Goal: Task Accomplishment & Management: Use online tool/utility

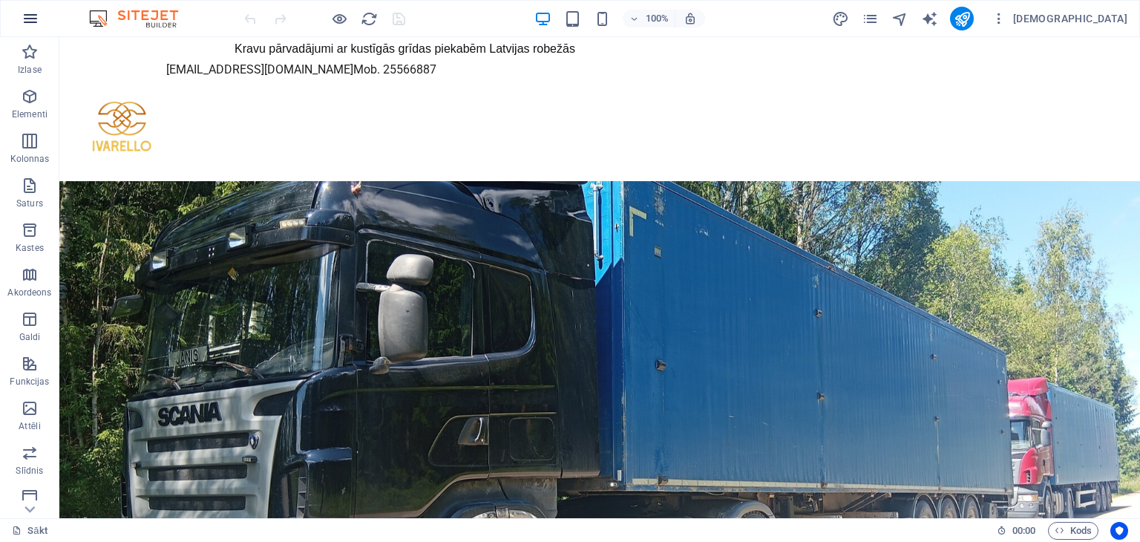
click at [30, 16] on icon "button" at bounding box center [31, 19] width 18 height 18
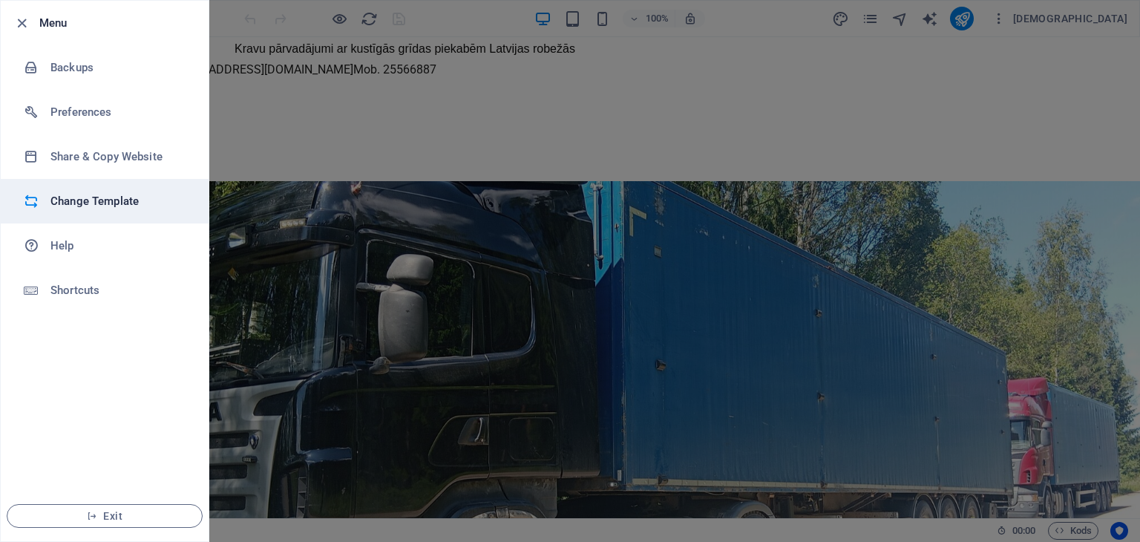
click at [99, 200] on h6 "Change Template" at bounding box center [118, 201] width 137 height 18
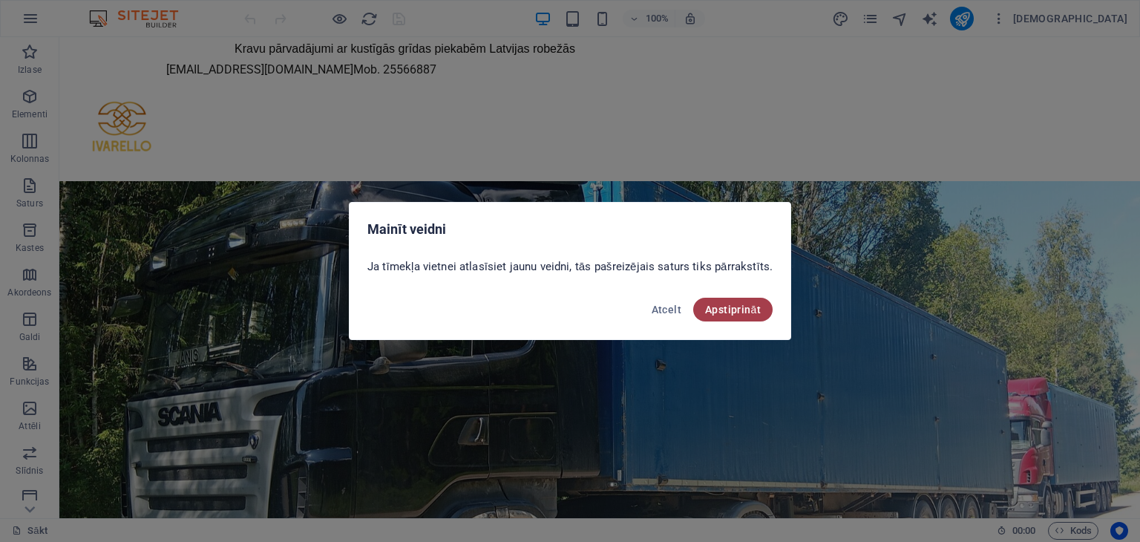
click at [727, 310] on font "Apstiprināt" at bounding box center [733, 310] width 56 height 12
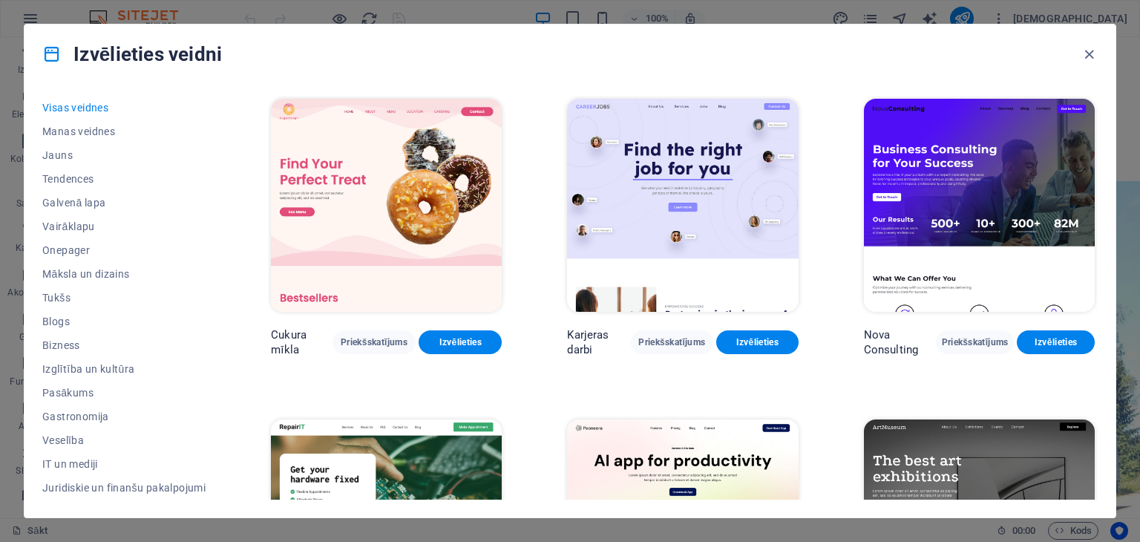
drag, startPoint x: 1133, startPoint y: 220, endPoint x: 1134, endPoint y: 234, distance: 14.2
click at [1134, 234] on div "Izvēlieties veidni Visas veidnes Manas veidnes Jauns Tendences Galvenā lapa Vai…" at bounding box center [570, 271] width 1140 height 542
click at [969, 171] on img at bounding box center [979, 205] width 231 height 213
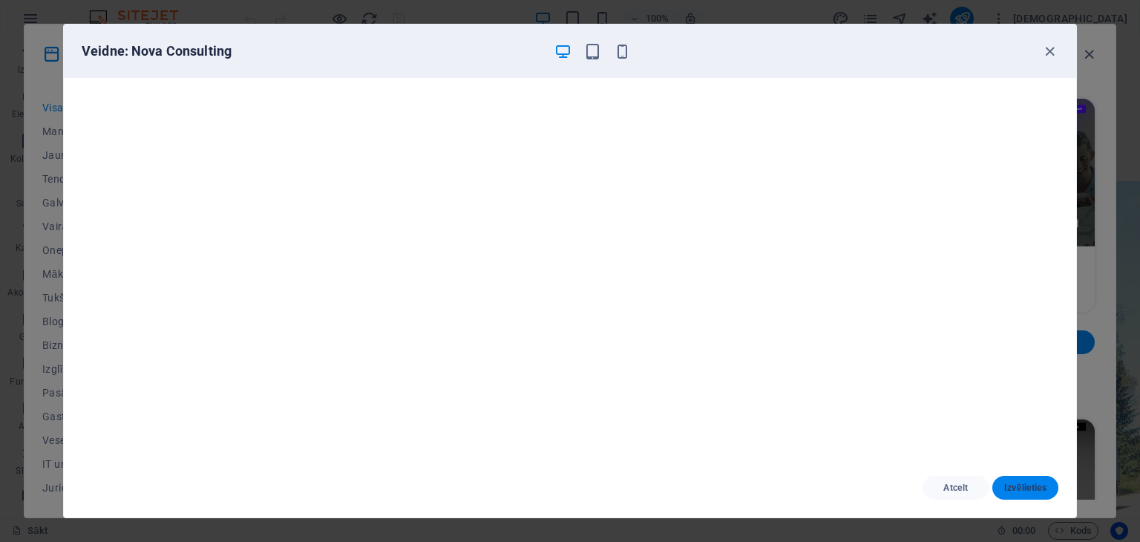
click at [1022, 483] on font "Izvēlieties" at bounding box center [1025, 487] width 42 height 10
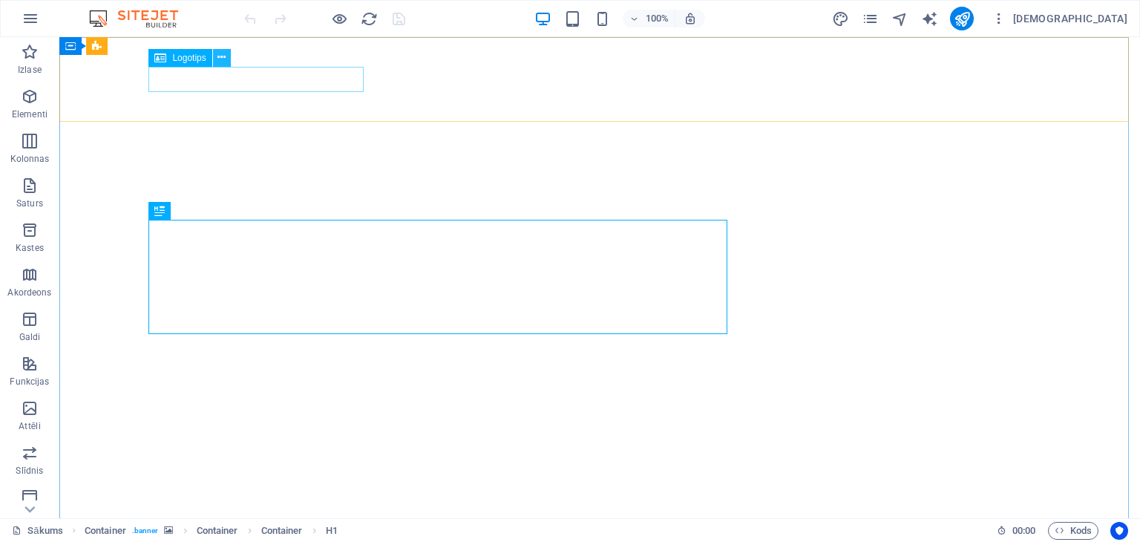
click at [218, 56] on icon at bounding box center [221, 58] width 8 height 16
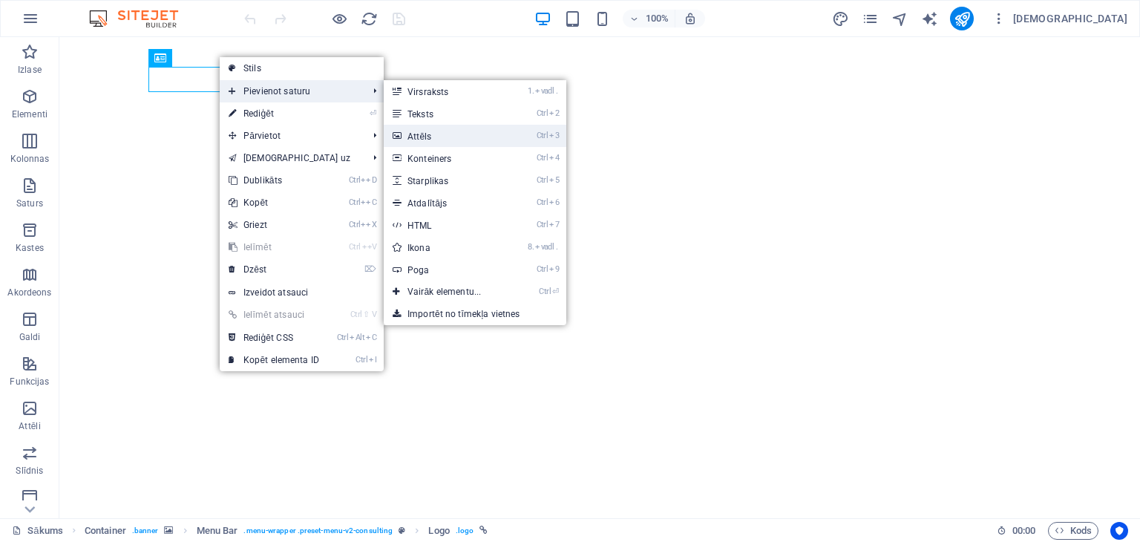
click at [417, 134] on font "Attēls" at bounding box center [419, 136] width 24 height 10
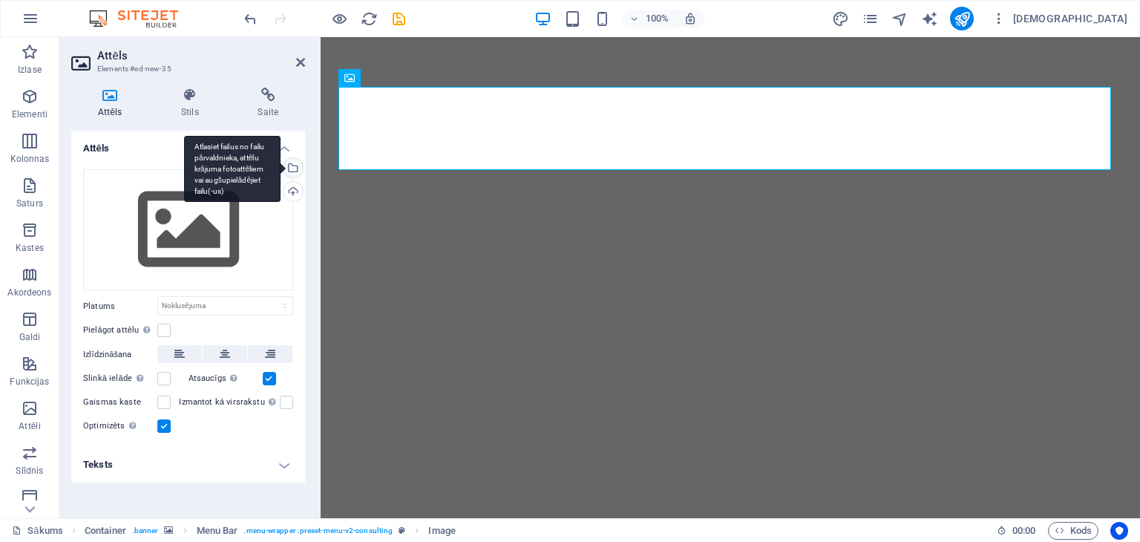
click at [293, 164] on div "Atlasiet failus no failu pārvaldnieka, attēlu krājuma fotoattēliem vai augšupie…" at bounding box center [292, 169] width 22 height 22
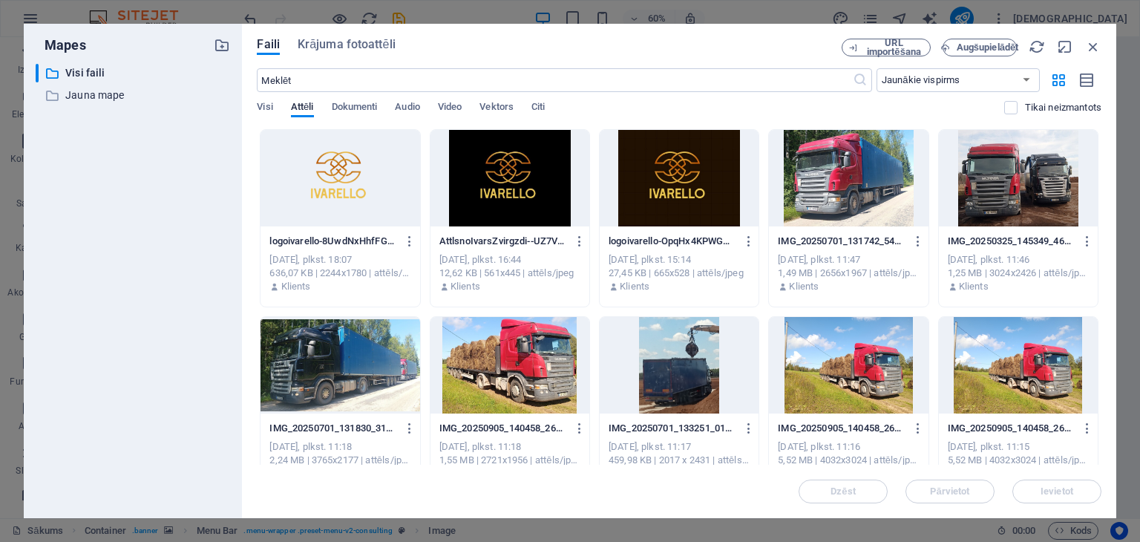
click at [322, 178] on div at bounding box center [340, 178] width 159 height 96
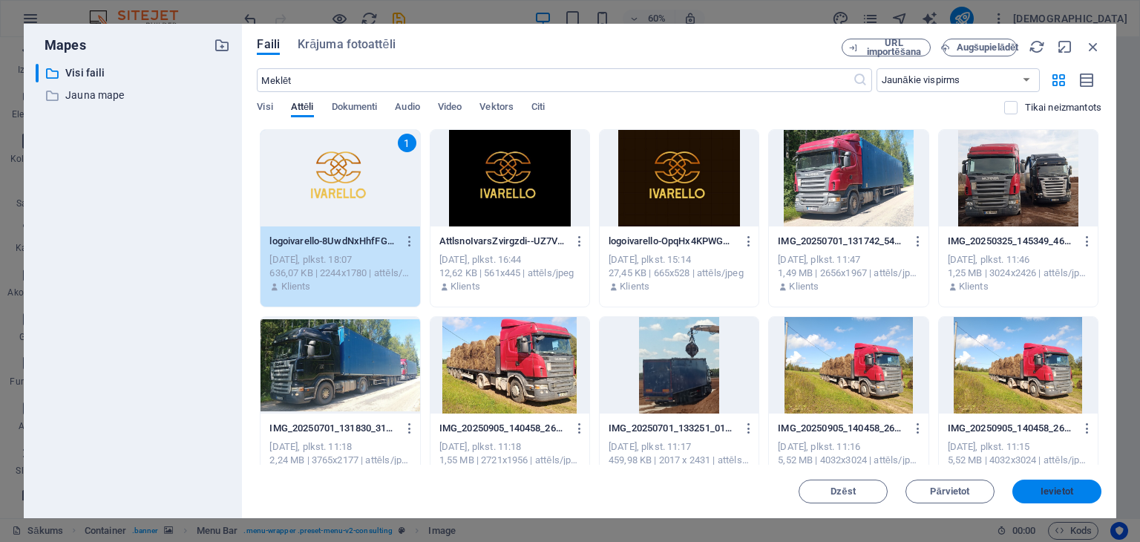
click at [1042, 490] on font "Ievietot" at bounding box center [1057, 490] width 33 height 11
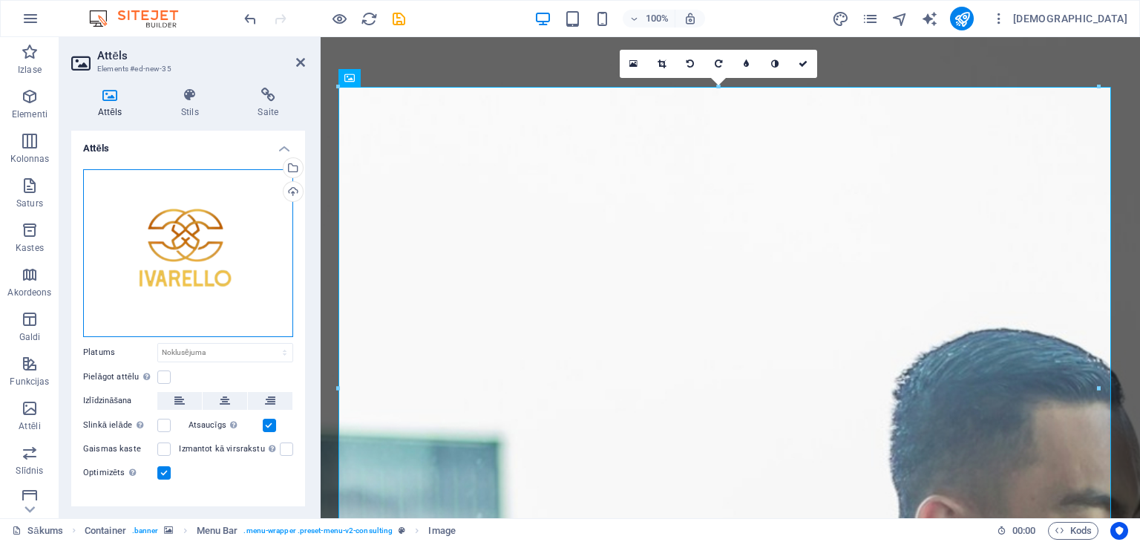
click at [239, 244] on div "Velciet failus šeit, noklikšķiniet, lai izvēlētos failus, vai atlasiet failus n…" at bounding box center [188, 253] width 210 height 168
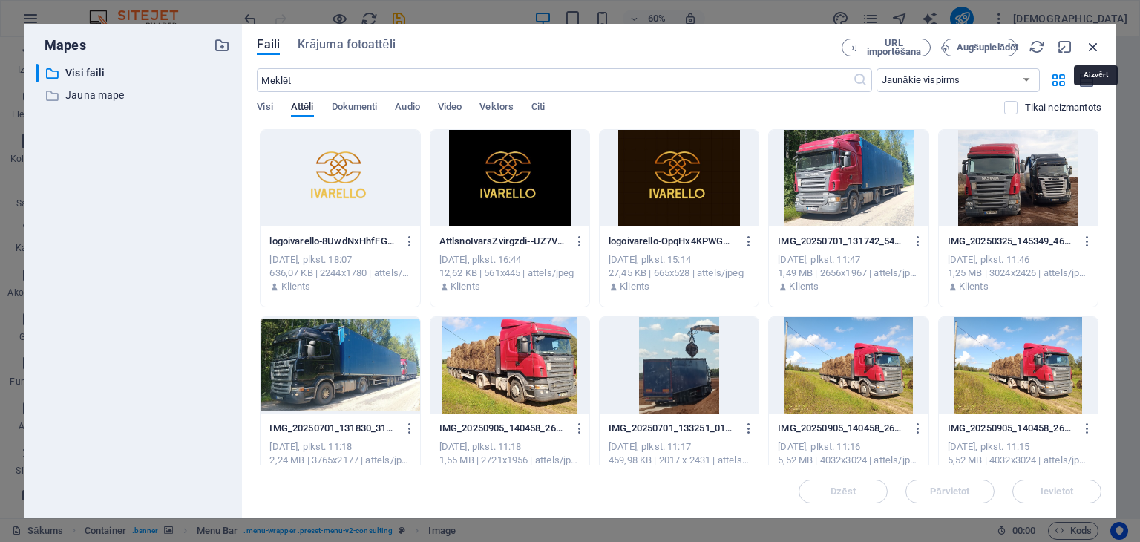
click at [1093, 45] on icon "button" at bounding box center [1093, 47] width 16 height 16
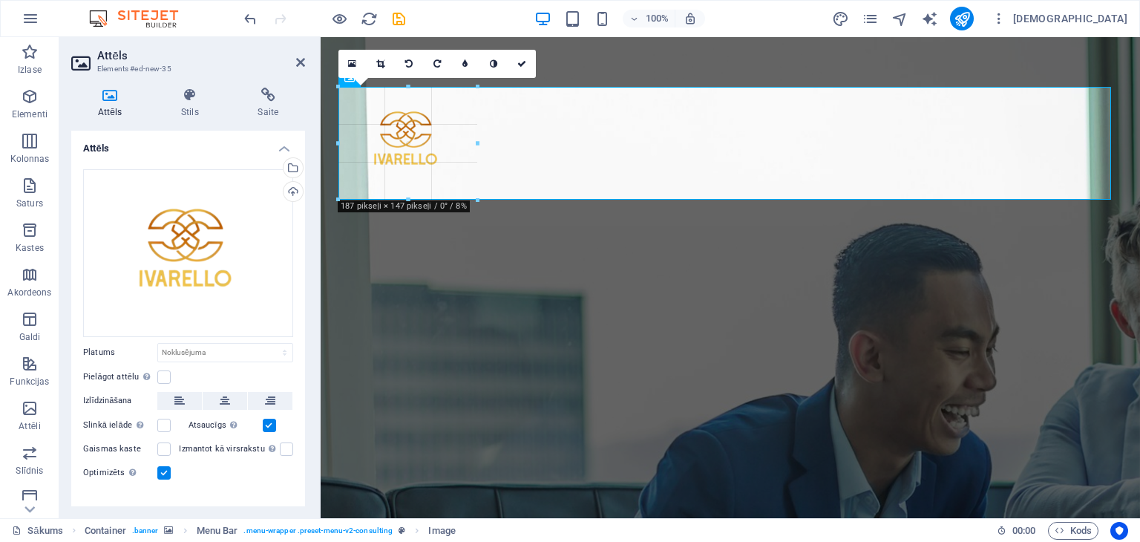
drag, startPoint x: 1100, startPoint y: 390, endPoint x: 484, endPoint y: 178, distance: 651.4
type input "194"
select select "px"
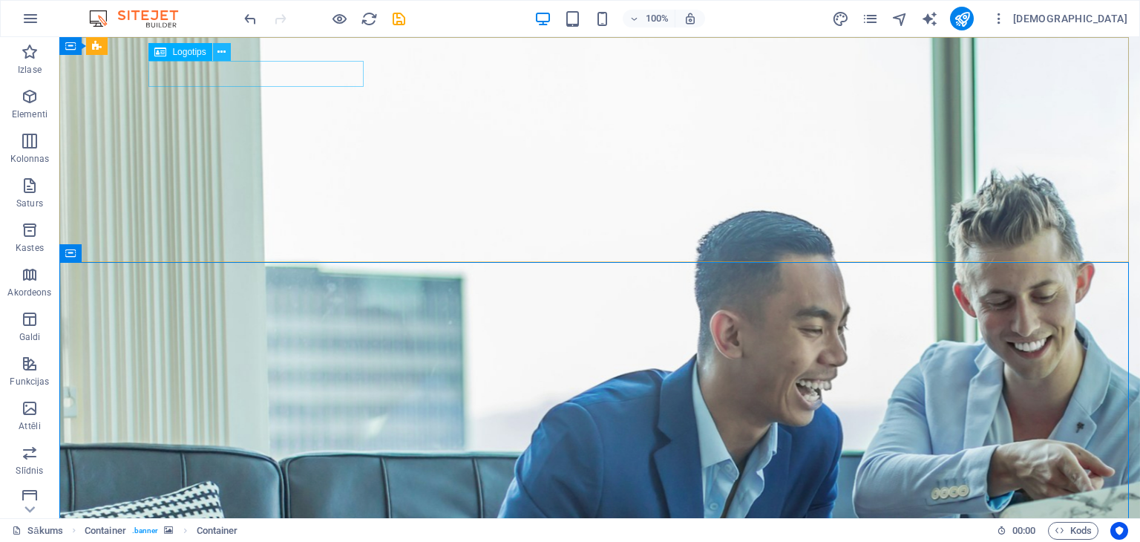
click at [219, 50] on icon at bounding box center [221, 53] width 8 height 16
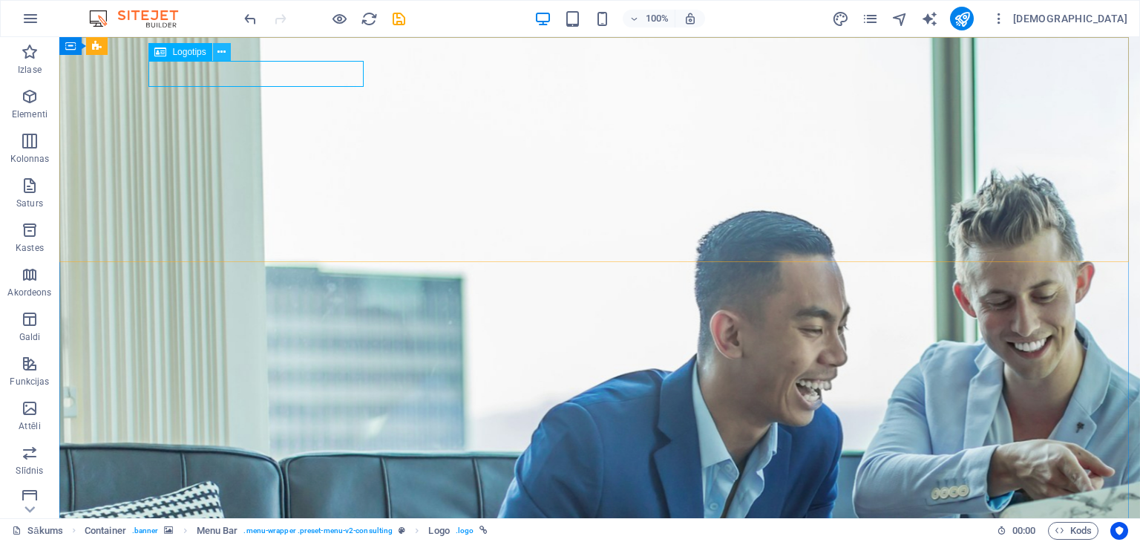
click at [220, 48] on icon at bounding box center [221, 53] width 8 height 16
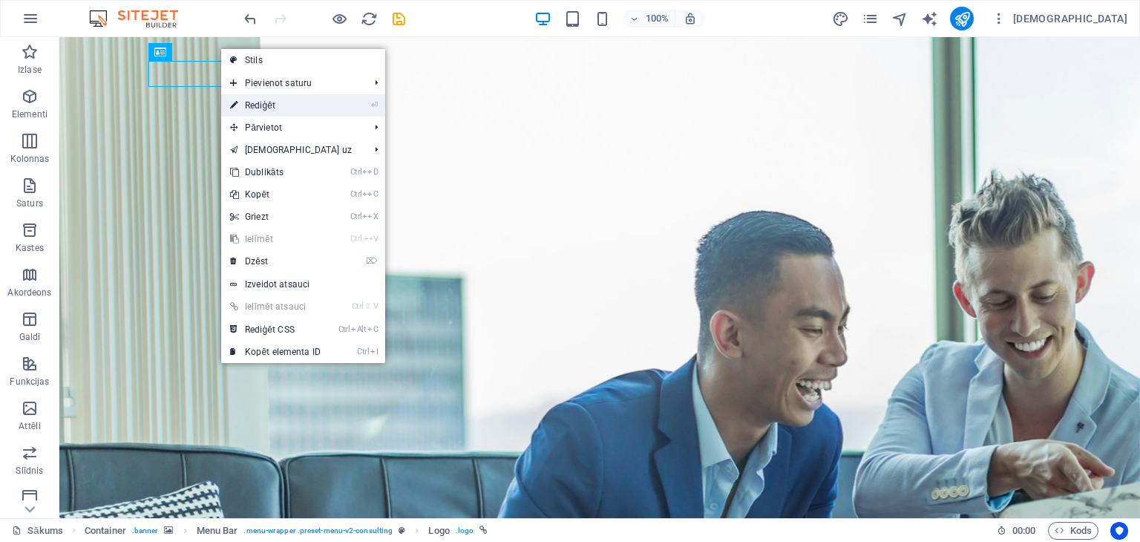
click at [261, 101] on font "Rediģēt" at bounding box center [260, 105] width 30 height 10
select select "px"
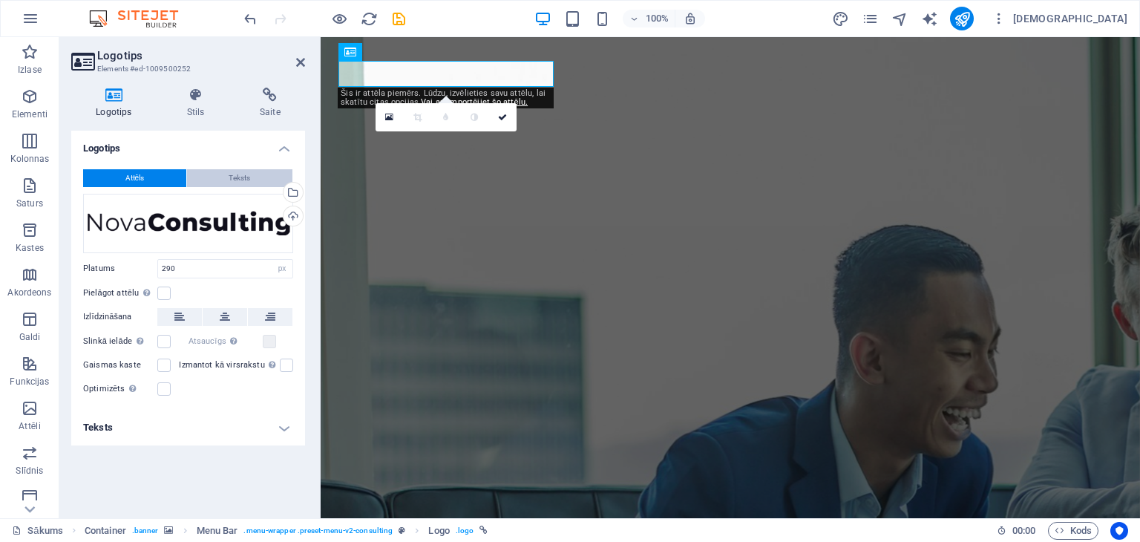
click at [249, 180] on font "Teksts" at bounding box center [240, 178] width 22 height 8
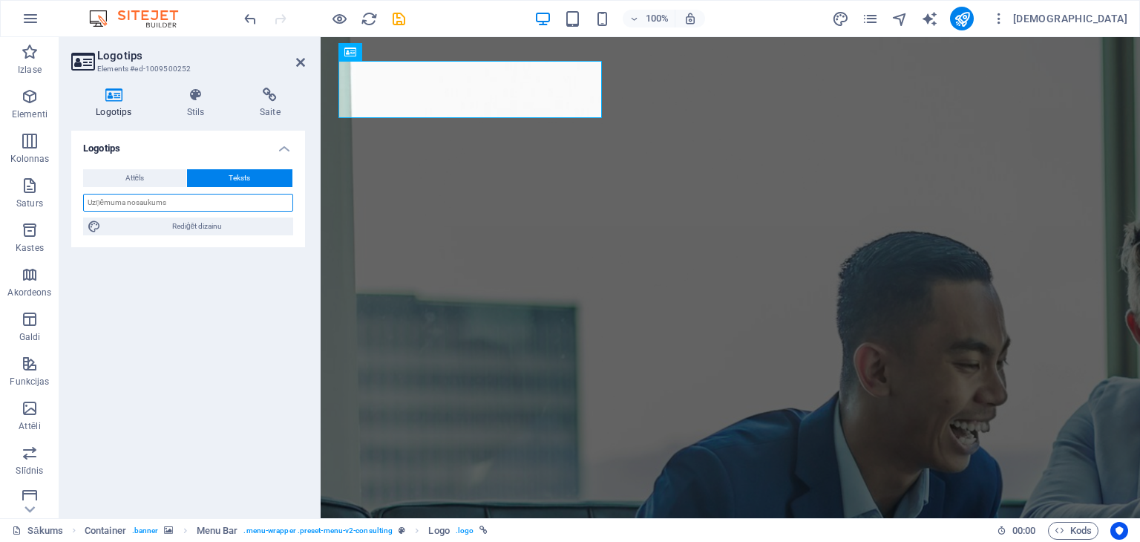
click at [172, 206] on input "text" at bounding box center [188, 203] width 210 height 18
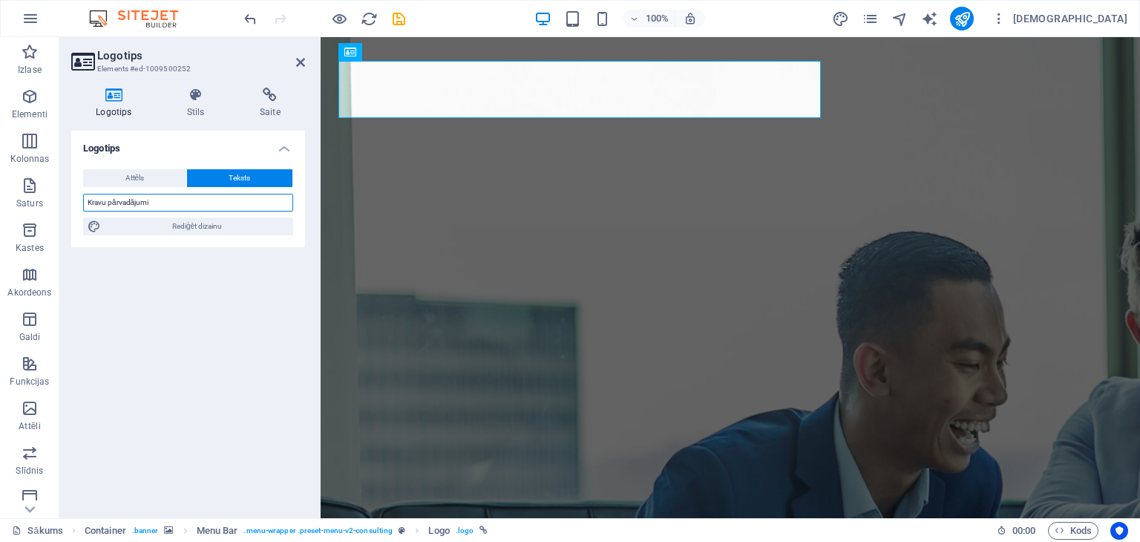
type input "Kravu pārvadājumi"
click at [270, 266] on div "Logotips Attēls Teksts Velciet failus šeit, noklikšķiniet, lai izvēlētos failus…" at bounding box center [188, 319] width 234 height 376
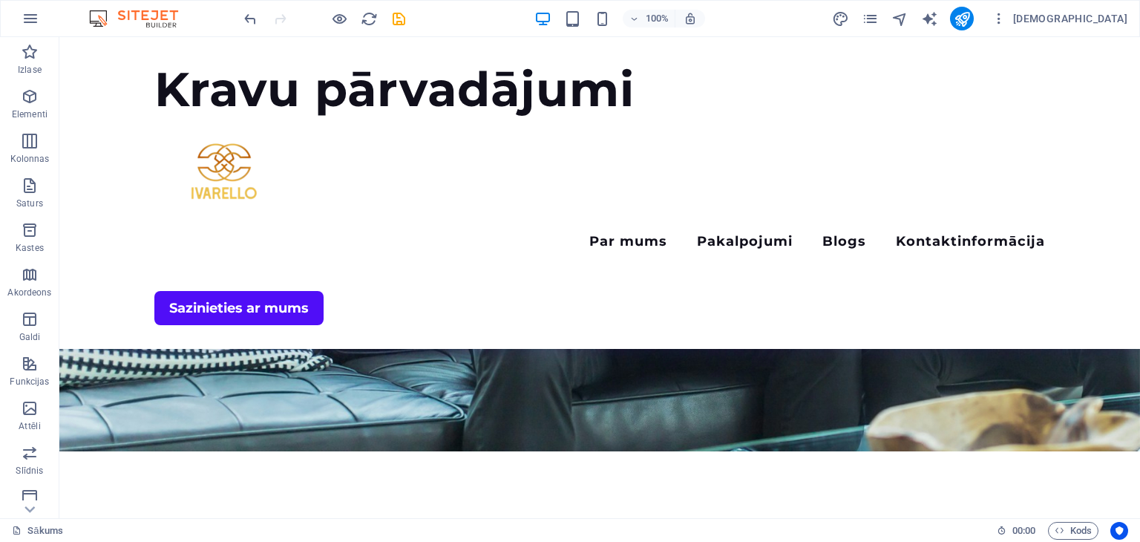
scroll to position [358, 0]
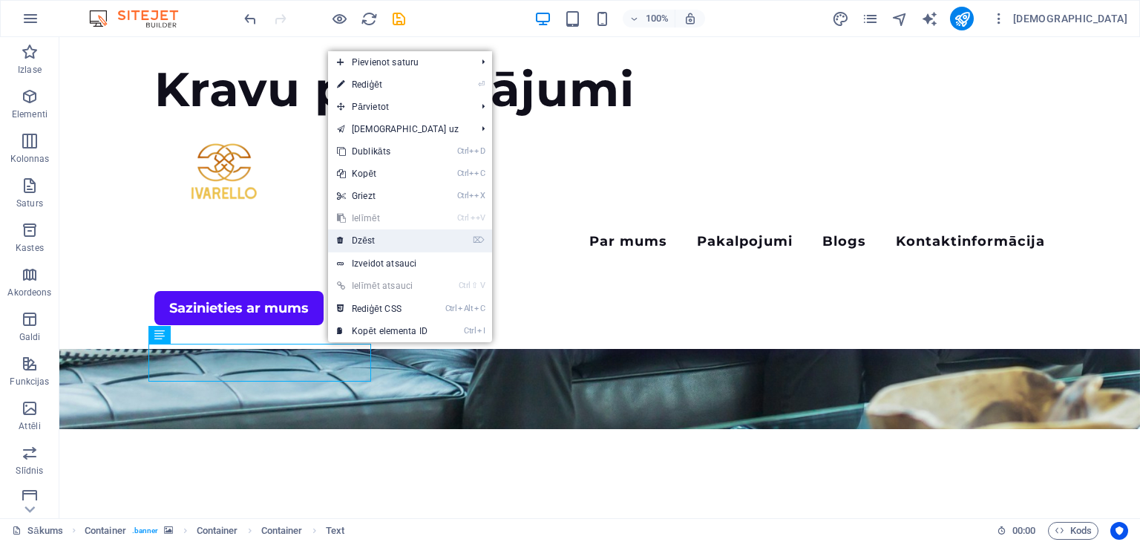
click at [353, 235] on font "Dzēst" at bounding box center [363, 240] width 23 height 10
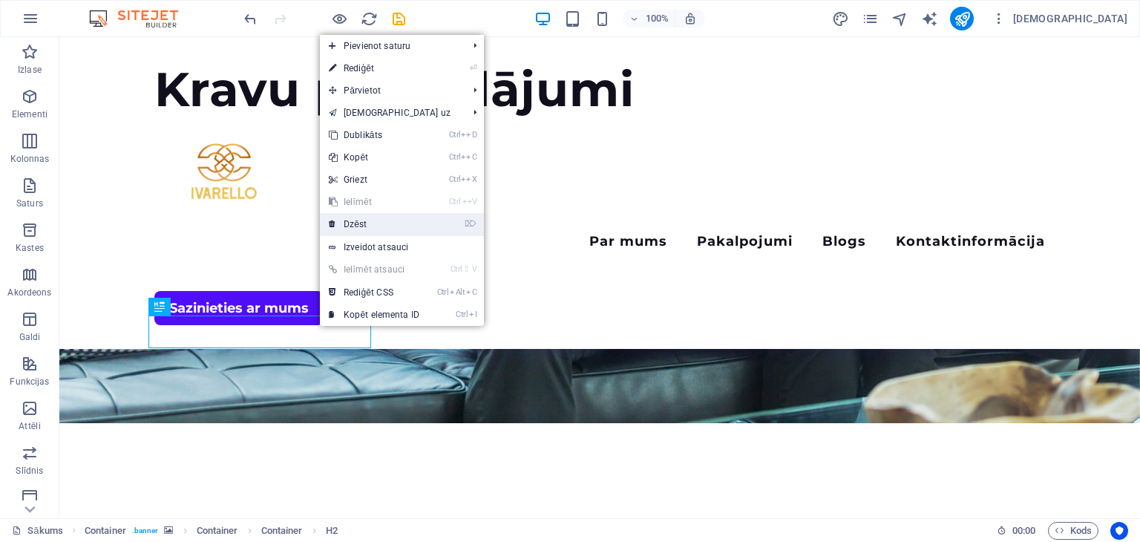
click at [369, 223] on link "⌦ Dzēst" at bounding box center [374, 224] width 108 height 22
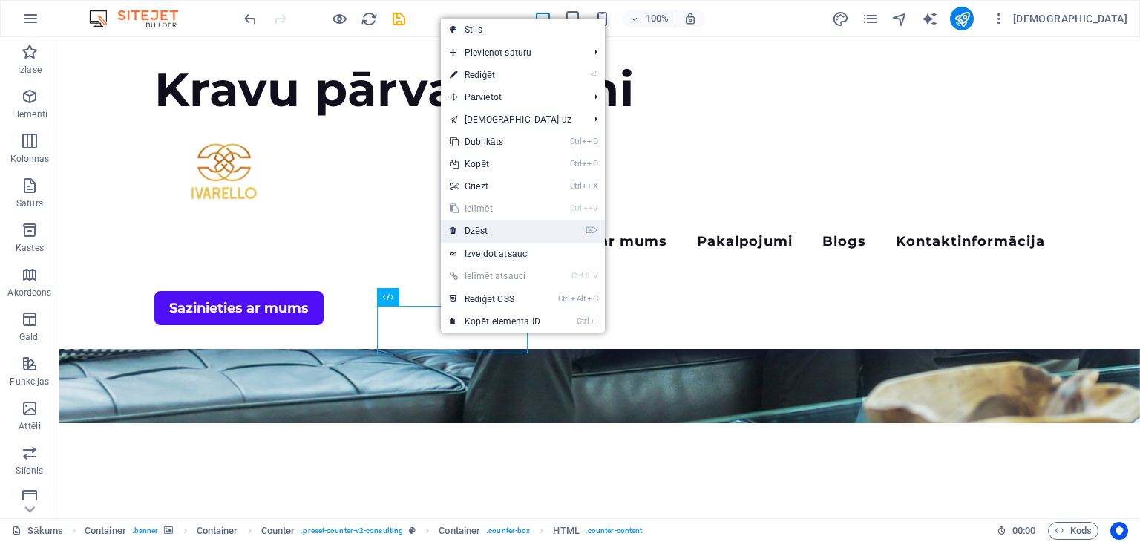
click at [488, 230] on link "⌦ Dzēst" at bounding box center [495, 231] width 108 height 22
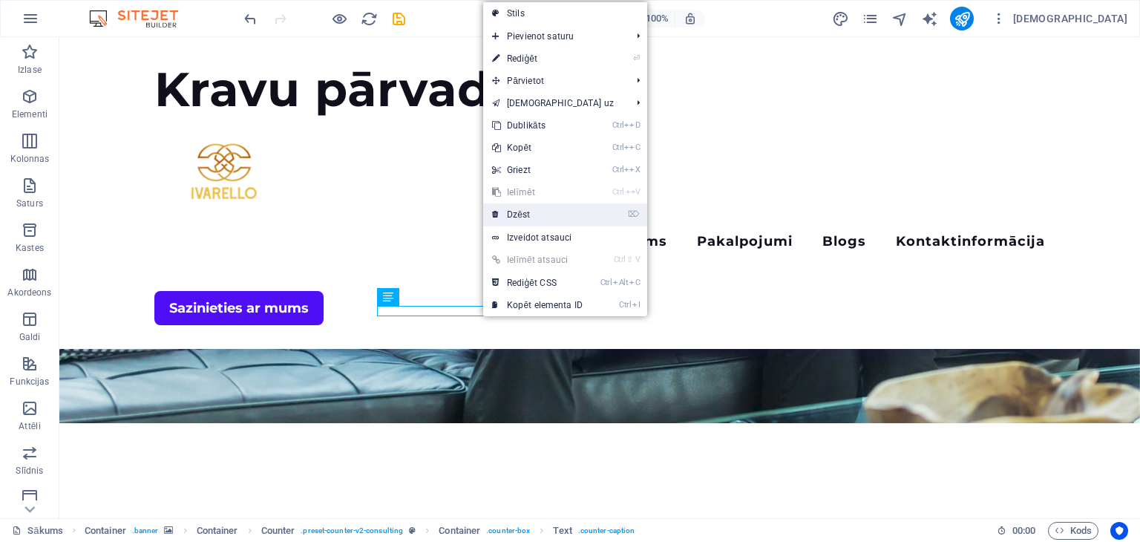
click at [512, 209] on font "Dzēst" at bounding box center [518, 214] width 23 height 10
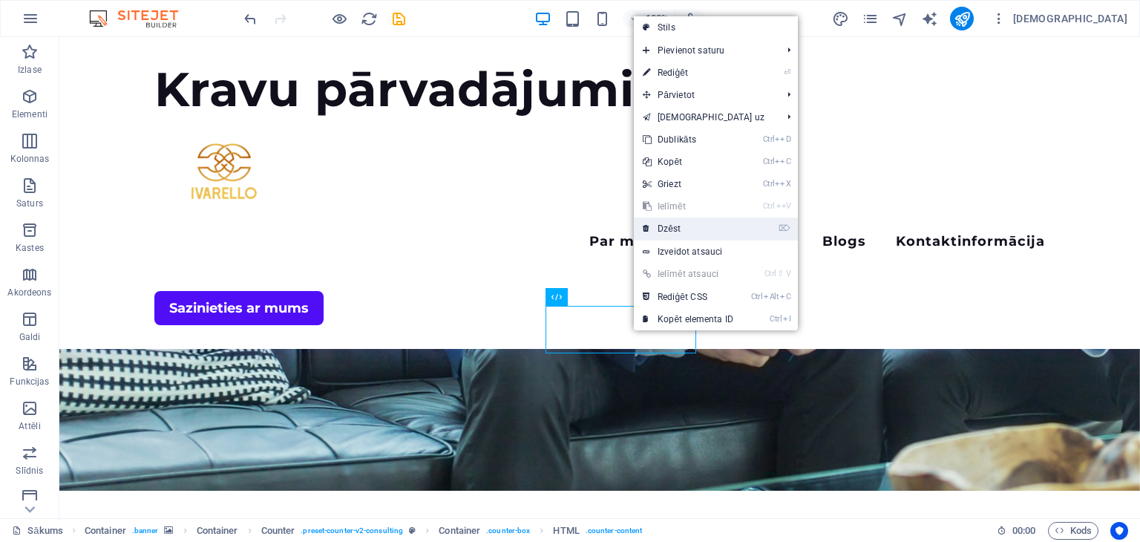
click at [695, 224] on link "⌦ Dzēst" at bounding box center [688, 228] width 108 height 22
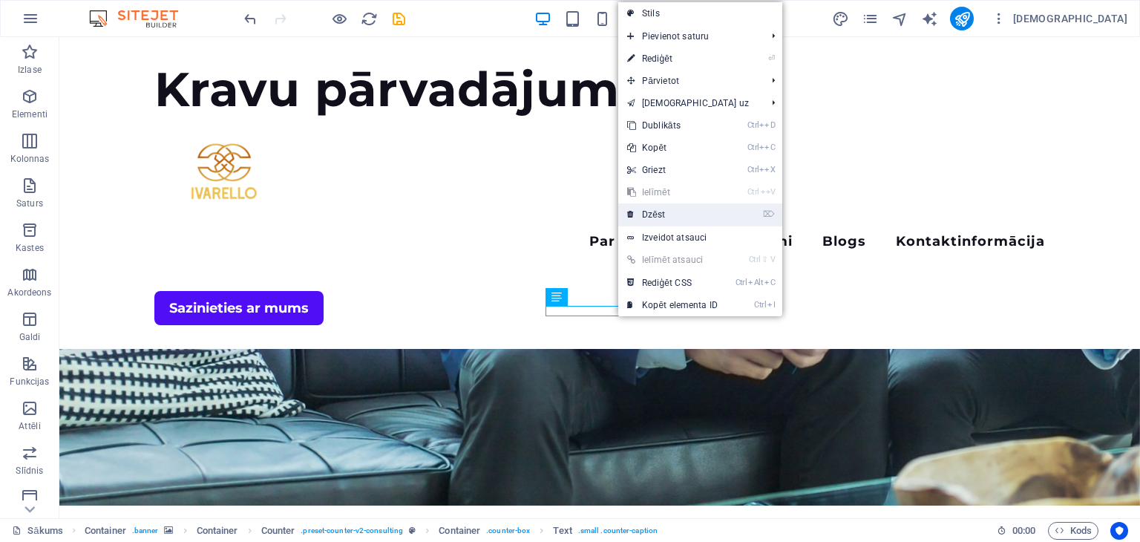
click at [662, 213] on font "Dzēst" at bounding box center [653, 214] width 23 height 10
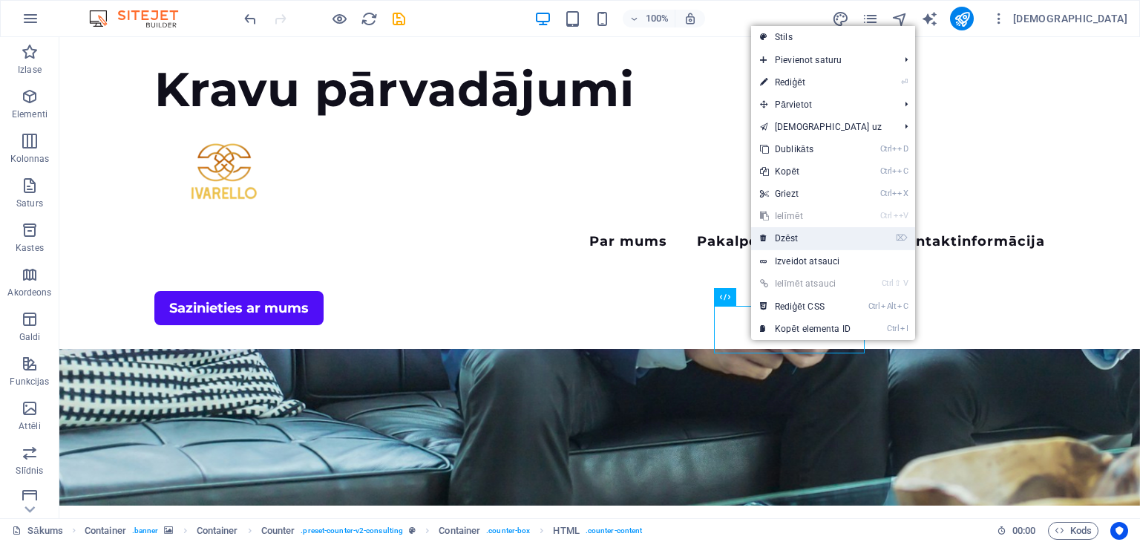
click at [788, 238] on font "Dzēst" at bounding box center [786, 238] width 23 height 10
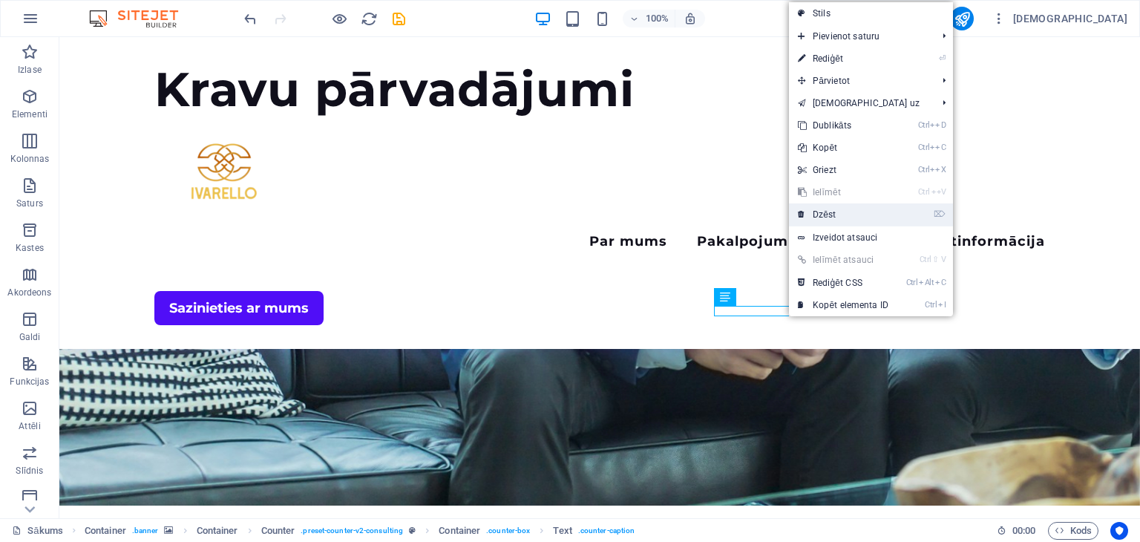
click at [829, 215] on font "Dzēst" at bounding box center [824, 214] width 23 height 10
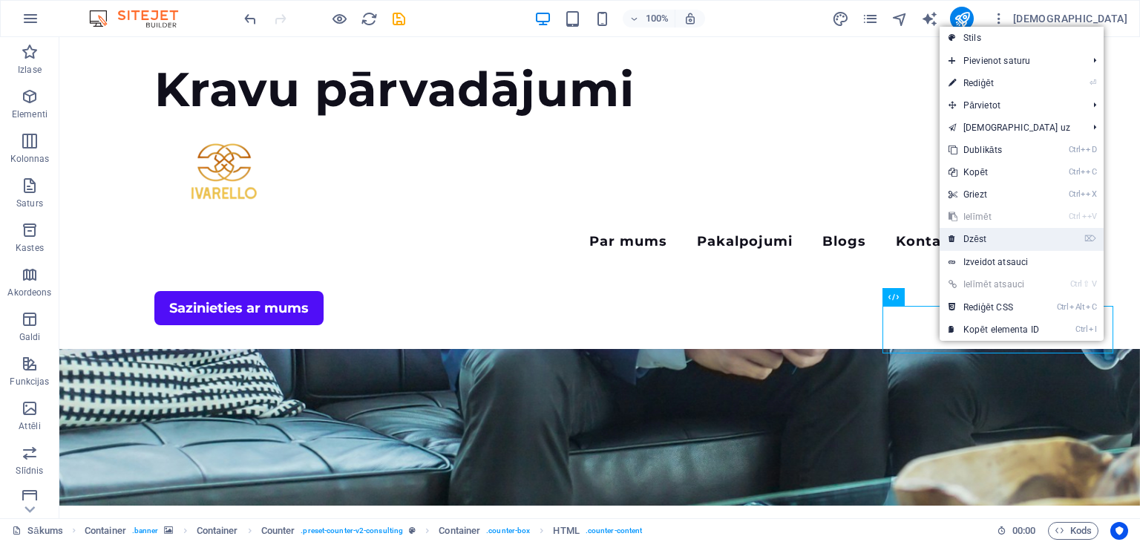
click at [972, 240] on font "Dzēst" at bounding box center [974, 239] width 23 height 10
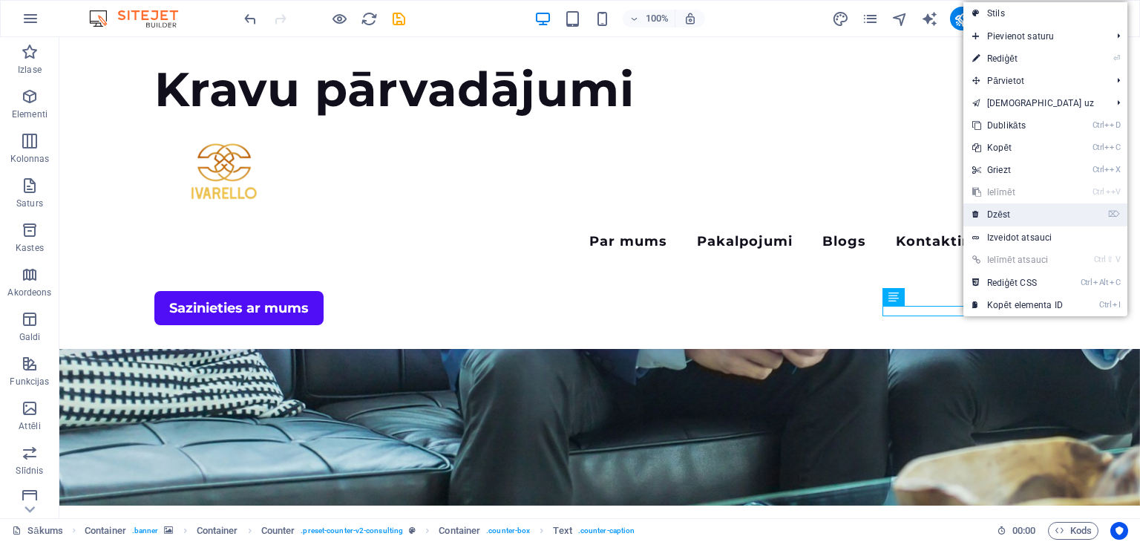
click at [995, 218] on font "Dzēst" at bounding box center [998, 214] width 23 height 10
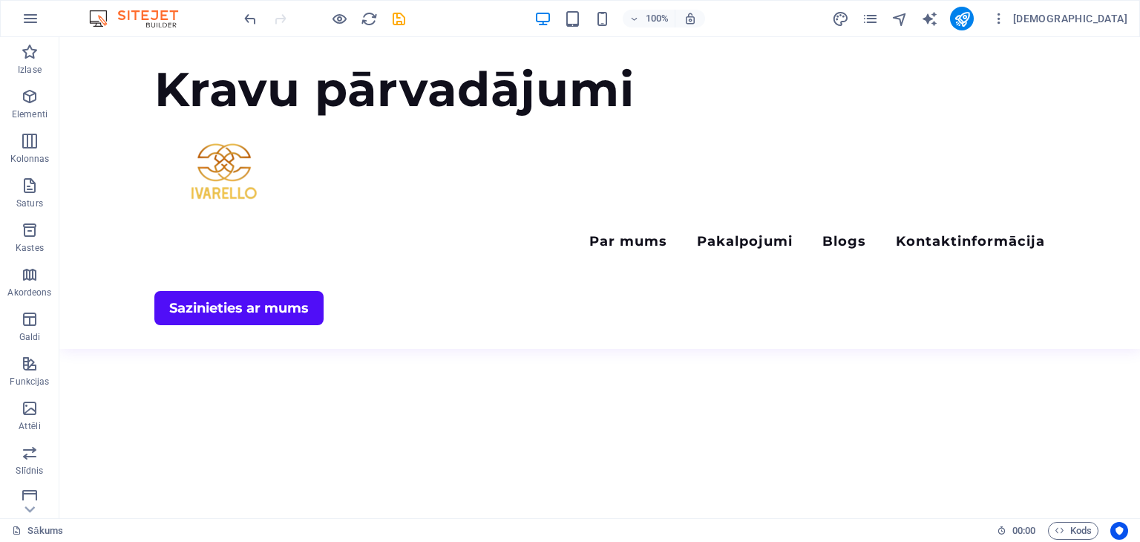
scroll to position [721, 0]
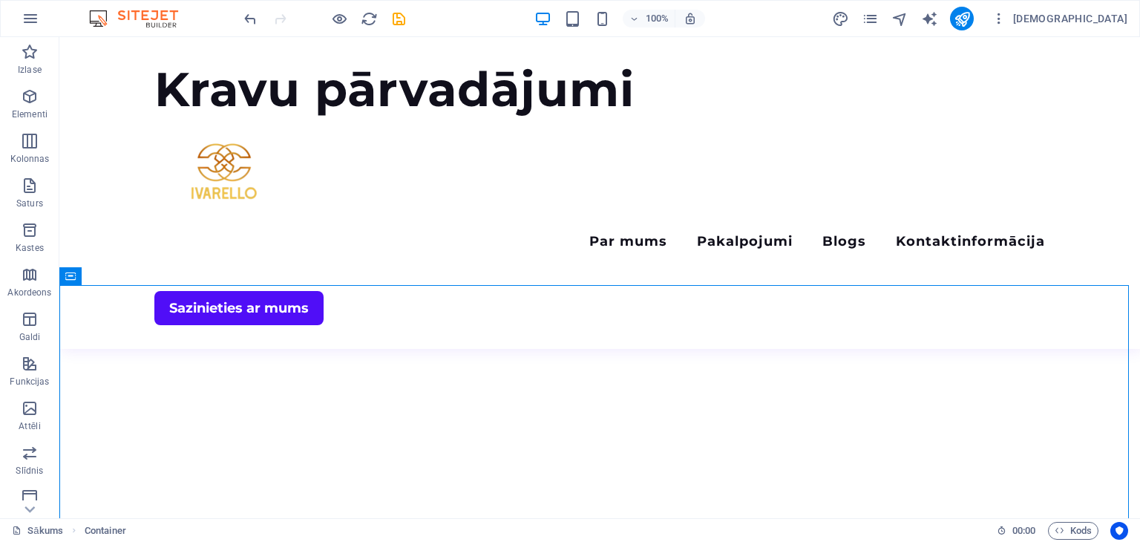
scroll to position [567, 0]
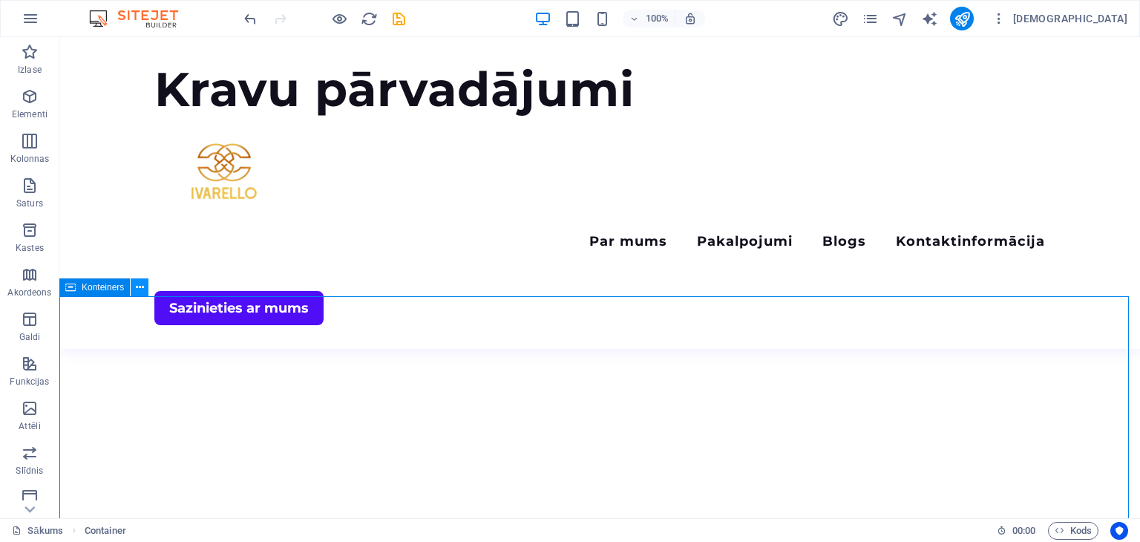
click at [137, 284] on icon at bounding box center [140, 288] width 8 height 16
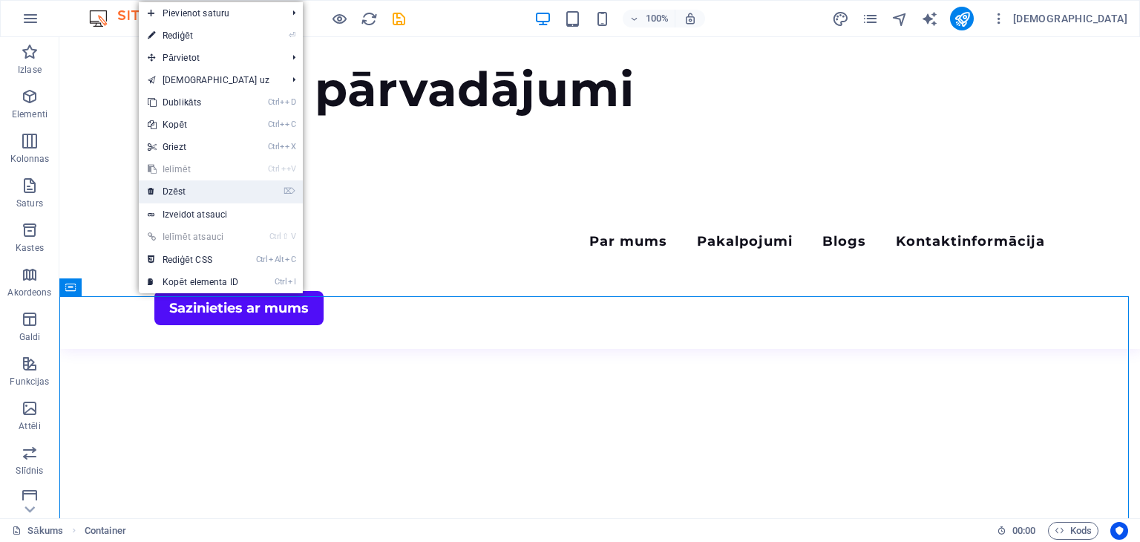
click at [177, 187] on font "Dzēst" at bounding box center [174, 191] width 23 height 10
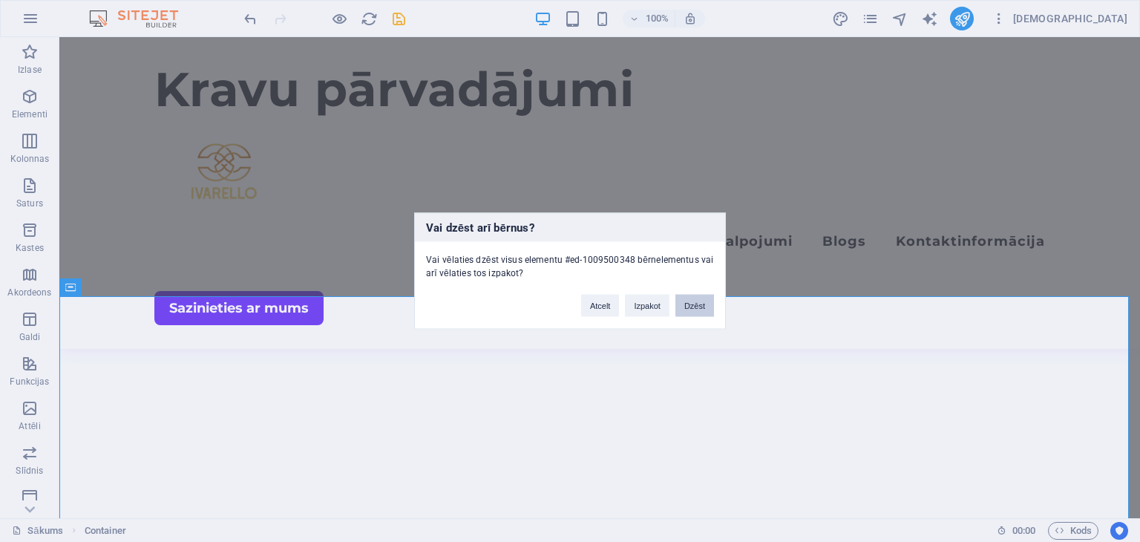
click at [693, 303] on font "Dzēst" at bounding box center [694, 305] width 21 height 9
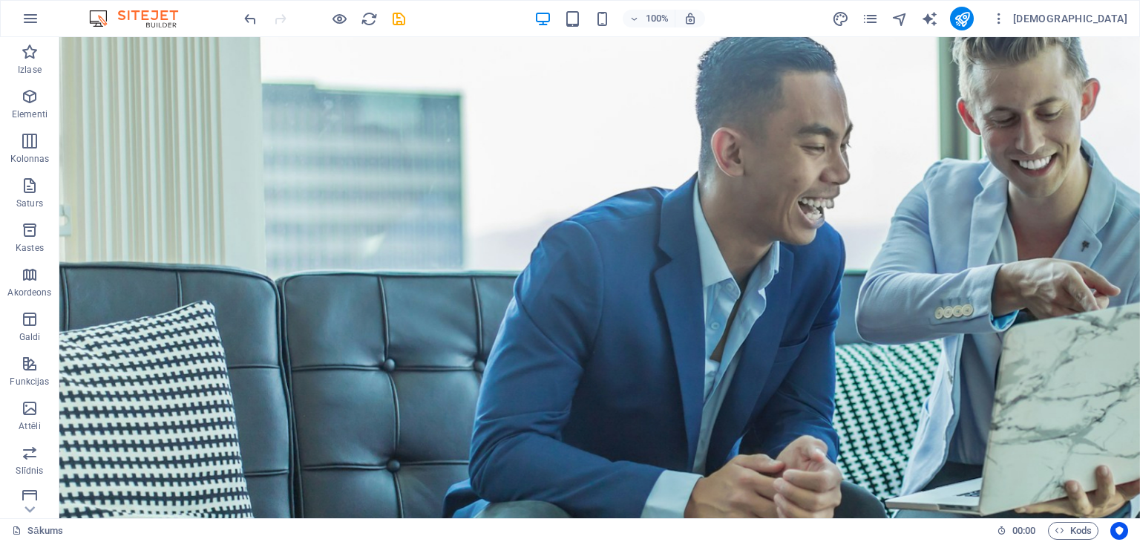
scroll to position [163, 0]
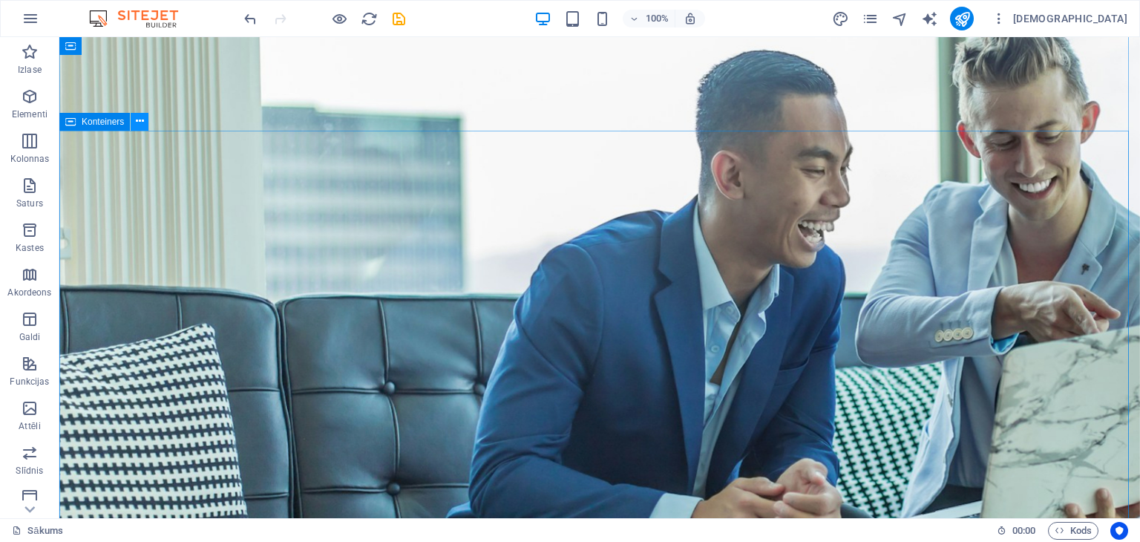
click at [137, 120] on icon at bounding box center [140, 122] width 8 height 16
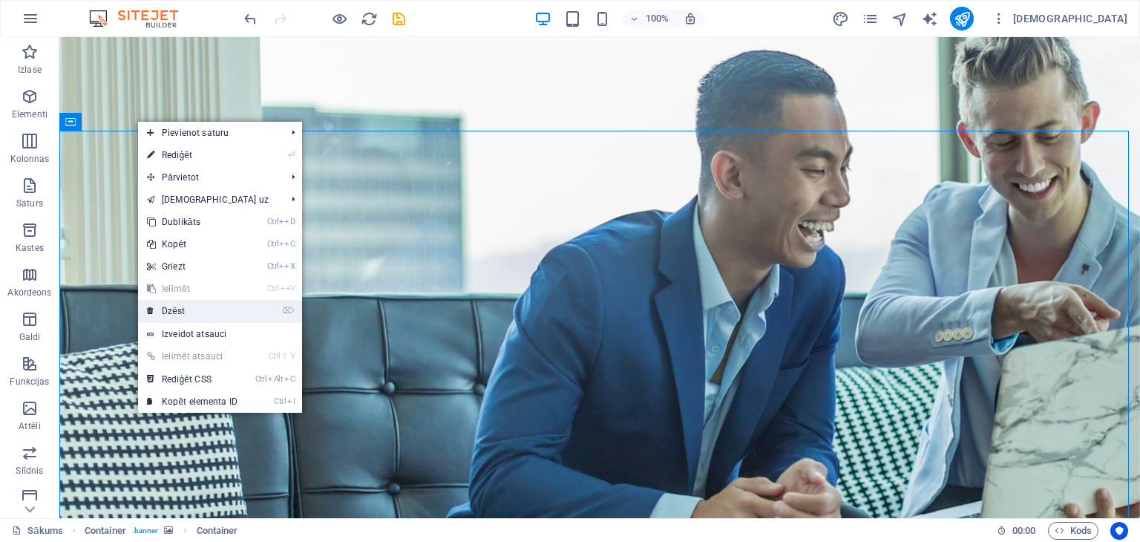
click at [178, 308] on font "Dzēst" at bounding box center [173, 311] width 23 height 10
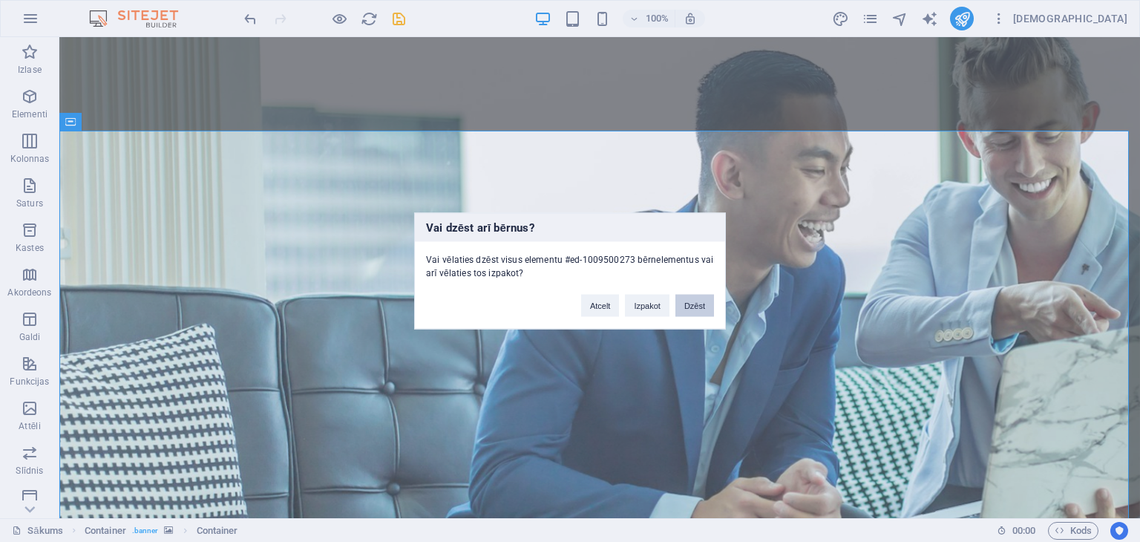
click at [697, 301] on font "Dzēst" at bounding box center [694, 305] width 21 height 9
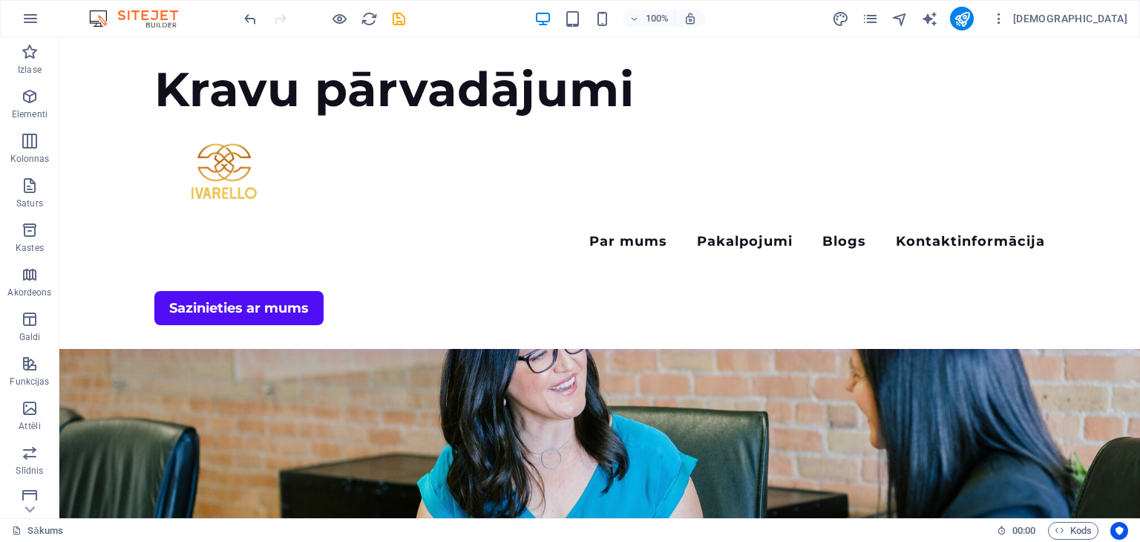
scroll to position [376, 0]
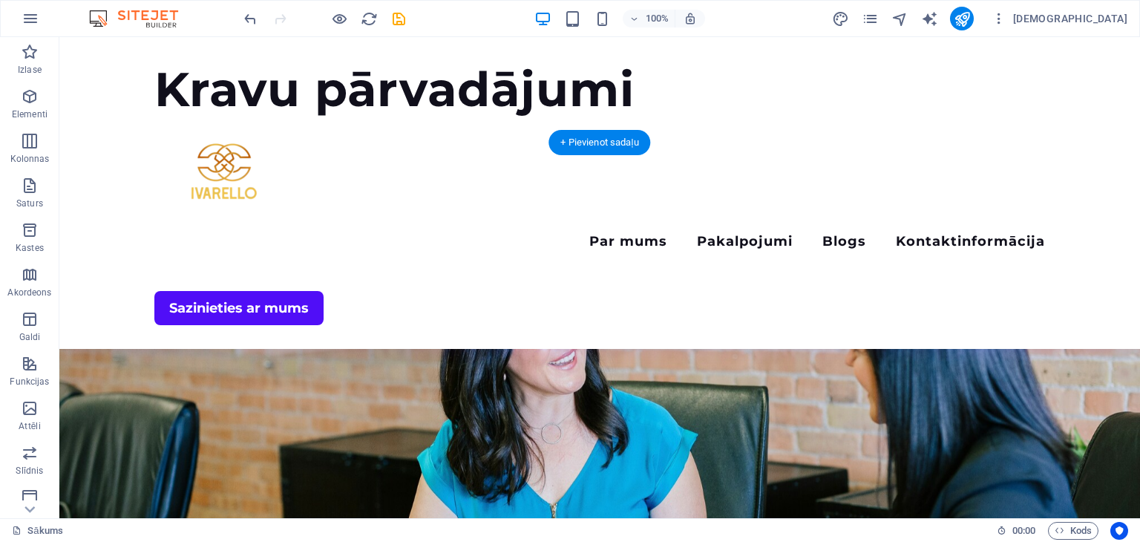
click at [106, 266] on figure at bounding box center [599, 415] width 1081 height 450
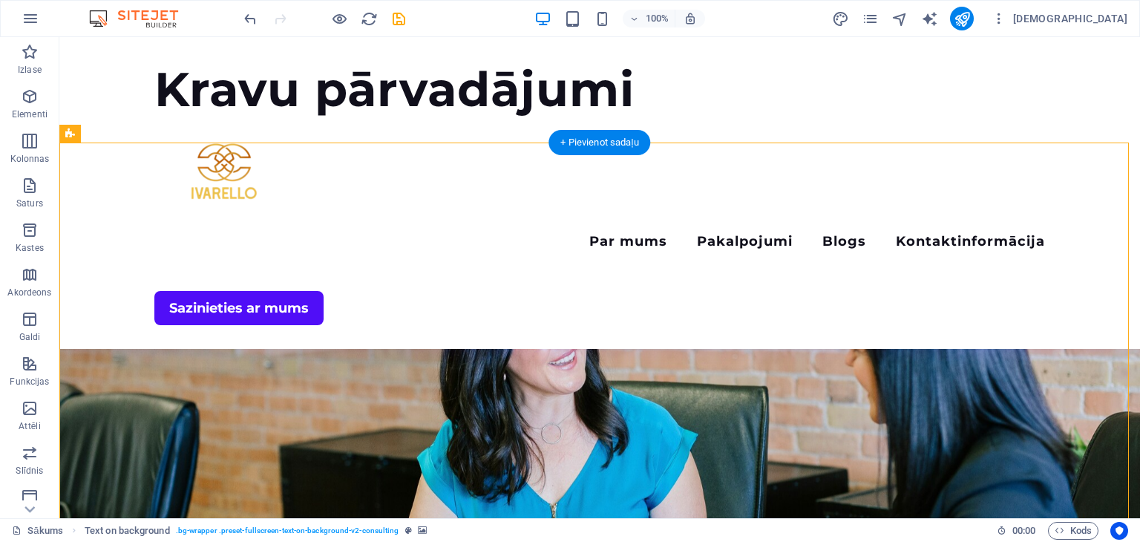
click at [106, 266] on figure at bounding box center [599, 415] width 1081 height 450
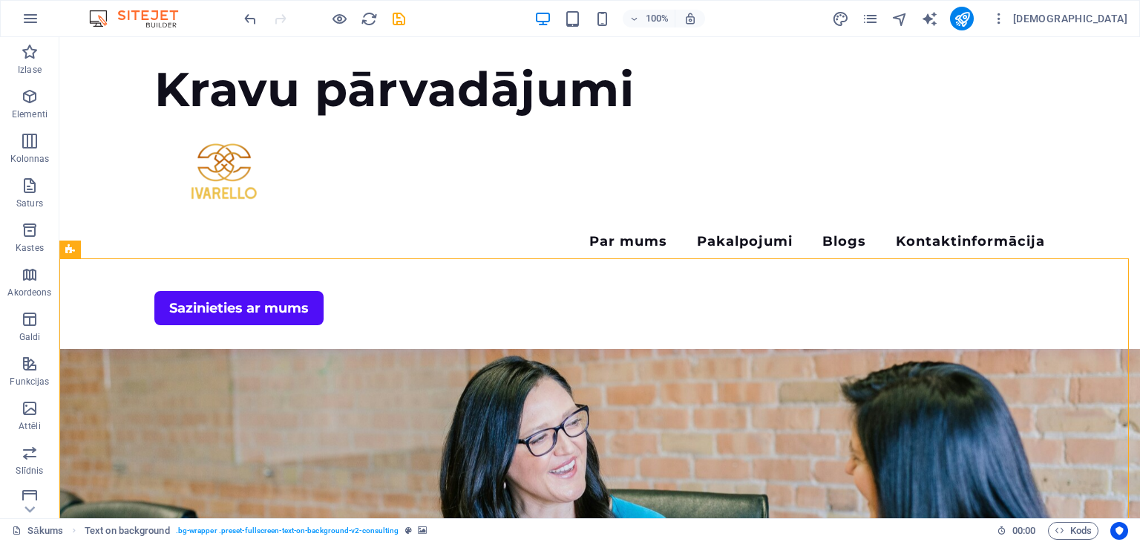
scroll to position [259, 0]
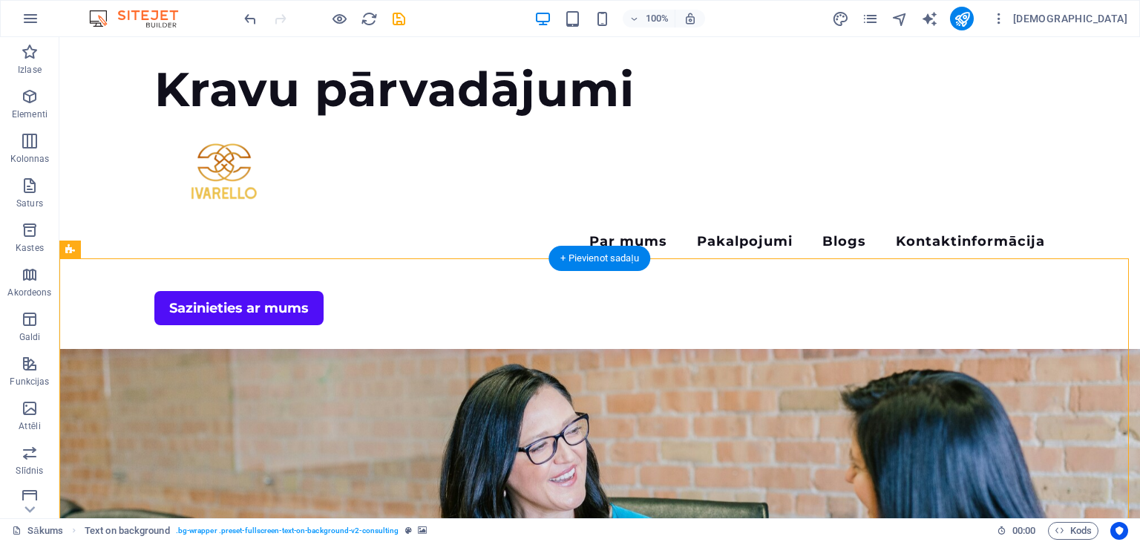
click at [144, 307] on figure at bounding box center [599, 532] width 1081 height 450
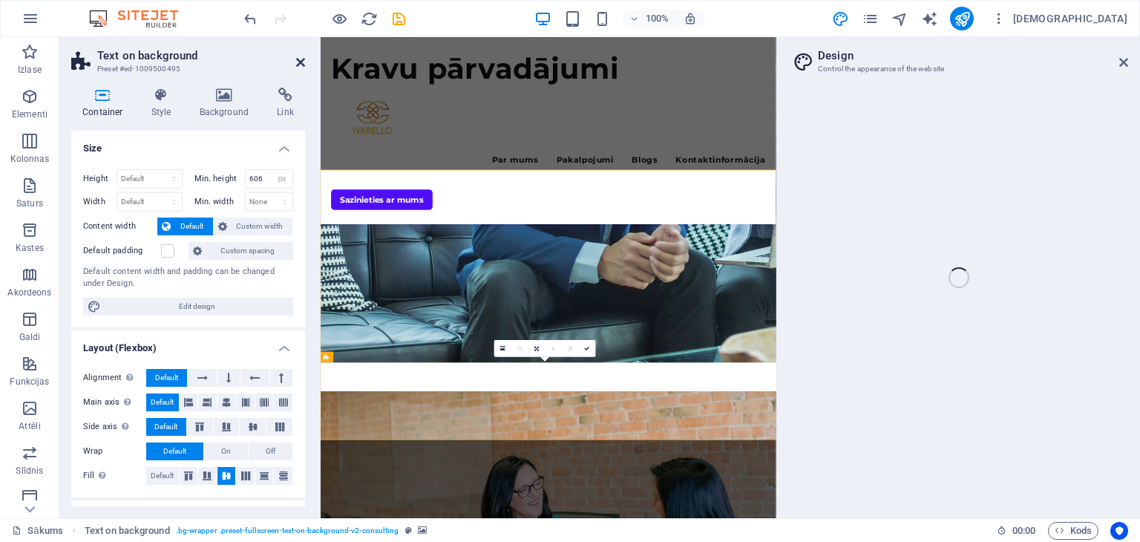
click at [304, 62] on icon at bounding box center [300, 62] width 9 height 12
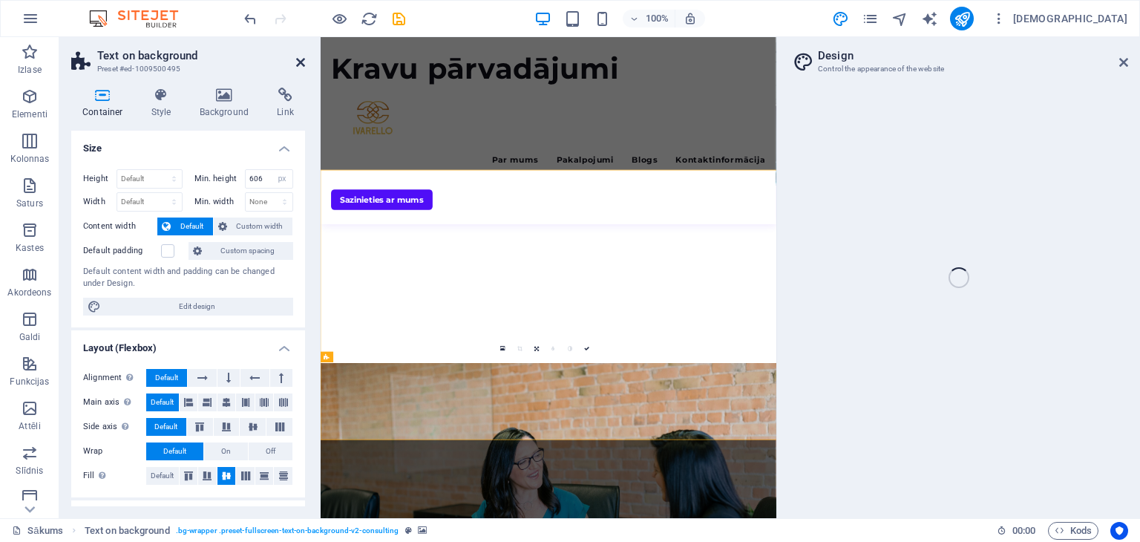
select select "rem"
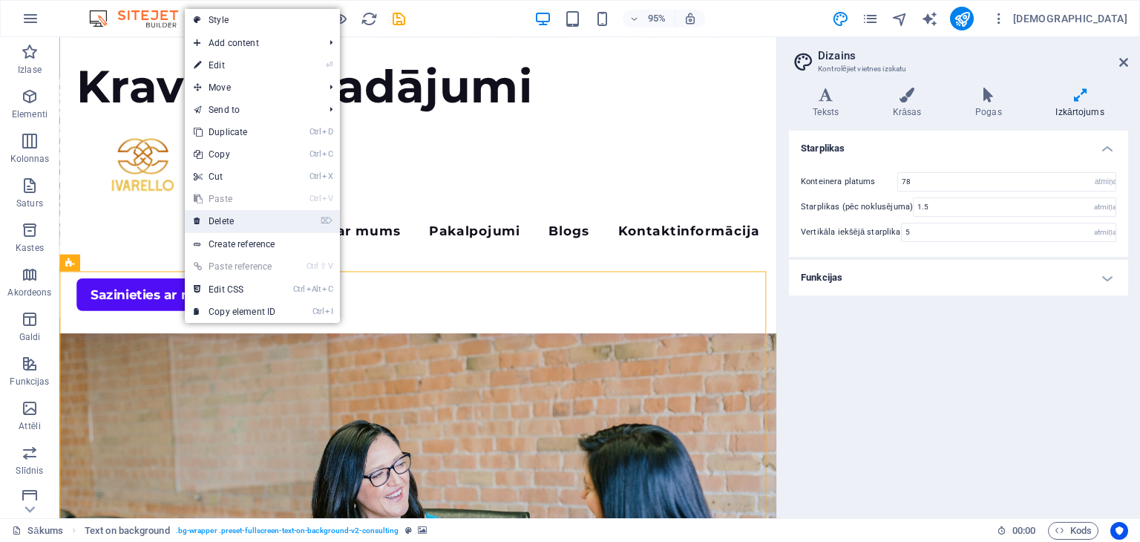
click at [218, 218] on link "⌦ Delete" at bounding box center [234, 221] width 99 height 22
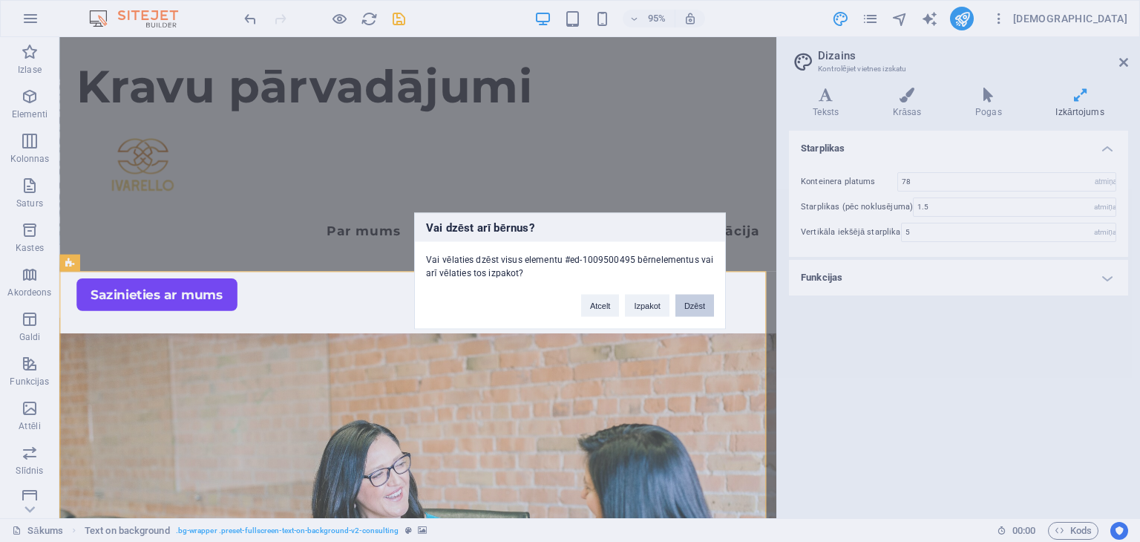
click at [688, 307] on font "Dzēst" at bounding box center [694, 305] width 21 height 9
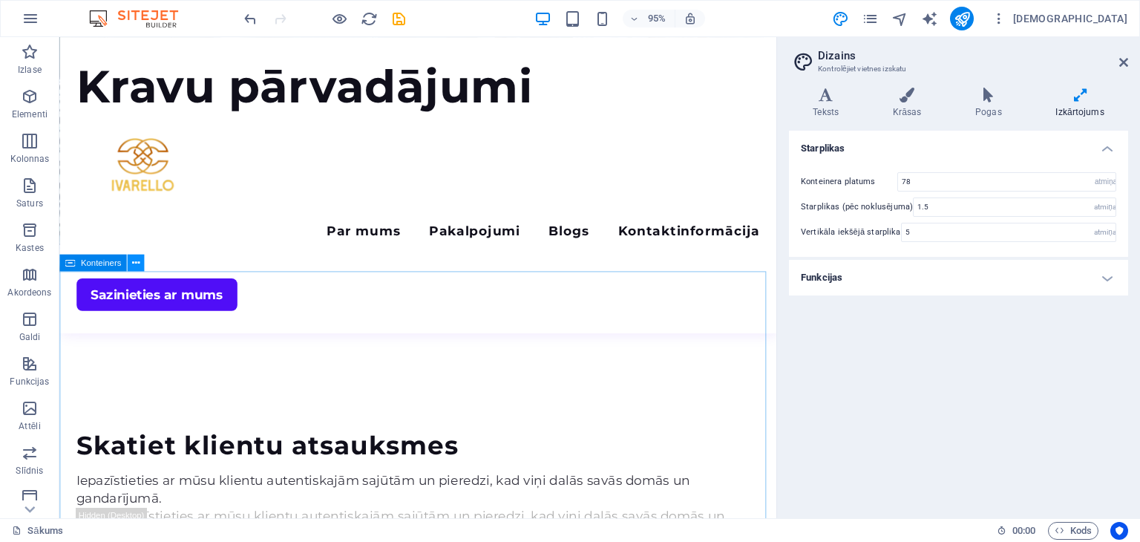
click at [137, 259] on icon at bounding box center [135, 262] width 7 height 15
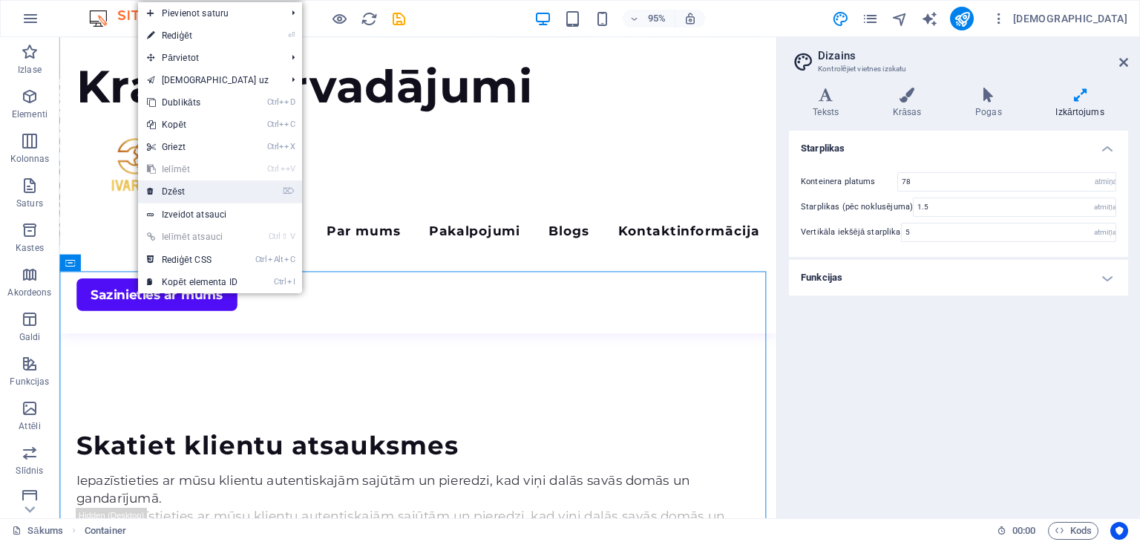
click at [173, 187] on font "Dzēst" at bounding box center [173, 191] width 23 height 10
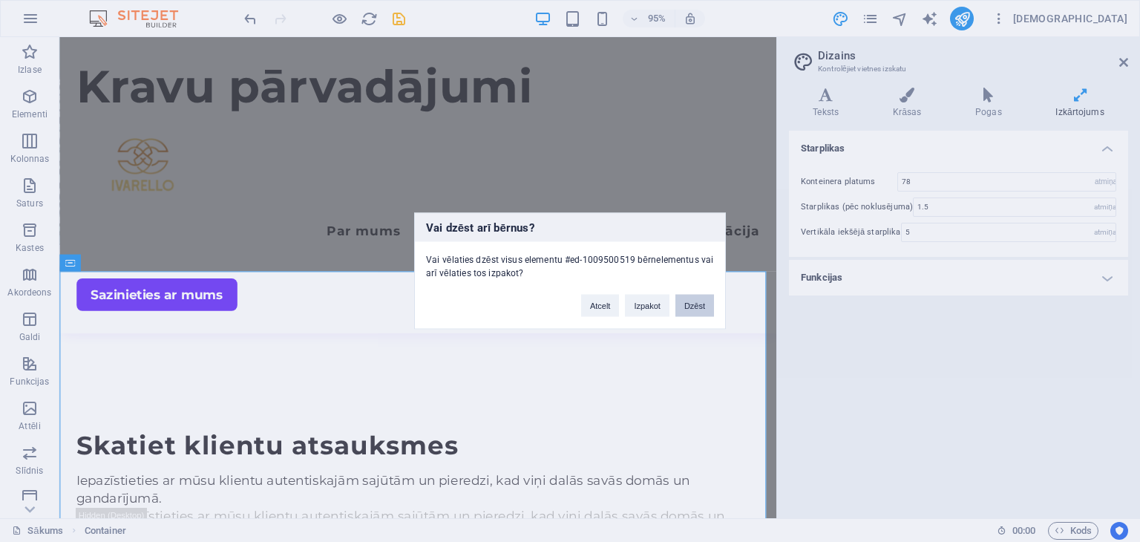
click at [692, 301] on font "Dzēst" at bounding box center [694, 305] width 21 height 9
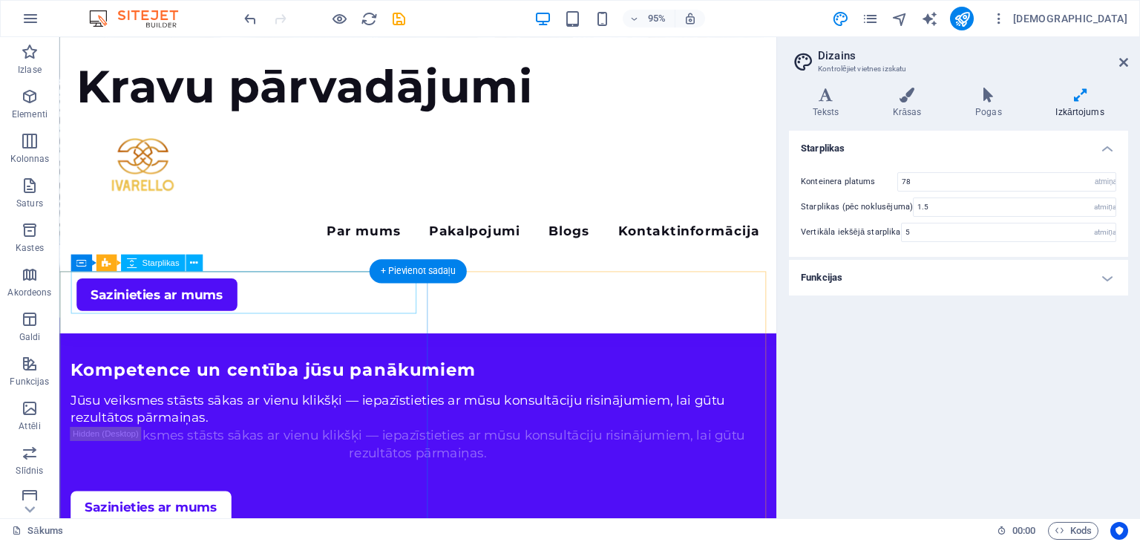
click at [79, 332] on div at bounding box center [436, 354] width 731 height 45
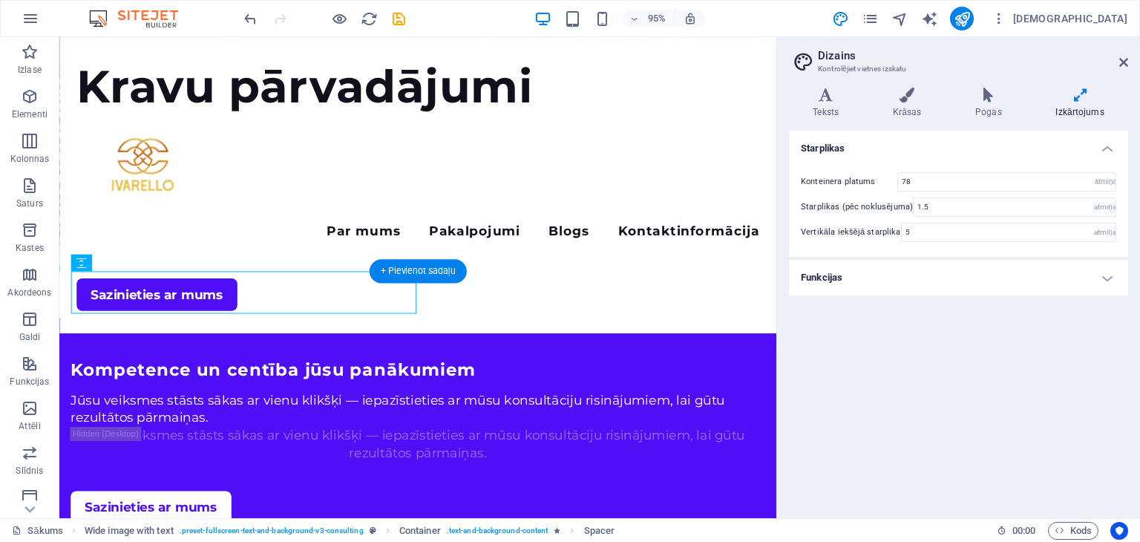
click at [73, 256] on figure at bounding box center [436, 31] width 755 height 506
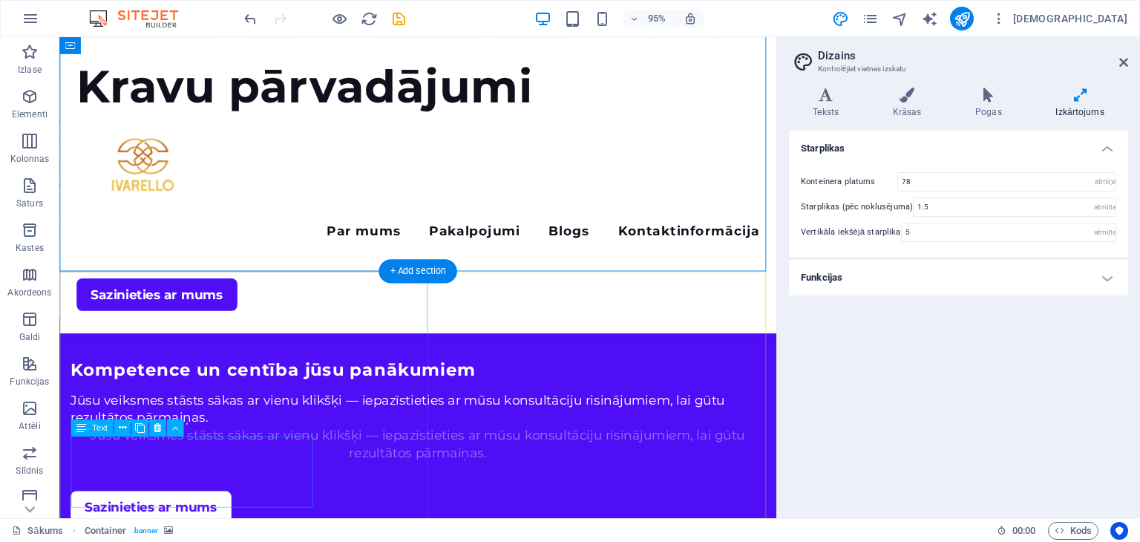
click at [111, 484] on div "Jūsu veiksmes stāsts sākas ar vienu klikšķi — iepazīstieties ar mūsu konsultāci…" at bounding box center [436, 465] width 731 height 37
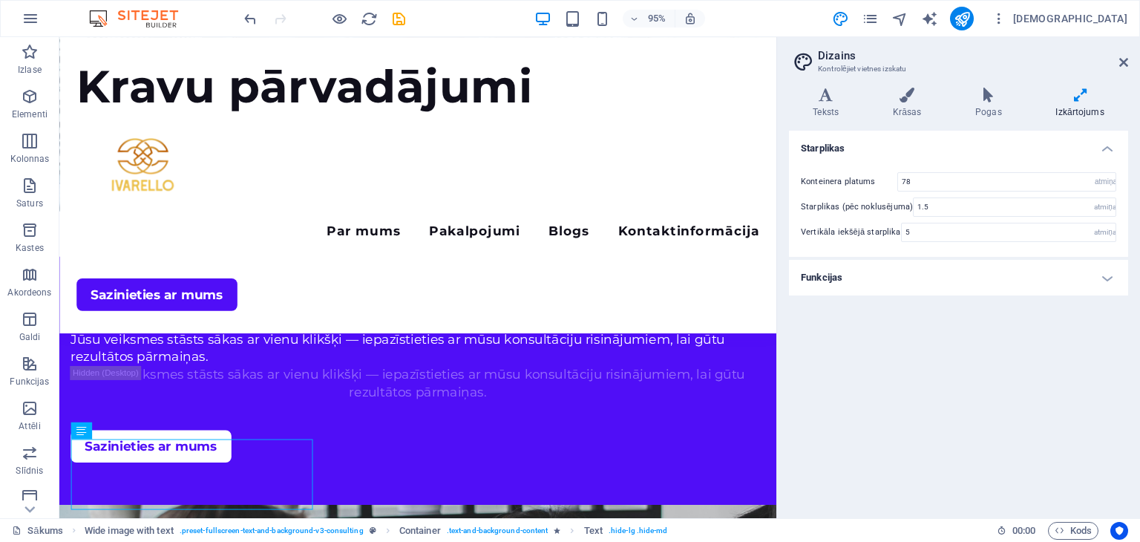
drag, startPoint x: 810, startPoint y: 212, endPoint x: 836, endPoint y: 240, distance: 38.9
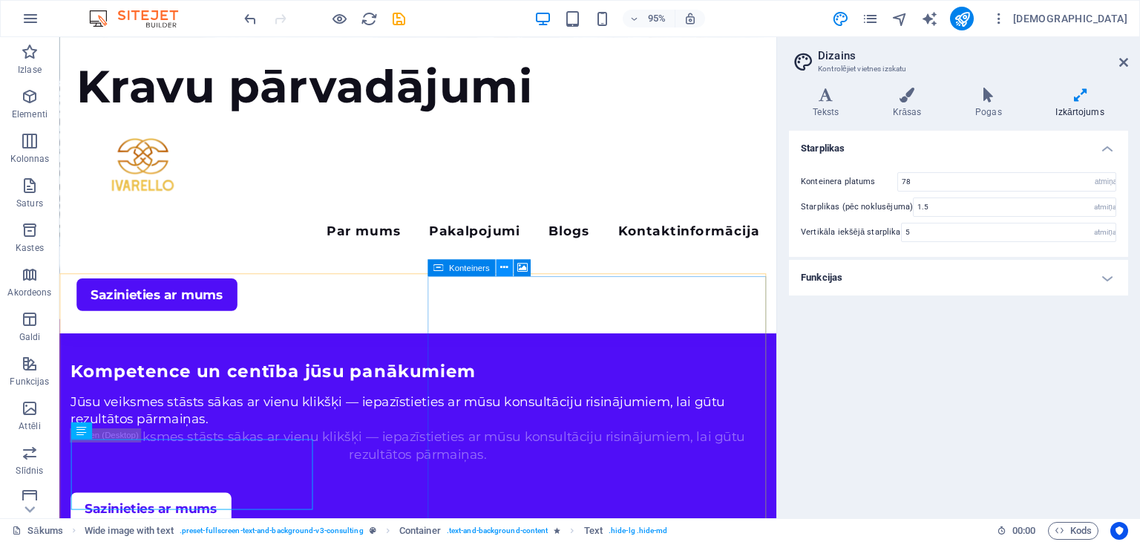
click at [503, 269] on icon at bounding box center [503, 267] width 7 height 15
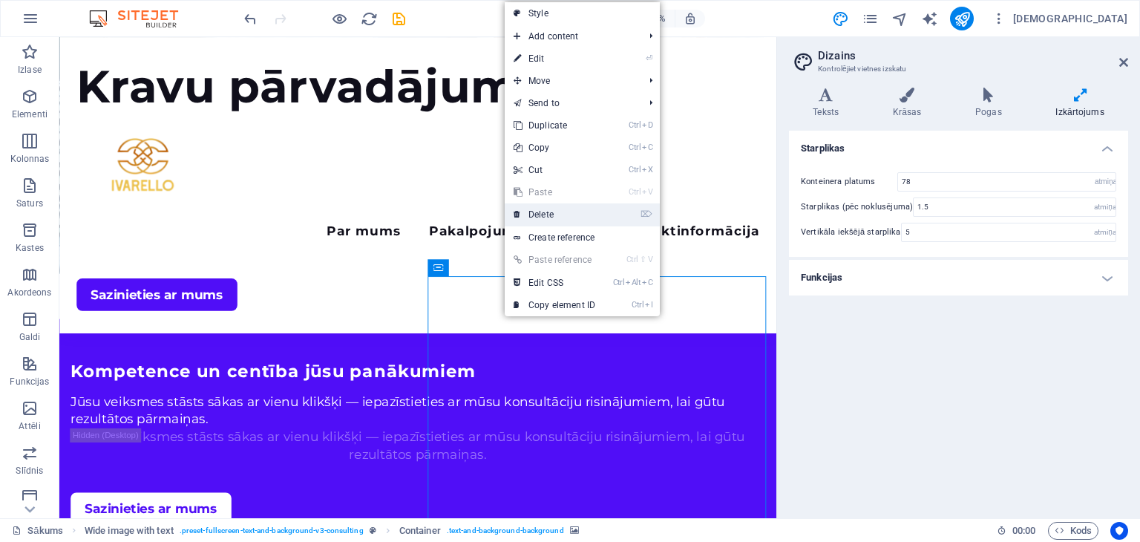
click at [533, 212] on link "⌦ Delete" at bounding box center [554, 214] width 99 height 22
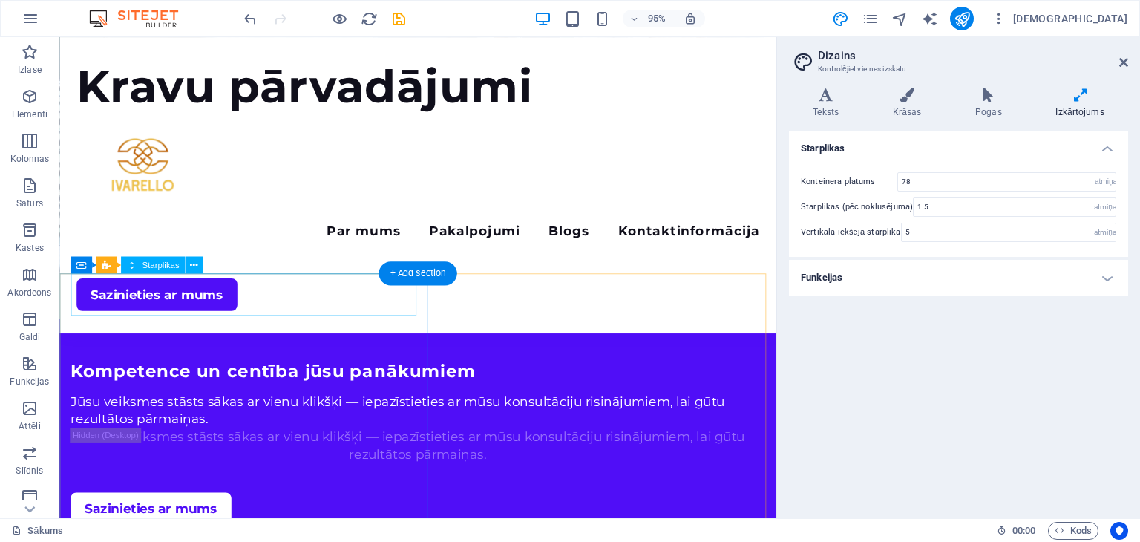
click at [304, 334] on div at bounding box center [436, 356] width 731 height 45
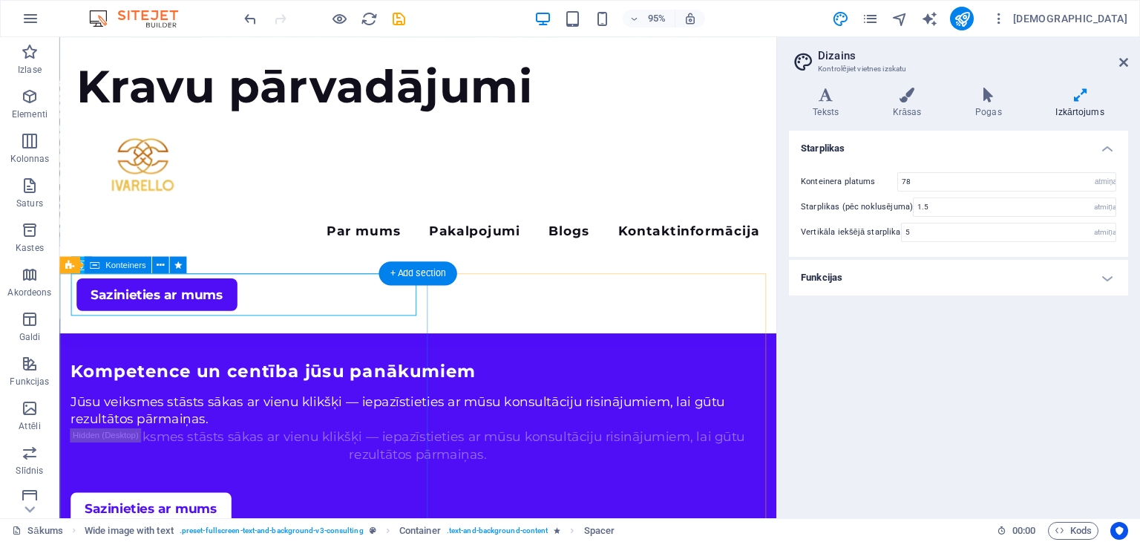
click at [407, 372] on div "Kompetence un centība jūsu panākumiem Jūsu veiksmes stāsts sākas ar vienu klikš…" at bounding box center [436, 464] width 755 height 261
click at [63, 334] on div "Kompetence un centība jūsu panākumiem Jūsu veiksmes stāsts sākas ar vienu klikš…" at bounding box center [436, 464] width 755 height 261
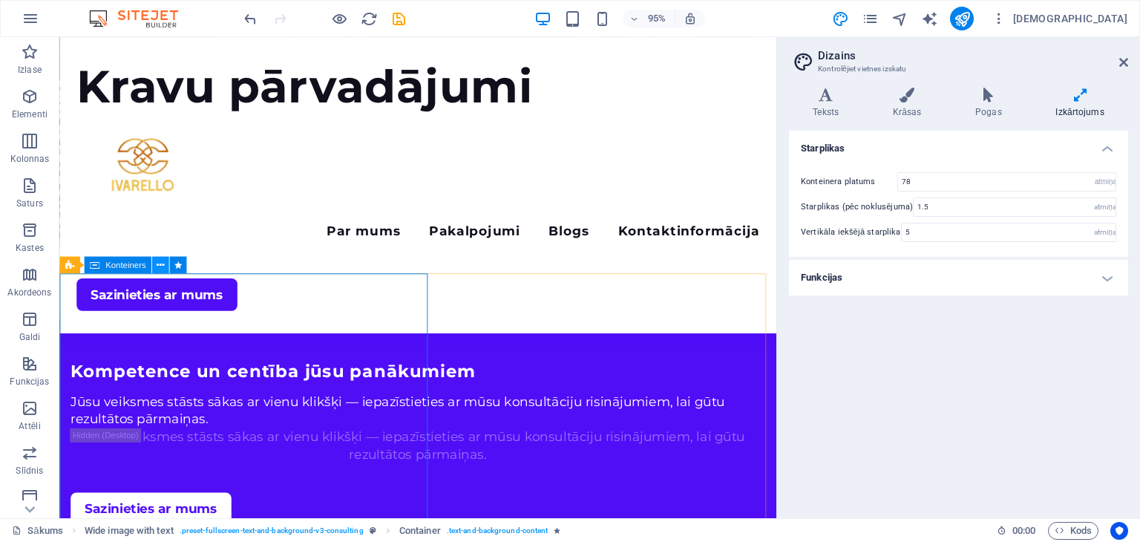
click at [160, 265] on icon at bounding box center [160, 265] width 7 height 15
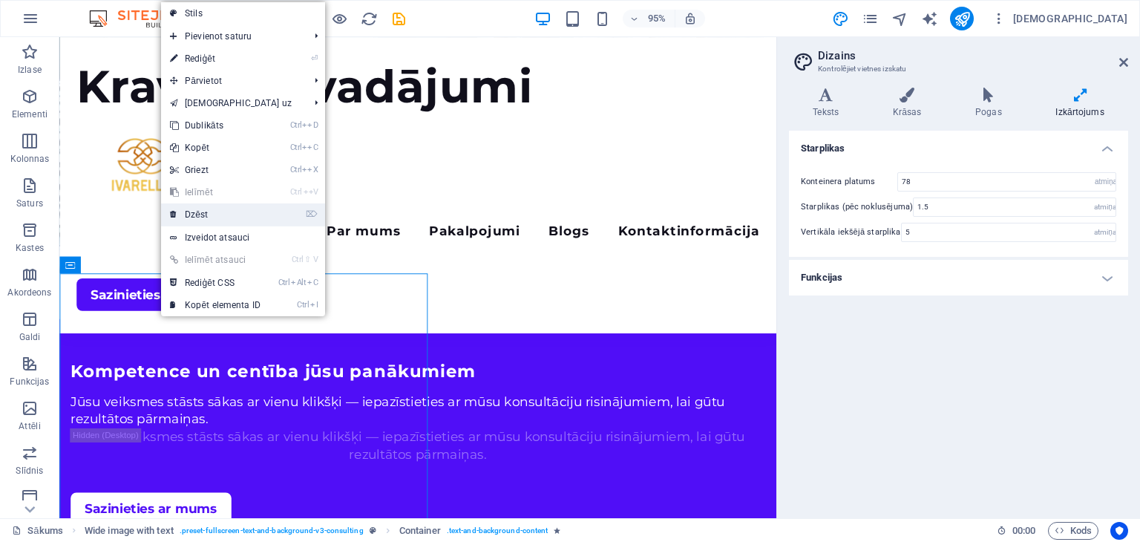
click at [202, 215] on font "Dzēst" at bounding box center [196, 214] width 23 height 10
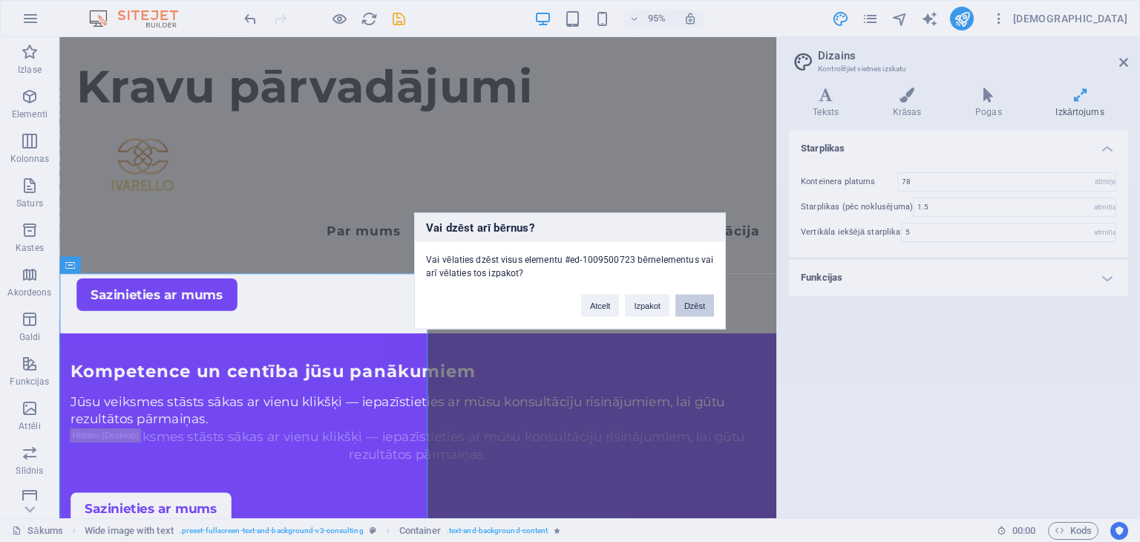
click at [698, 304] on font "Dzēst" at bounding box center [694, 305] width 21 height 9
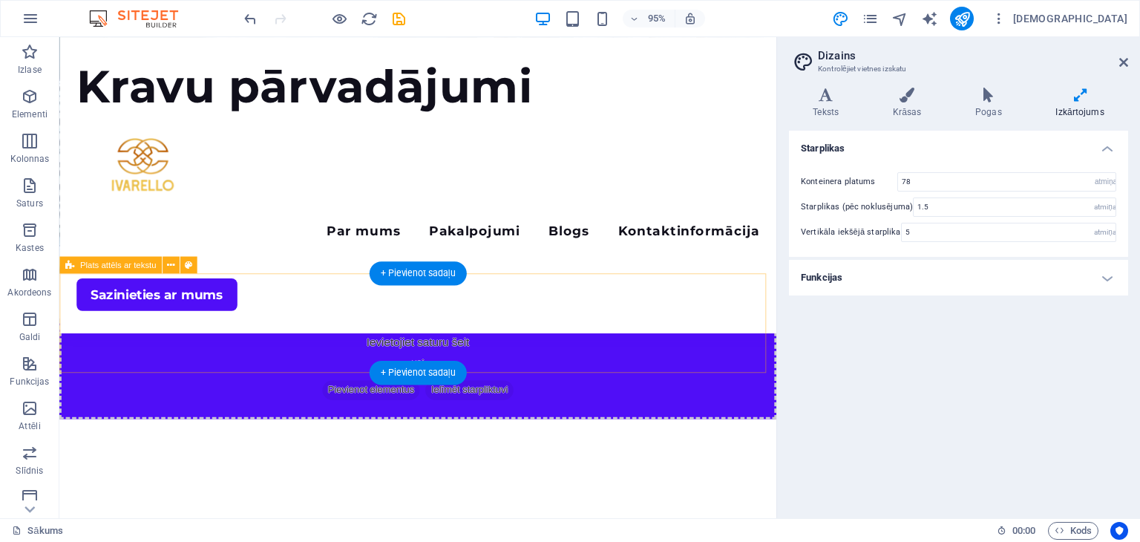
click at [177, 334] on div "Ievietojiet saturu šeit vai Pievienot elementus Ielīmēt starpliktuvi" at bounding box center [436, 386] width 755 height 105
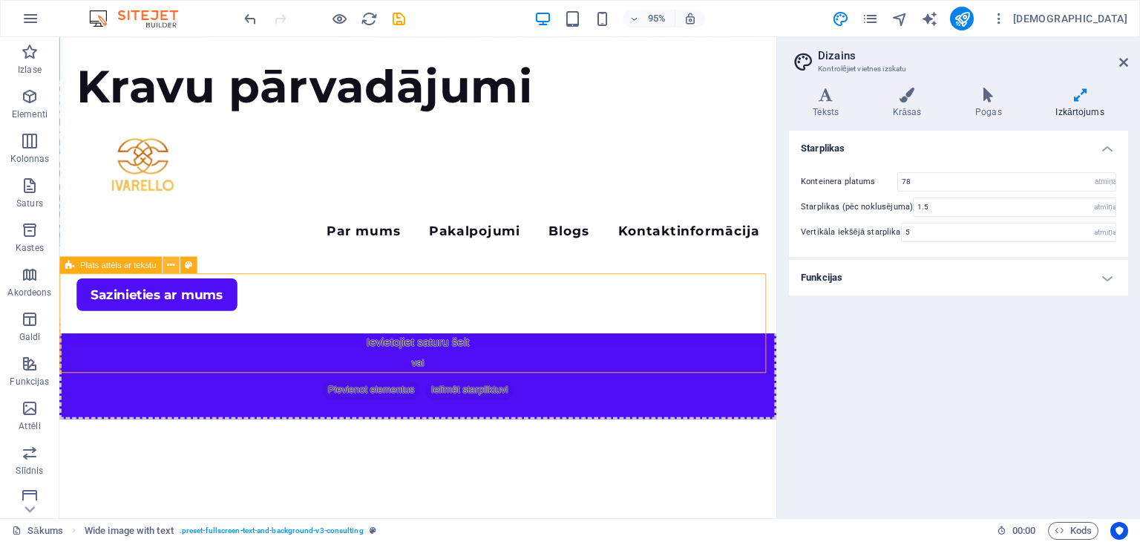
click at [169, 262] on icon at bounding box center [170, 265] width 7 height 15
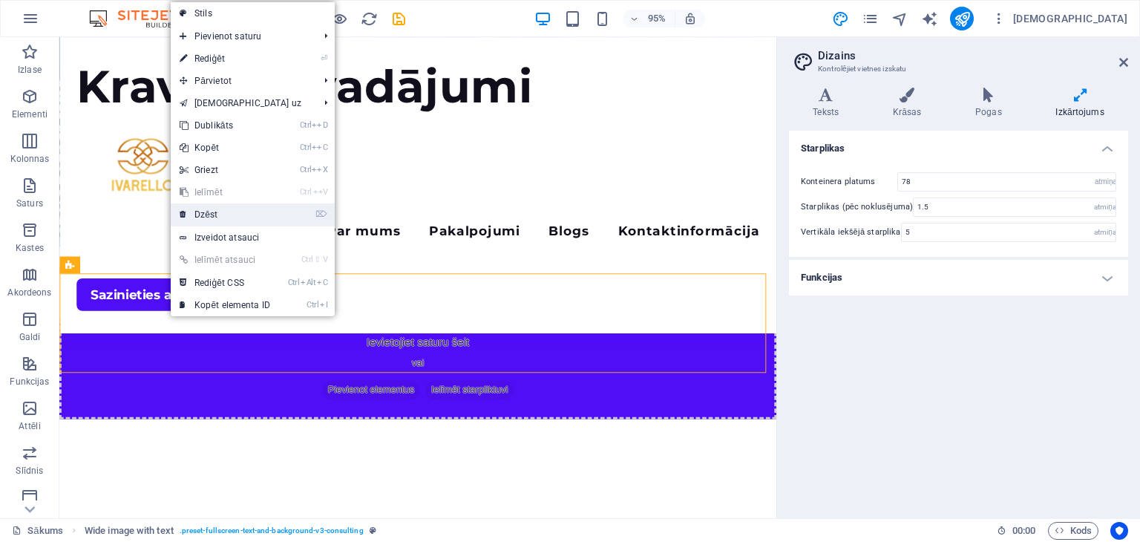
click at [223, 209] on link "⌦ Dzēst" at bounding box center [225, 214] width 108 height 22
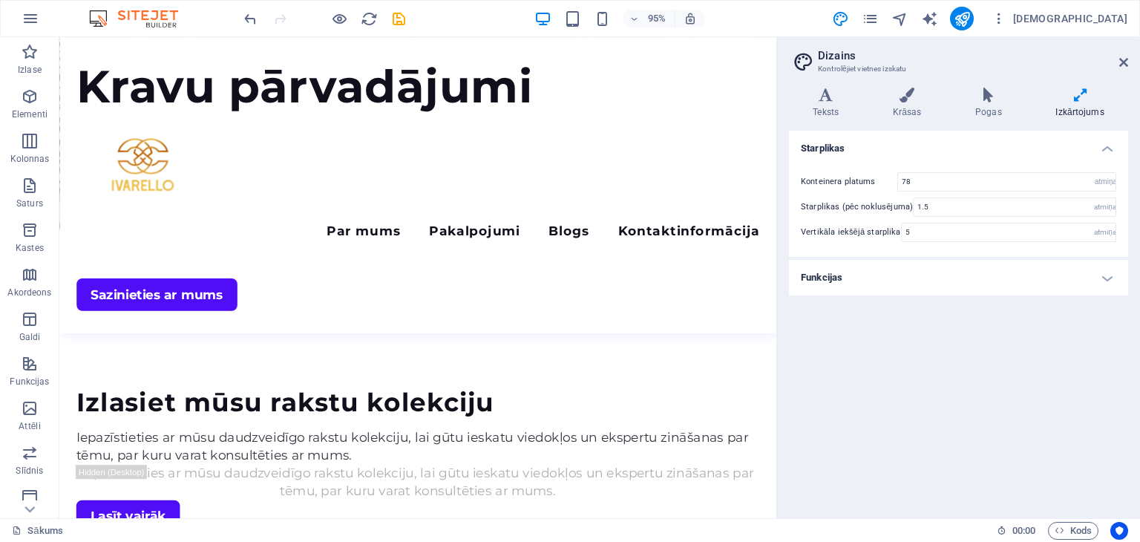
scroll to position [249, 0]
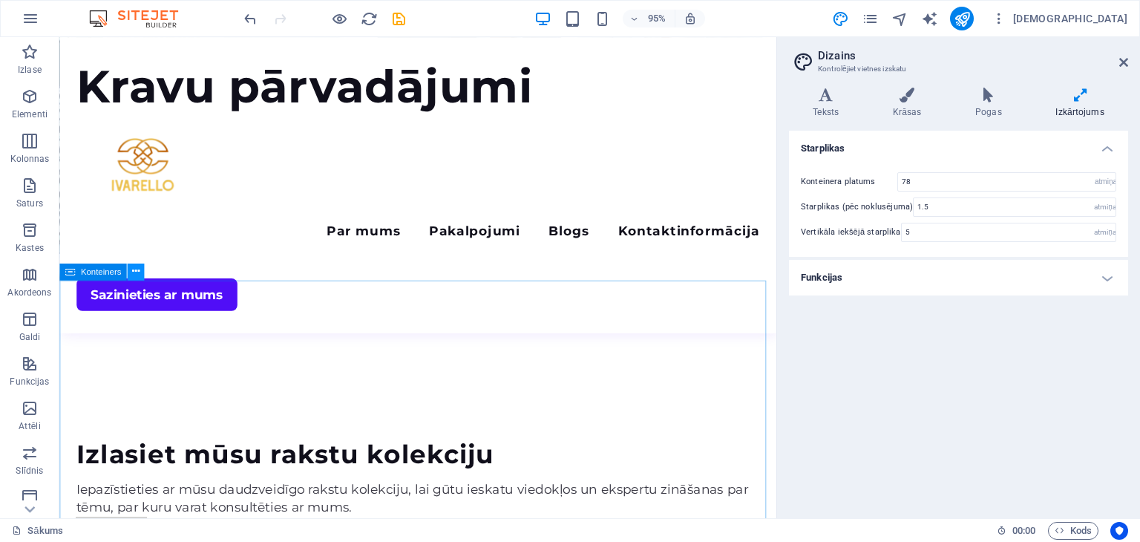
click at [132, 269] on icon at bounding box center [135, 271] width 7 height 15
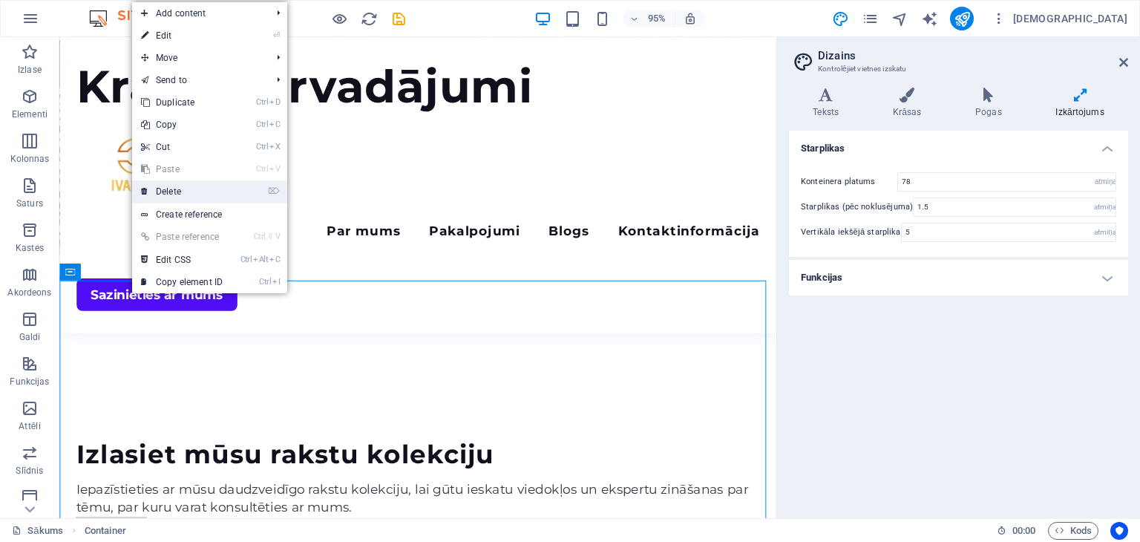
click at [173, 191] on link "⌦ Delete" at bounding box center [181, 191] width 99 height 22
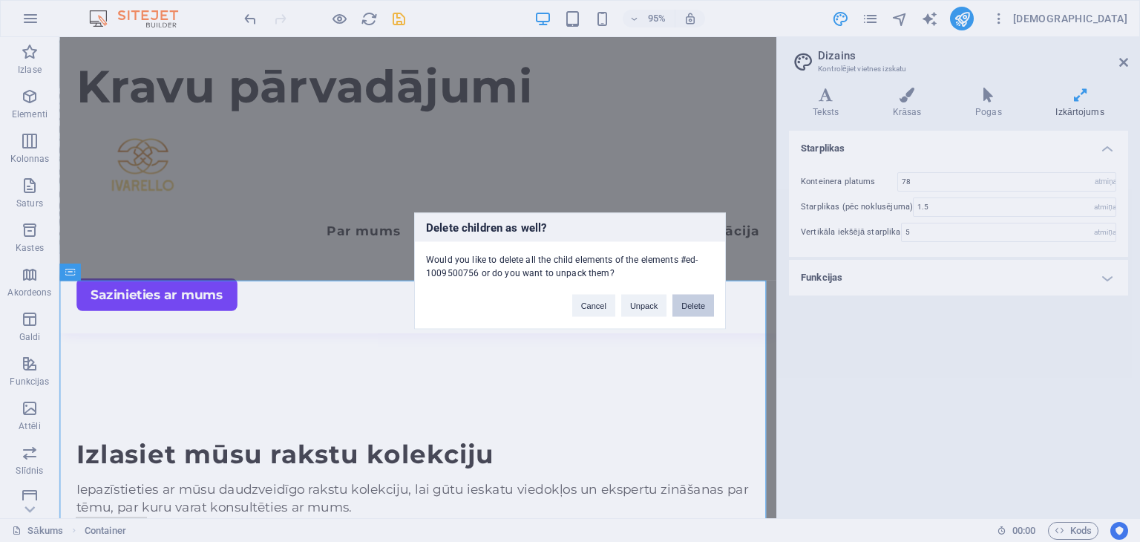
click at [685, 304] on button "Delete" at bounding box center [693, 306] width 42 height 22
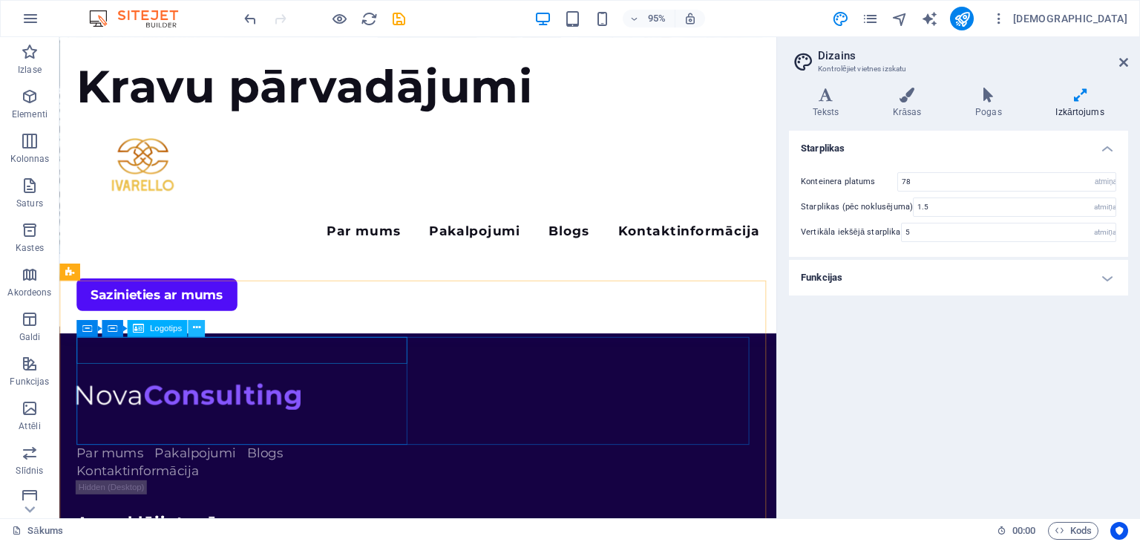
click at [196, 325] on icon at bounding box center [195, 328] width 7 height 15
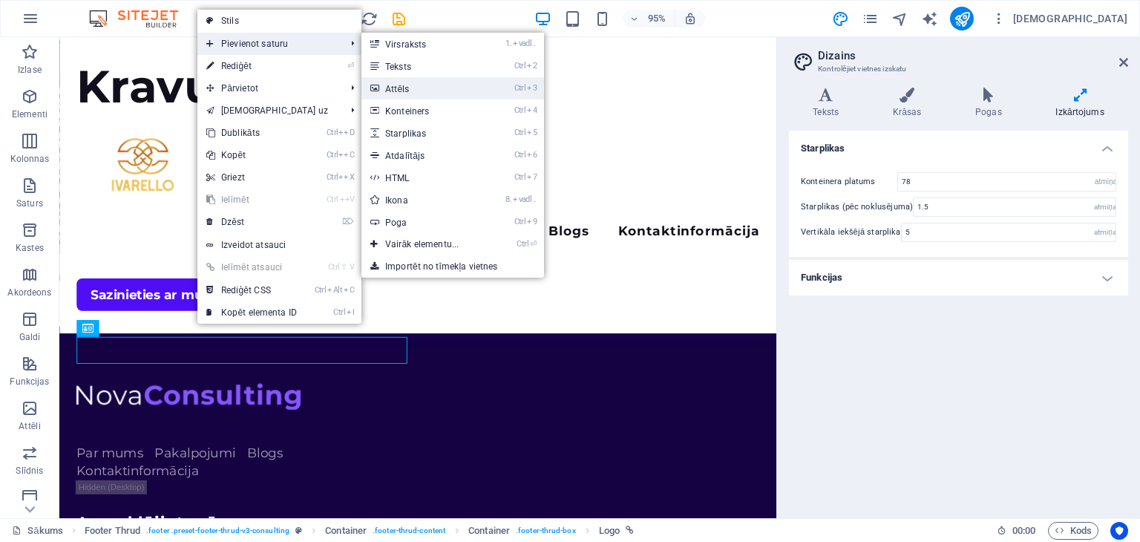
click at [433, 90] on link "Ctrl 3 Attēls" at bounding box center [424, 88] width 127 height 22
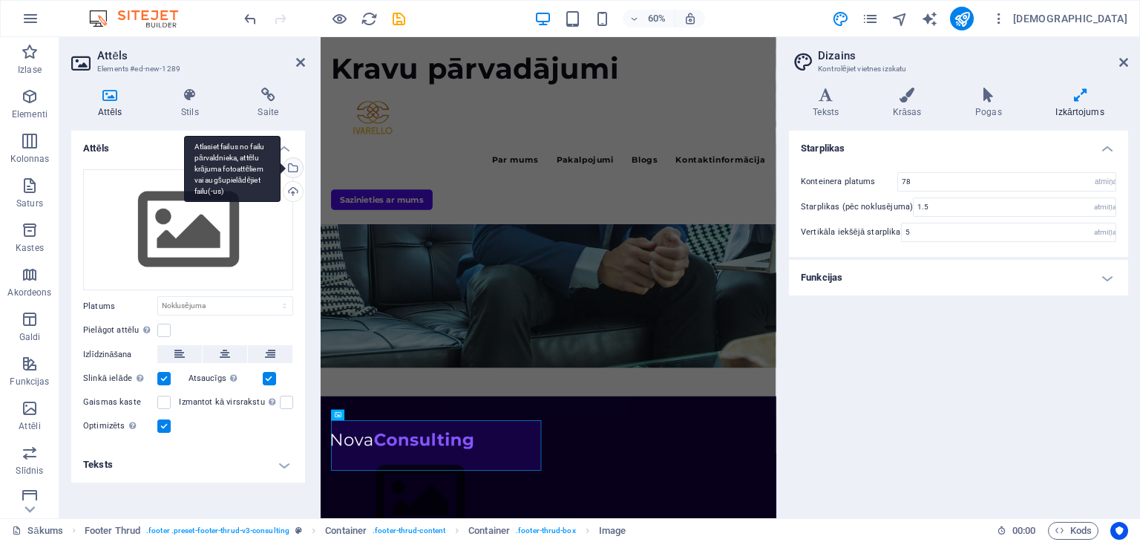
click at [294, 163] on div "Atlasiet failus no failu pārvaldnieka, attēlu krājuma fotoattēliem vai augšupie…" at bounding box center [292, 169] width 22 height 22
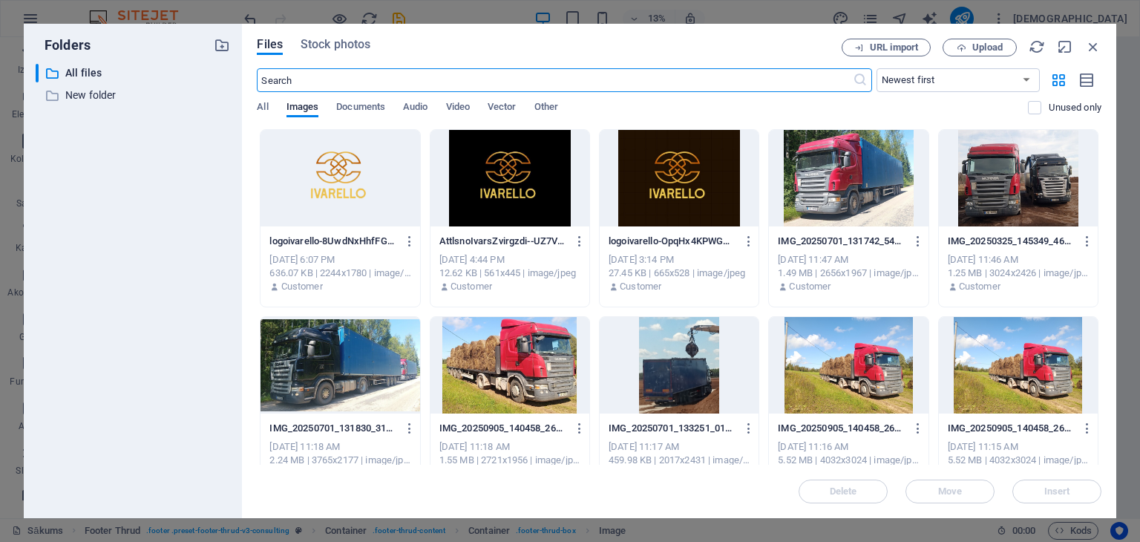
click at [324, 183] on div at bounding box center [340, 178] width 159 height 96
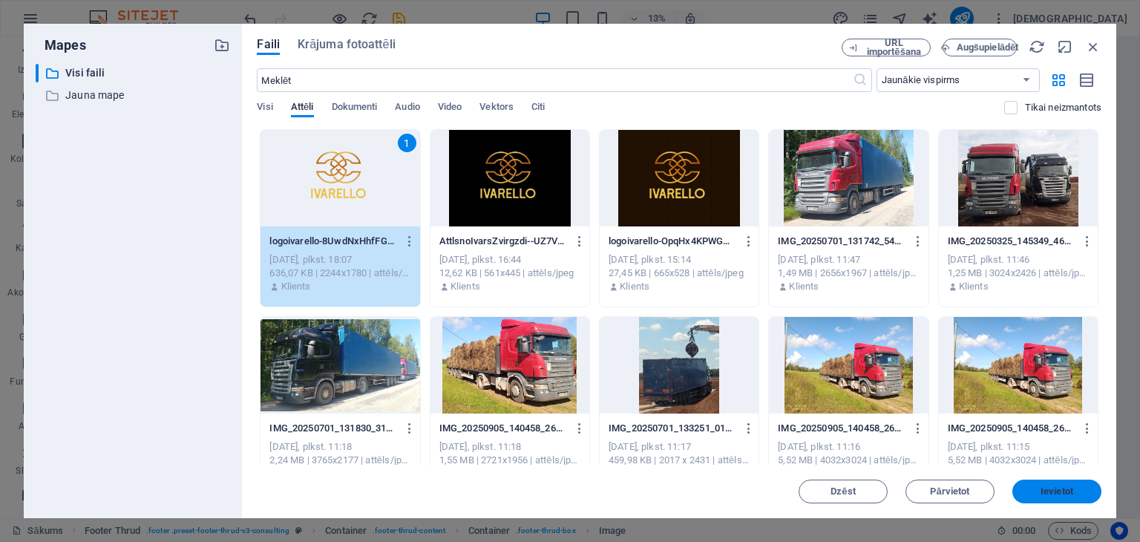
click at [1078, 488] on span "Ievietot" at bounding box center [1056, 491] width 77 height 9
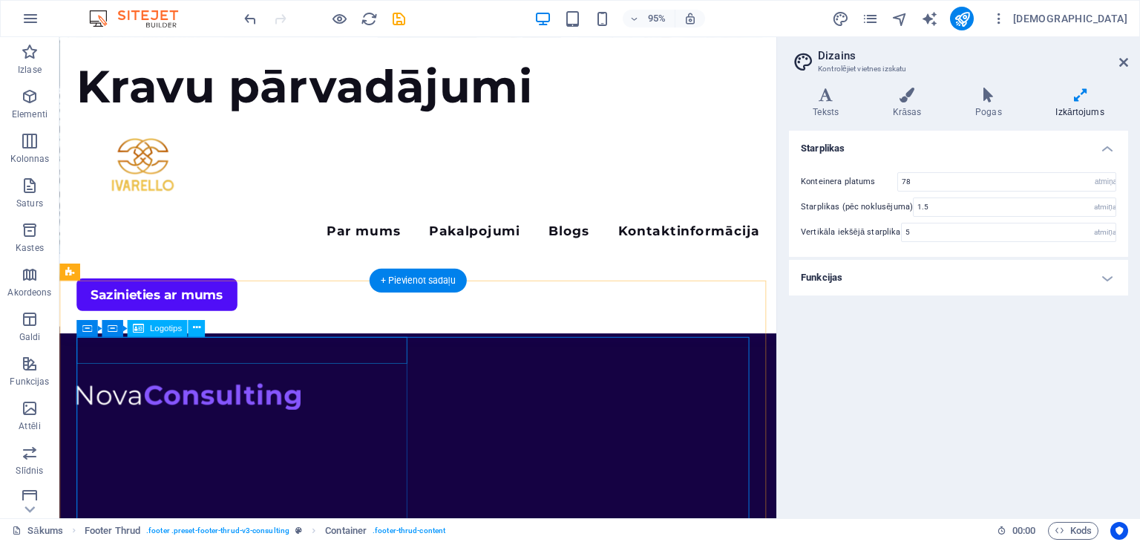
click at [323, 401] on div at bounding box center [254, 415] width 354 height 28
click at [193, 327] on icon at bounding box center [195, 328] width 7 height 15
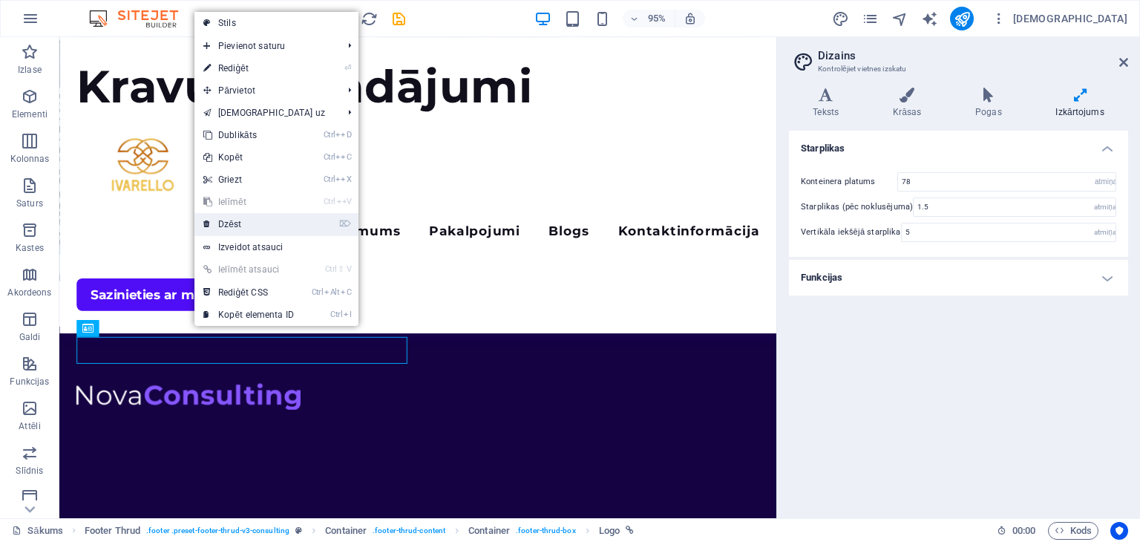
click at [228, 225] on font "Dzēst" at bounding box center [229, 224] width 23 height 10
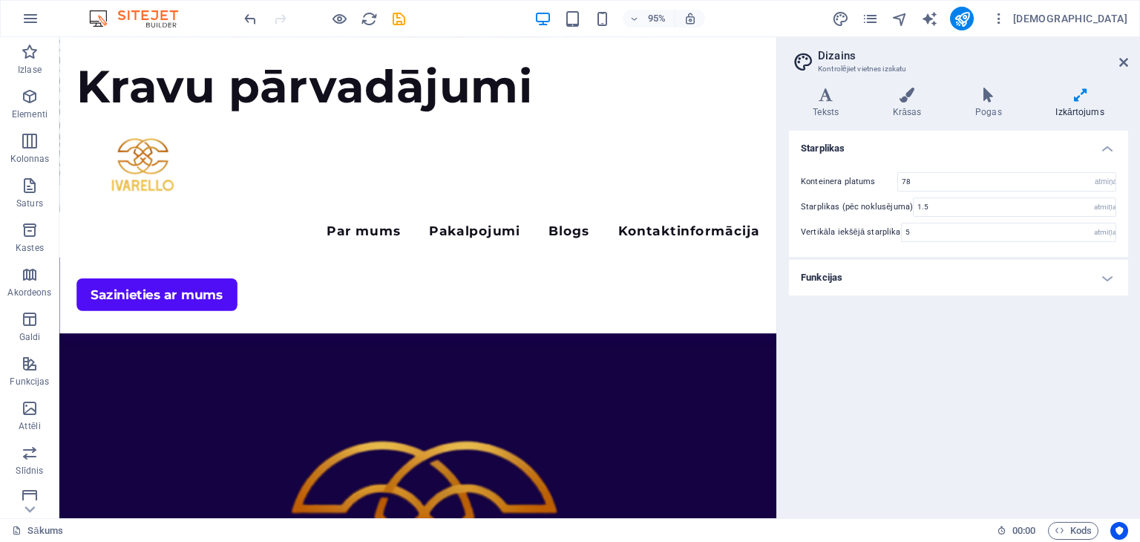
scroll to position [310, 0]
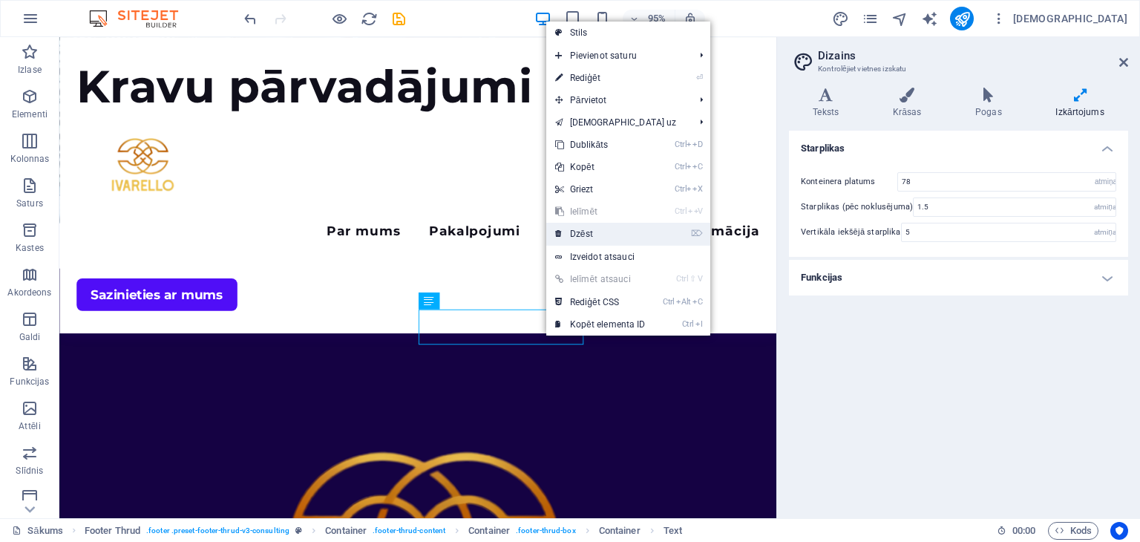
click at [594, 238] on link "⌦ Dzēst" at bounding box center [600, 234] width 108 height 22
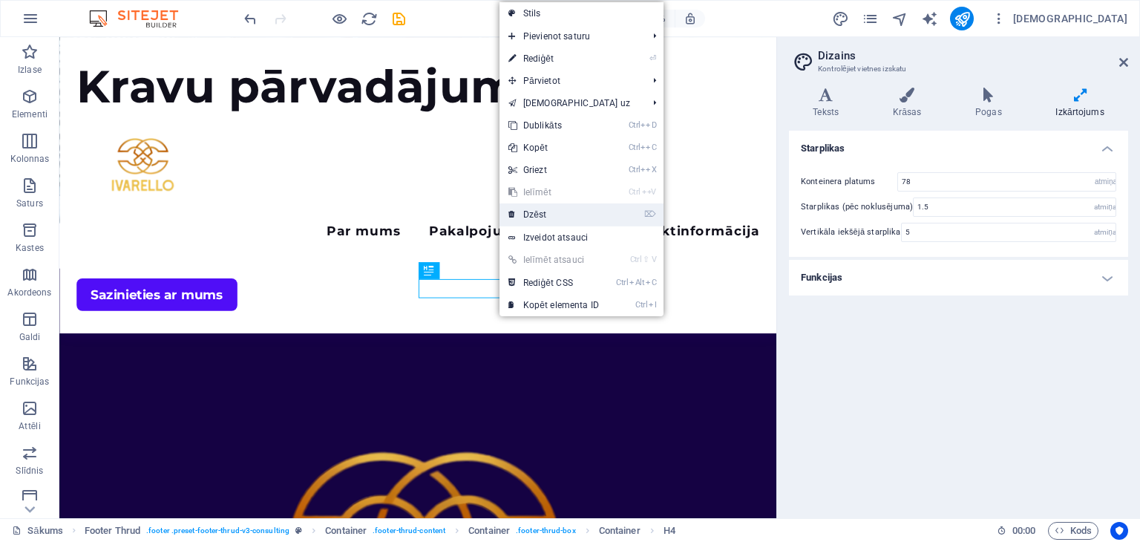
click at [531, 209] on font "Dzēst" at bounding box center [534, 214] width 23 height 10
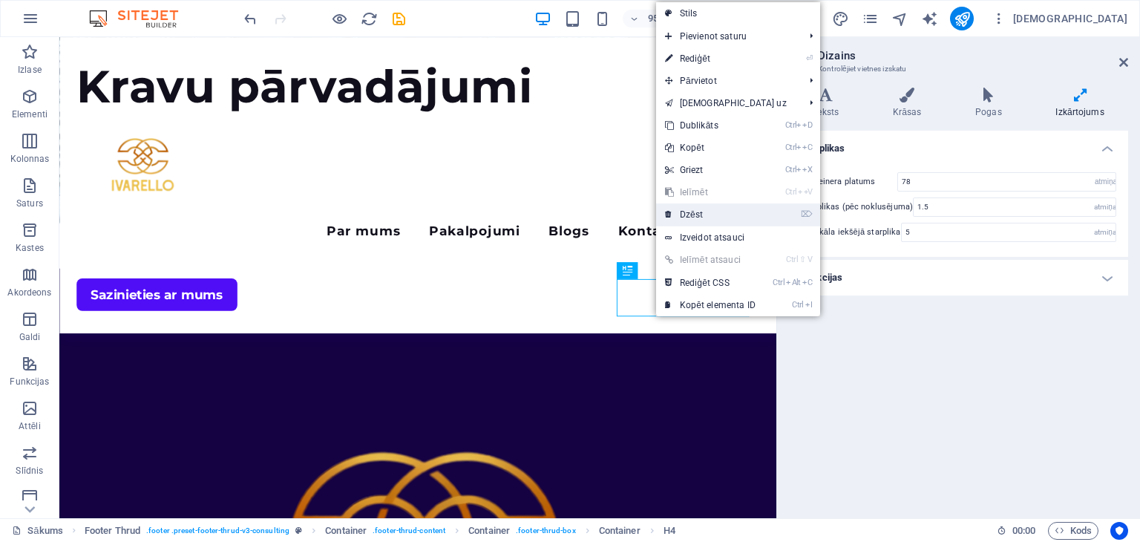
click at [698, 207] on link "⌦ Dzēst" at bounding box center [710, 214] width 108 height 22
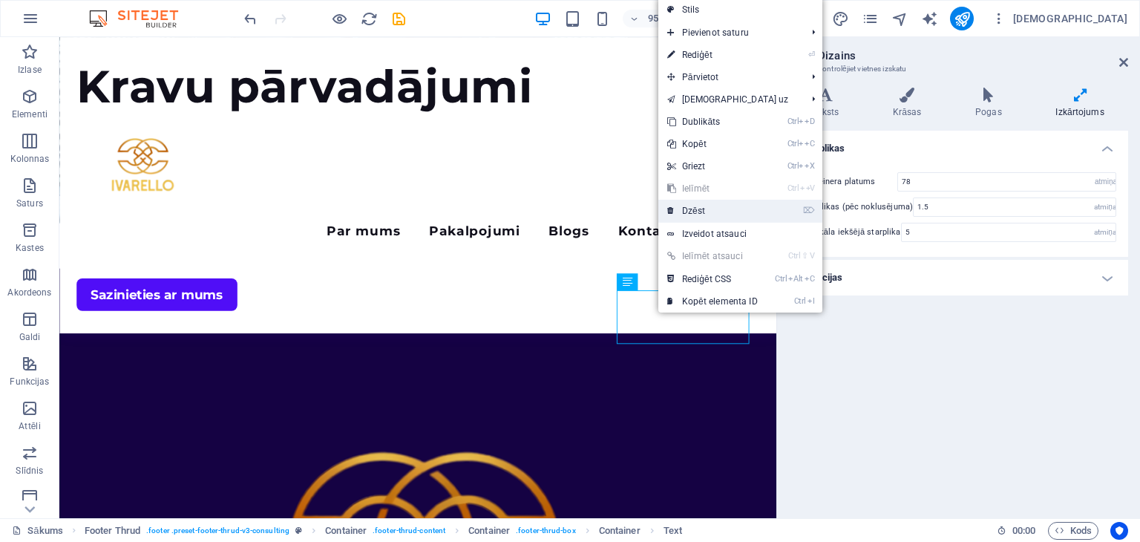
click at [698, 208] on font "Dzēst" at bounding box center [693, 211] width 23 height 10
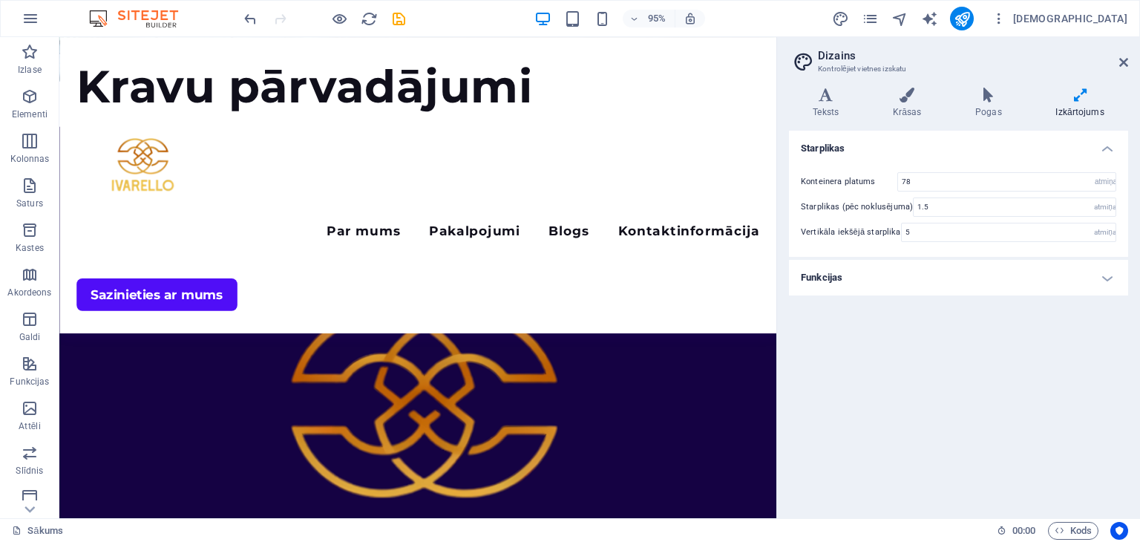
scroll to position [507, 0]
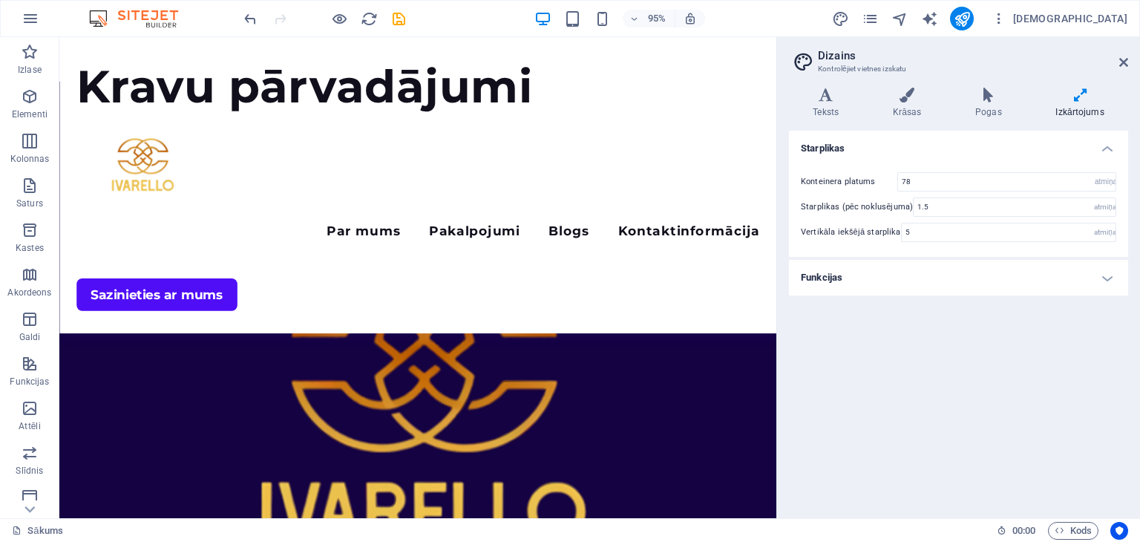
drag, startPoint x: 808, startPoint y: 338, endPoint x: 858, endPoint y: 462, distance: 134.5
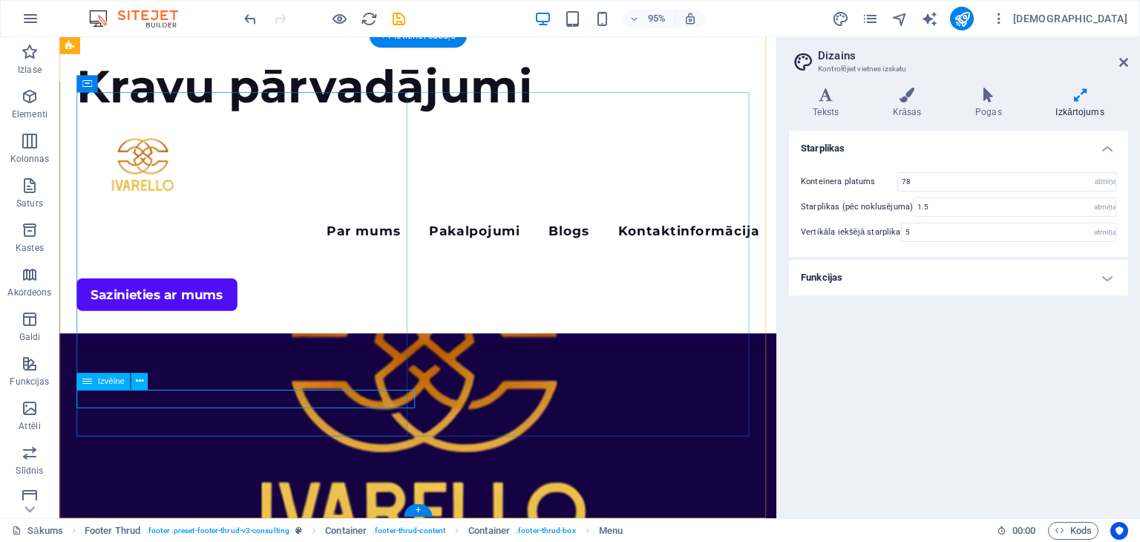
click at [140, 382] on icon at bounding box center [138, 381] width 7 height 15
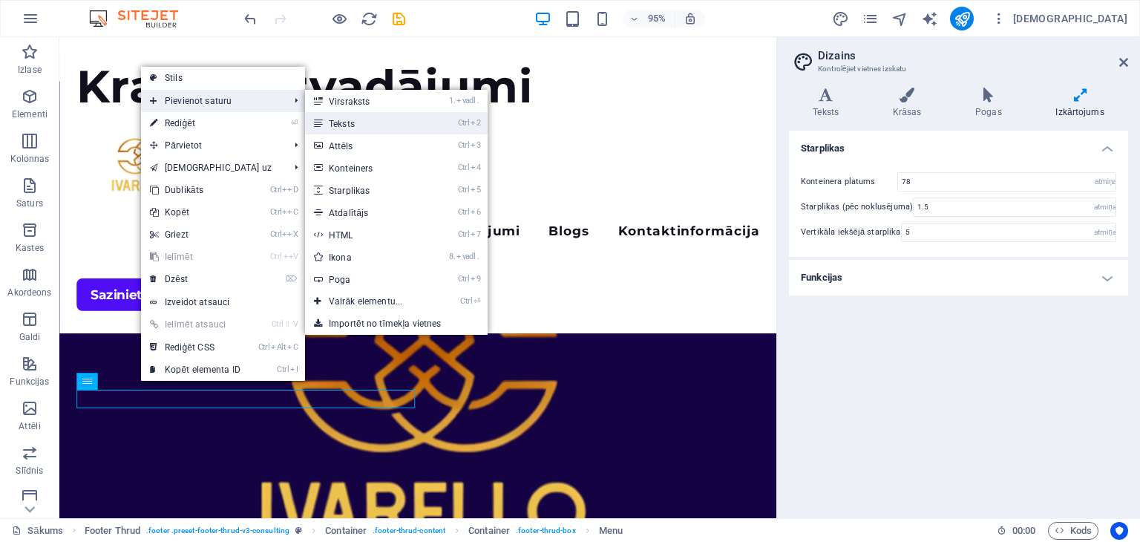
click at [344, 122] on font "Teksts" at bounding box center [342, 124] width 26 height 10
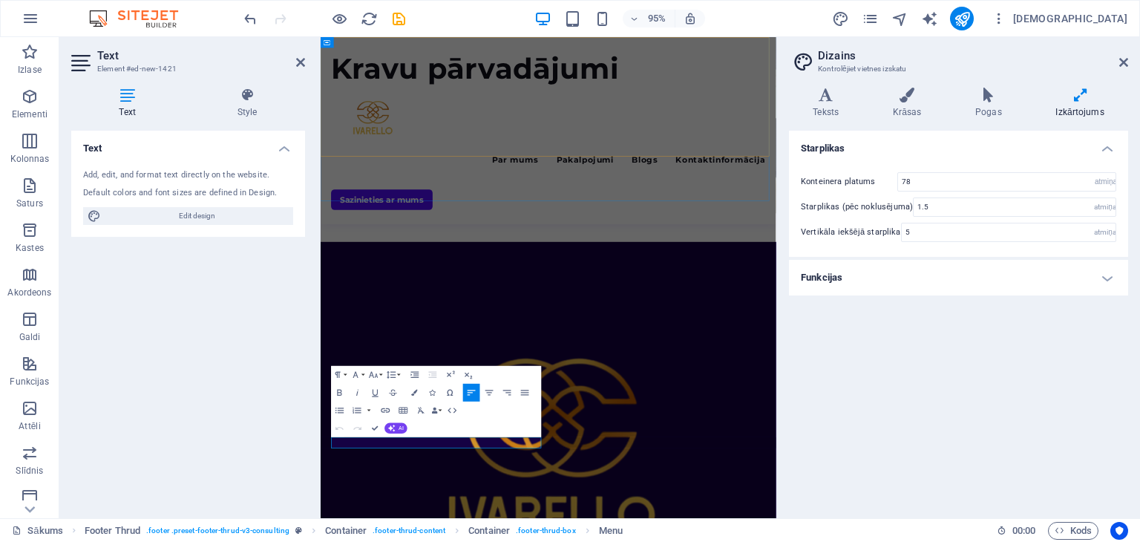
scroll to position [528, 0]
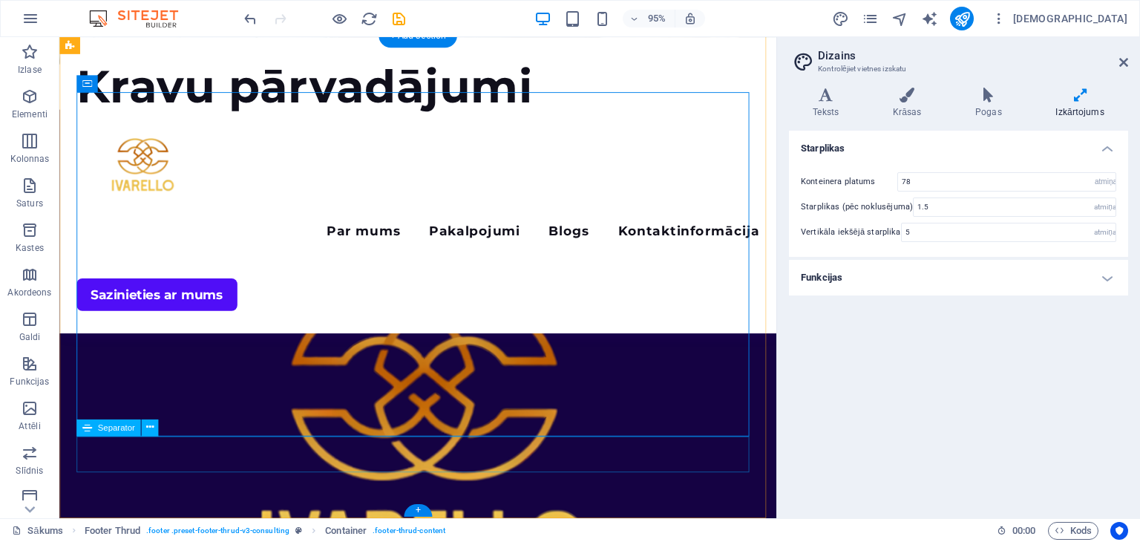
scroll to position [507, 0]
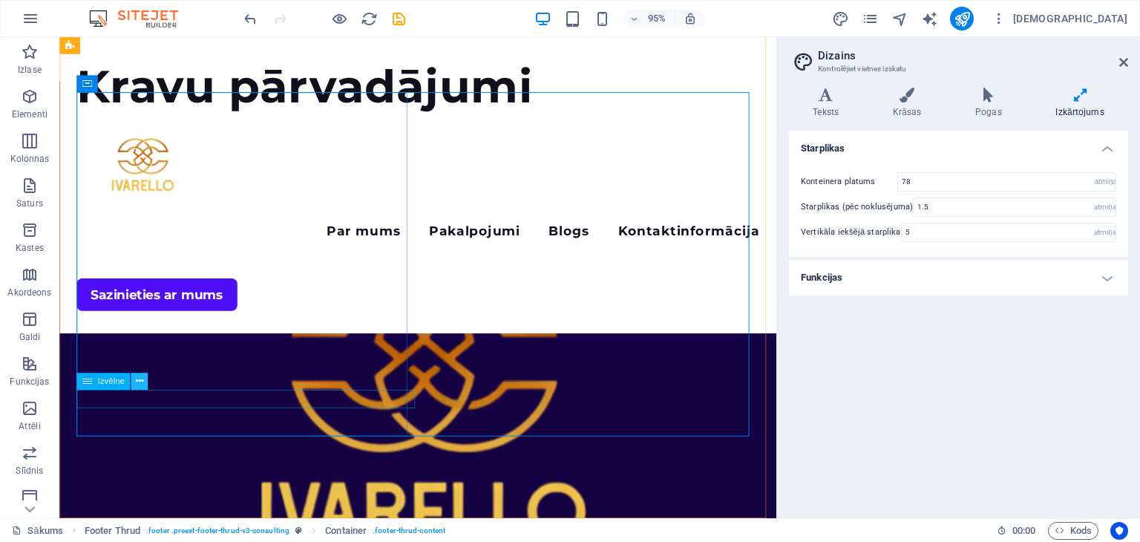
click at [137, 379] on icon at bounding box center [138, 381] width 7 height 15
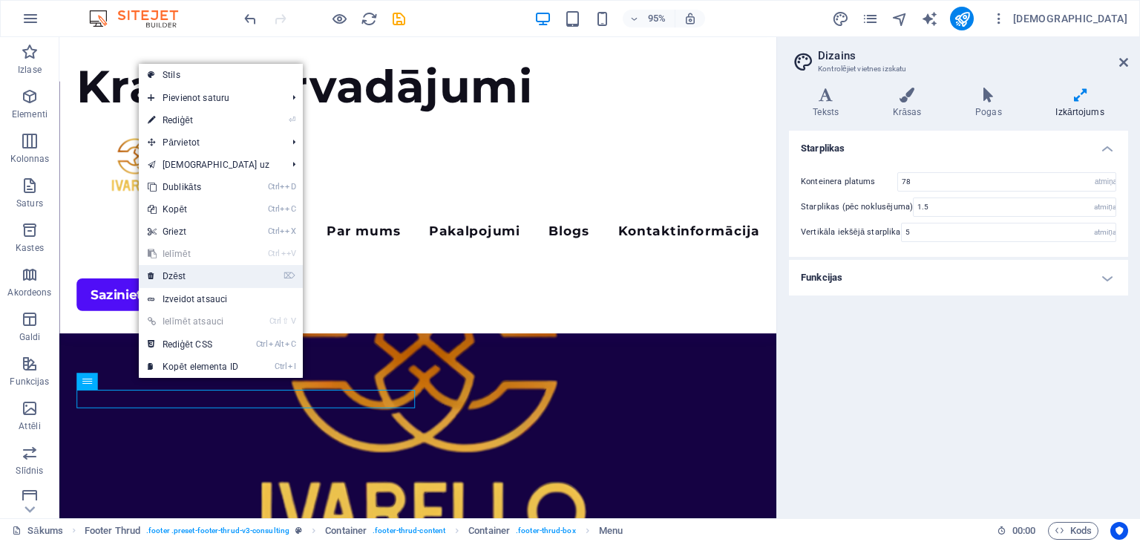
click at [189, 275] on link "⌦ Dzēst" at bounding box center [193, 276] width 108 height 22
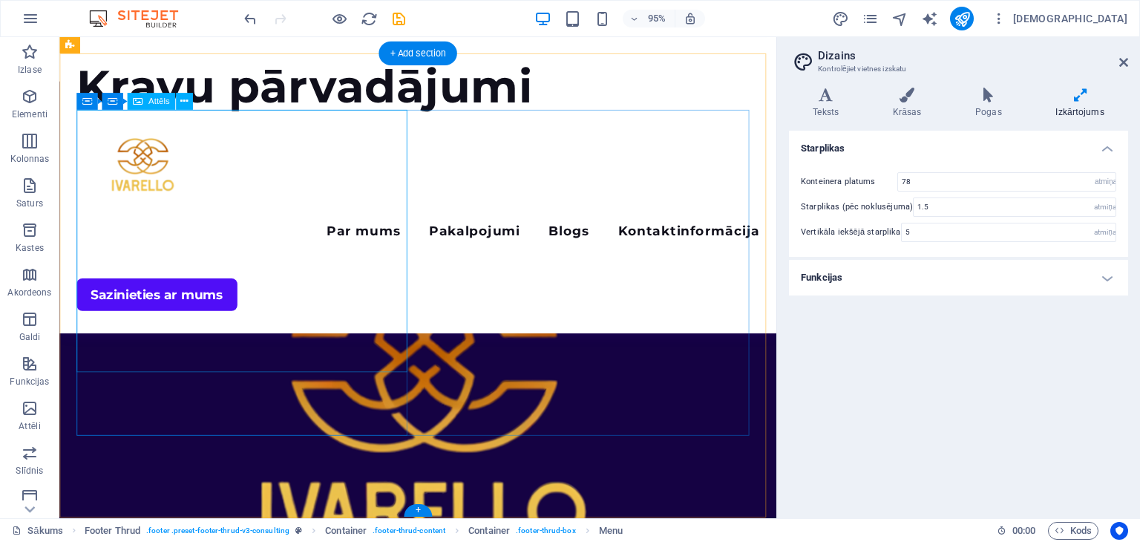
scroll to position [488, 0]
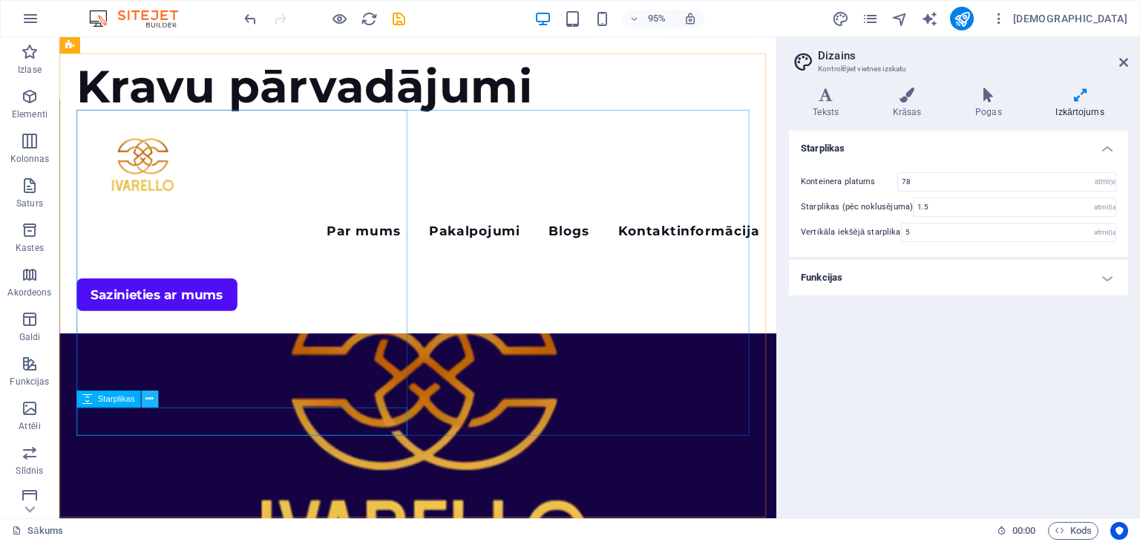
click at [145, 397] on icon at bounding box center [148, 399] width 7 height 15
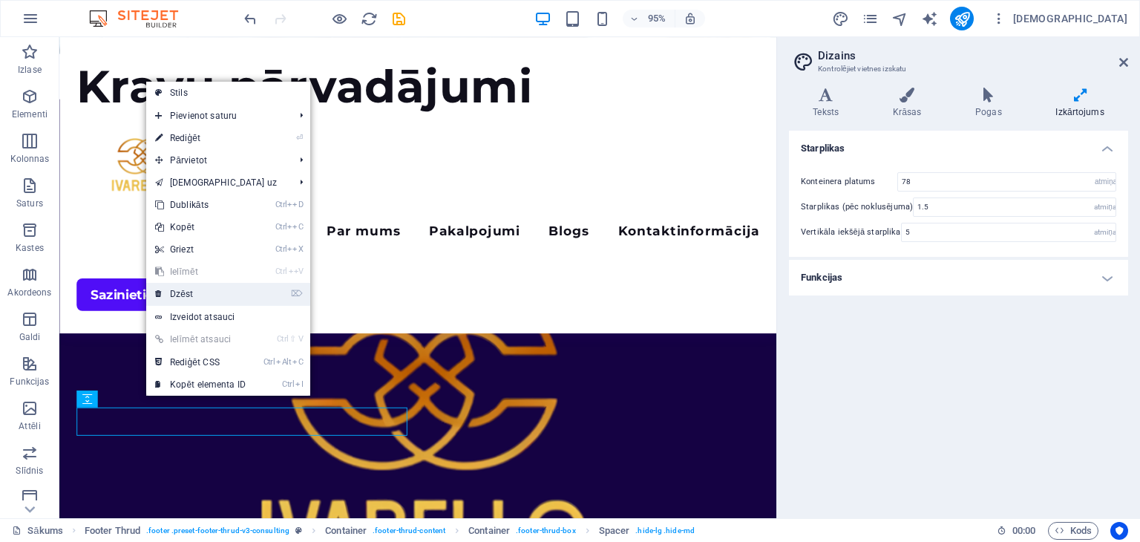
click at [186, 292] on font "Dzēst" at bounding box center [181, 294] width 23 height 10
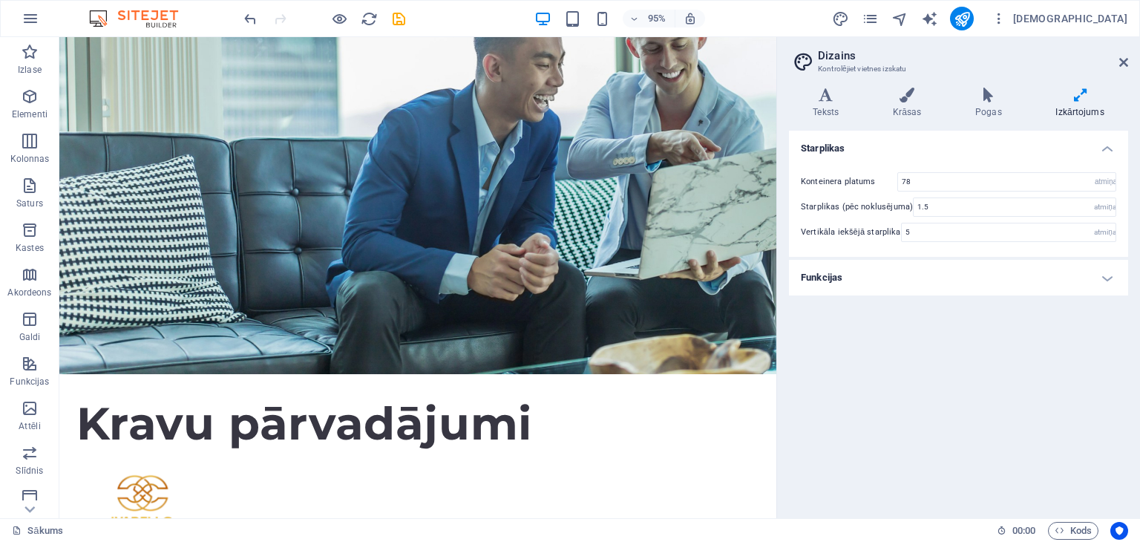
scroll to position [0, 0]
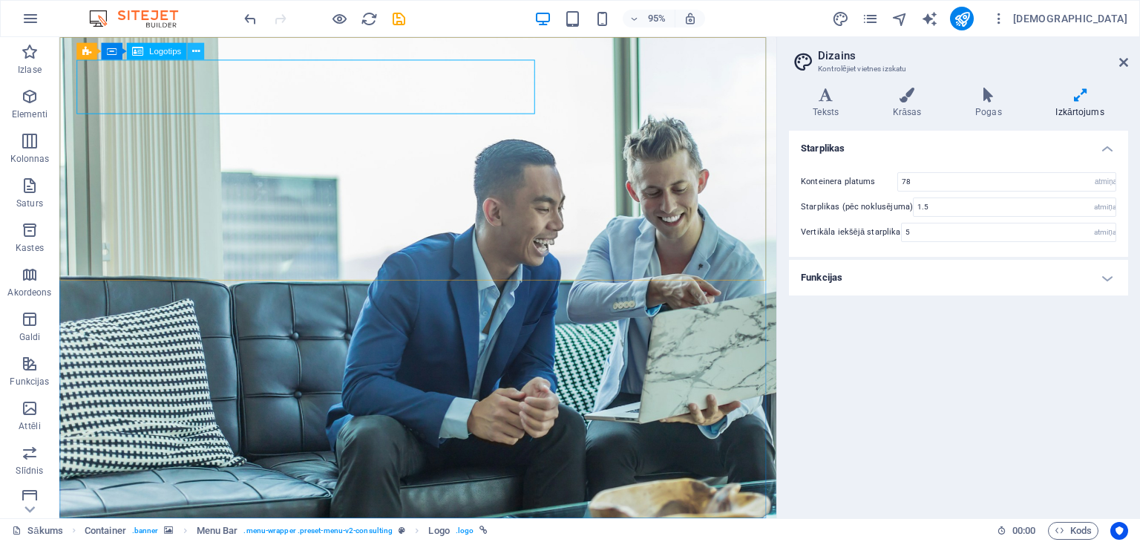
click at [196, 49] on icon at bounding box center [194, 51] width 7 height 15
click at [908, 92] on icon at bounding box center [907, 95] width 76 height 15
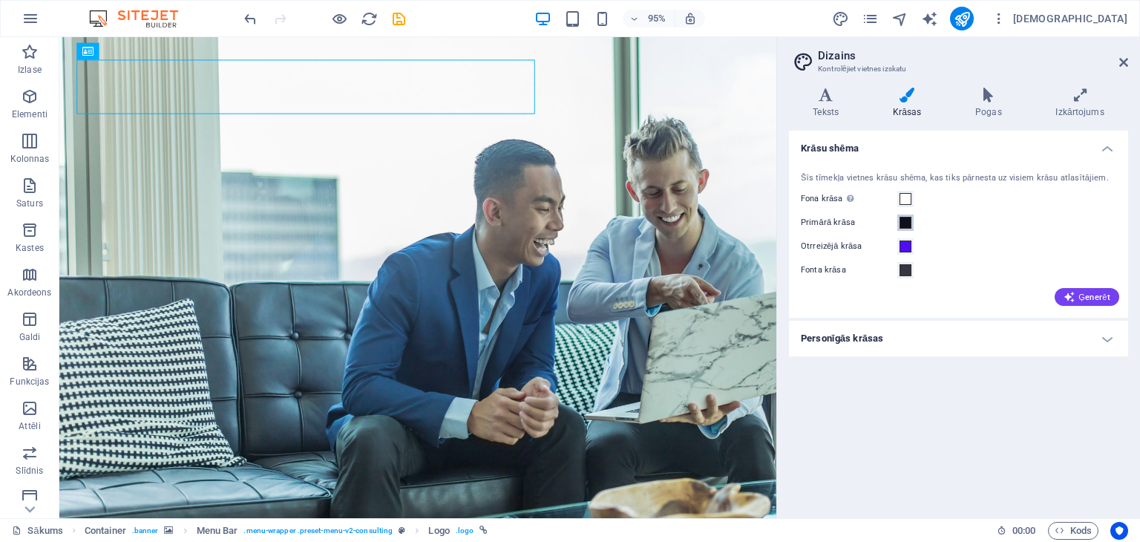
click at [906, 221] on span at bounding box center [906, 223] width 12 height 12
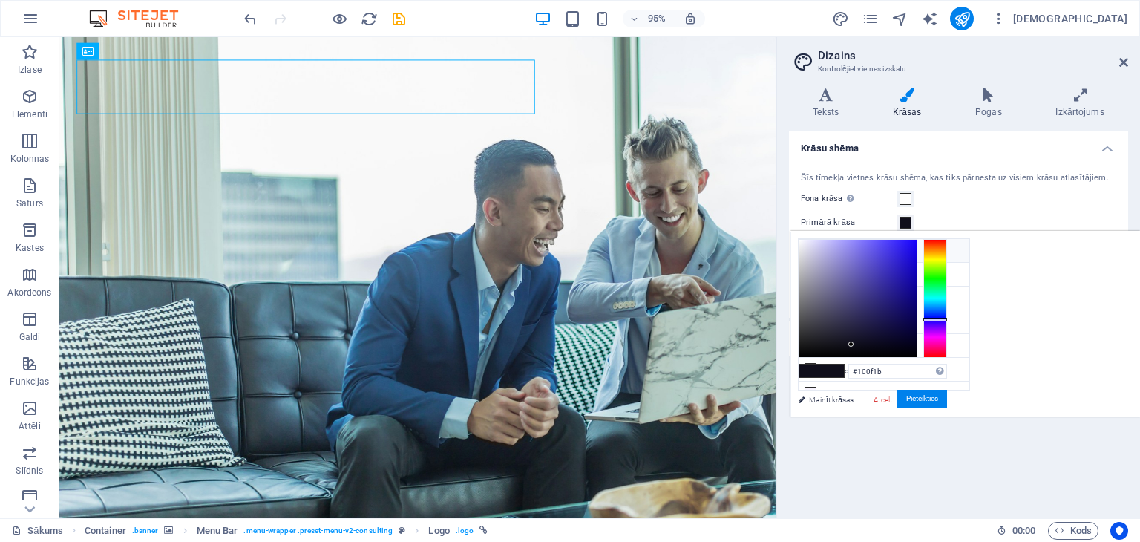
click at [811, 250] on icon at bounding box center [810, 250] width 10 height 10
type input "#ffffff"
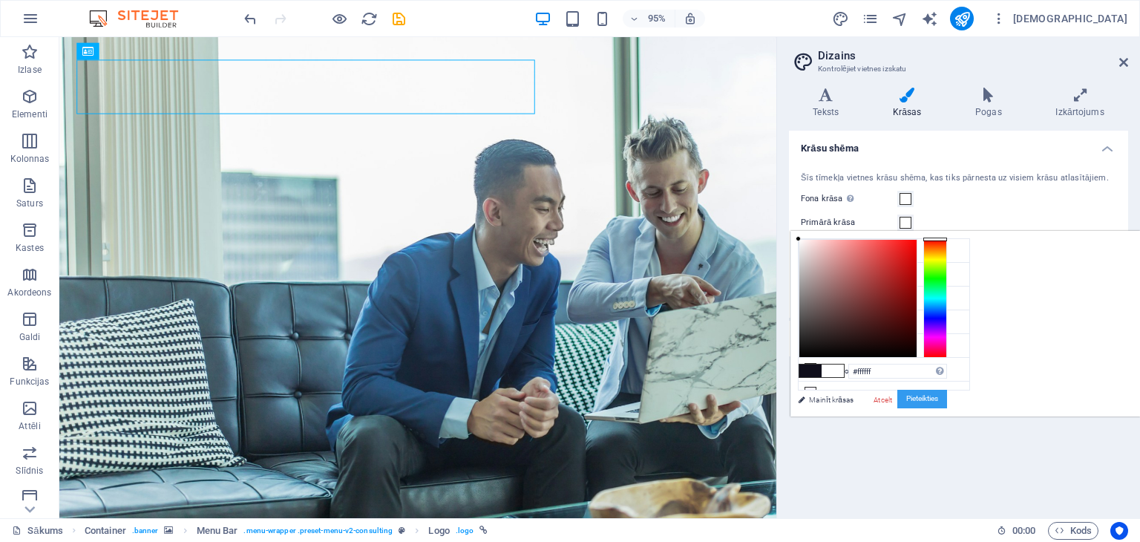
click at [938, 402] on font "Pieteikties" at bounding box center [922, 399] width 32 height 8
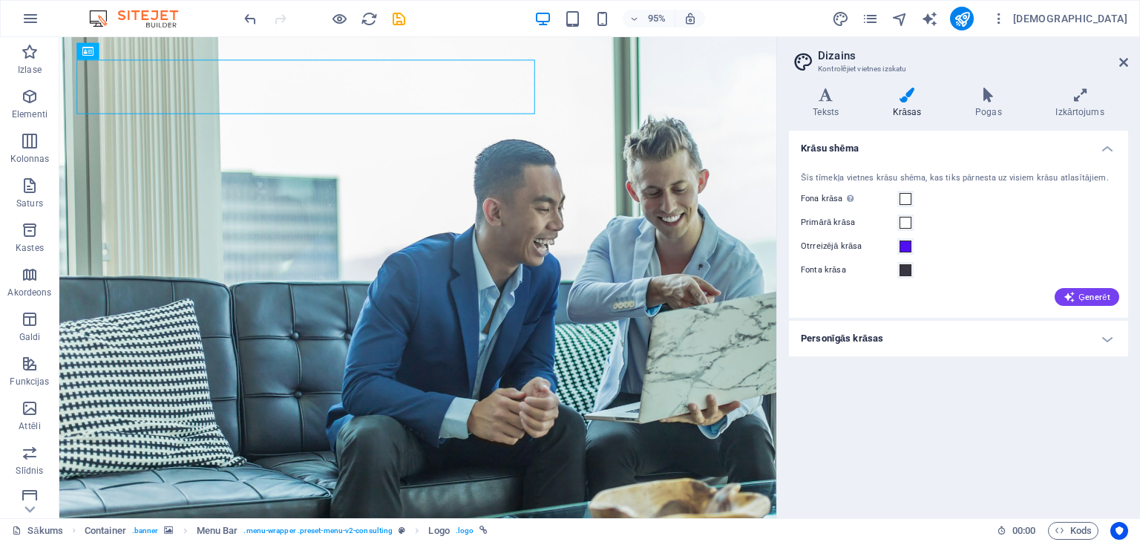
click at [854, 368] on div "Krāsu shēma Šīs tīmekļa vietnes krāsu shēma, kas tiks pārnesta uz visiem krāsu …" at bounding box center [958, 319] width 339 height 376
click at [664, 356] on figure at bounding box center [436, 290] width 755 height 506
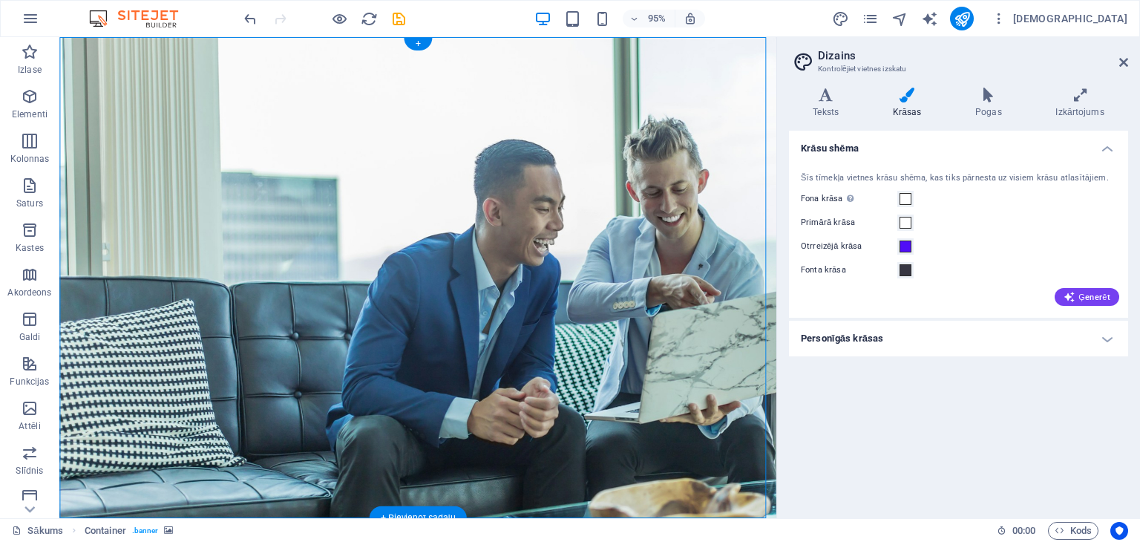
click at [664, 356] on figure at bounding box center [436, 290] width 755 height 506
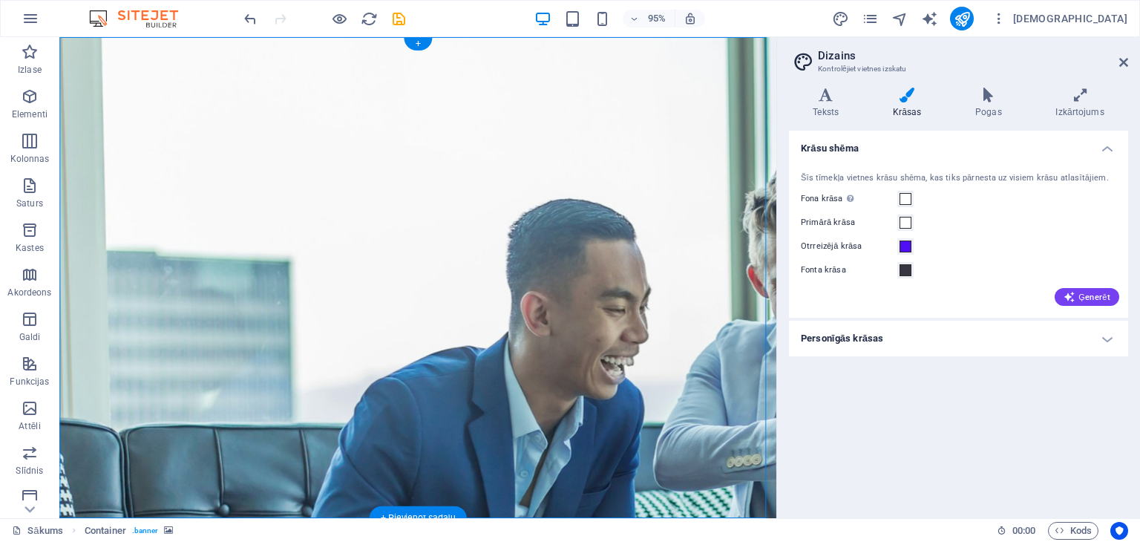
select select "vh"
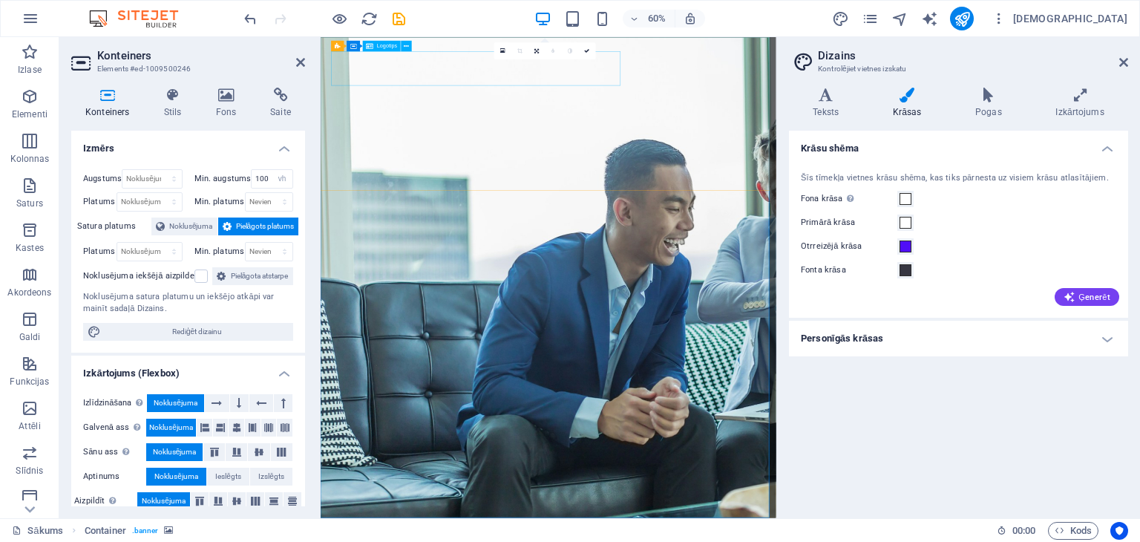
click at [303, 56] on icon at bounding box center [300, 62] width 9 height 12
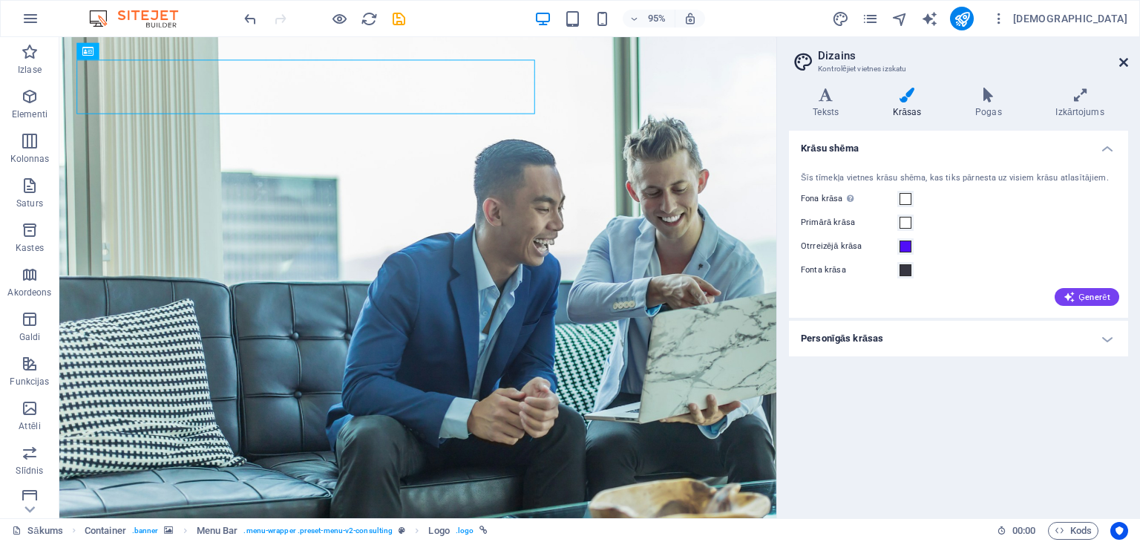
click at [1122, 59] on icon at bounding box center [1123, 62] width 9 height 12
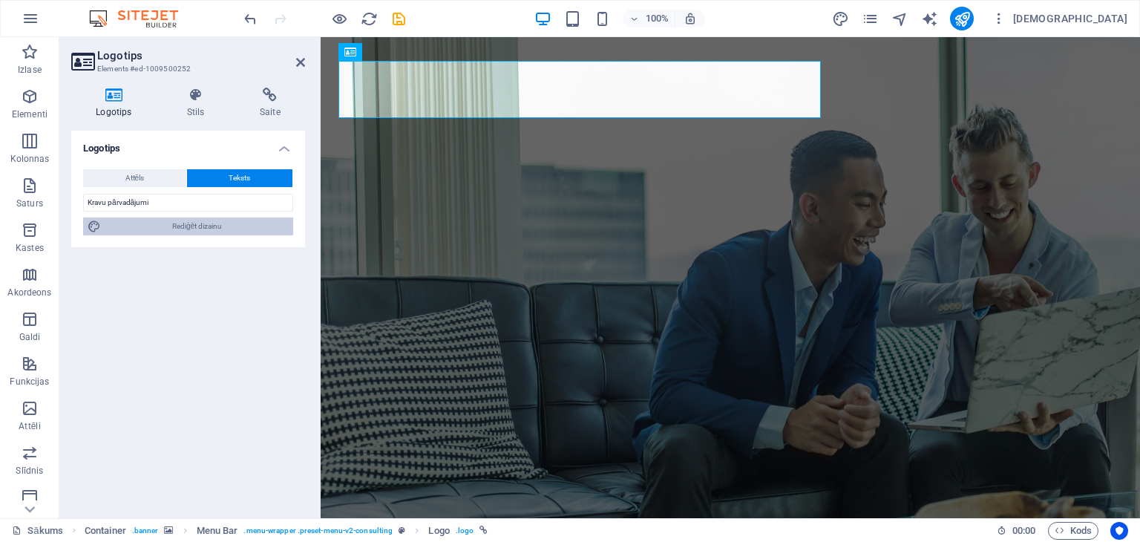
click at [178, 224] on font "Rediģēt dizainu" at bounding box center [197, 226] width 50 height 8
select select "700"
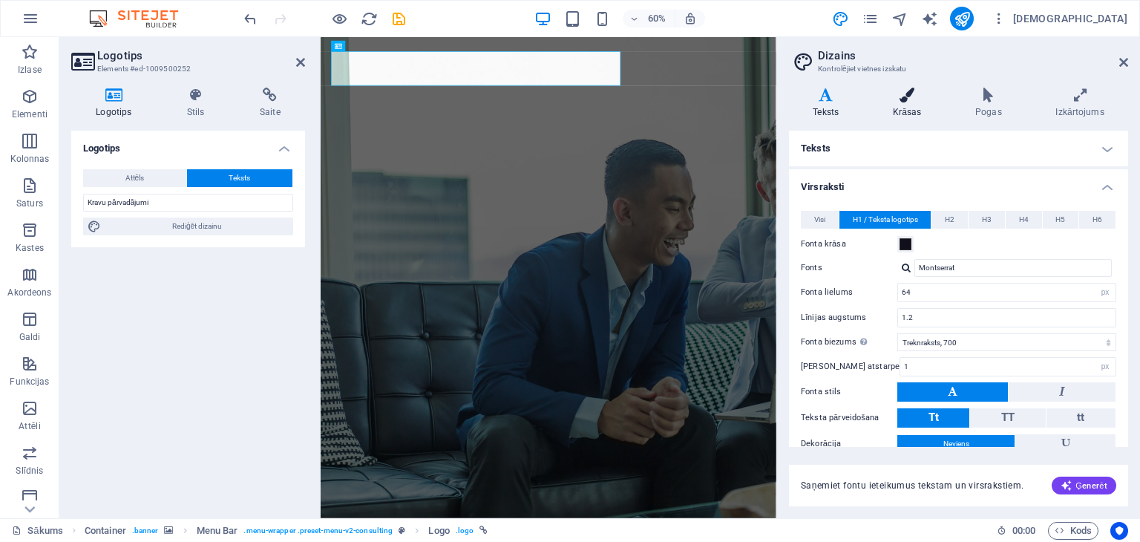
click at [906, 102] on icon at bounding box center [907, 95] width 76 height 15
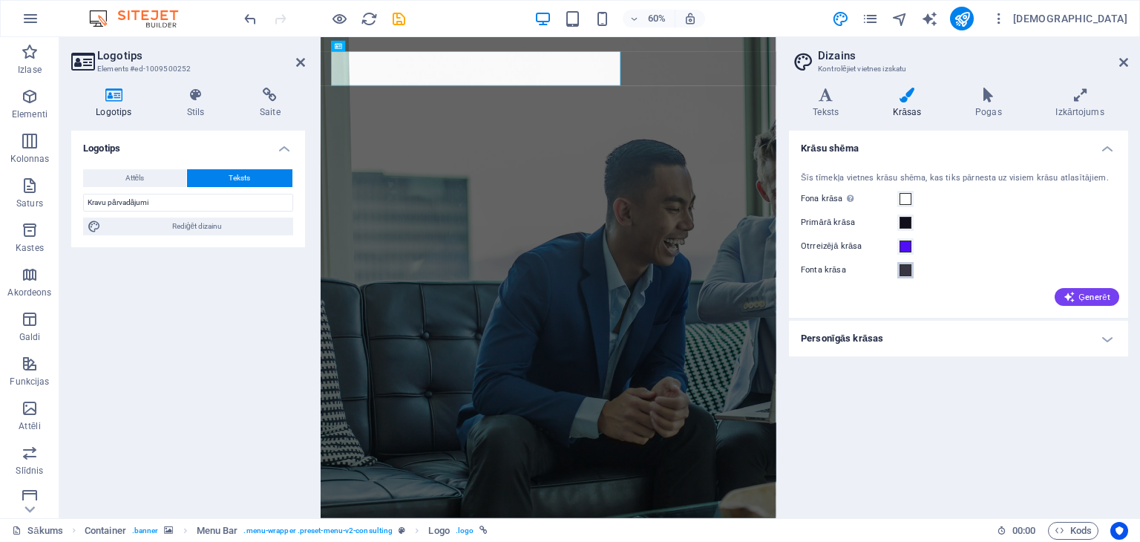
click at [901, 269] on span at bounding box center [906, 270] width 12 height 12
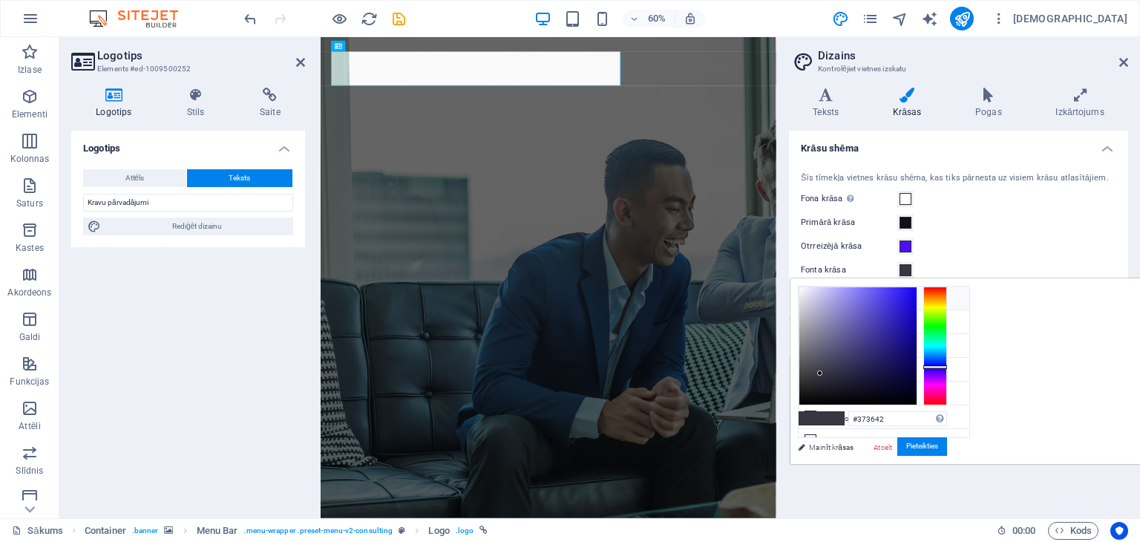
click at [809, 298] on icon at bounding box center [810, 297] width 10 height 10
type input "#ffffff"
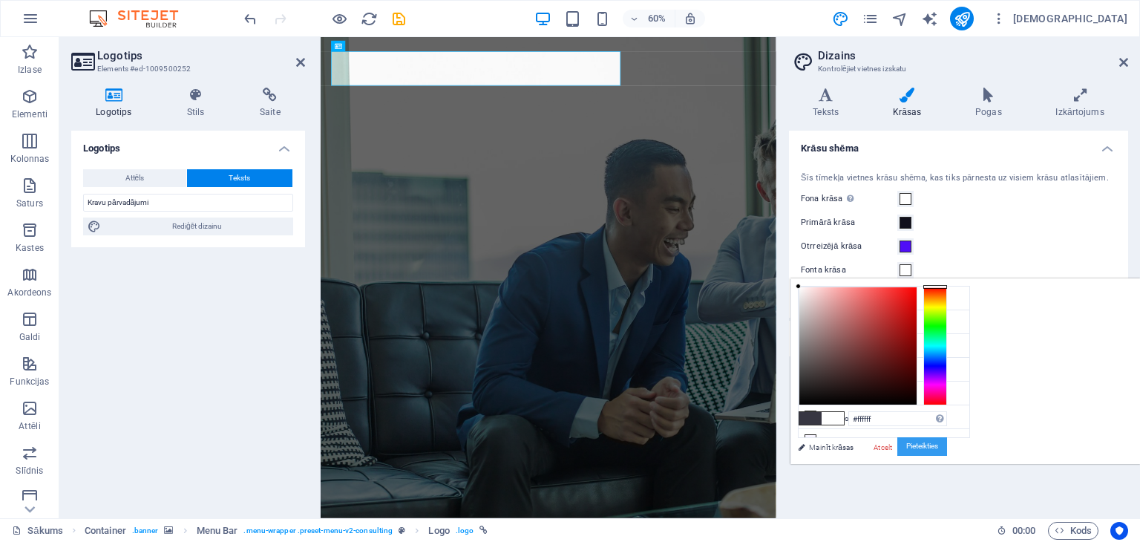
click at [938, 446] on font "Pieteikties" at bounding box center [922, 446] width 32 height 8
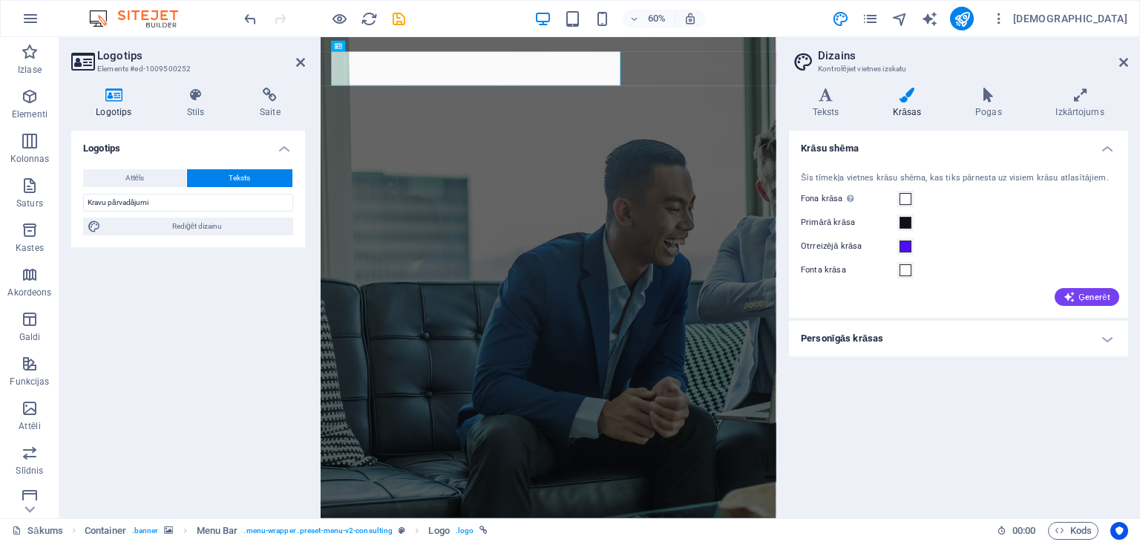
click at [1010, 541] on figure at bounding box center [700, 437] width 759 height 801
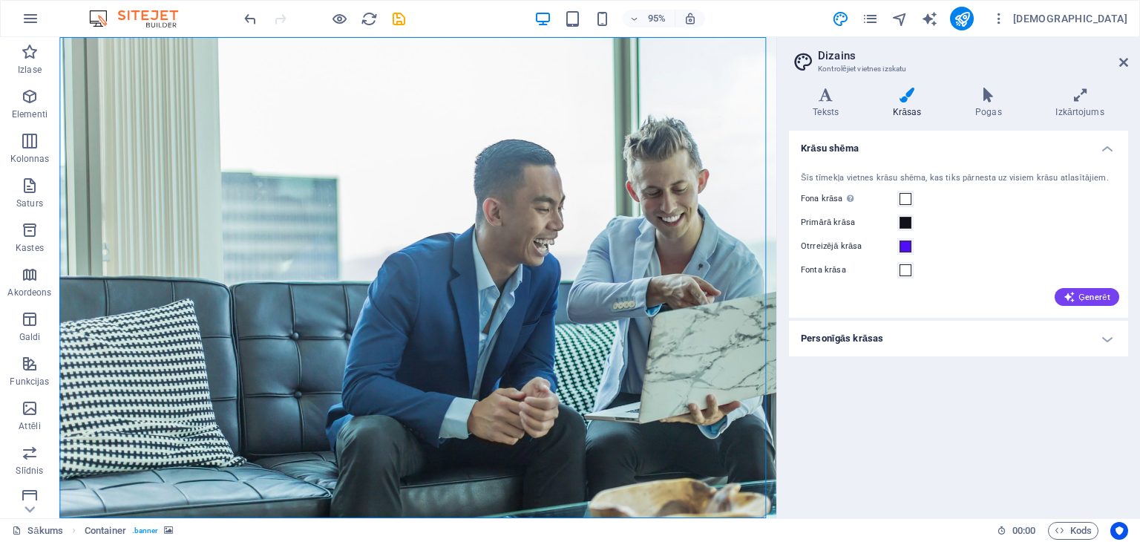
click at [770, 433] on figure at bounding box center [436, 290] width 755 height 506
click at [653, 342] on figure at bounding box center [436, 290] width 755 height 506
click at [742, 363] on figure at bounding box center [436, 290] width 755 height 506
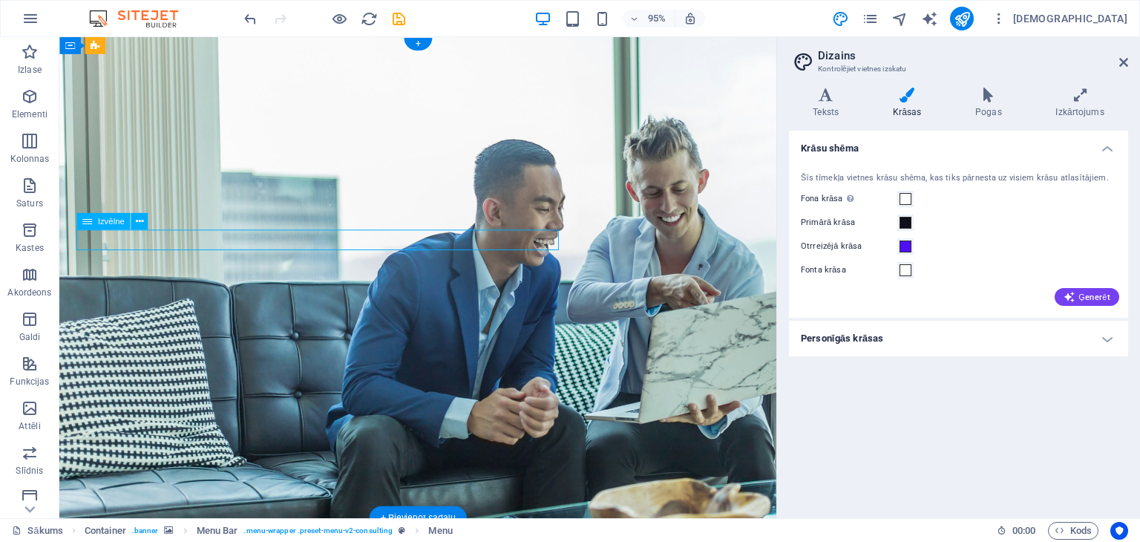
click at [138, 218] on icon at bounding box center [138, 221] width 7 height 15
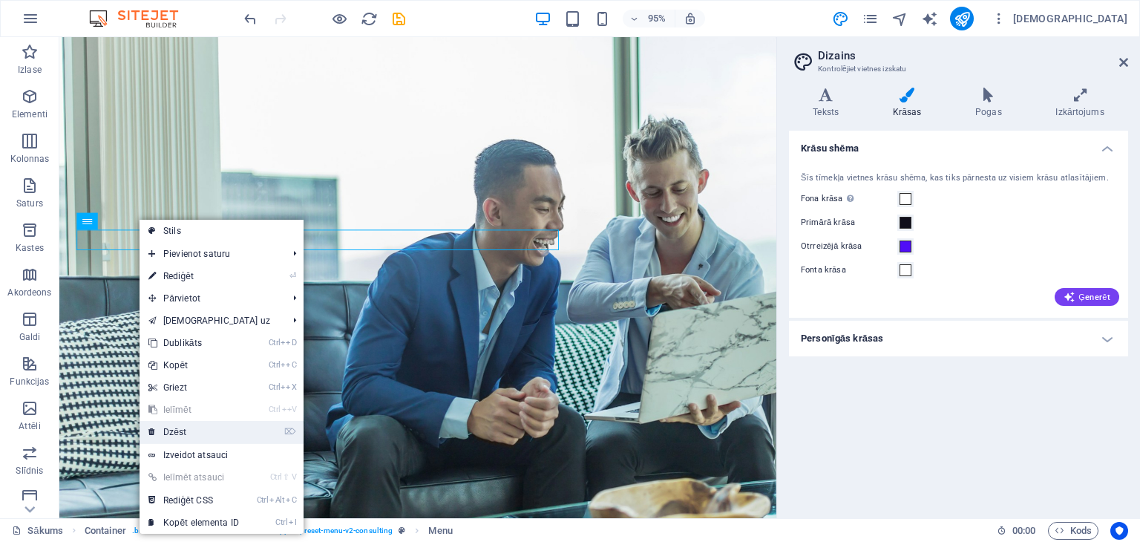
click at [185, 433] on font "Dzēst" at bounding box center [174, 432] width 23 height 10
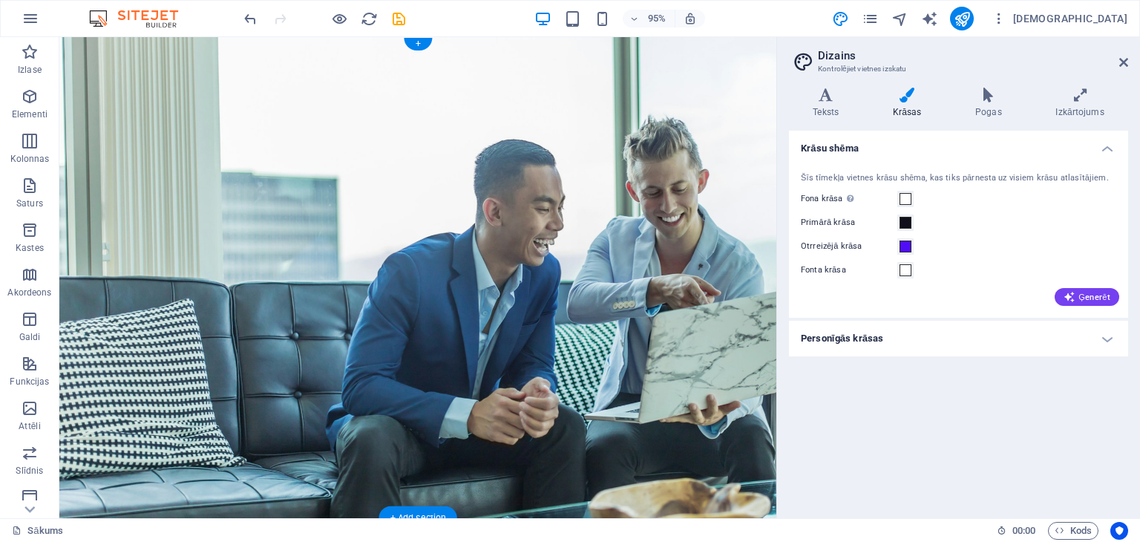
drag, startPoint x: 244, startPoint y: 471, endPoint x: 191, endPoint y: 454, distance: 55.2
click at [191, 454] on figure at bounding box center [436, 290] width 755 height 506
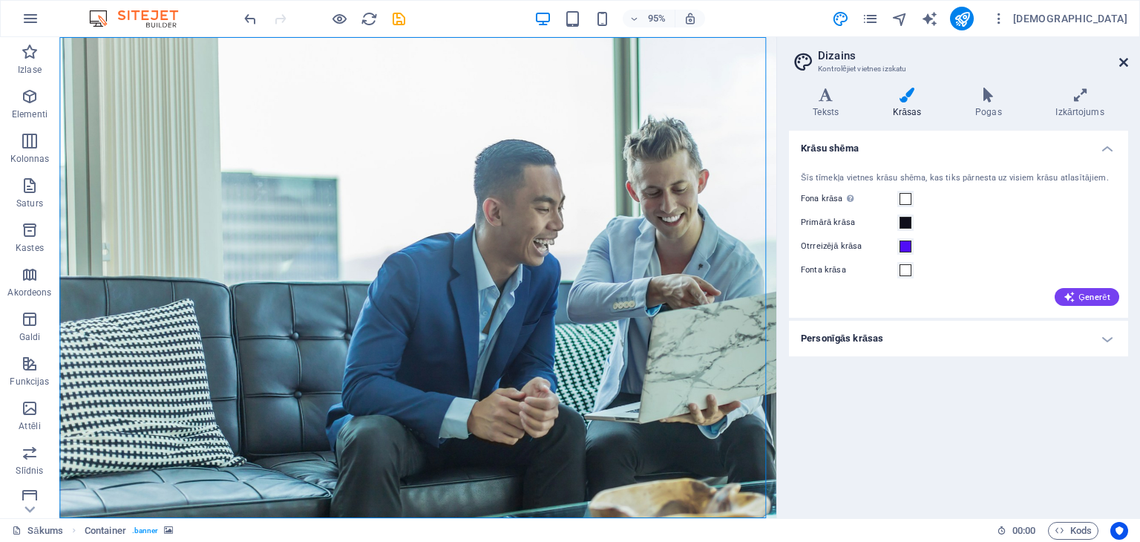
click at [1124, 60] on icon at bounding box center [1123, 62] width 9 height 12
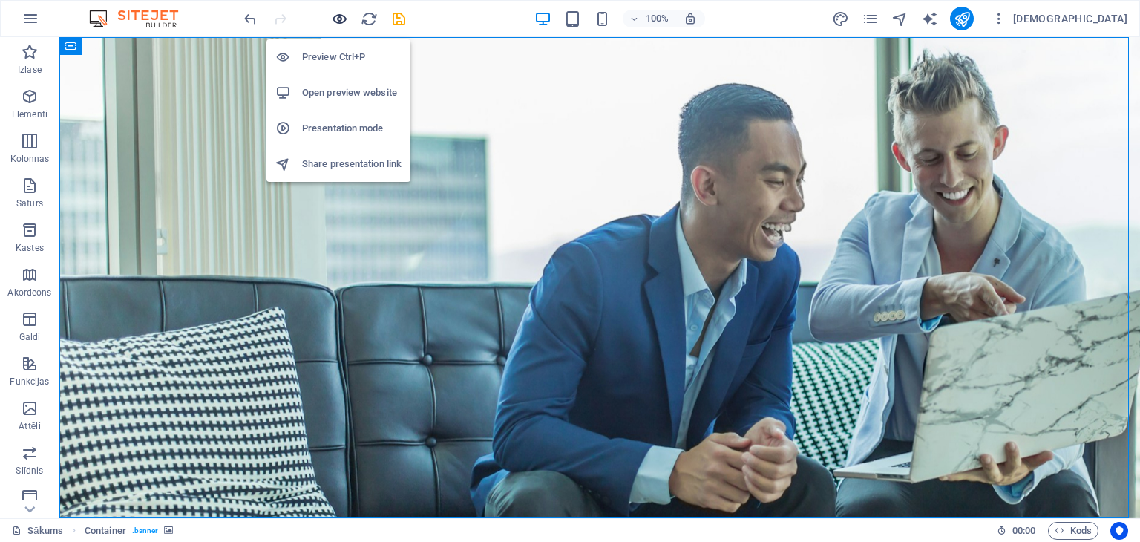
click at [338, 19] on icon "button" at bounding box center [339, 18] width 17 height 17
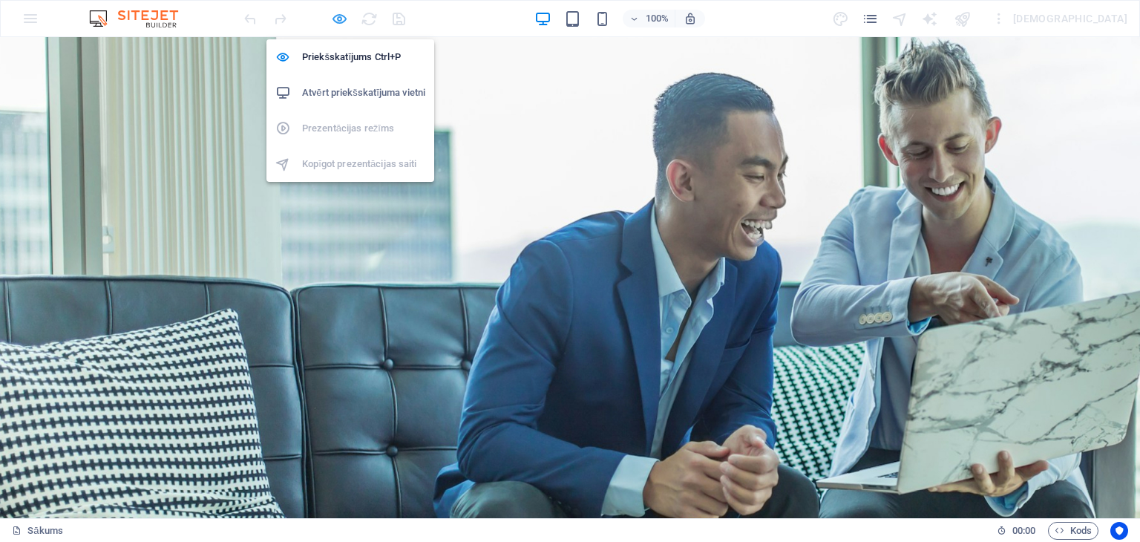
click at [336, 13] on icon "button" at bounding box center [339, 18] width 17 height 17
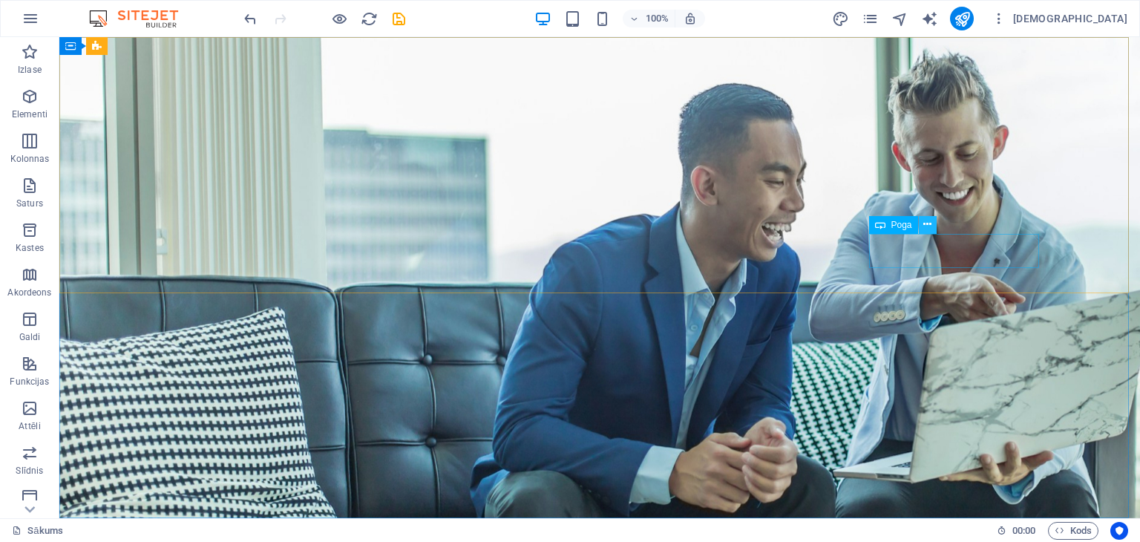
click at [925, 226] on icon at bounding box center [927, 225] width 8 height 16
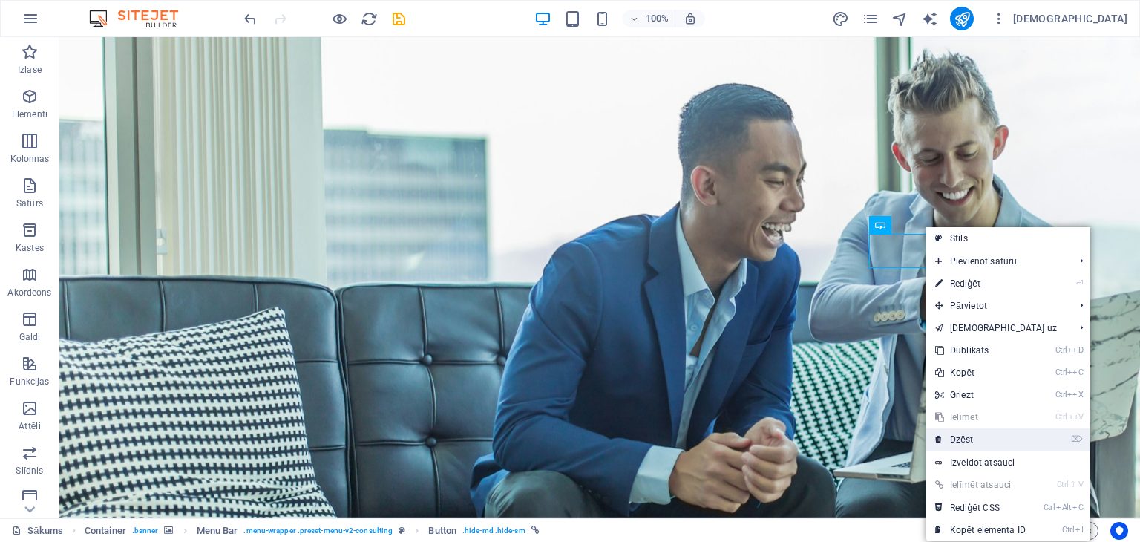
click at [960, 437] on font "Dzēst" at bounding box center [961, 439] width 23 height 10
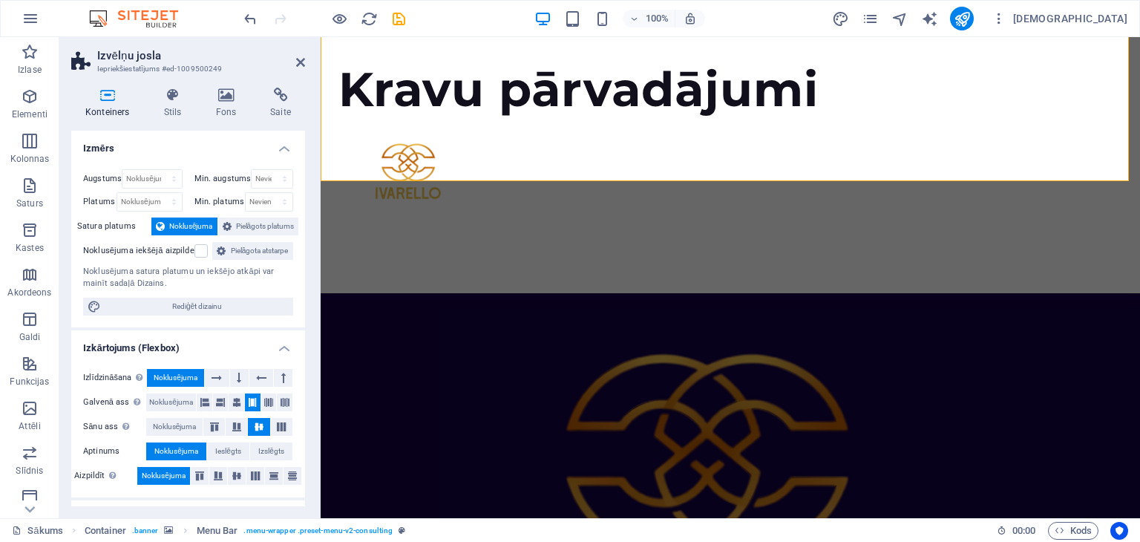
scroll to position [484, 0]
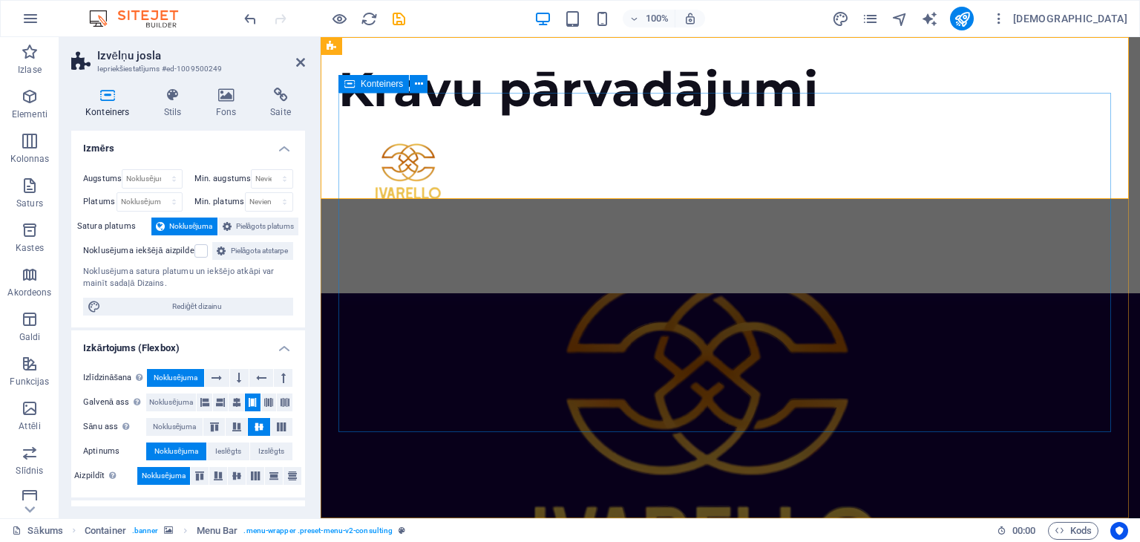
click at [760, 390] on div at bounding box center [730, 476] width 784 height 670
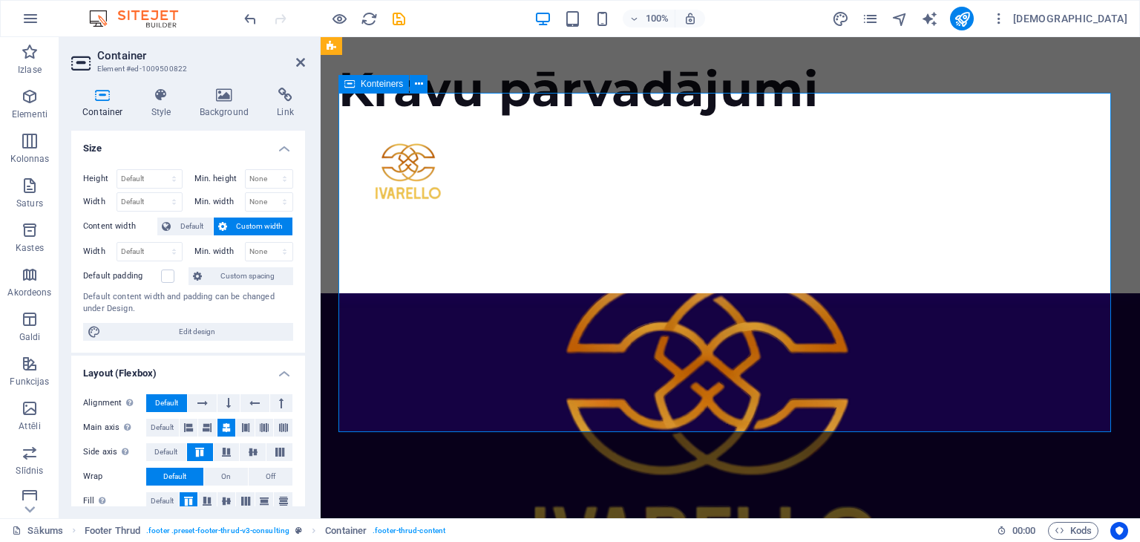
click at [760, 390] on div at bounding box center [730, 476] width 784 height 670
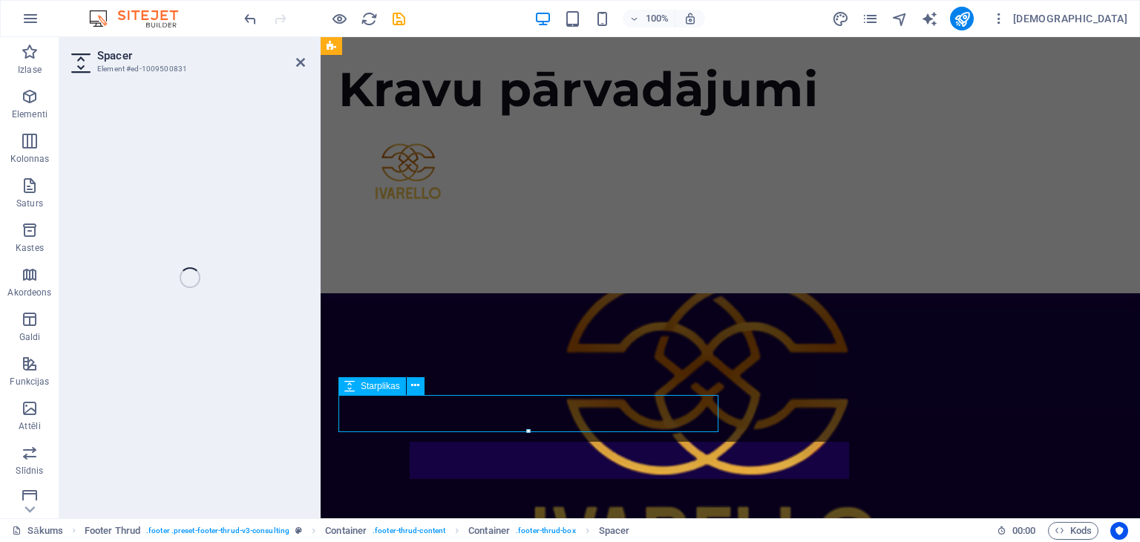
select select "px"
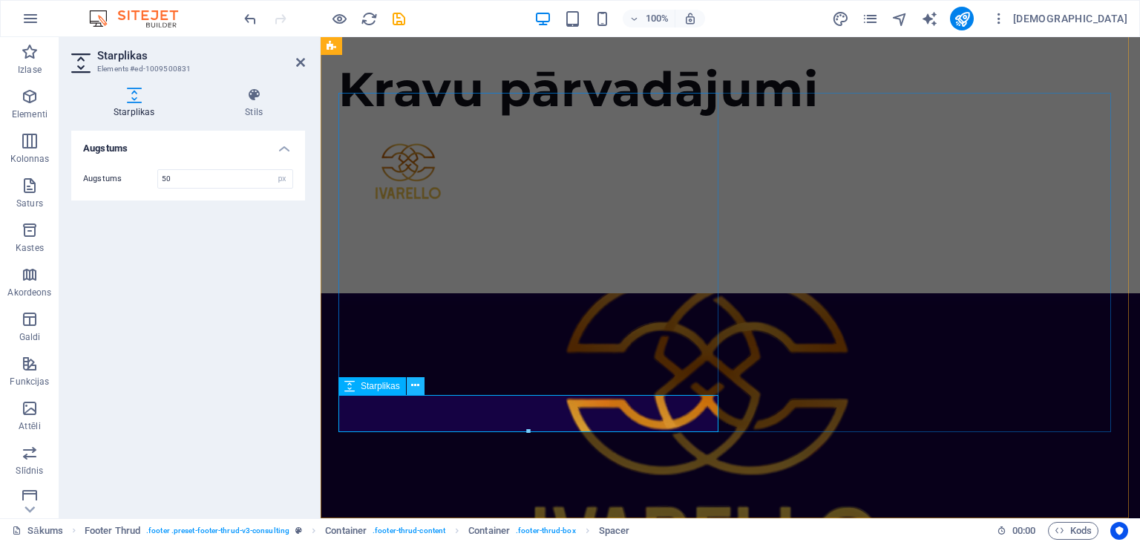
click at [413, 387] on icon at bounding box center [415, 386] width 8 height 16
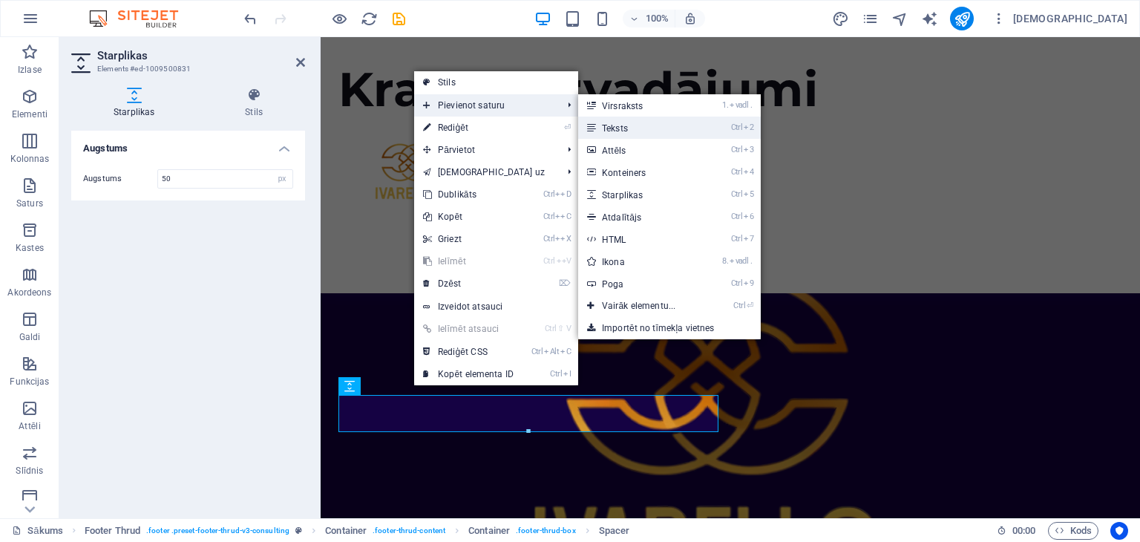
click at [622, 125] on font "Teksts" at bounding box center [615, 128] width 26 height 10
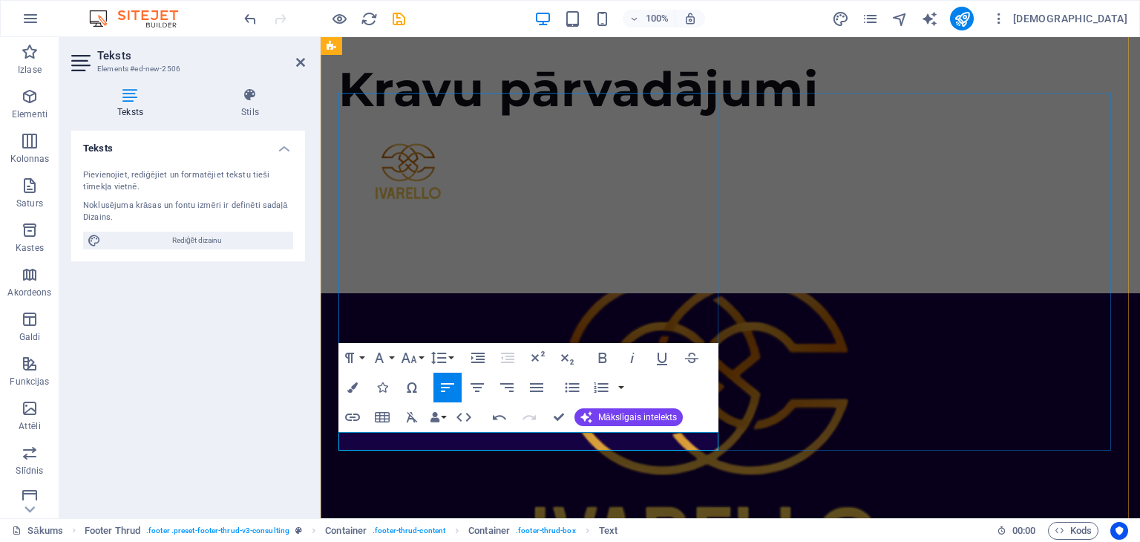
click at [782, 340] on div "[EMAIL_ADDRESS][DOMAIN_NAME] Mob. 25566887" at bounding box center [730, 485] width 784 height 689
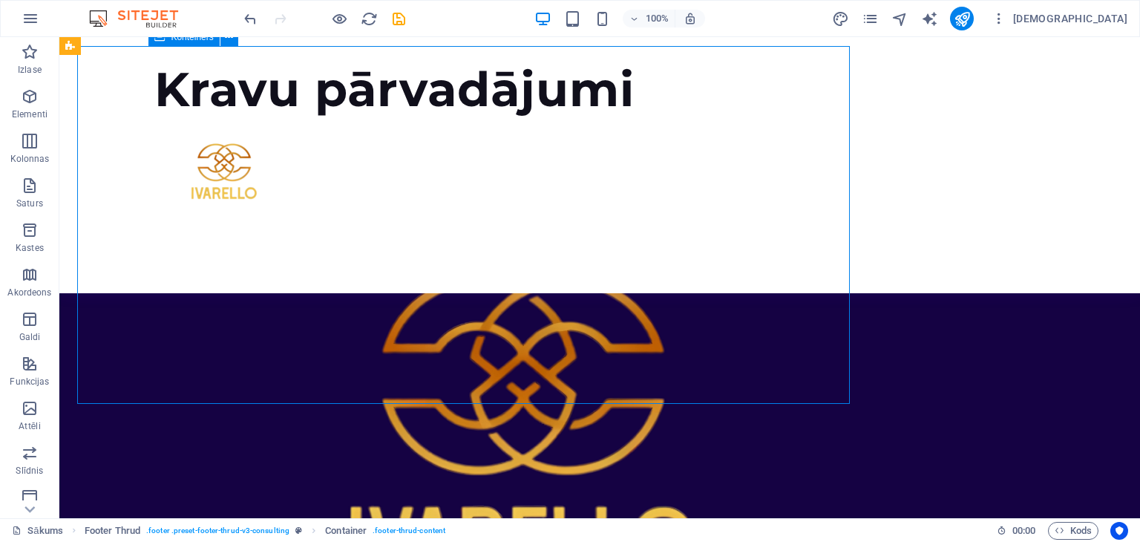
scroll to position [531, 0]
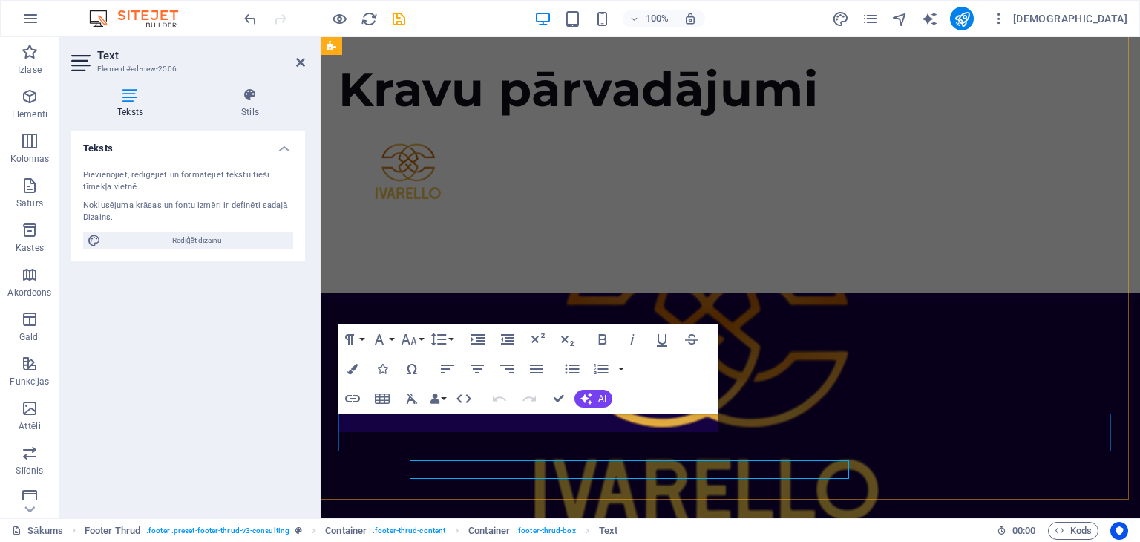
scroll to position [502, 0]
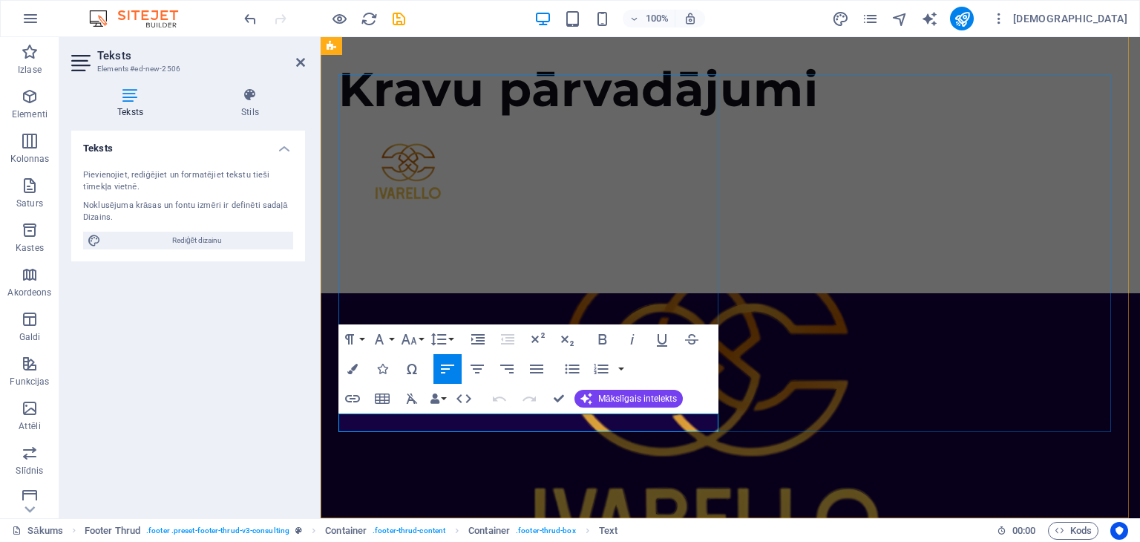
click at [358, 338] on button "Rindkopas formāts" at bounding box center [352, 339] width 28 height 30
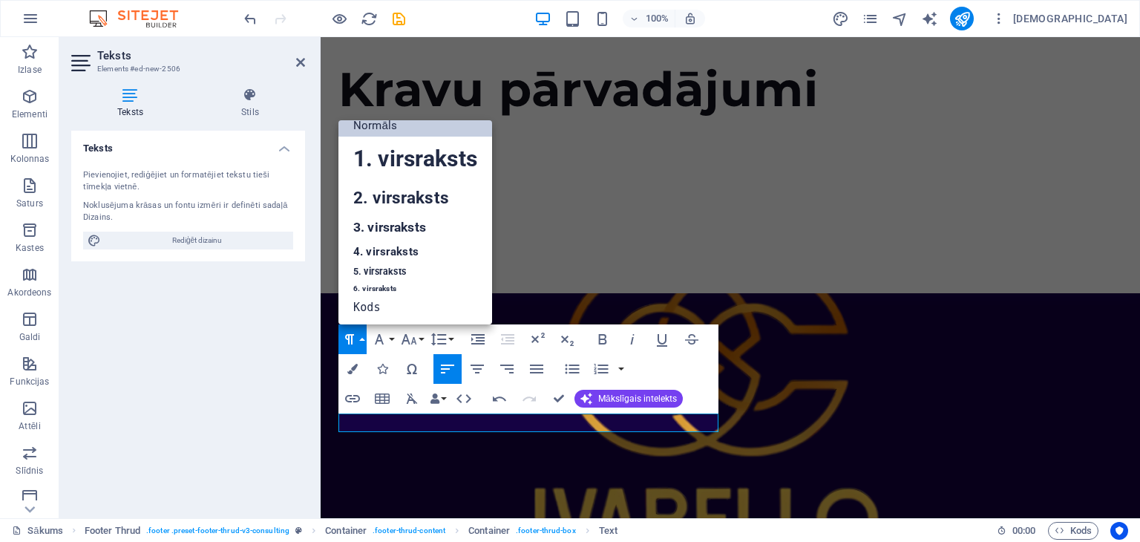
scroll to position [12, 0]
click at [384, 226] on font "3. virsraksts" at bounding box center [389, 227] width 73 height 15
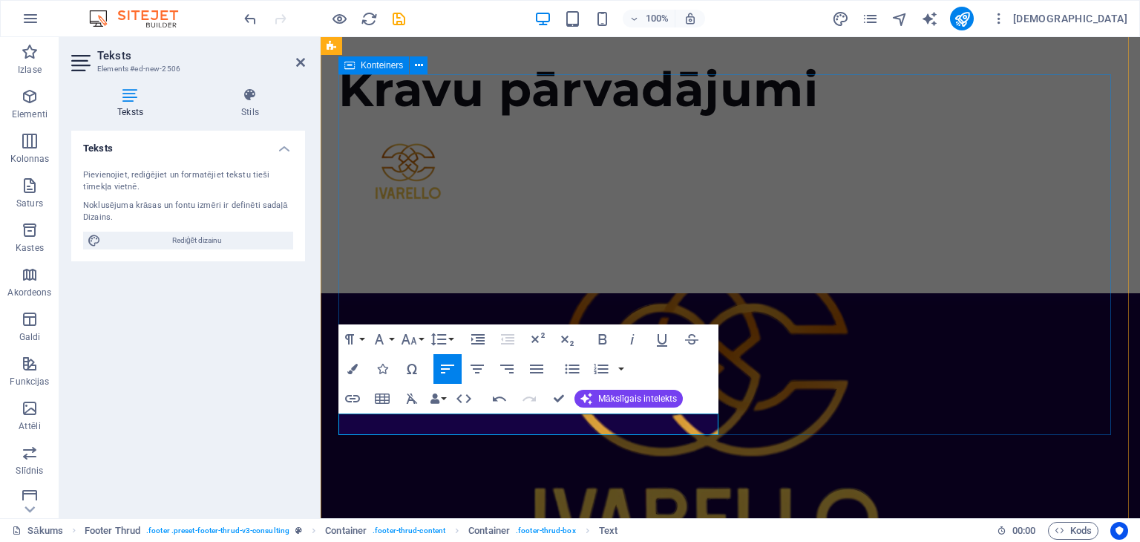
click at [837, 318] on div "[EMAIL_ADDRESS][DOMAIN_NAME]" at bounding box center [730, 467] width 784 height 691
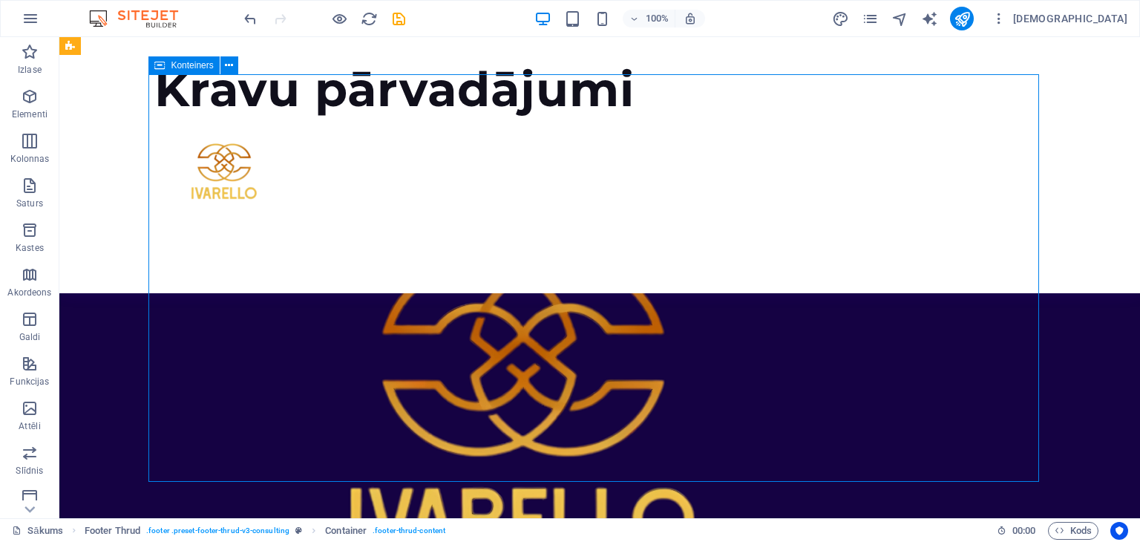
click at [762, 456] on div "[EMAIL_ADDRESS][DOMAIN_NAME]" at bounding box center [599, 467] width 891 height 691
click at [717, 416] on div "[EMAIL_ADDRESS][DOMAIN_NAME]" at bounding box center [599, 467] width 891 height 691
click at [310, 396] on figure at bounding box center [373, 423] width 439 height 603
click at [621, 358] on div "[EMAIL_ADDRESS][DOMAIN_NAME]" at bounding box center [599, 467] width 891 height 691
click at [722, 399] on div "[EMAIL_ADDRESS][DOMAIN_NAME]" at bounding box center [599, 467] width 891 height 691
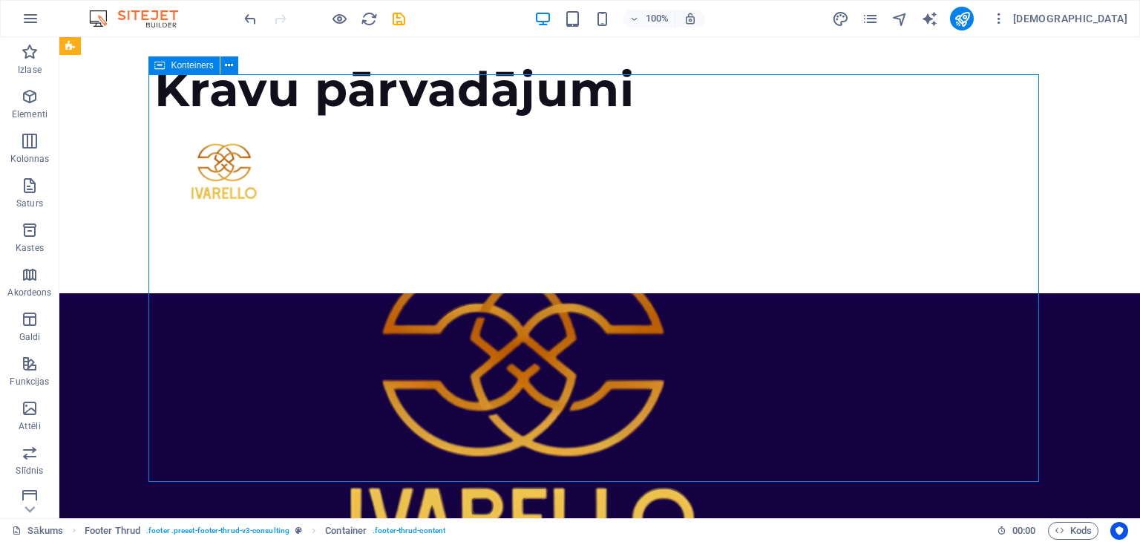
click at [739, 443] on div "[EMAIL_ADDRESS][DOMAIN_NAME]" at bounding box center [599, 467] width 891 height 691
click at [799, 461] on div "[EMAIL_ADDRESS][DOMAIN_NAME]" at bounding box center [599, 467] width 891 height 691
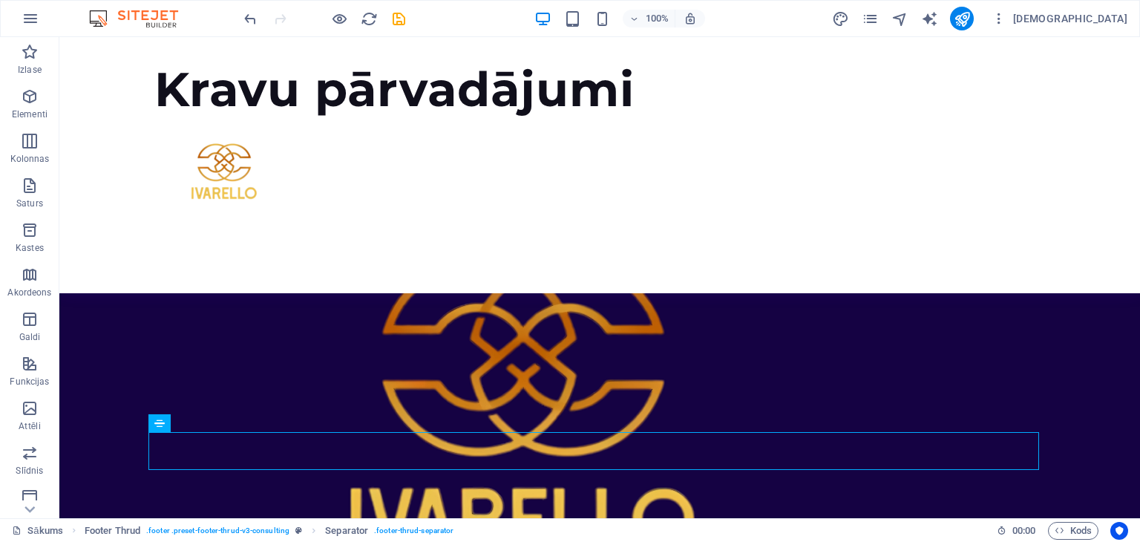
scroll to position [552, 0]
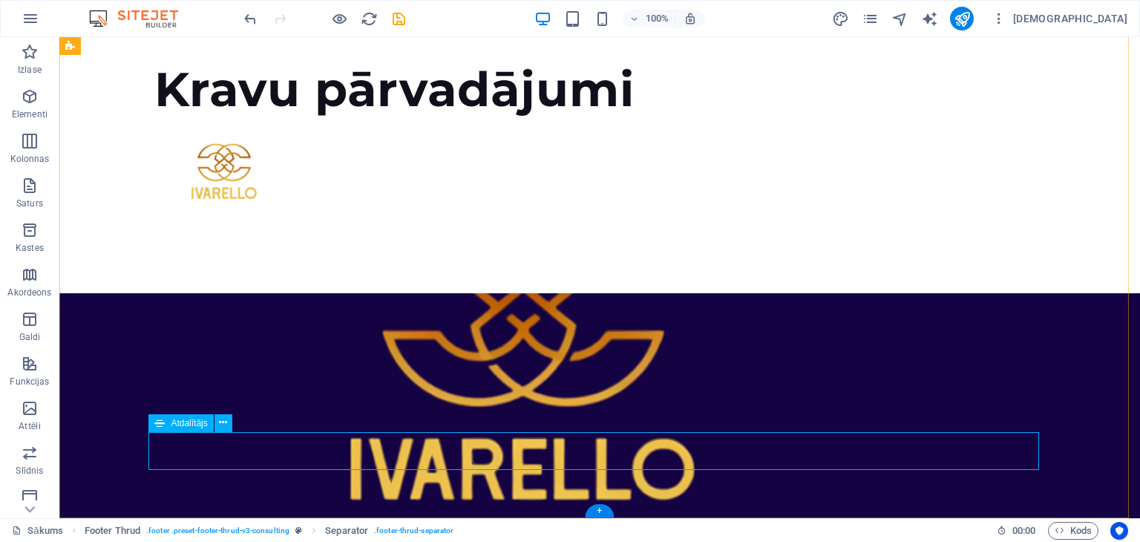
click at [224, 419] on icon at bounding box center [223, 423] width 8 height 16
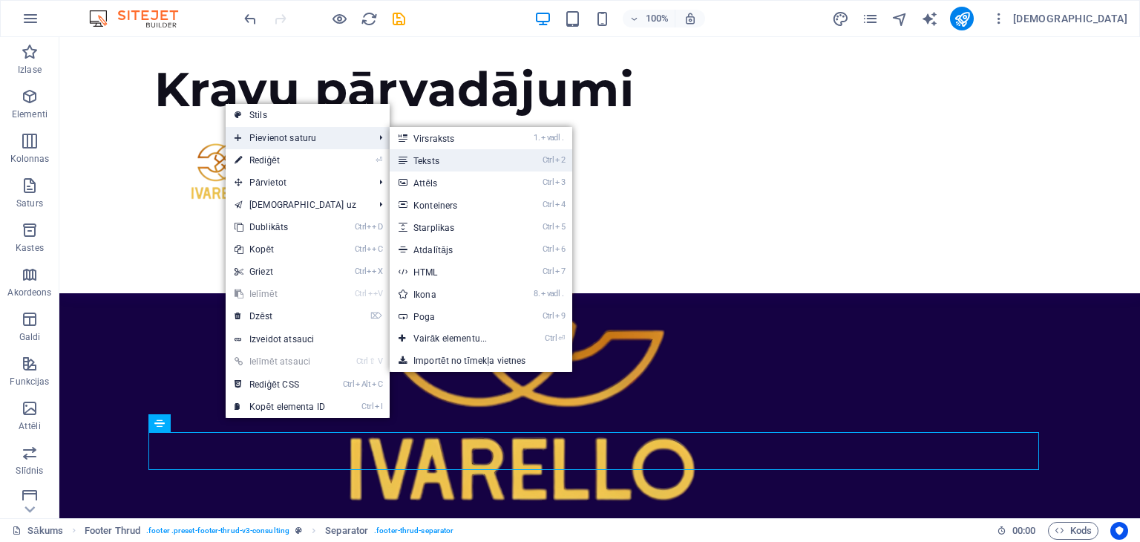
click at [436, 158] on font "Teksts" at bounding box center [426, 161] width 26 height 10
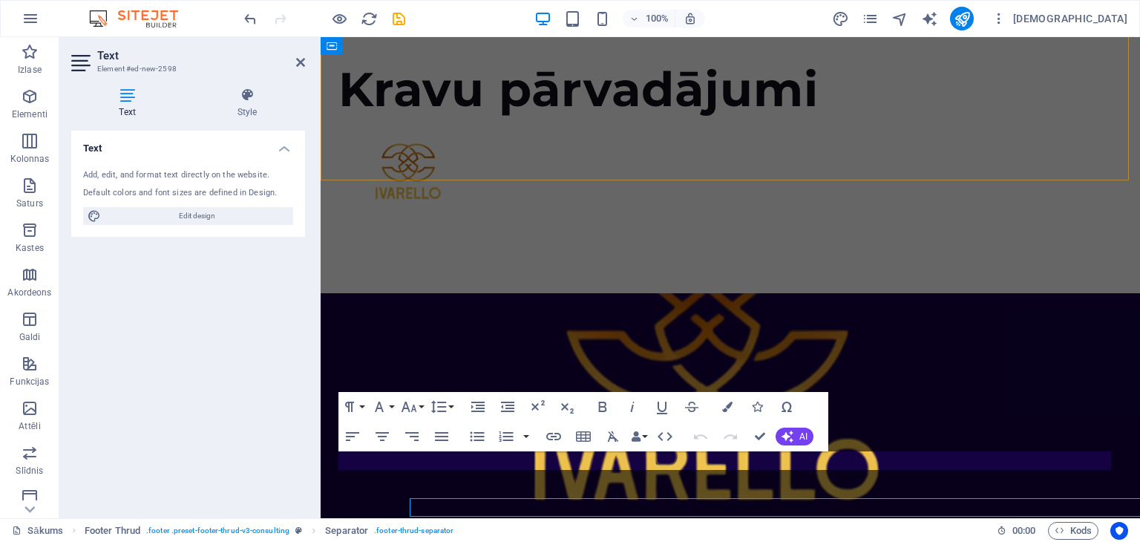
scroll to position [524, 0]
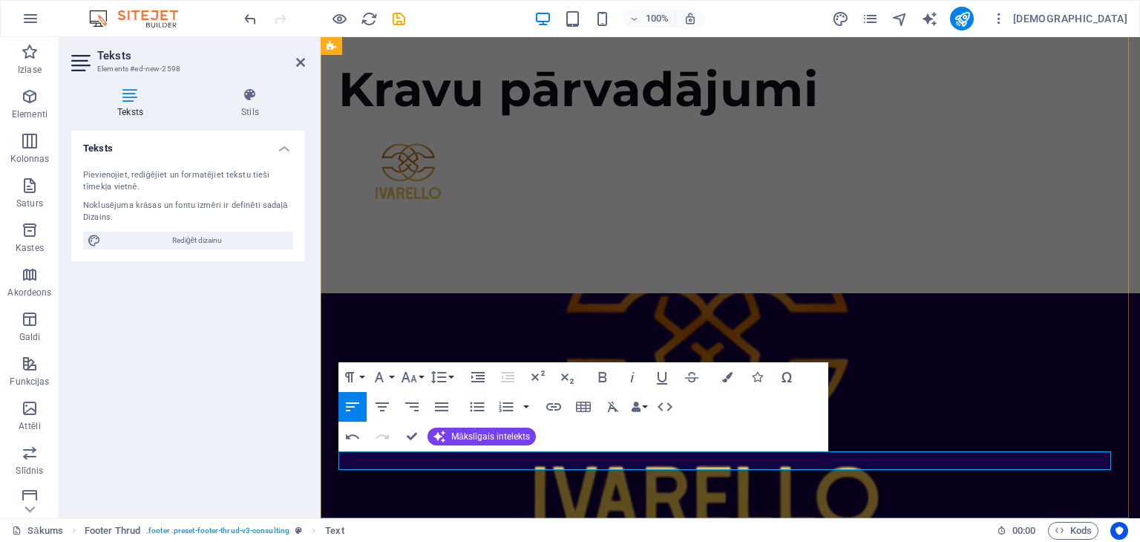
drag, startPoint x: 908, startPoint y: 461, endPoint x: 804, endPoint y: 454, distance: 104.9
click at [384, 376] on icon "button" at bounding box center [379, 377] width 18 height 18
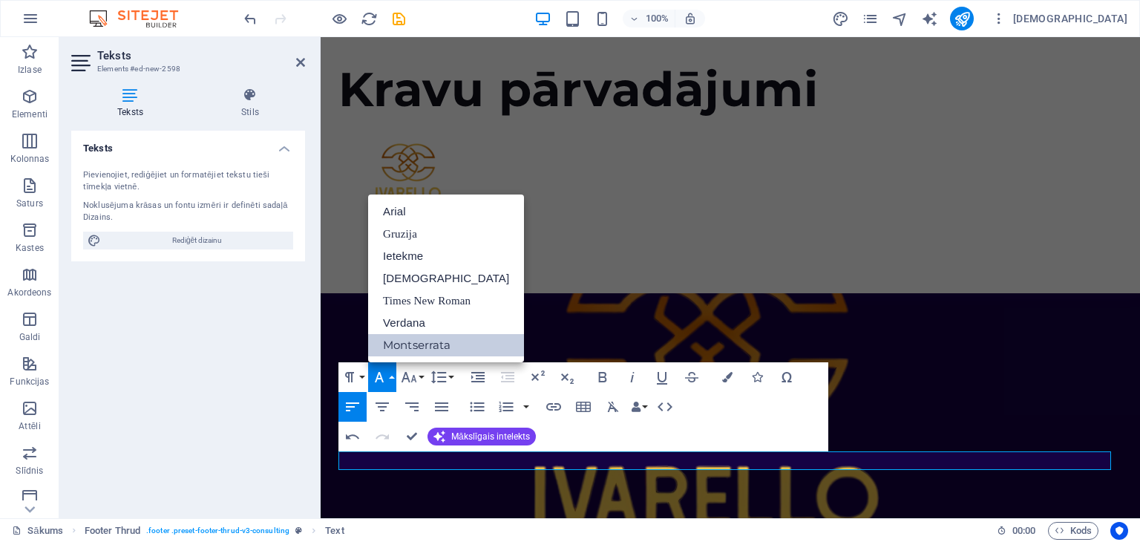
scroll to position [0, 0]
click at [430, 252] on link "Ietekme" at bounding box center [446, 256] width 156 height 22
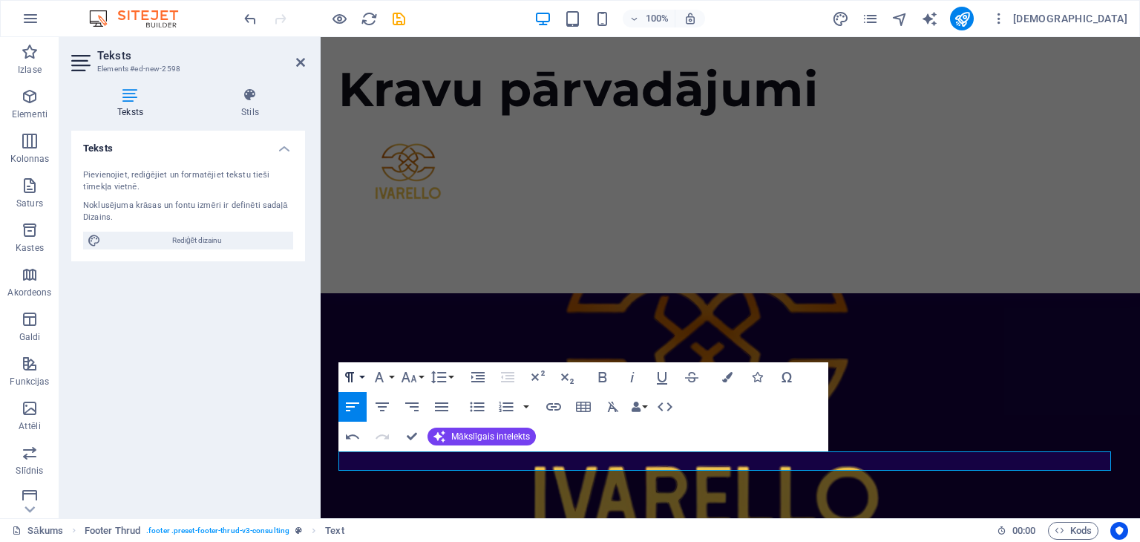
click at [361, 375] on button "Rindkopas formāts" at bounding box center [352, 377] width 28 height 30
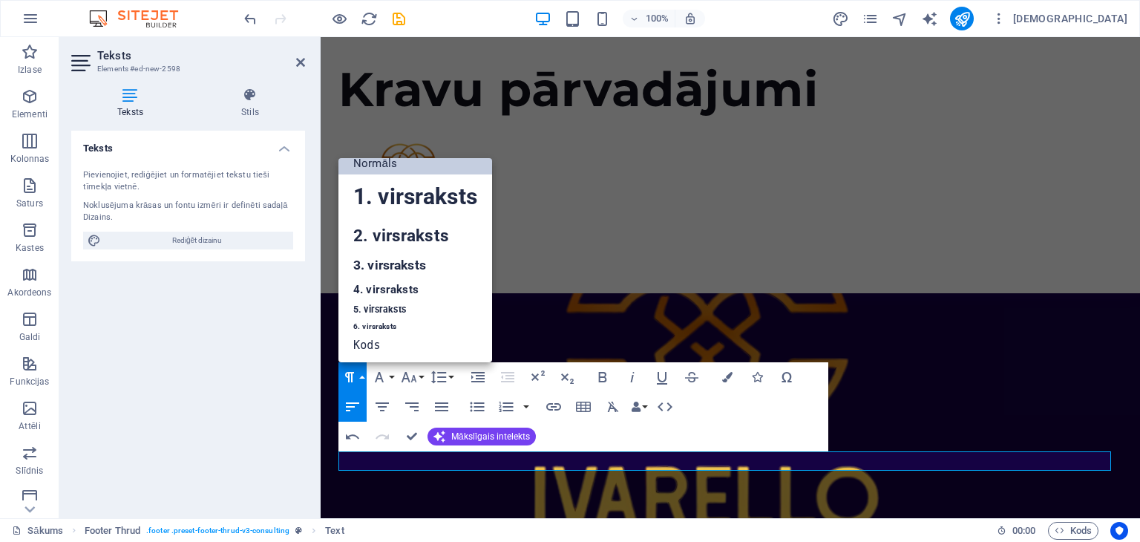
scroll to position [12, 0]
click at [392, 261] on font "3. virsraksts" at bounding box center [389, 265] width 73 height 15
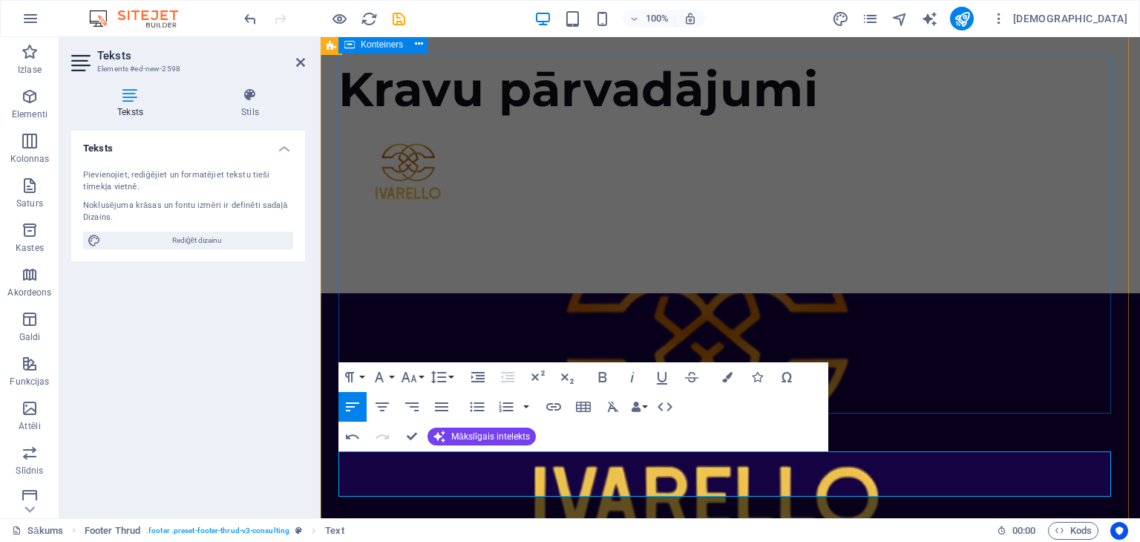
click at [792, 257] on div "[EMAIL_ADDRESS][DOMAIN_NAME]" at bounding box center [730, 446] width 784 height 691
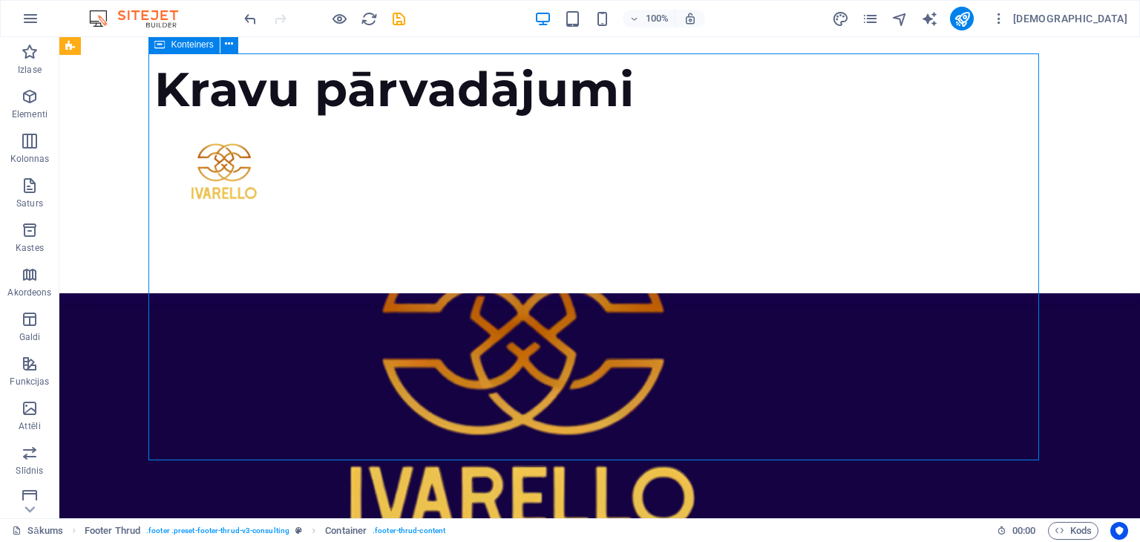
click at [792, 257] on div "[EMAIL_ADDRESS][DOMAIN_NAME]" at bounding box center [599, 446] width 891 height 691
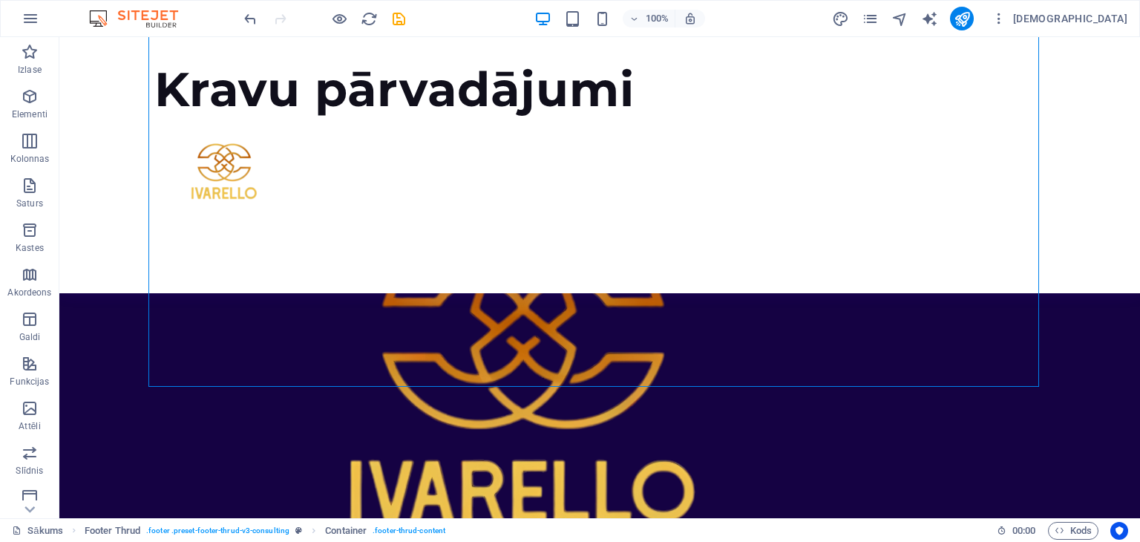
scroll to position [597, 0]
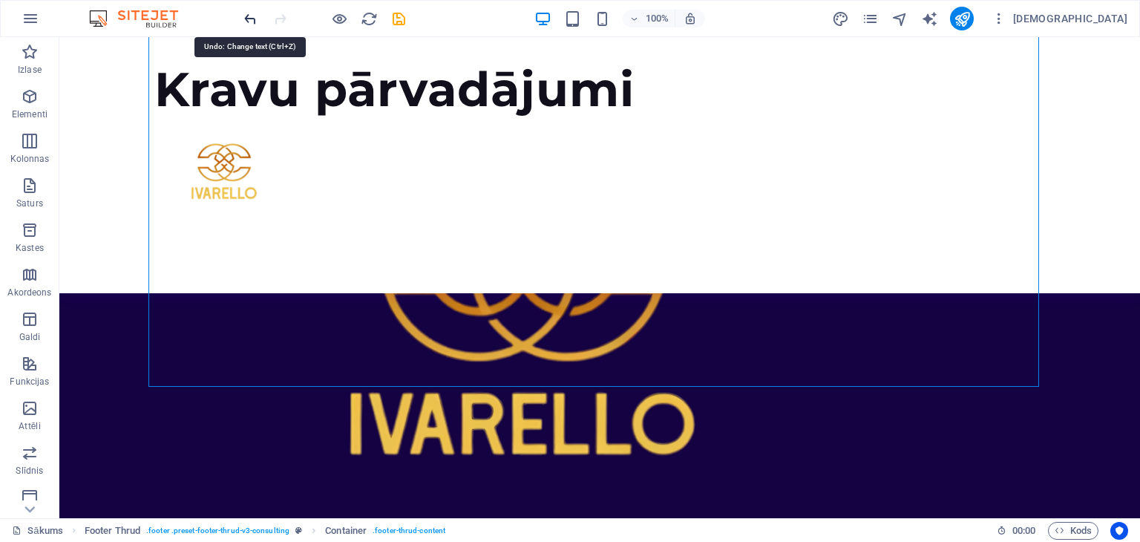
click at [248, 16] on icon "atsaukt" at bounding box center [250, 18] width 17 height 17
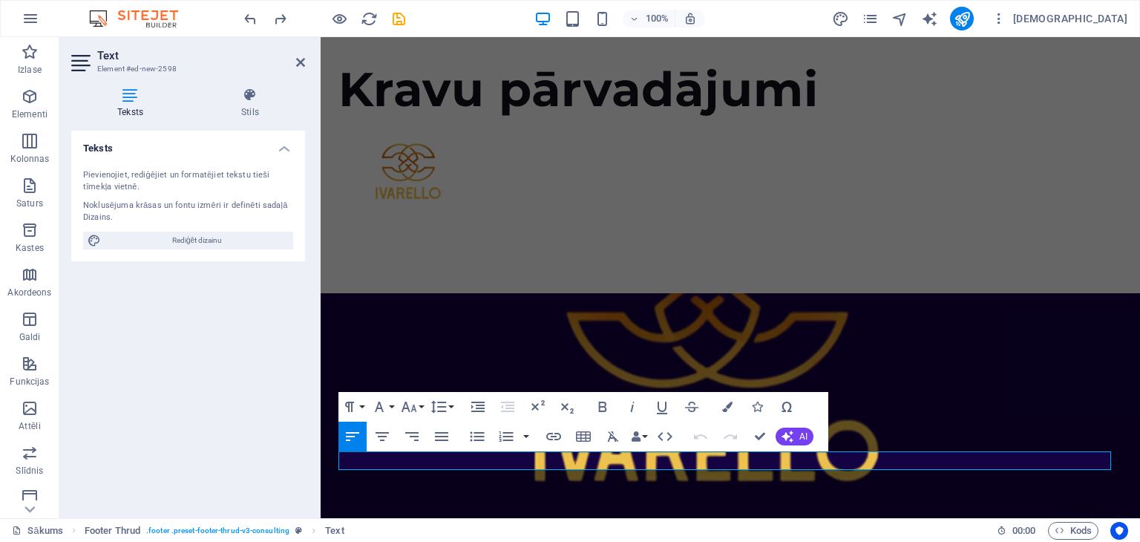
scroll to position [524, 0]
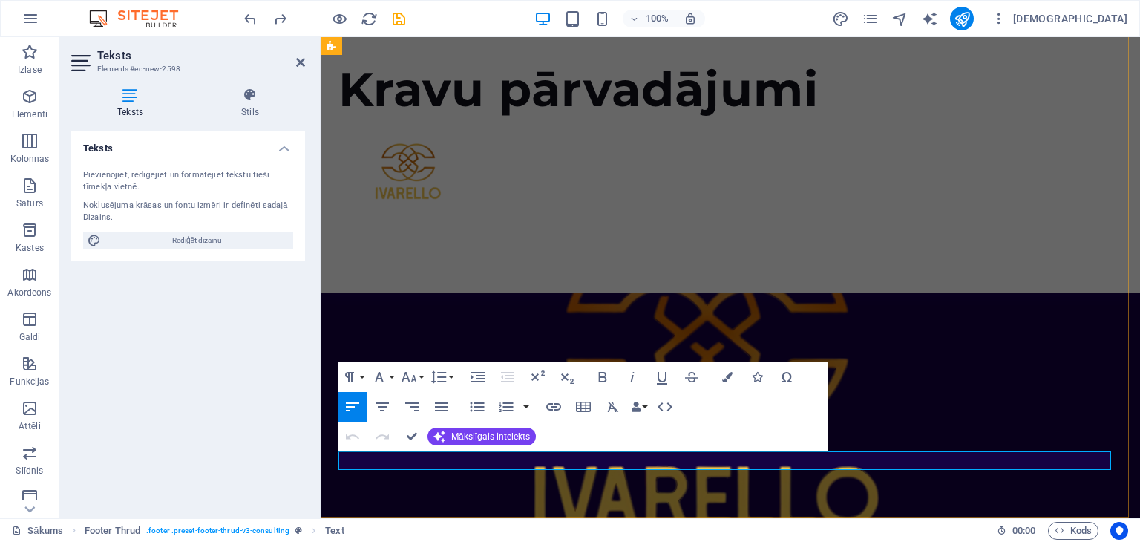
click at [946, 223] on div "[EMAIL_ADDRESS][DOMAIN_NAME]" at bounding box center [730, 446] width 784 height 691
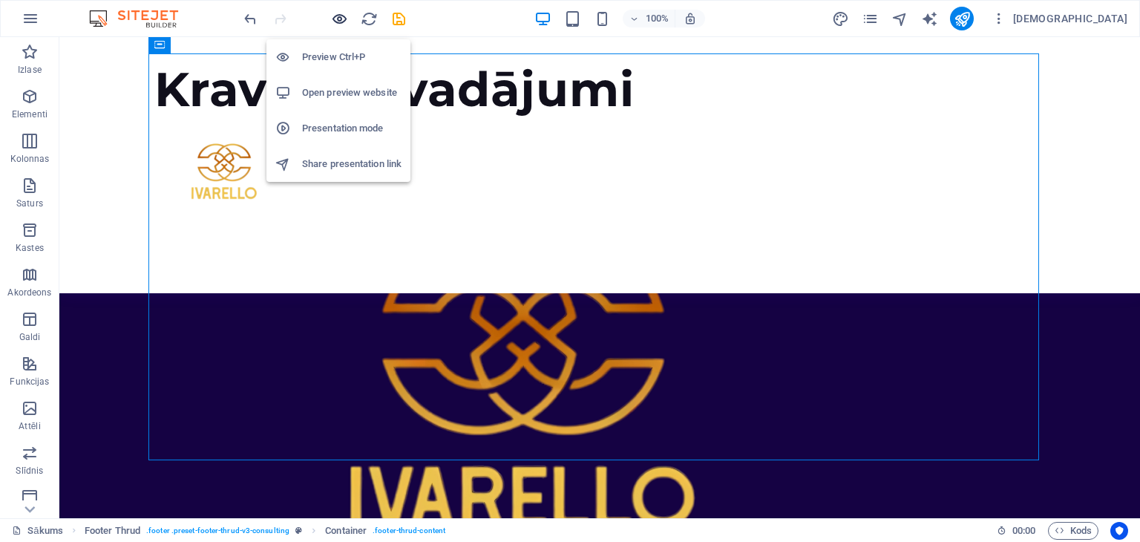
click at [338, 18] on icon "button" at bounding box center [339, 18] width 17 height 17
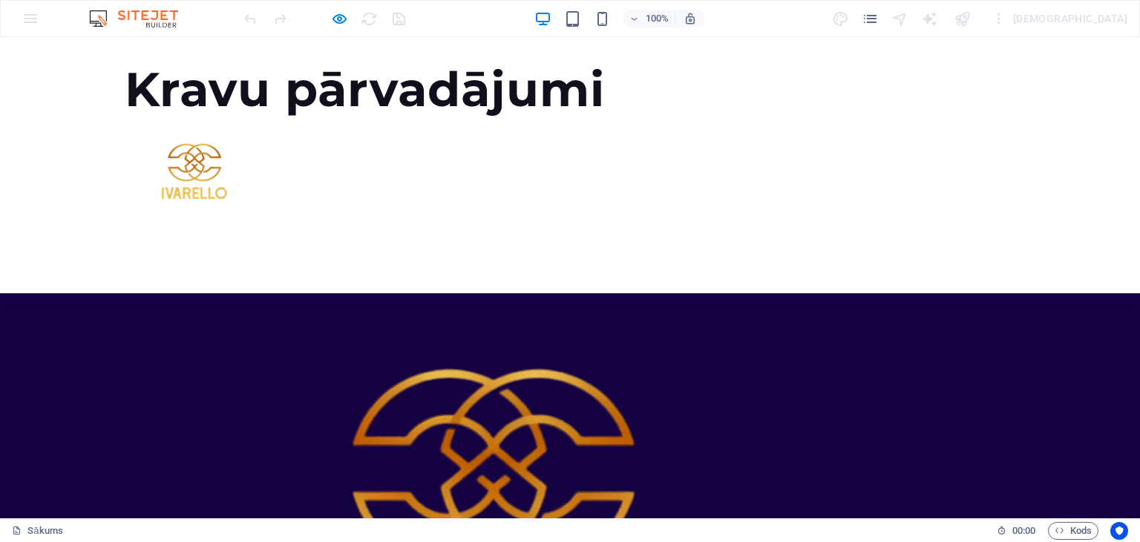
scroll to position [566, 0]
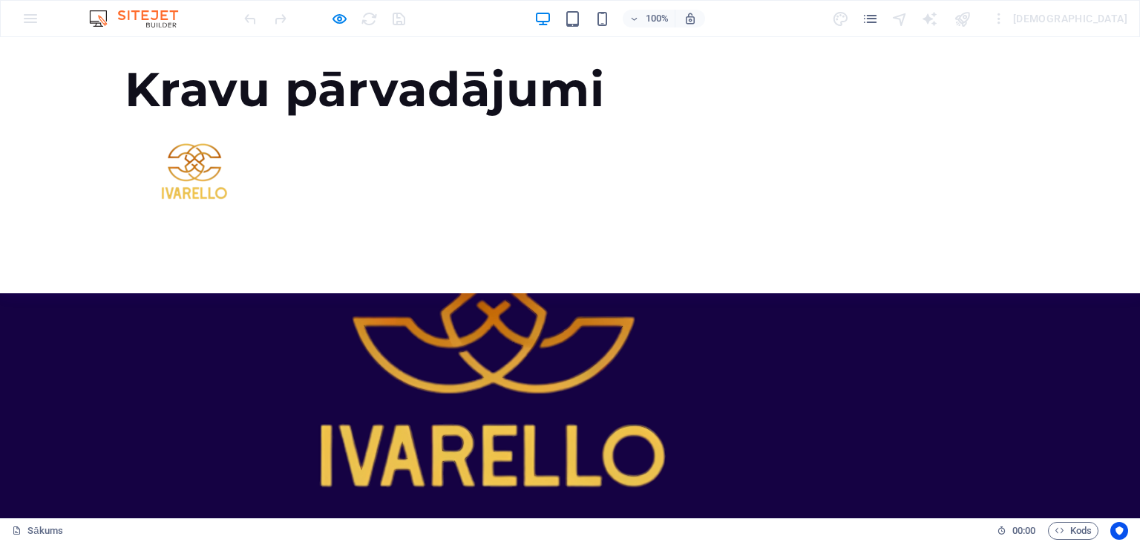
click at [683, 125] on div "Kravu pārvadājumi Izvēlne" at bounding box center [570, 165] width 1140 height 256
click at [222, 47] on div "Kravu pārvadājumi Izvēlne" at bounding box center [570, 165] width 1140 height 256
click at [91, 48] on div "Kravu pārvadājumi Izvēlne" at bounding box center [570, 165] width 1140 height 256
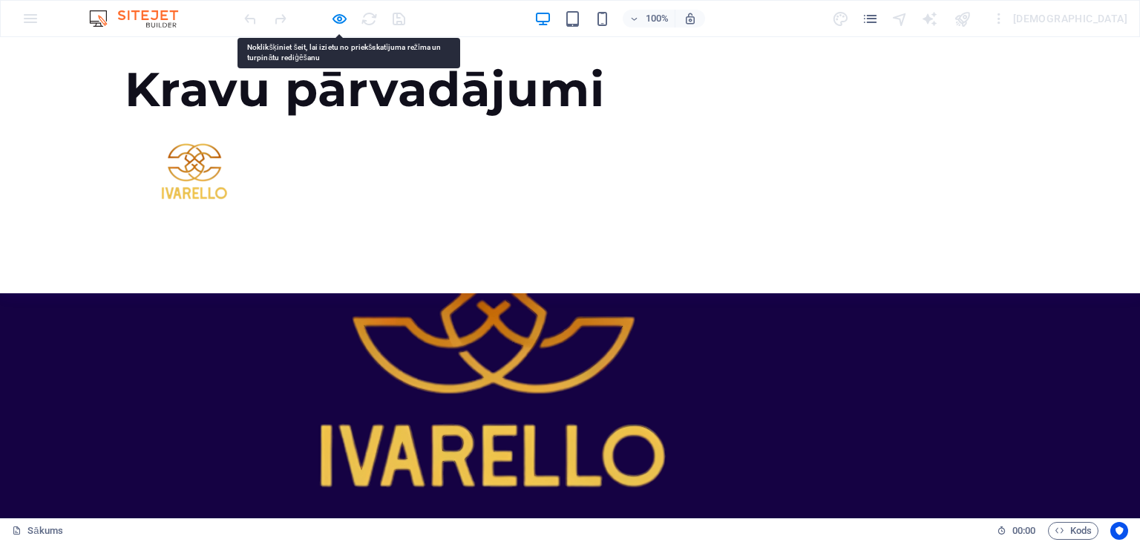
drag, startPoint x: 91, startPoint y: 48, endPoint x: 77, endPoint y: 51, distance: 13.9
click at [77, 51] on div "Kravu pārvadājumi Izvēlne" at bounding box center [570, 165] width 1140 height 256
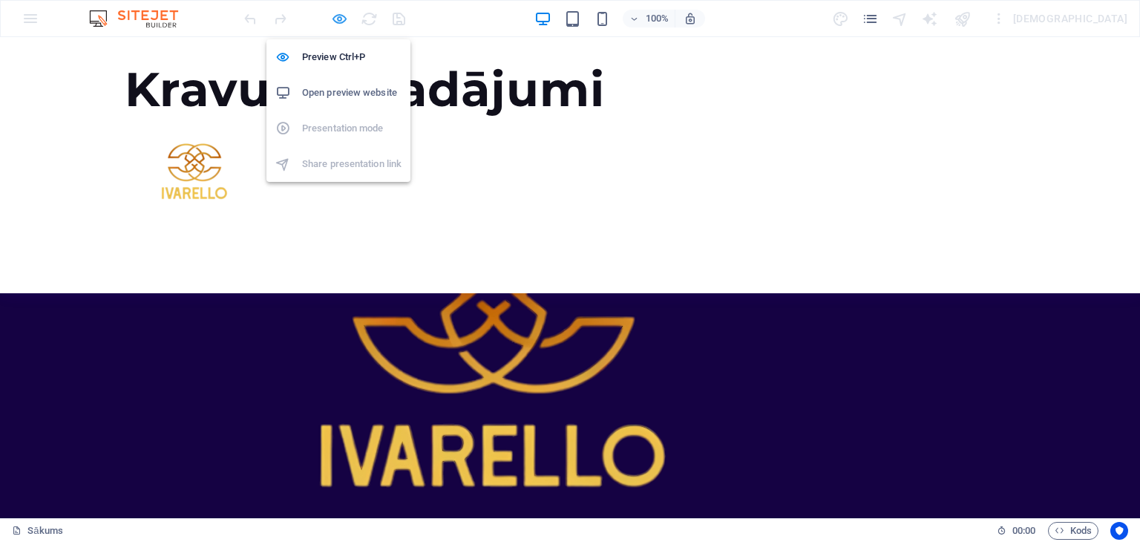
click at [338, 16] on icon "button" at bounding box center [339, 18] width 17 height 17
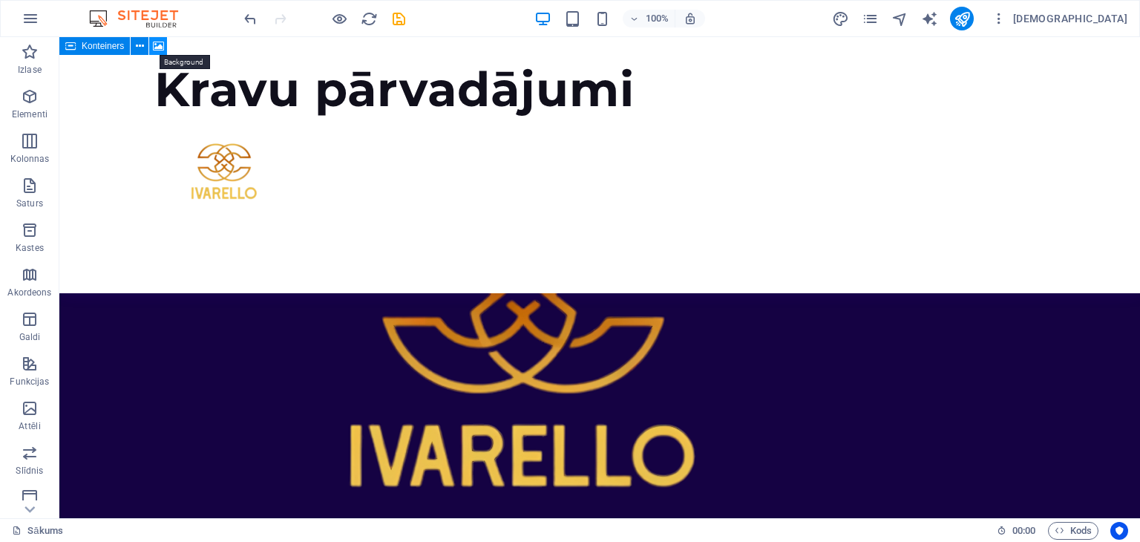
click at [157, 45] on icon at bounding box center [158, 47] width 11 height 16
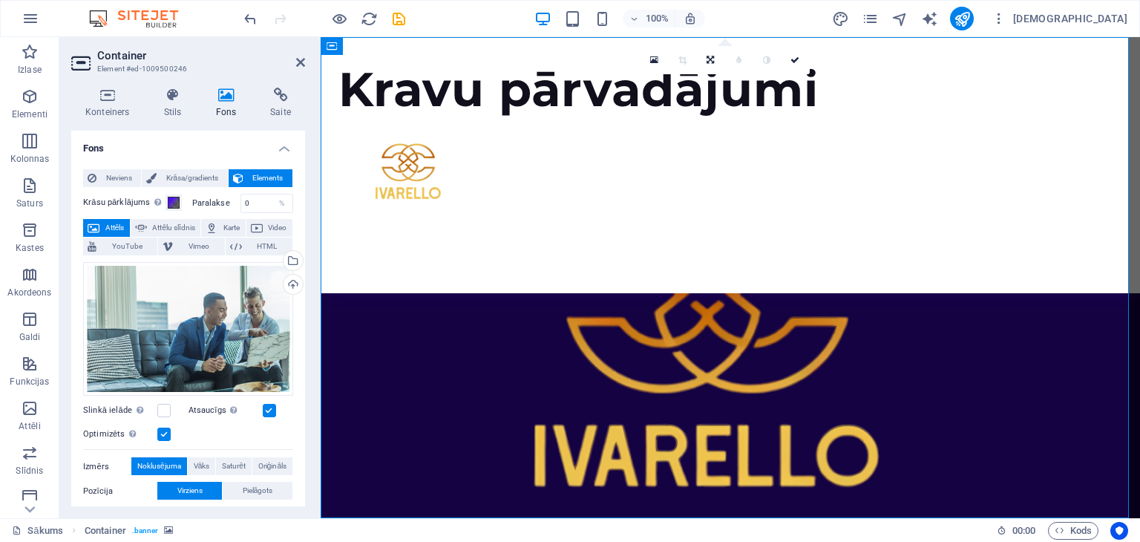
scroll to position [0, 0]
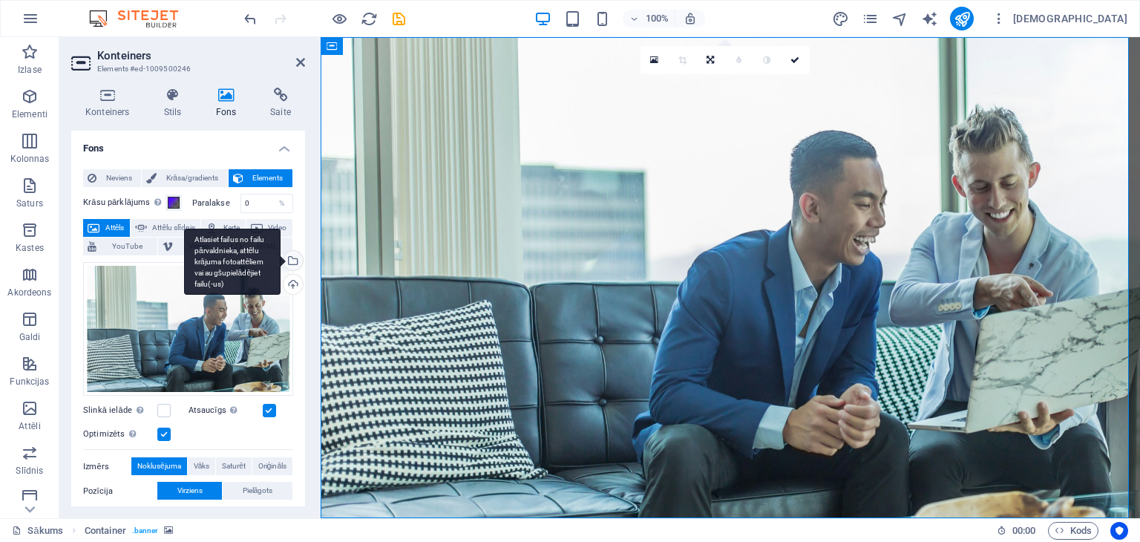
click at [290, 261] on div "Atlasiet failus no failu pārvaldnieka, attēlu krājuma fotoattēliem vai augšupie…" at bounding box center [292, 262] width 22 height 22
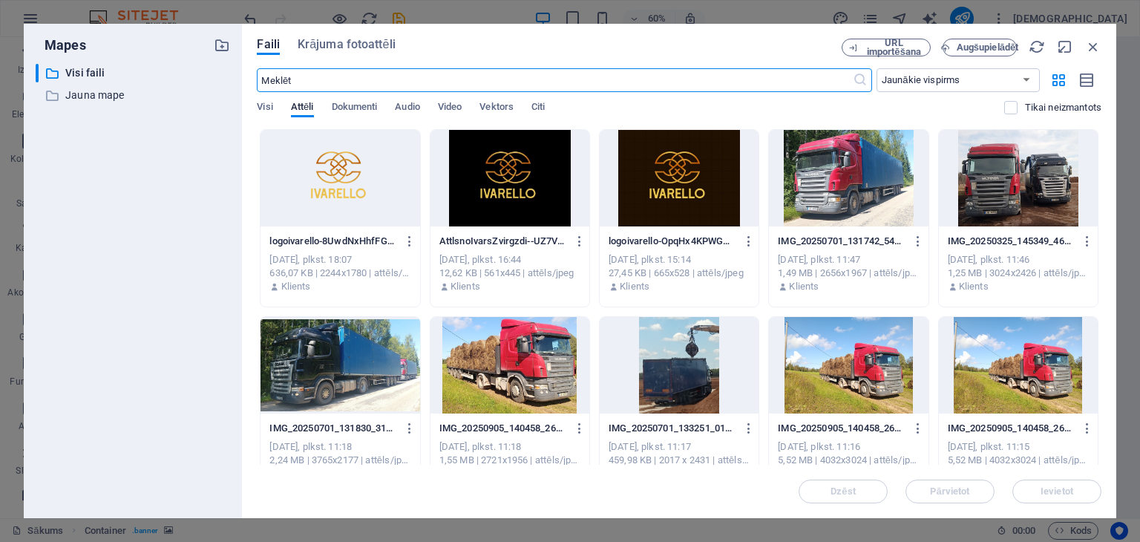
click at [995, 204] on div at bounding box center [1018, 178] width 159 height 96
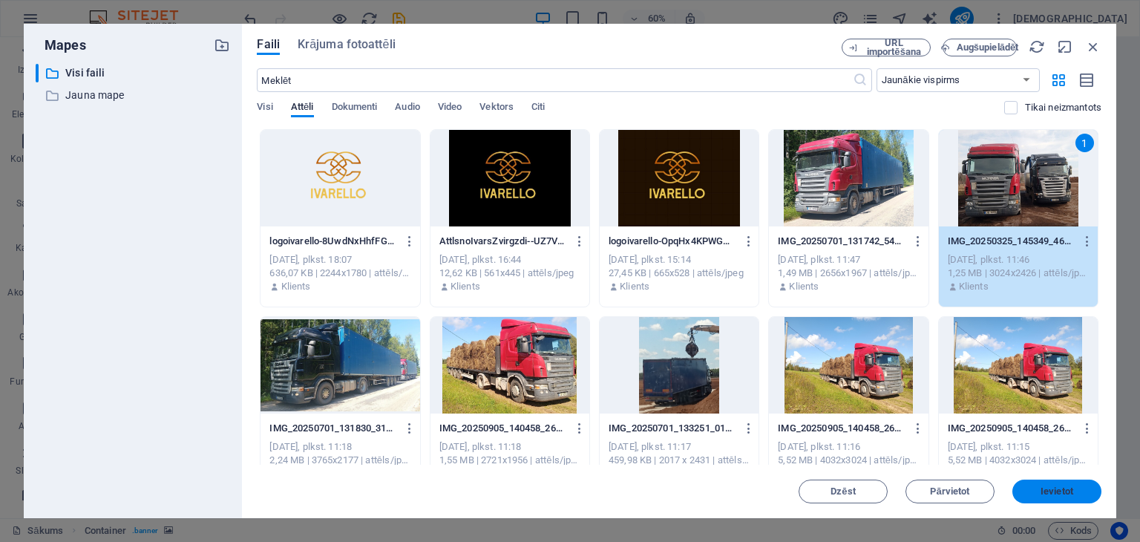
click at [1066, 492] on font "Ievietot" at bounding box center [1057, 490] width 33 height 11
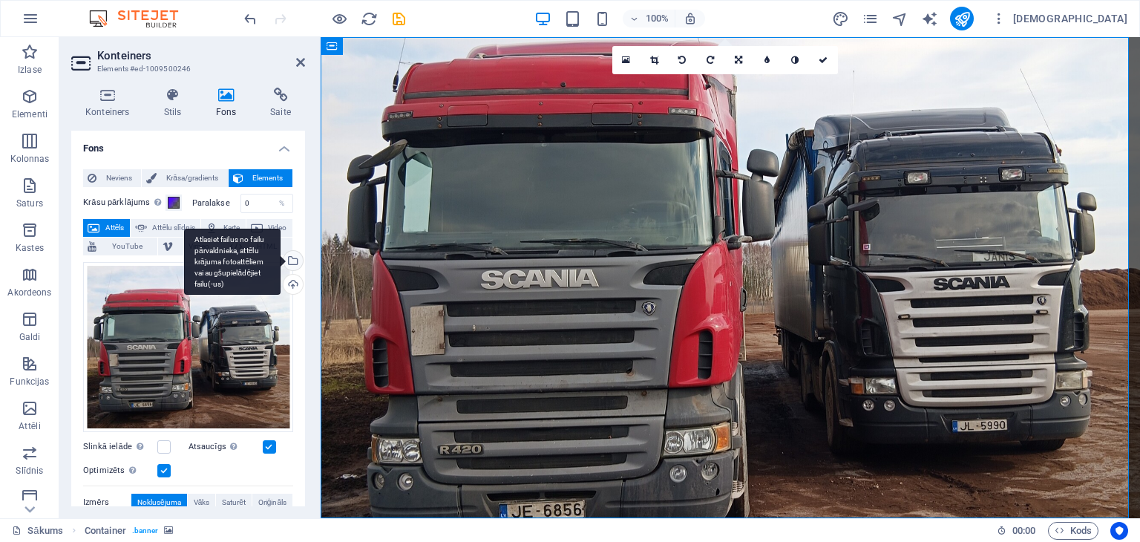
click at [292, 258] on div "Atlasiet failus no failu pārvaldnieka, attēlu krājuma fotoattēliem vai augšupie…" at bounding box center [292, 262] width 22 height 22
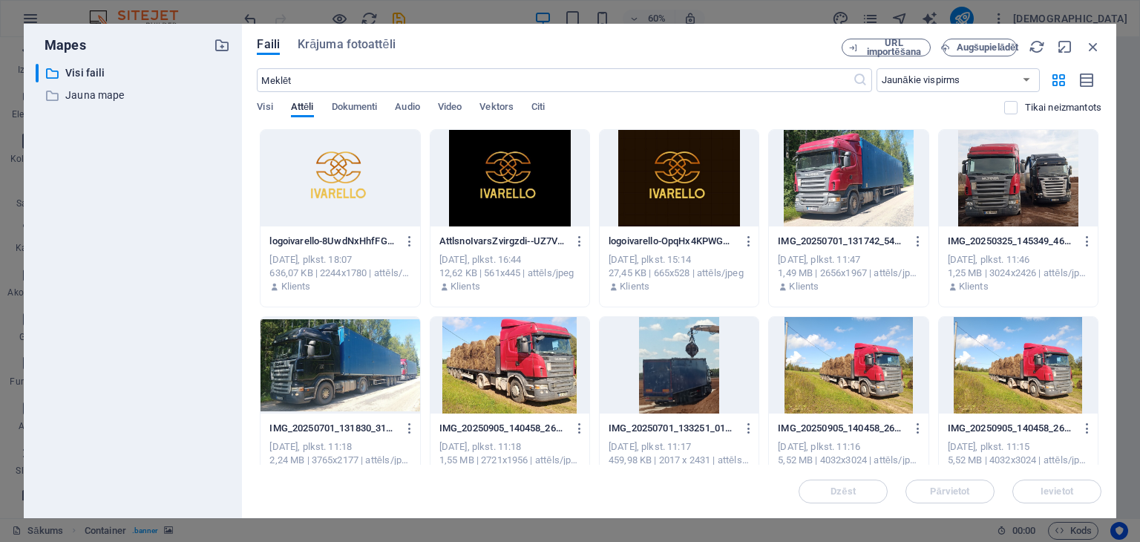
click at [352, 356] on div at bounding box center [340, 365] width 159 height 96
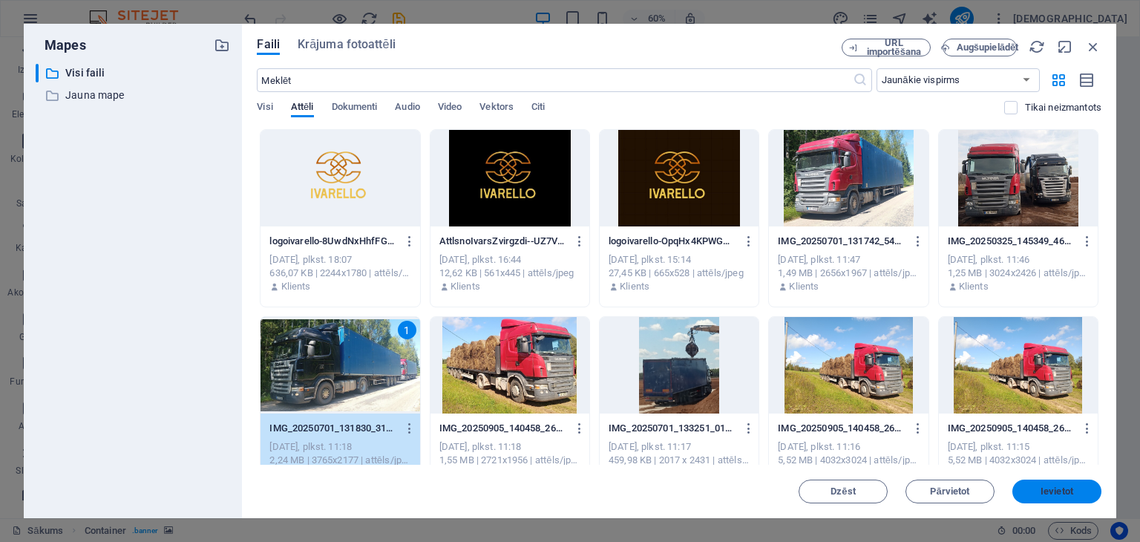
click at [1062, 488] on font "Ievietot" at bounding box center [1057, 490] width 33 height 11
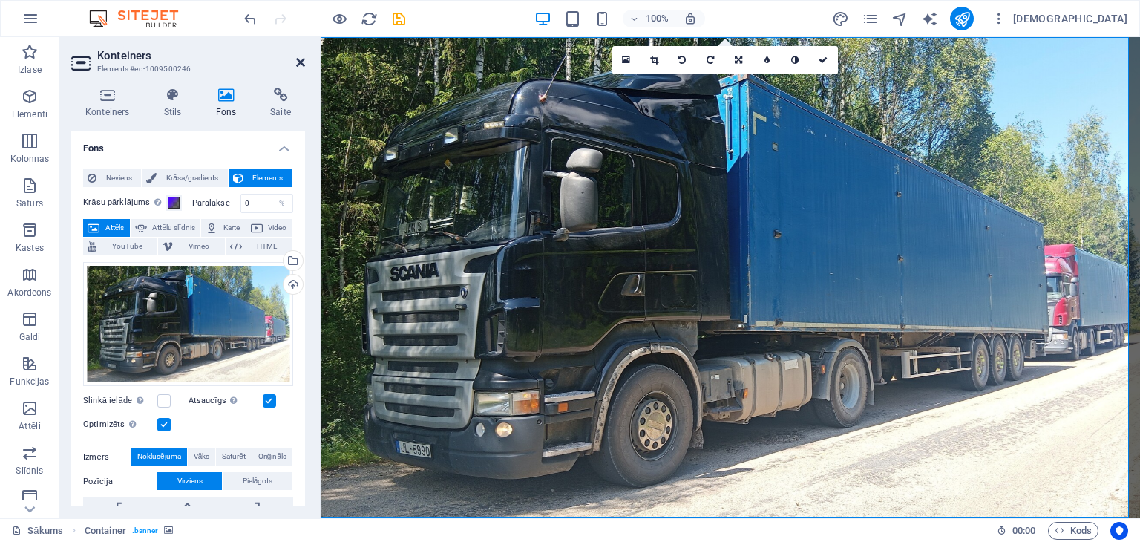
click at [299, 60] on icon at bounding box center [300, 62] width 9 height 12
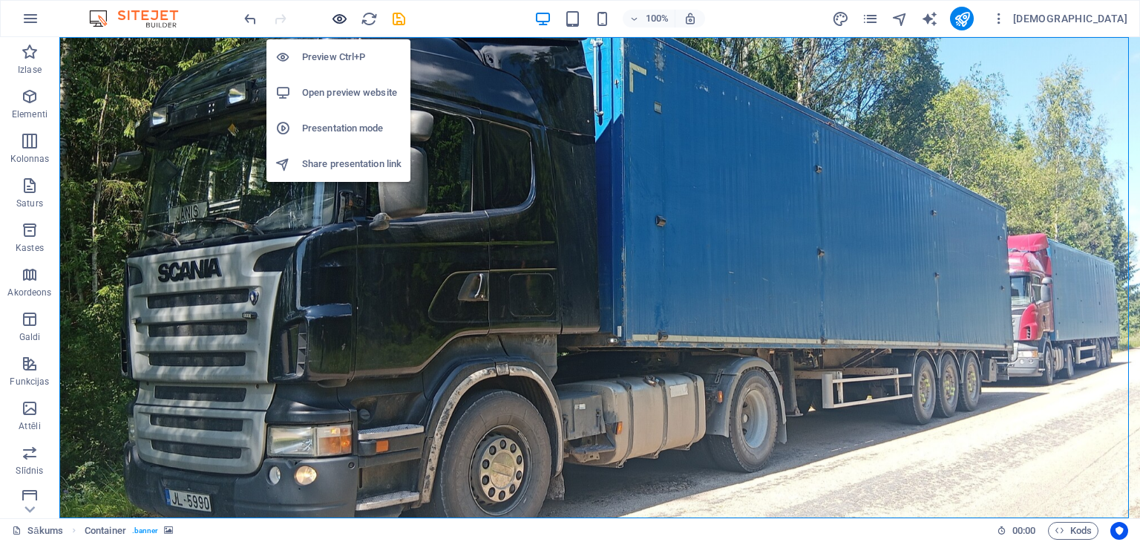
click at [338, 16] on icon "button" at bounding box center [339, 18] width 17 height 17
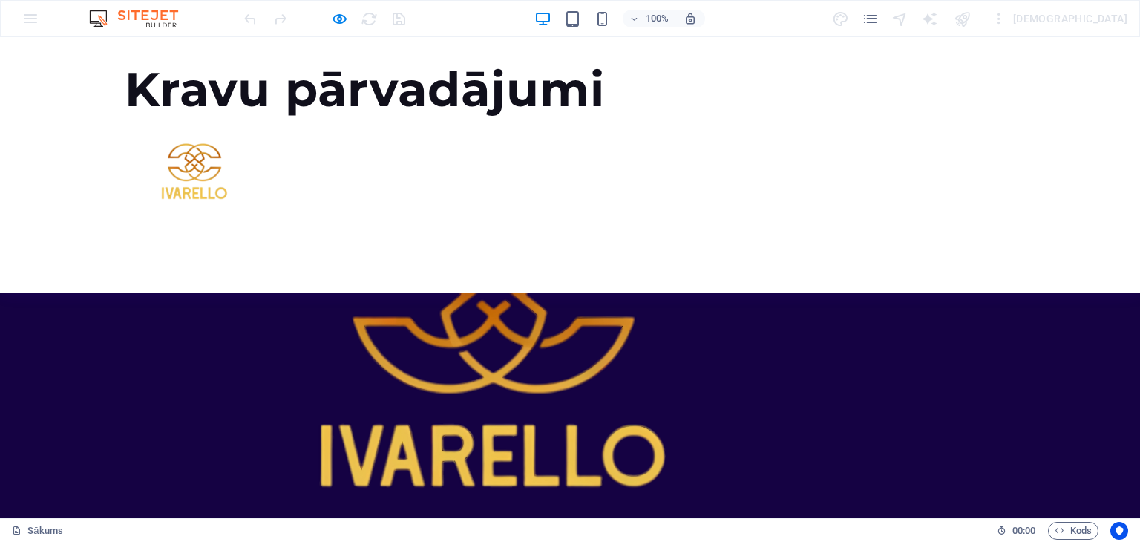
scroll to position [564, 0]
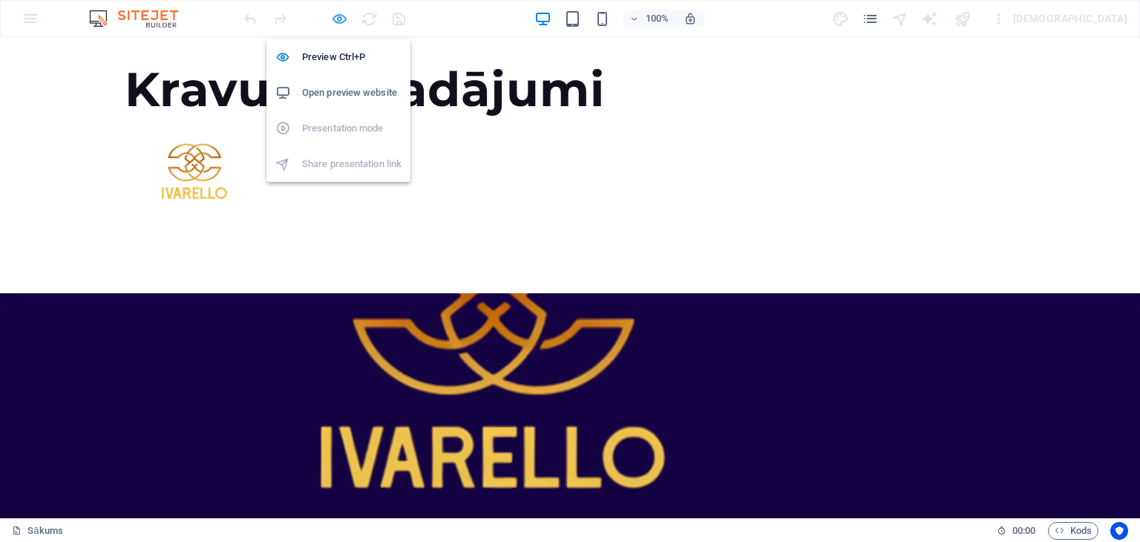
click at [340, 15] on icon "button" at bounding box center [339, 18] width 17 height 17
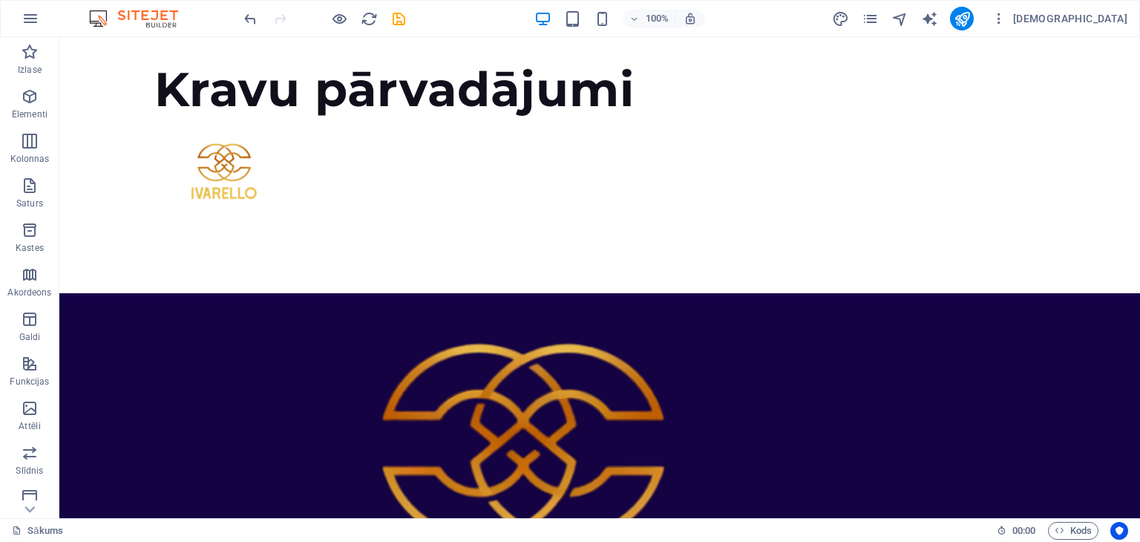
scroll to position [410, 0]
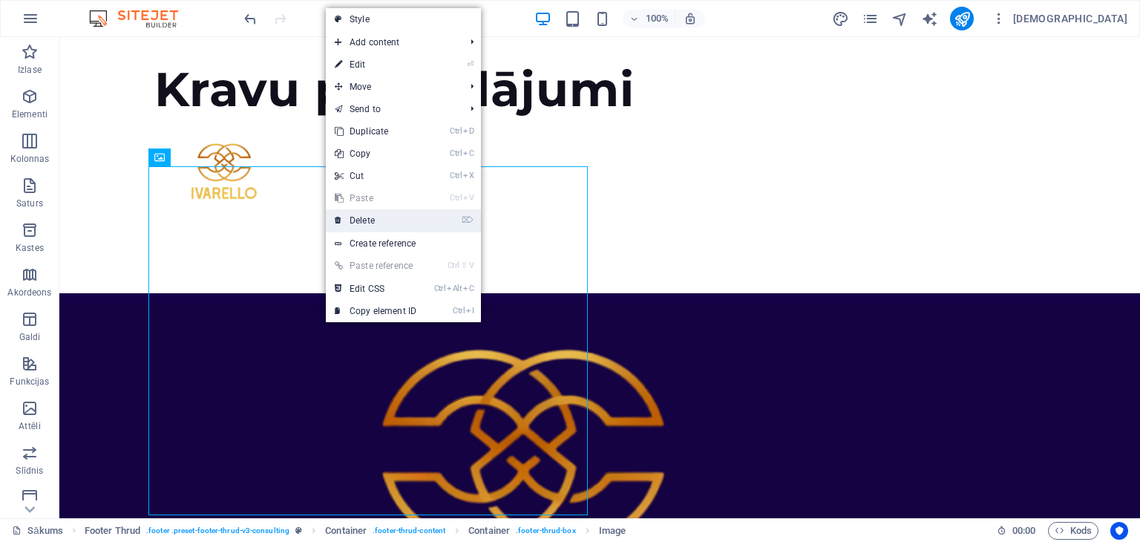
click at [376, 220] on link "⌦ Delete" at bounding box center [375, 220] width 99 height 22
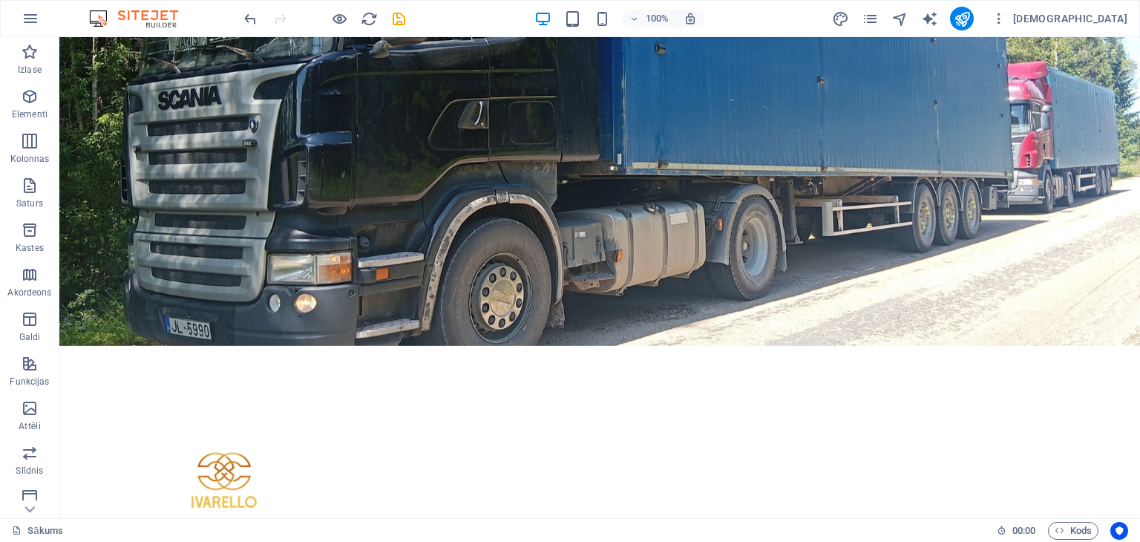
scroll to position [0, 0]
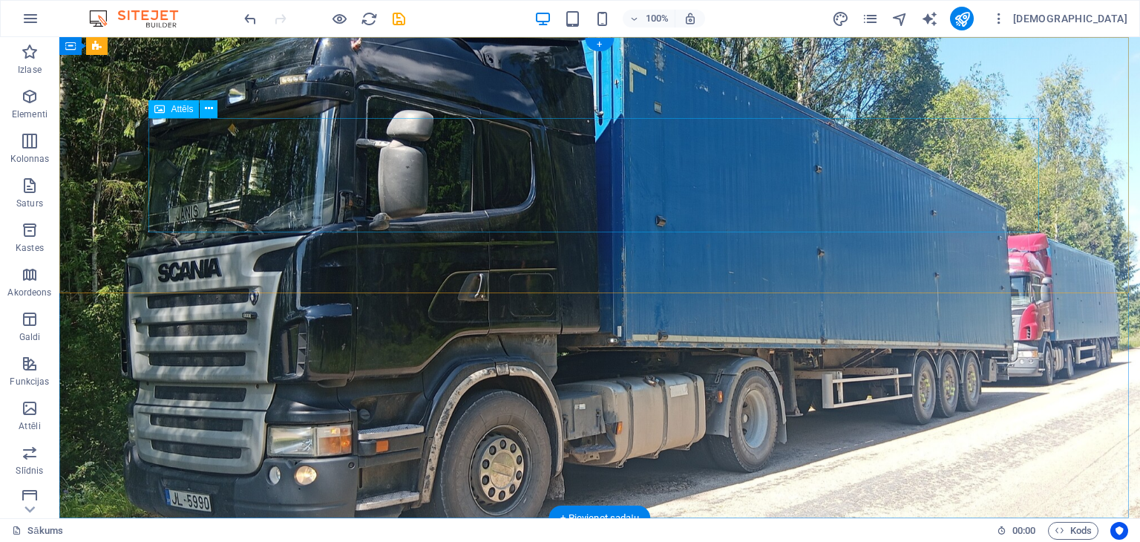
select select "px"
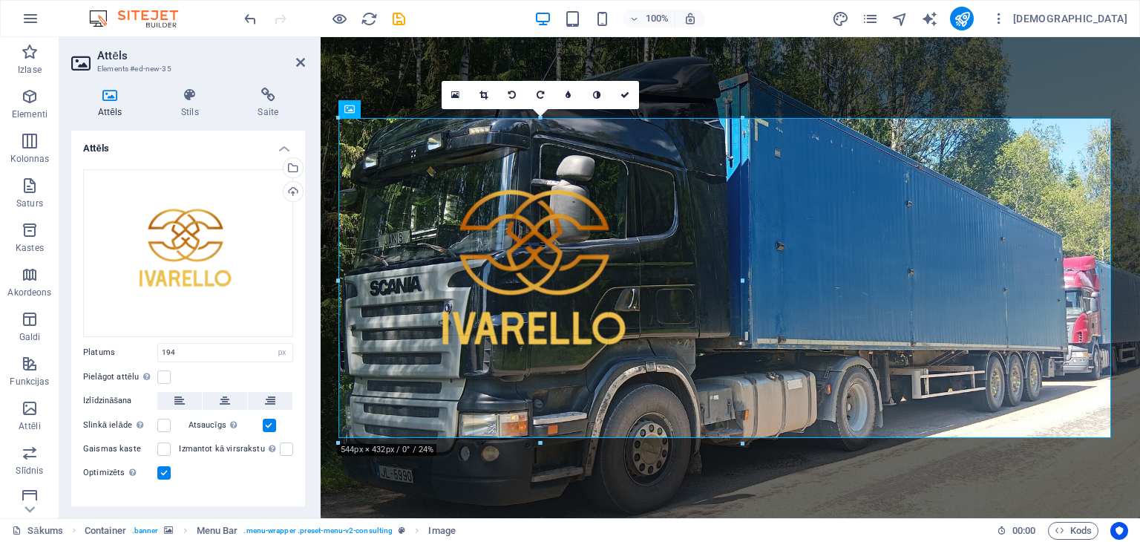
drag, startPoint x: 482, startPoint y: 176, endPoint x: 748, endPoint y: 333, distance: 308.8
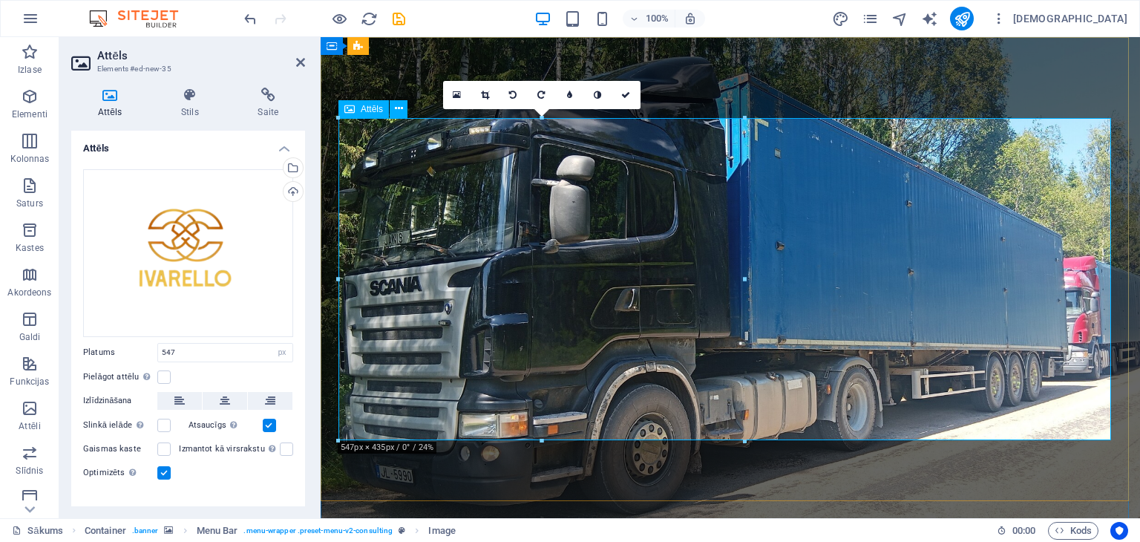
type input "547"
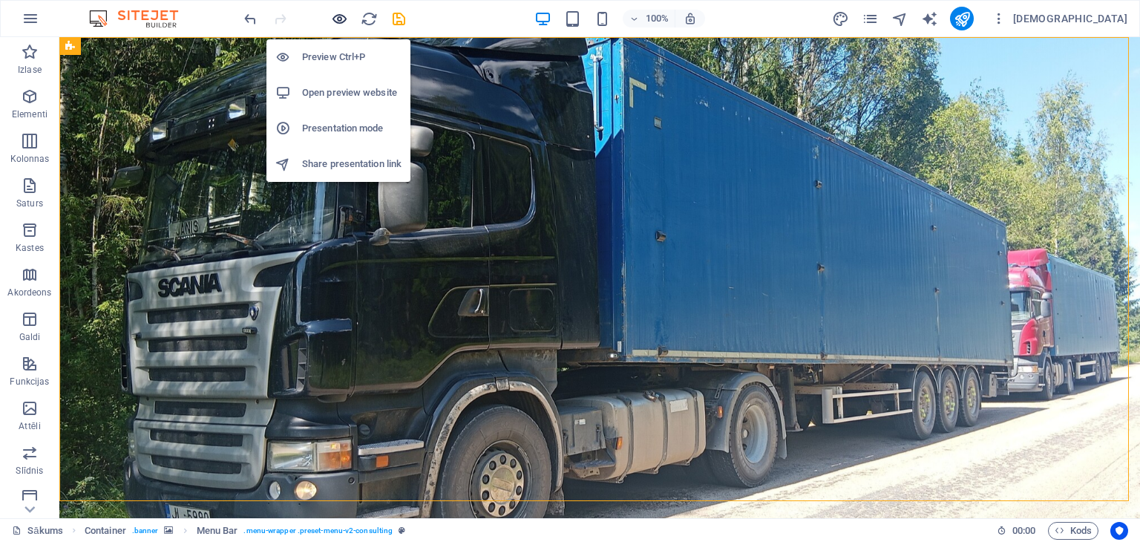
click at [338, 16] on icon "button" at bounding box center [339, 18] width 17 height 17
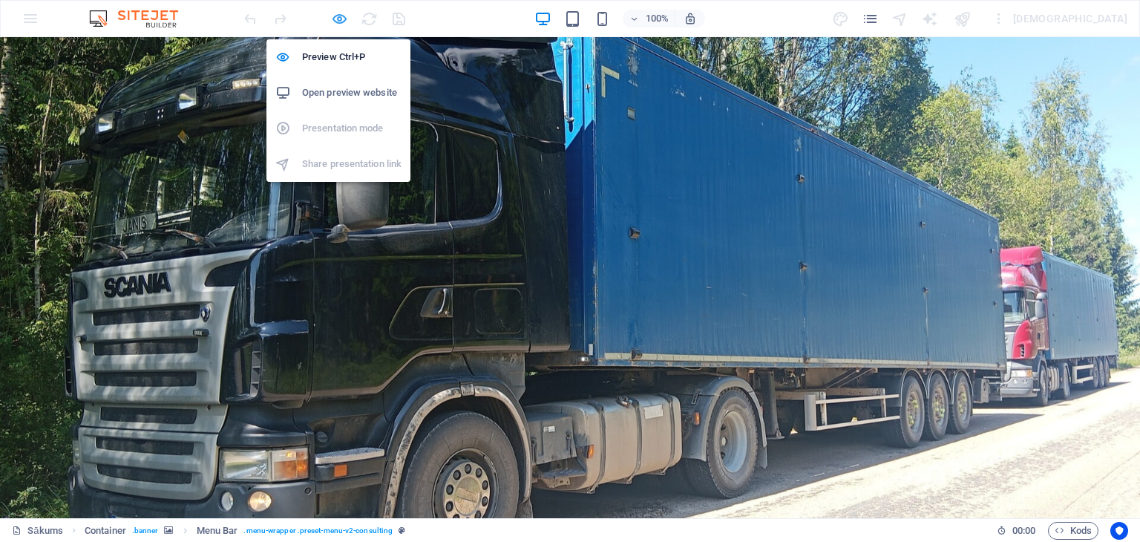
click at [341, 16] on icon "button" at bounding box center [339, 18] width 17 height 17
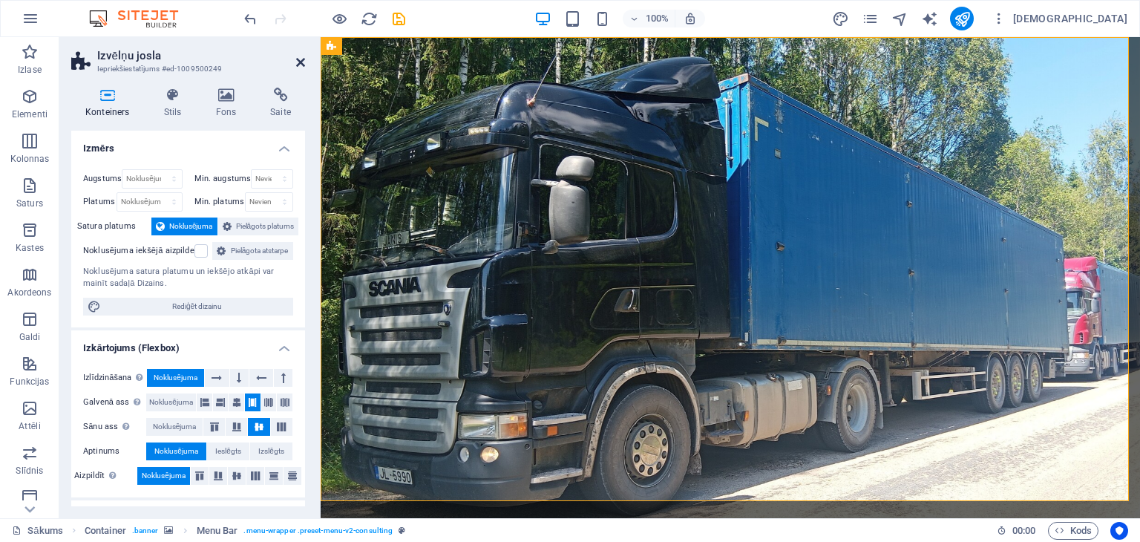
click at [303, 57] on icon at bounding box center [300, 62] width 9 height 12
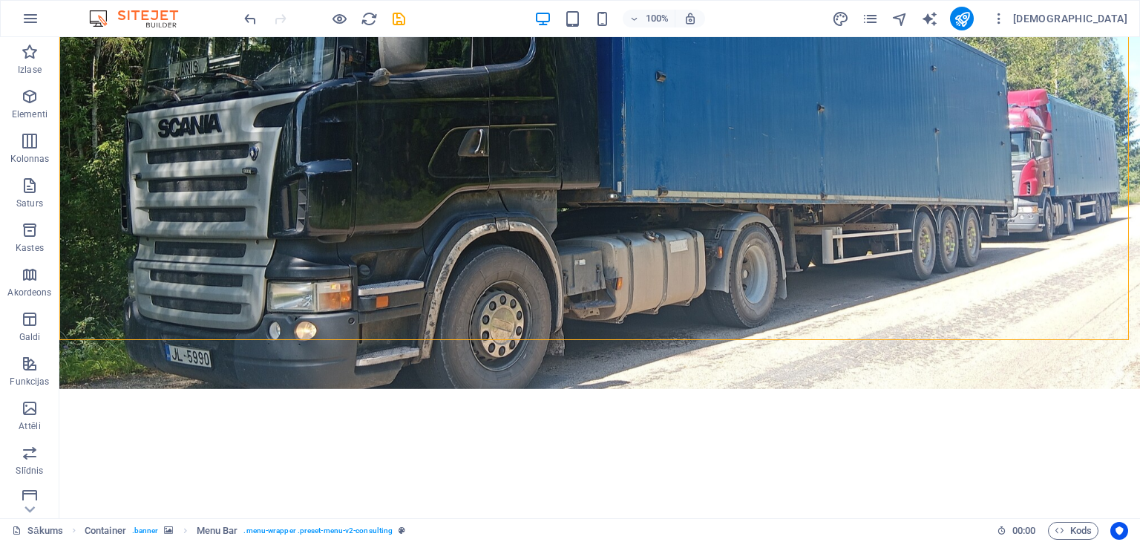
scroll to position [252, 0]
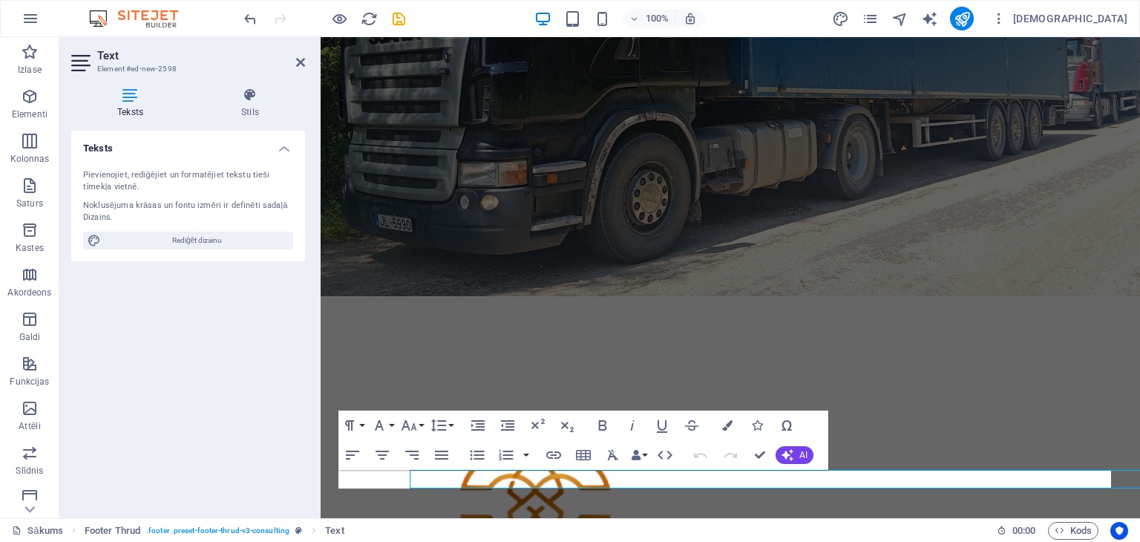
scroll to position [235, 0]
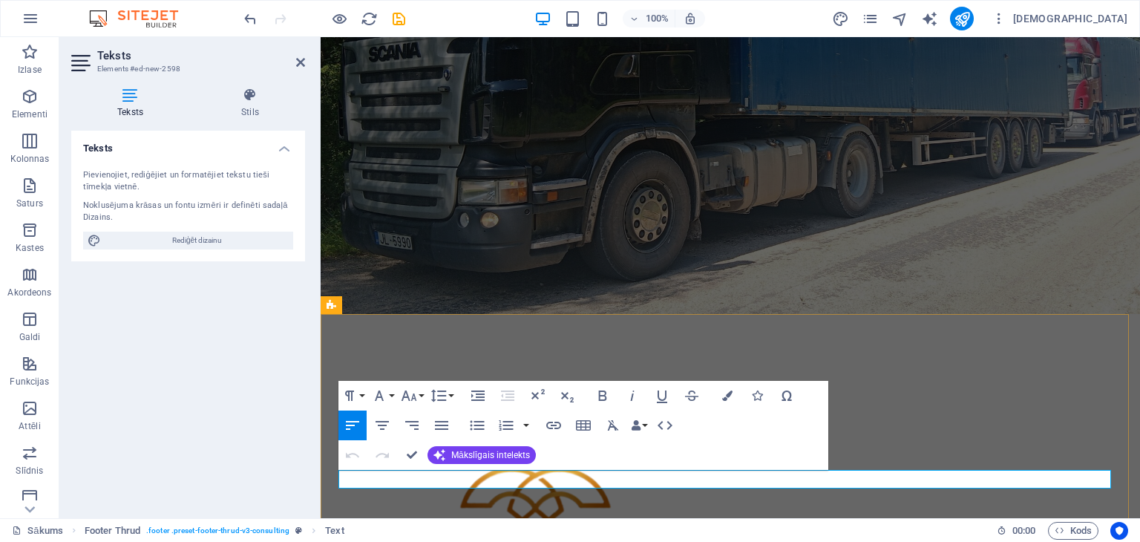
drag, startPoint x: 936, startPoint y: 474, endPoint x: 810, endPoint y: 478, distance: 126.3
click at [602, 393] on icon "button" at bounding box center [603, 396] width 18 height 18
click at [383, 398] on icon "button" at bounding box center [379, 396] width 18 height 18
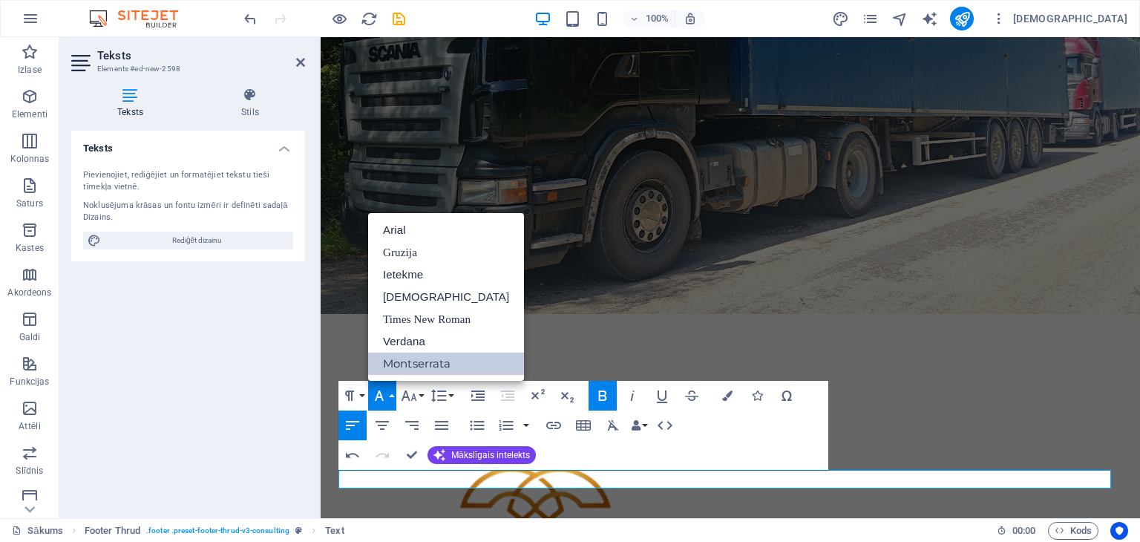
scroll to position [0, 0]
click at [351, 398] on icon "button" at bounding box center [349, 395] width 9 height 10
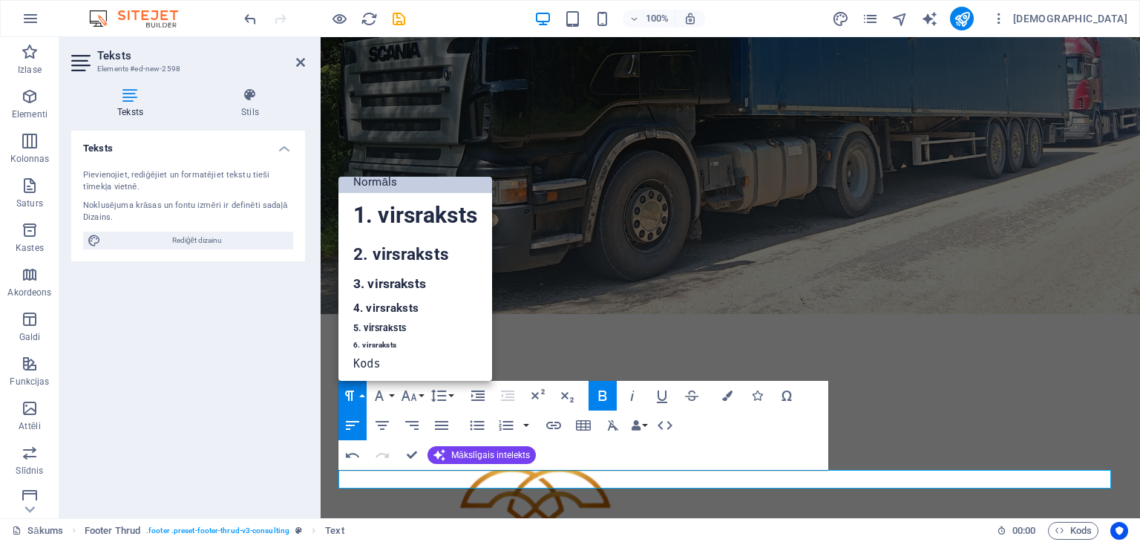
scroll to position [12, 0]
click at [410, 307] on font "4. virsraksts" at bounding box center [385, 307] width 65 height 13
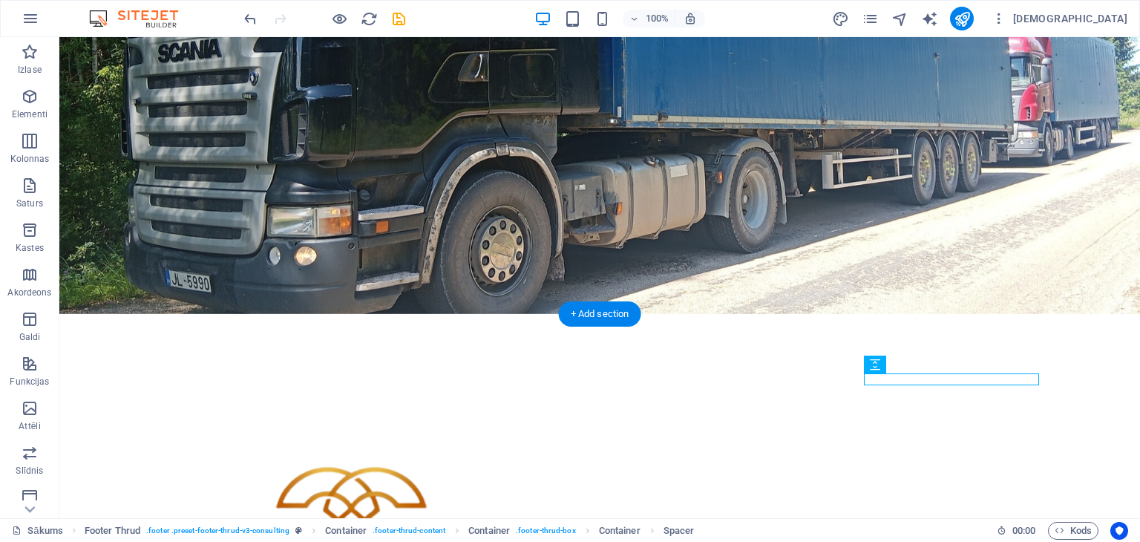
click at [1006, 289] on figure at bounding box center [599, 58] width 1081 height 511
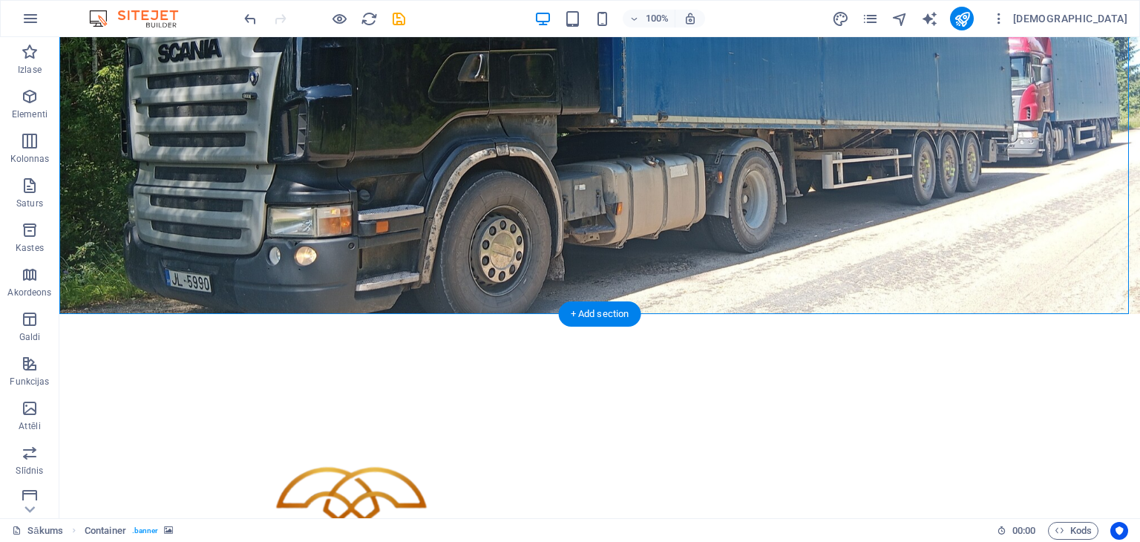
click at [1006, 289] on figure at bounding box center [599, 58] width 1081 height 511
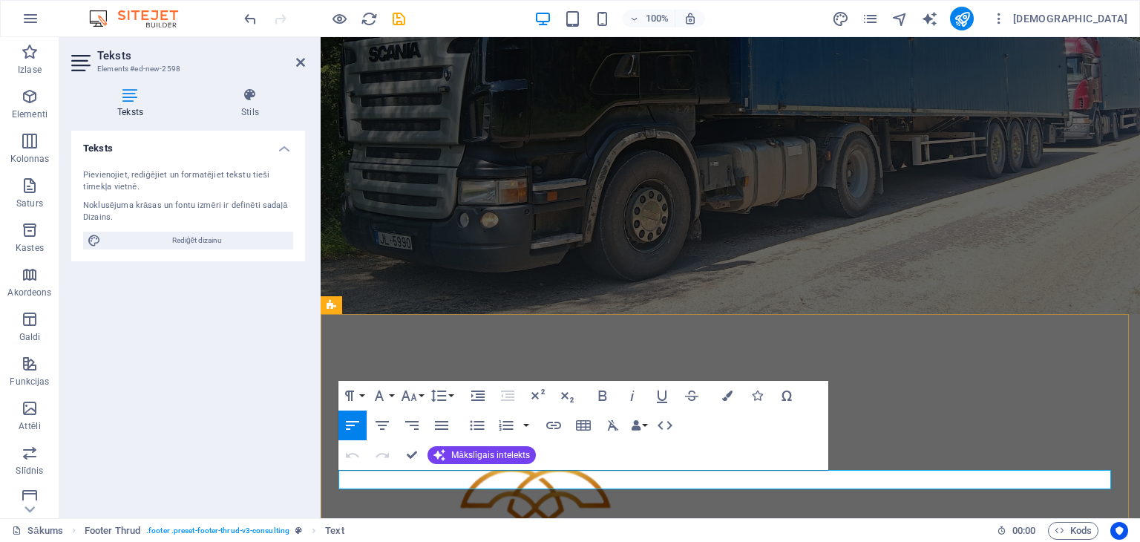
drag, startPoint x: 1027, startPoint y: 479, endPoint x: 848, endPoint y: 482, distance: 178.9
click at [600, 395] on icon "button" at bounding box center [603, 395] width 8 height 10
click at [609, 425] on icon "button" at bounding box center [613, 425] width 11 height 10
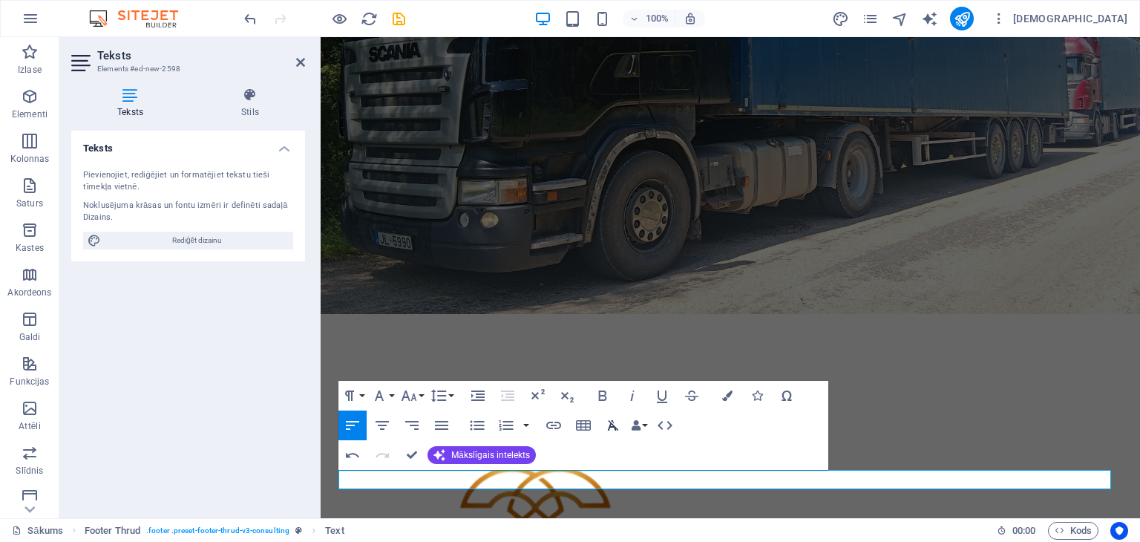
click at [609, 425] on icon "button" at bounding box center [613, 425] width 11 height 10
click at [600, 396] on icon "button" at bounding box center [603, 395] width 8 height 10
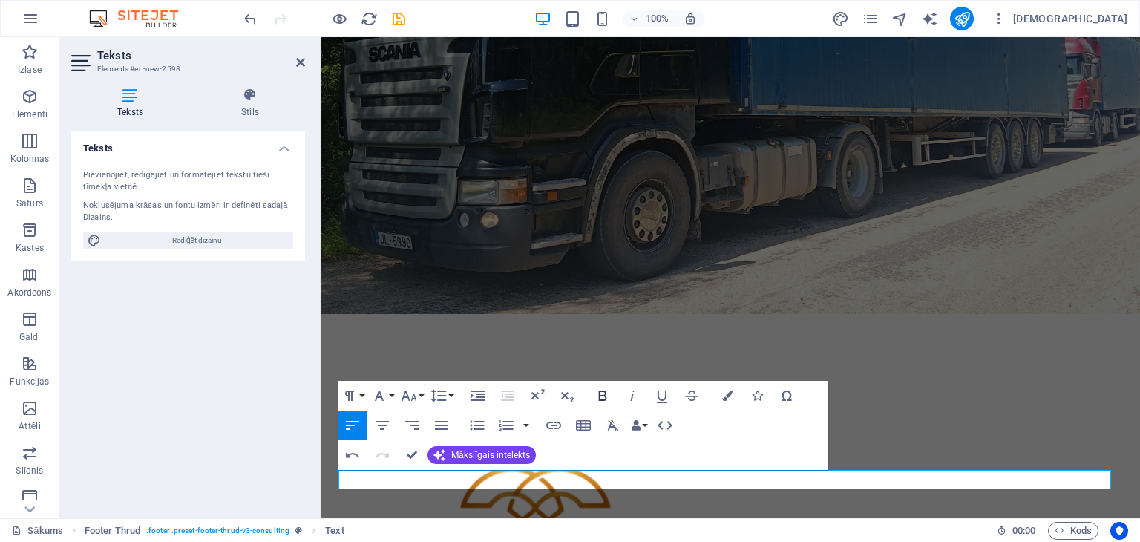
click at [600, 396] on icon "button" at bounding box center [603, 395] width 8 height 10
click at [410, 394] on icon "button" at bounding box center [409, 396] width 18 height 18
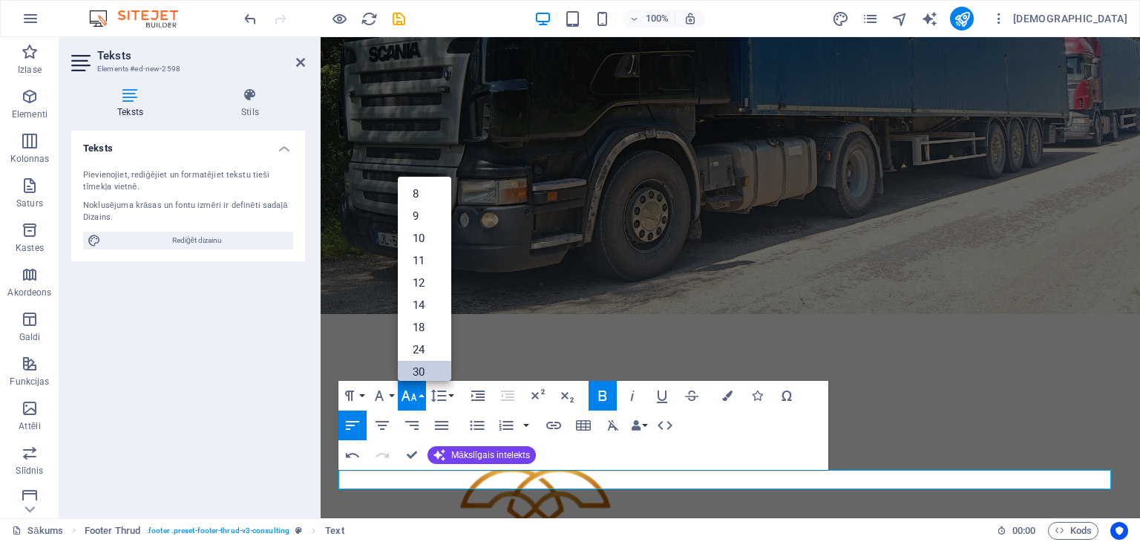
click at [422, 371] on font "30" at bounding box center [419, 371] width 12 height 13
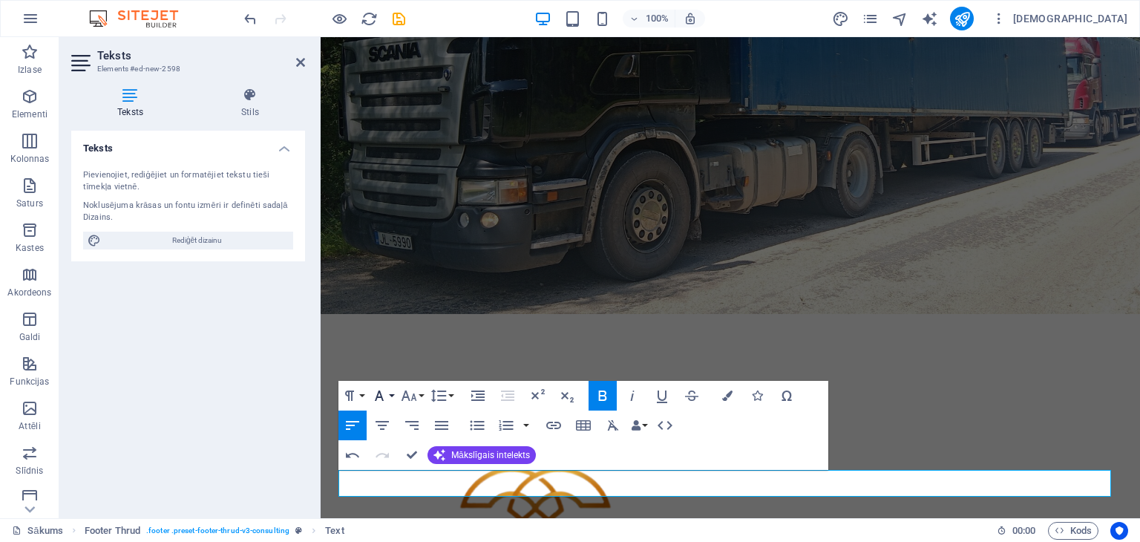
click at [380, 395] on icon "button" at bounding box center [379, 396] width 18 height 18
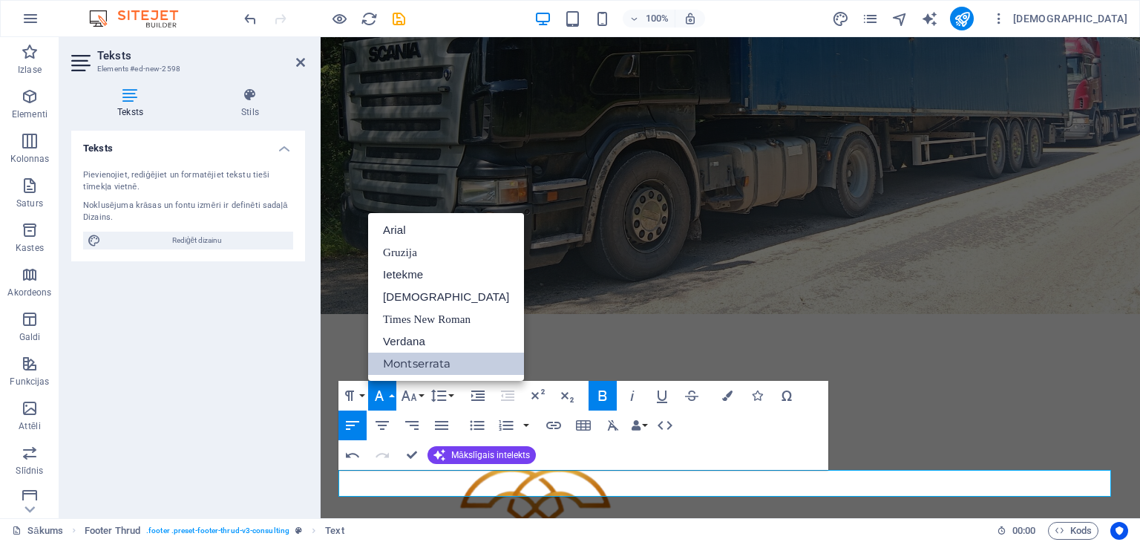
scroll to position [0, 0]
click at [417, 281] on font "Ietekme" at bounding box center [403, 274] width 40 height 13
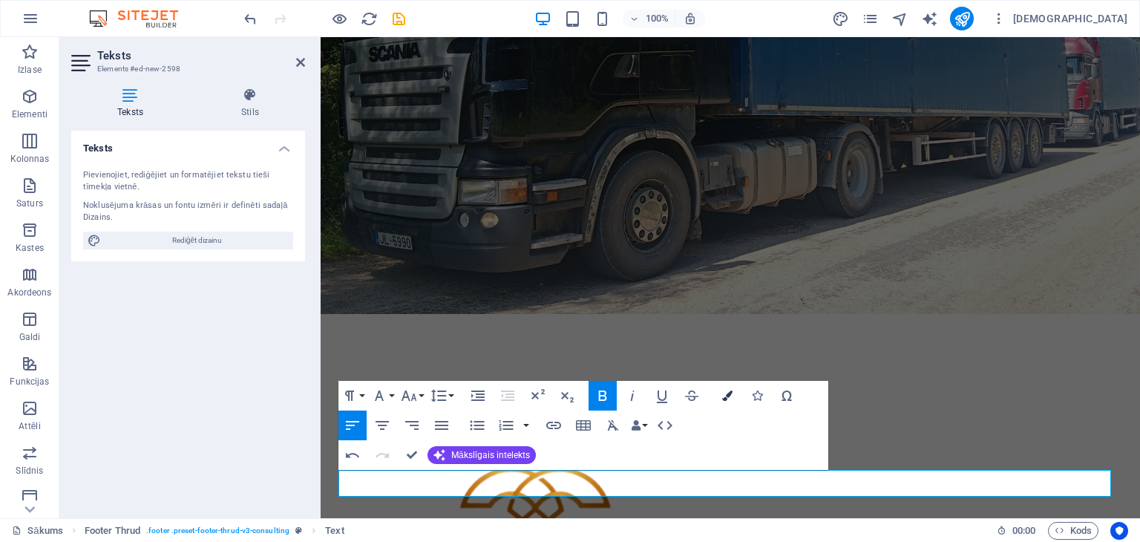
click at [727, 395] on icon "button" at bounding box center [727, 395] width 10 height 10
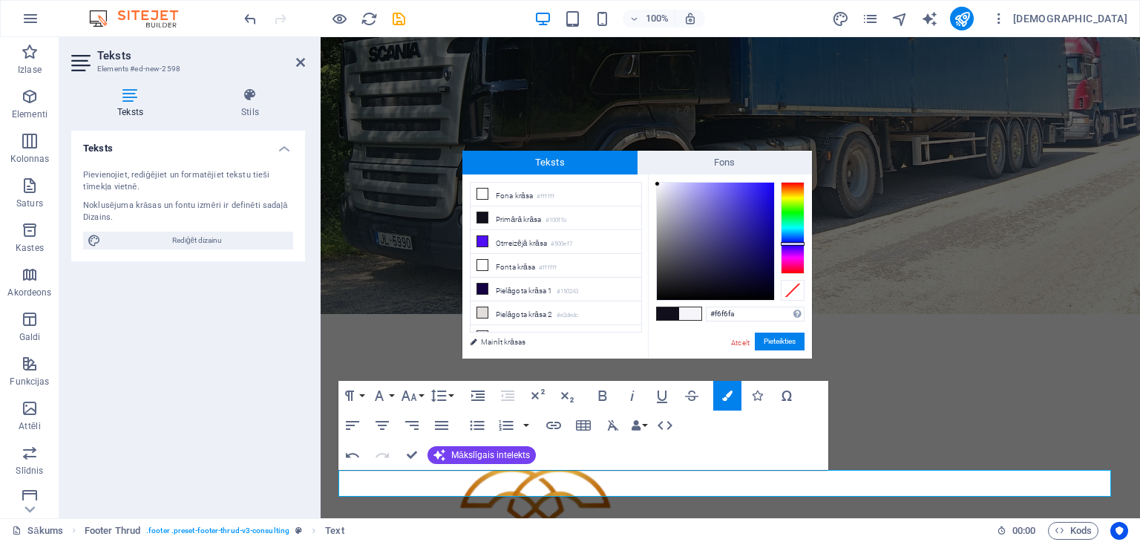
click at [658, 184] on div at bounding box center [715, 241] width 117 height 117
click at [793, 341] on font "Pieteikties" at bounding box center [780, 341] width 32 height 8
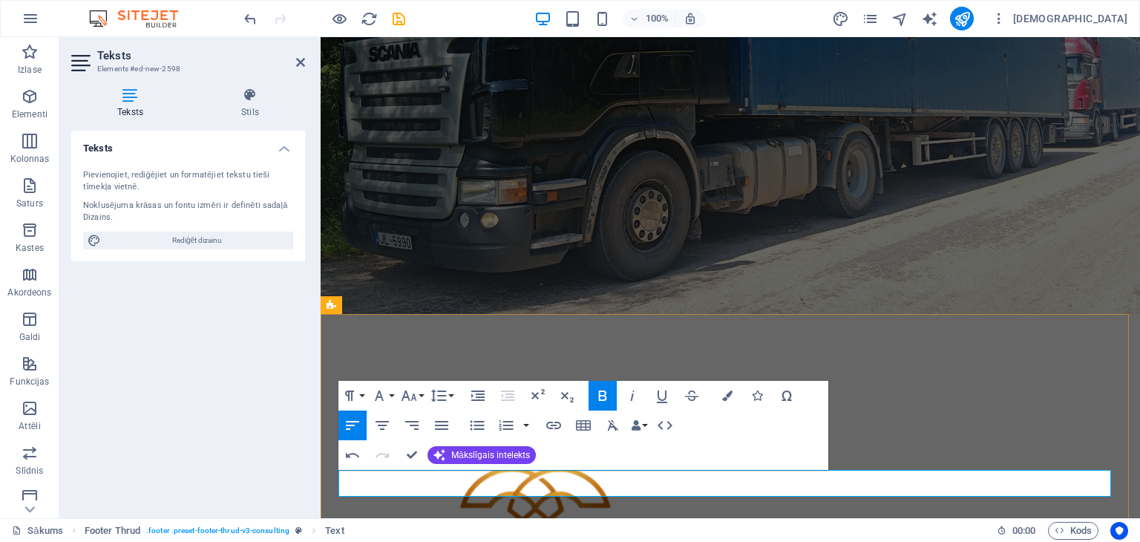
drag, startPoint x: 1027, startPoint y: 487, endPoint x: 851, endPoint y: 479, distance: 176.1
click at [728, 391] on icon "button" at bounding box center [727, 395] width 10 height 10
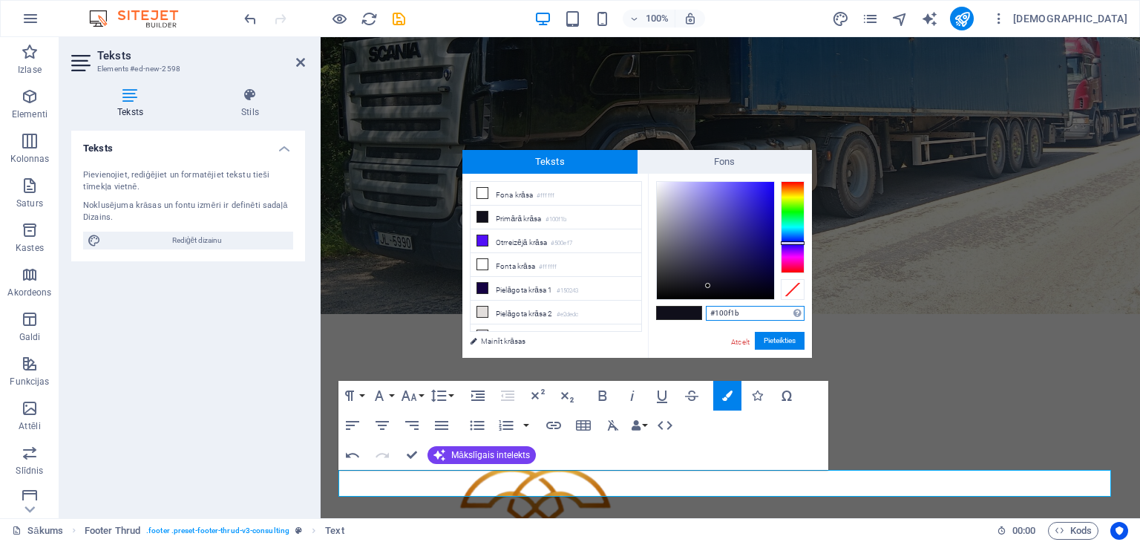
type input "#faf9fd"
click at [658, 182] on div at bounding box center [715, 240] width 117 height 117
click at [778, 344] on font "Pieteikties" at bounding box center [780, 340] width 32 height 8
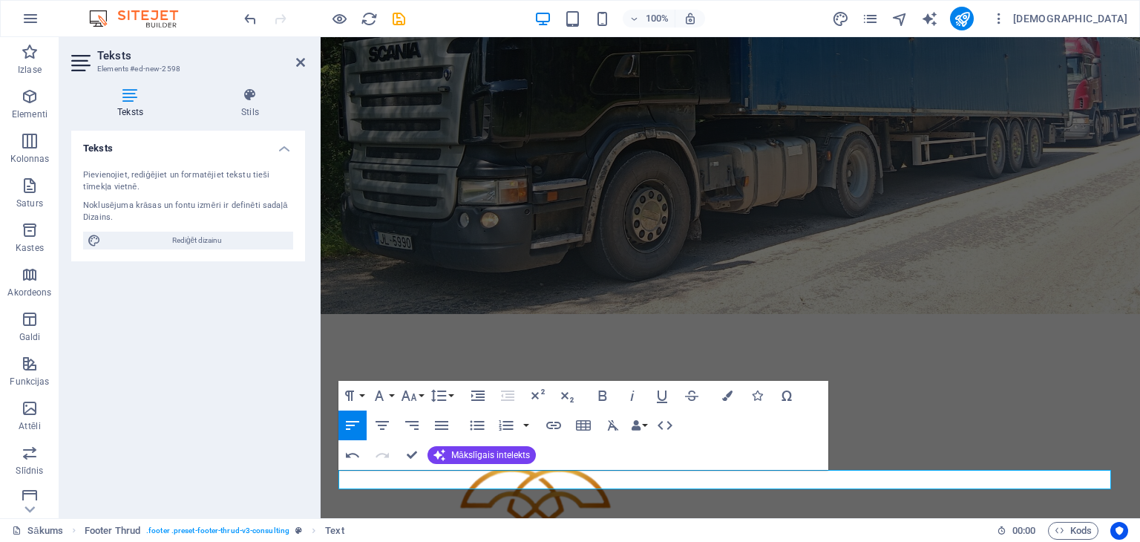
click at [877, 274] on figure at bounding box center [730, 58] width 819 height 511
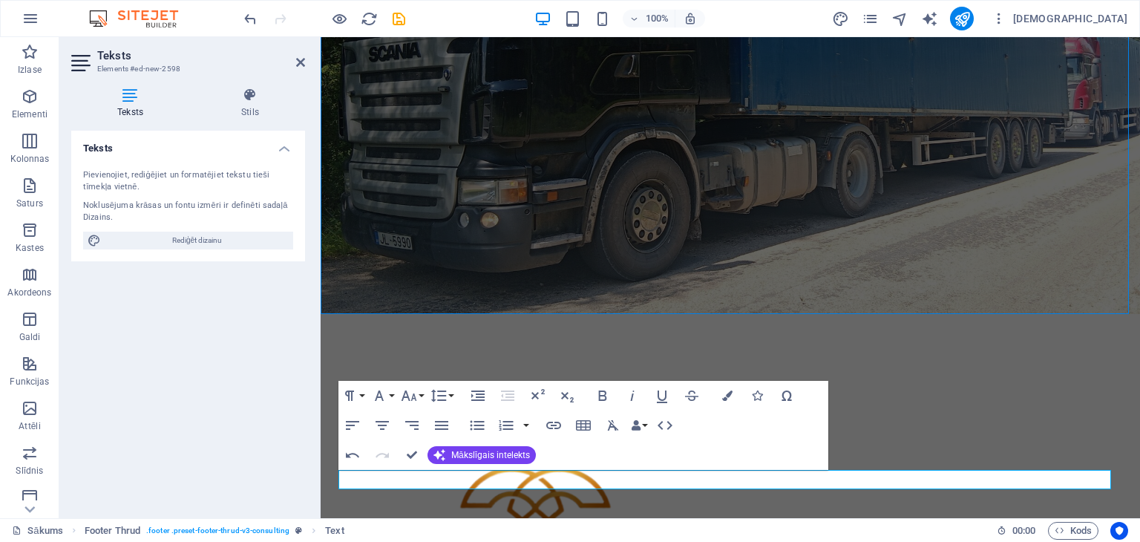
click at [877, 274] on figure at bounding box center [730, 58] width 819 height 511
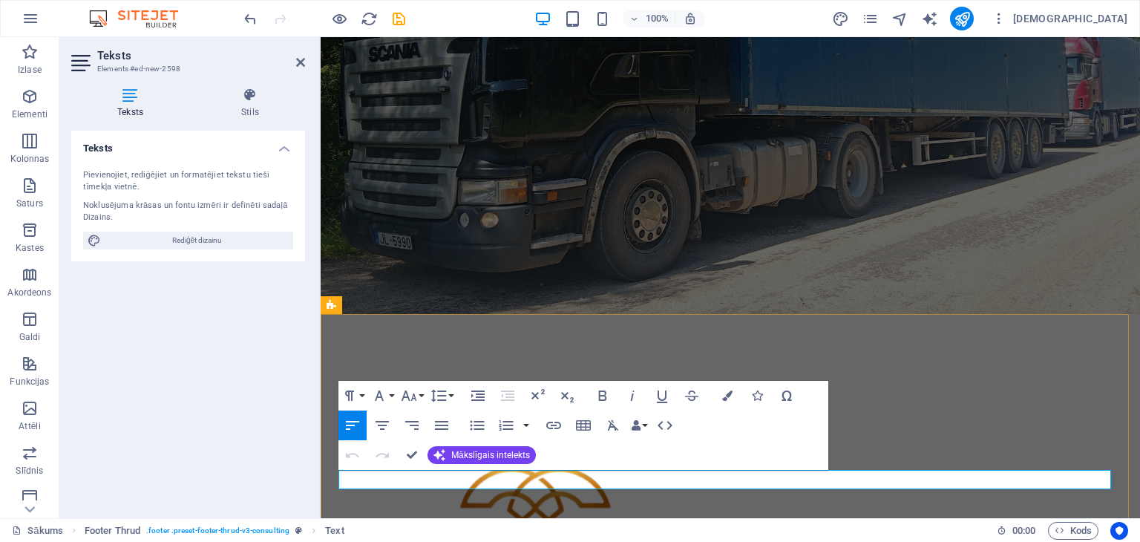
click at [847, 291] on figure at bounding box center [730, 58] width 819 height 511
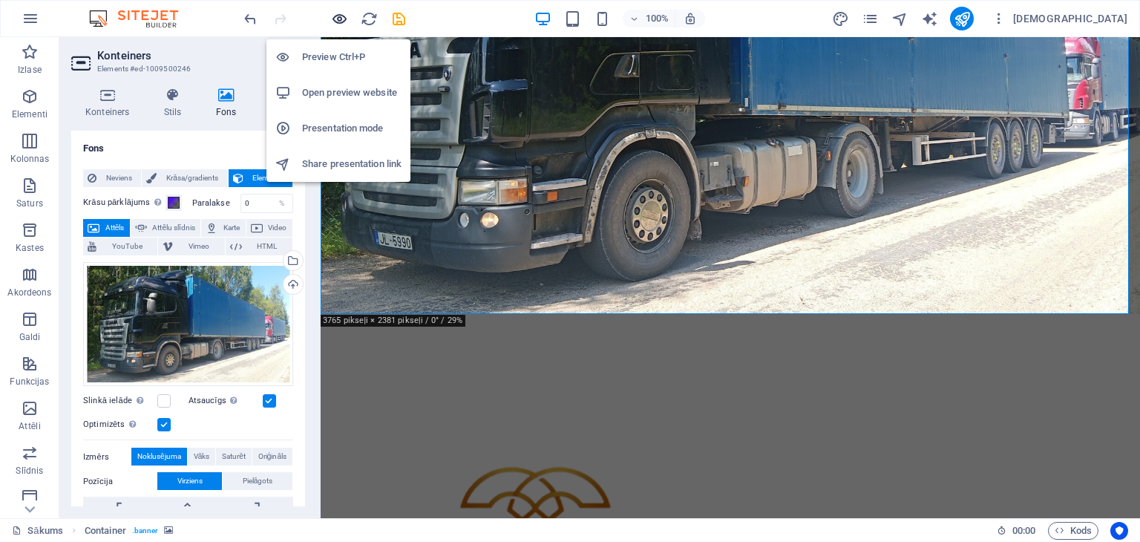
click at [343, 16] on icon "button" at bounding box center [339, 18] width 17 height 17
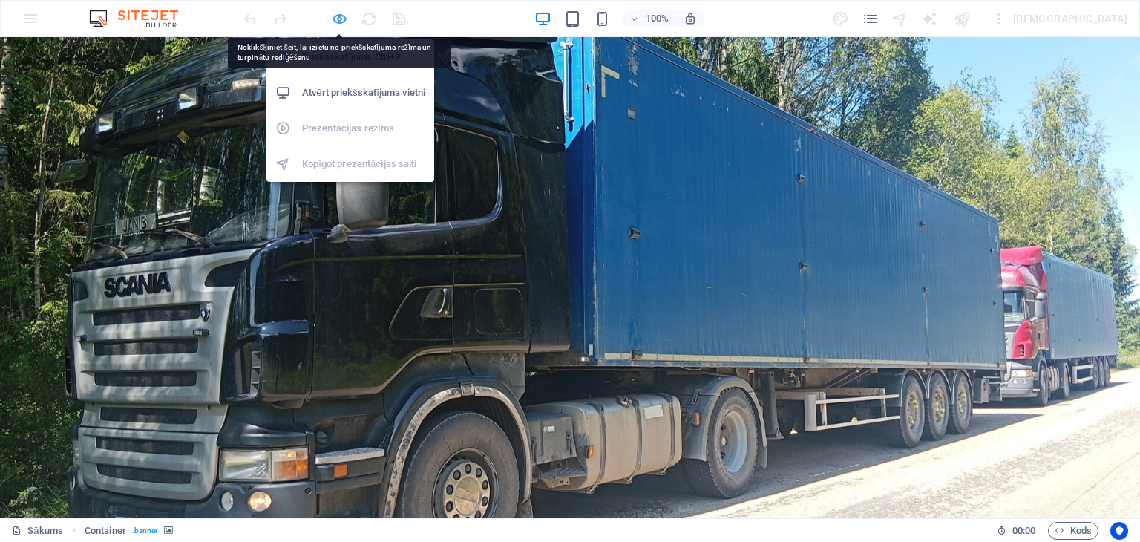
click at [338, 16] on icon "button" at bounding box center [339, 18] width 17 height 17
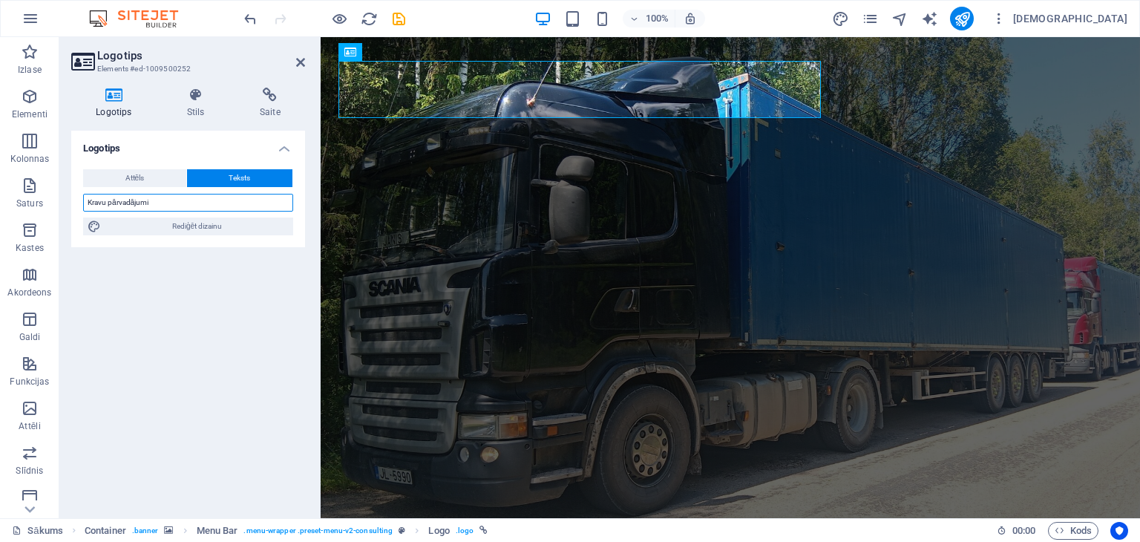
click at [160, 199] on input "Kravu pārvadājumi" at bounding box center [188, 203] width 210 height 18
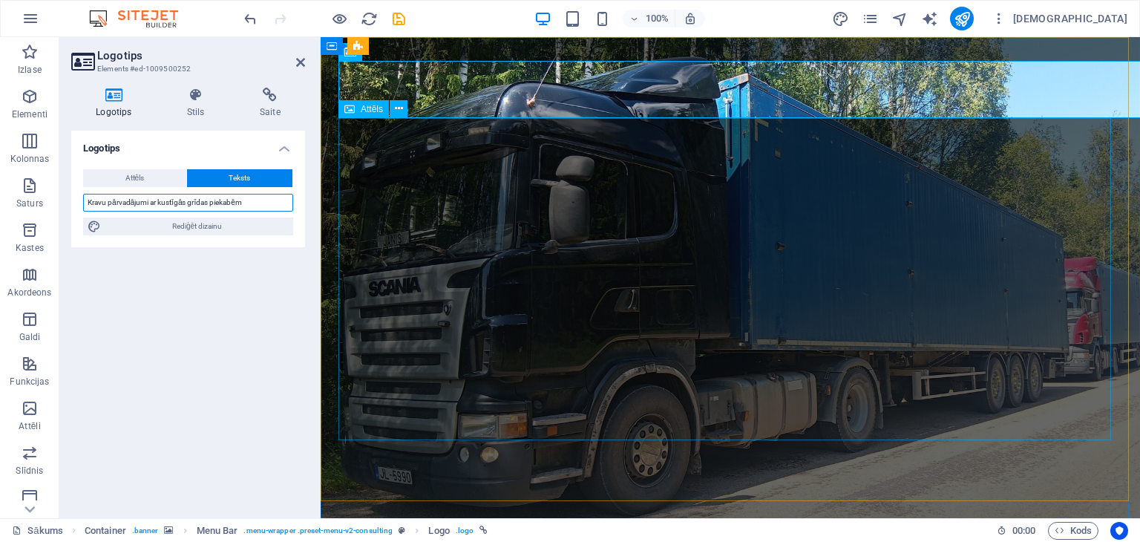
type input "Kravu pārvadājumi ar kustīgās grīdas piekabēm"
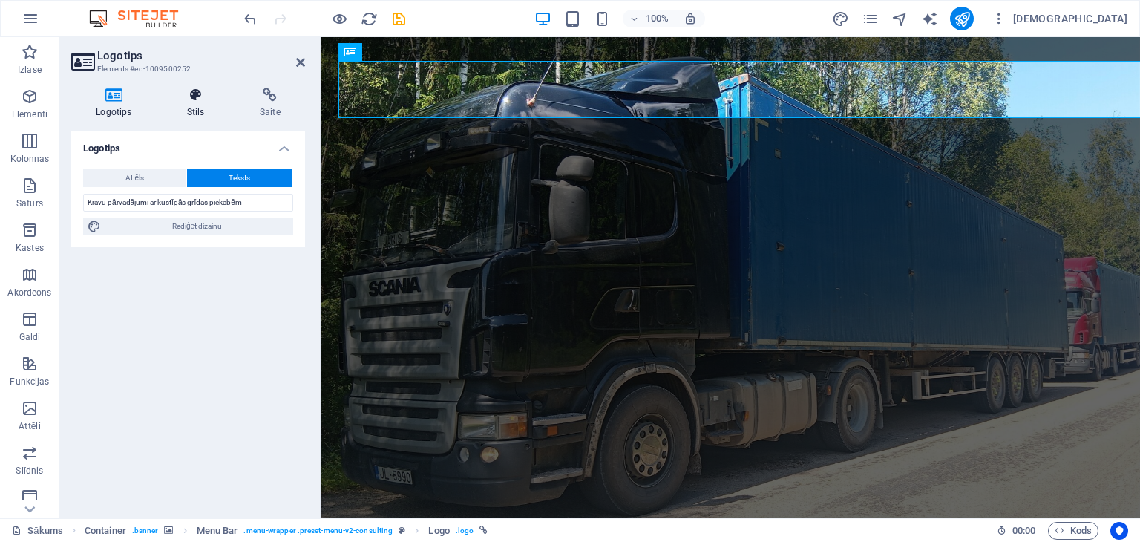
click at [195, 99] on icon at bounding box center [196, 95] width 67 height 15
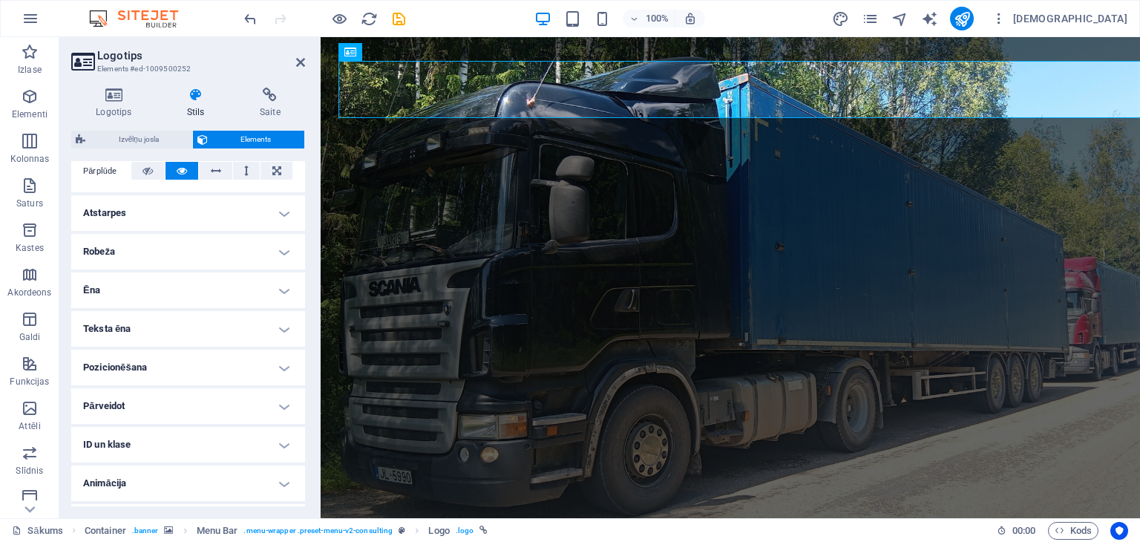
scroll to position [282, 0]
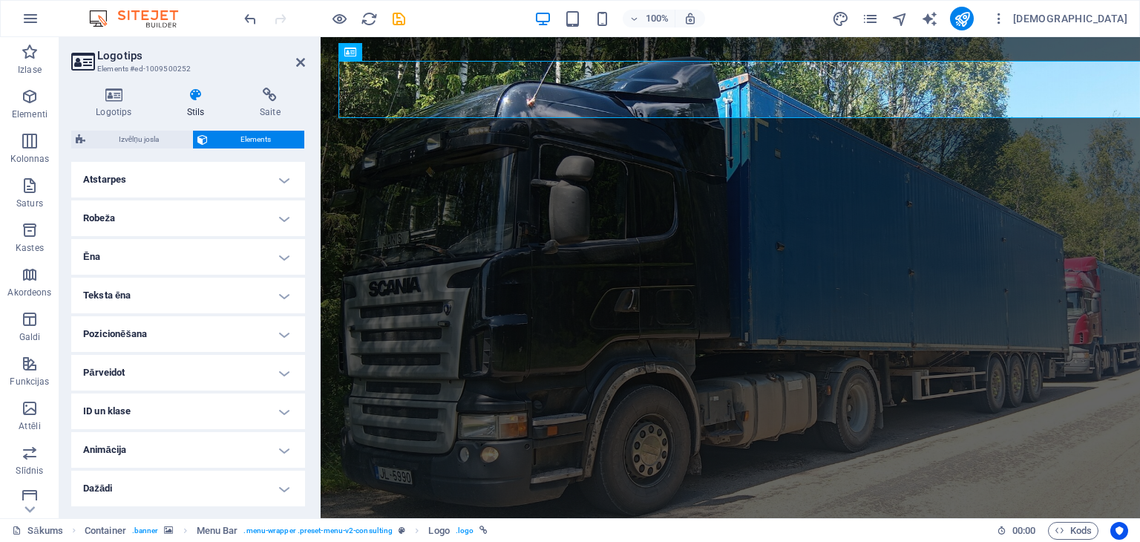
click at [240, 329] on h4 "Pozicionēšana" at bounding box center [188, 334] width 234 height 36
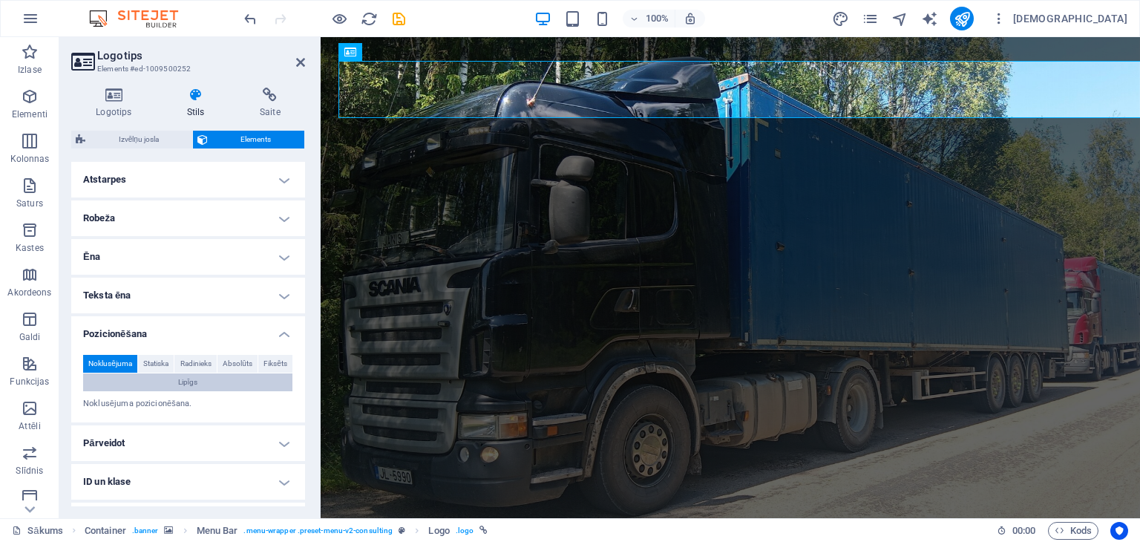
click at [187, 378] on font "Lipīgs" at bounding box center [188, 382] width 20 height 8
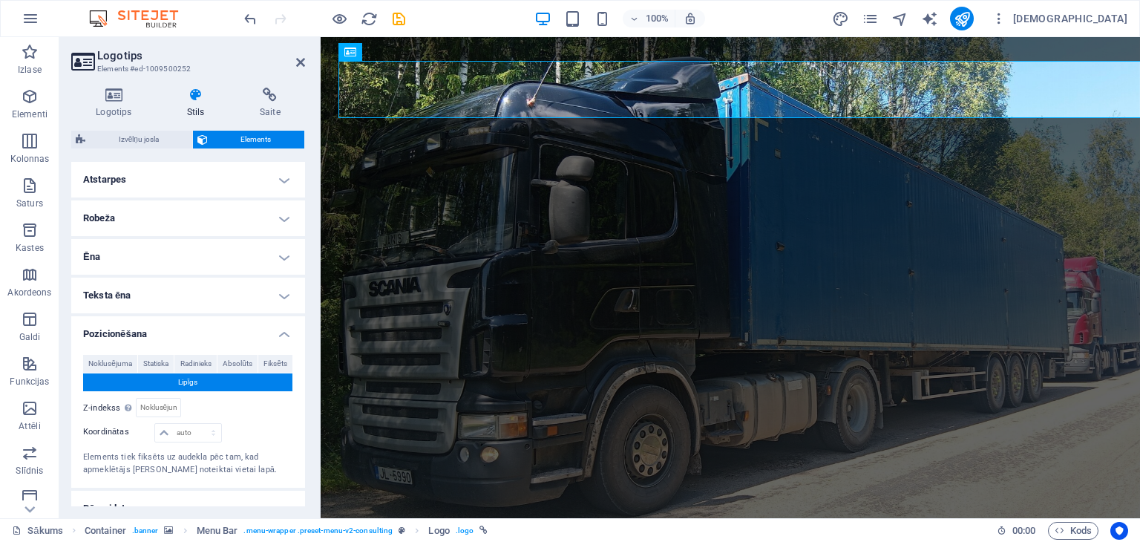
click at [187, 378] on font "Lipīgs" at bounding box center [188, 382] width 20 height 8
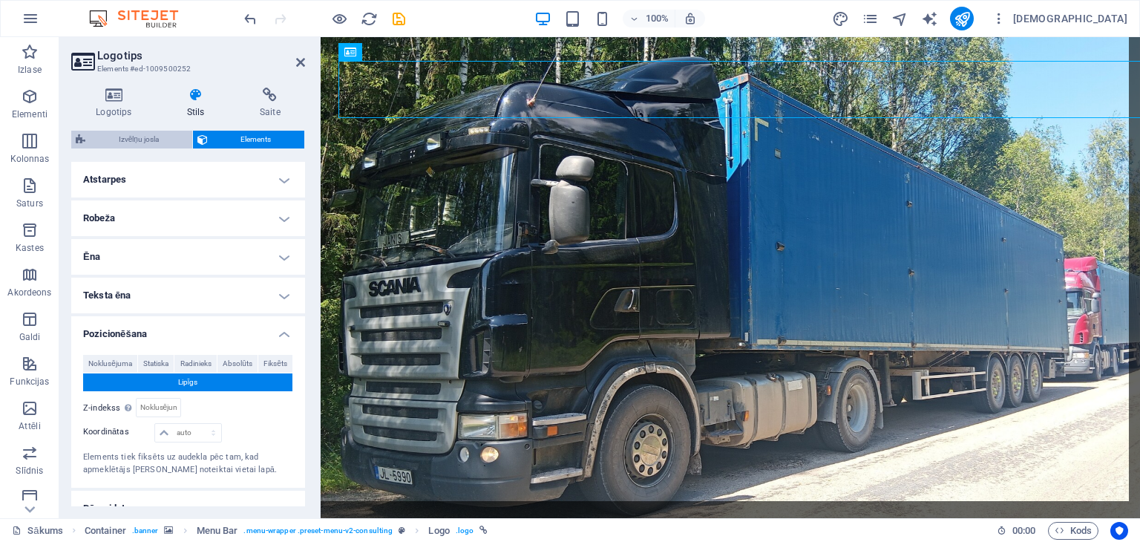
click at [139, 142] on font "Izvēlņu josla" at bounding box center [139, 139] width 40 height 8
select select "rem"
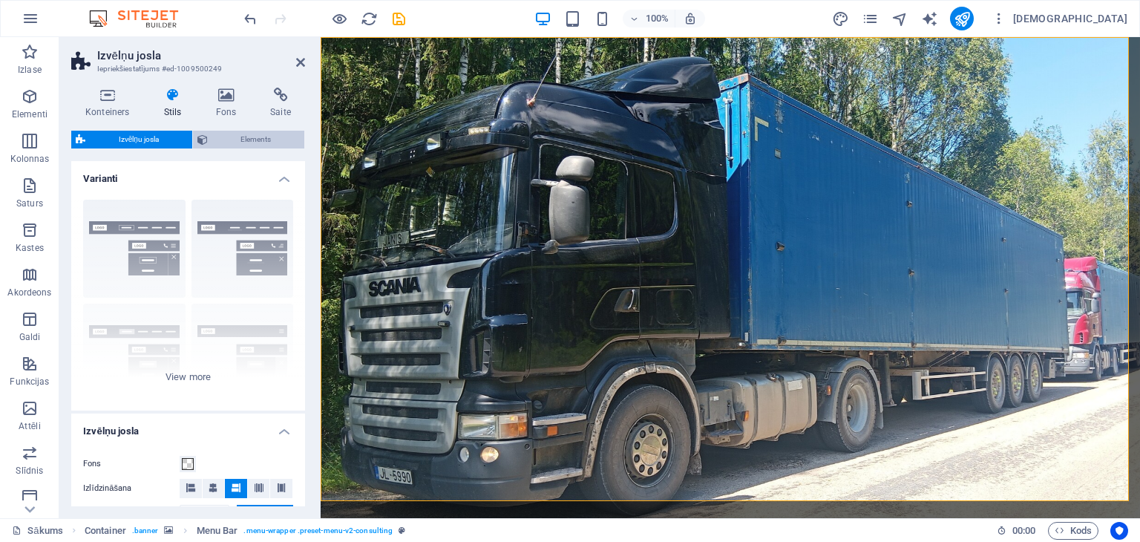
click at [212, 134] on span "Elements" at bounding box center [256, 140] width 88 height 18
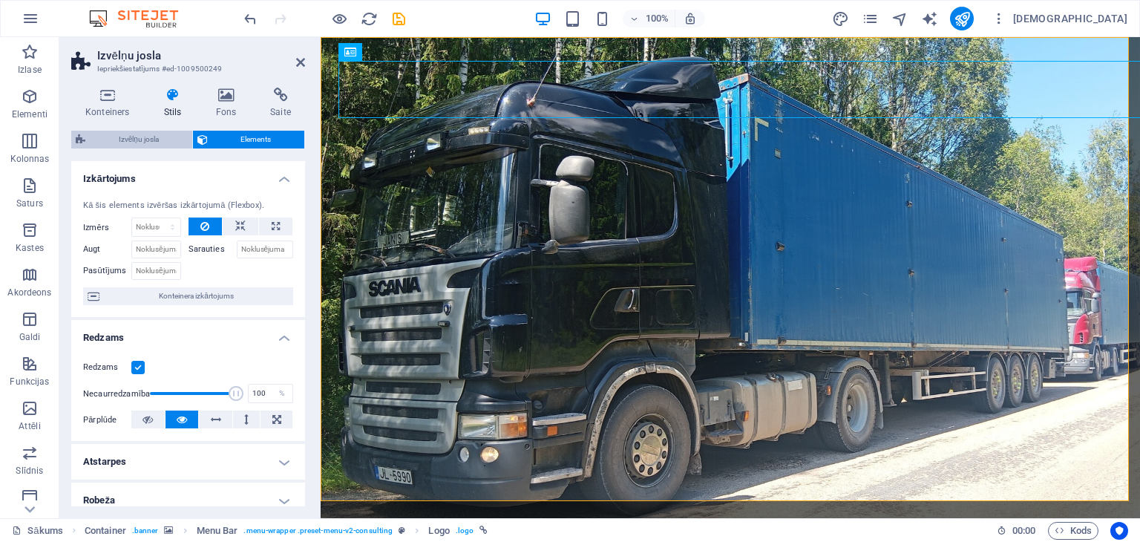
click at [148, 142] on font "Izvēlņu josla" at bounding box center [139, 139] width 40 height 8
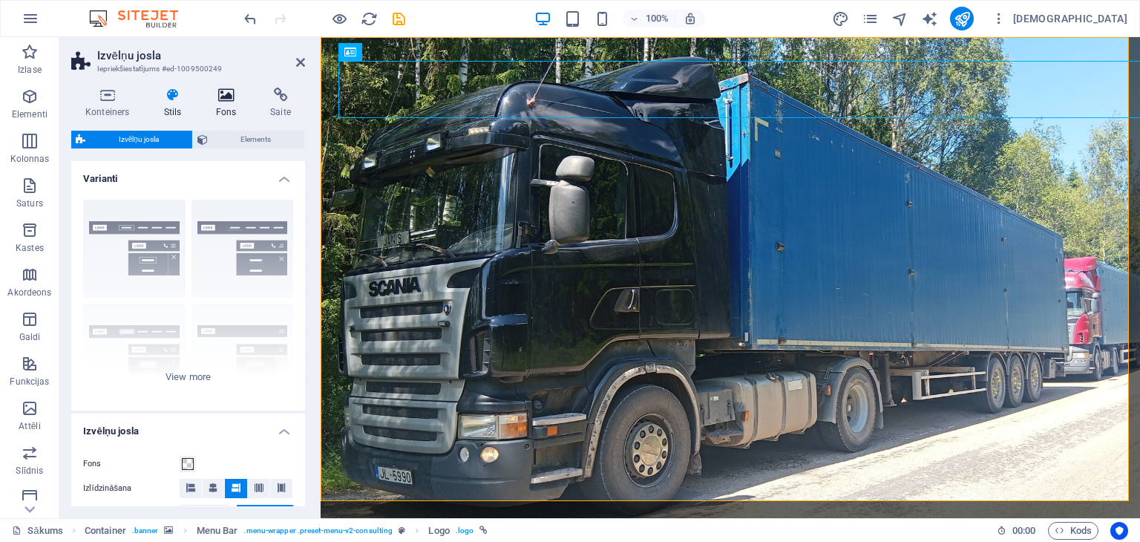
click at [223, 97] on icon at bounding box center [225, 95] width 49 height 15
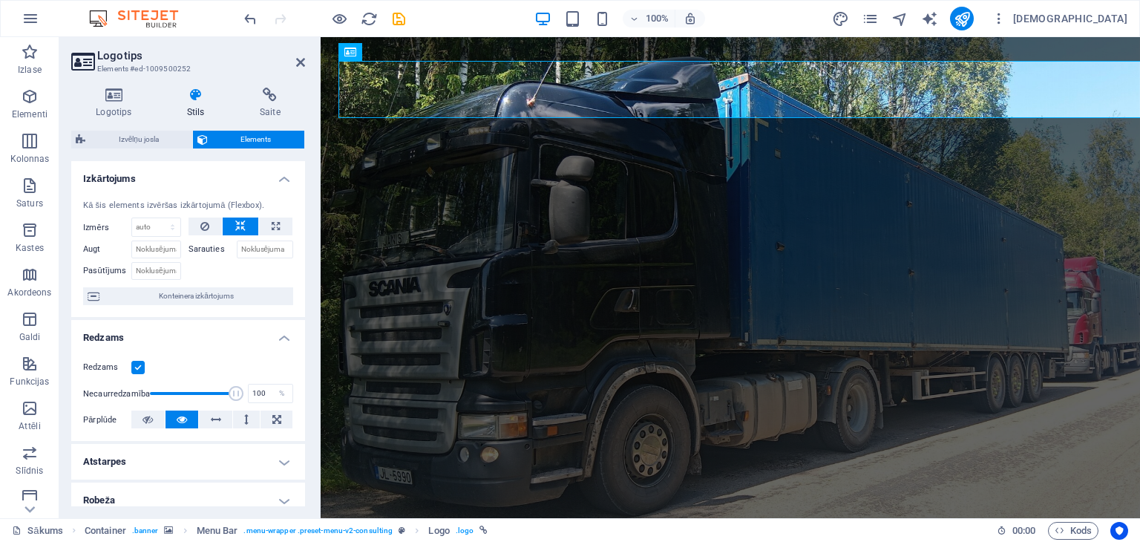
click at [279, 182] on h4 "Izkārtojums" at bounding box center [188, 174] width 234 height 27
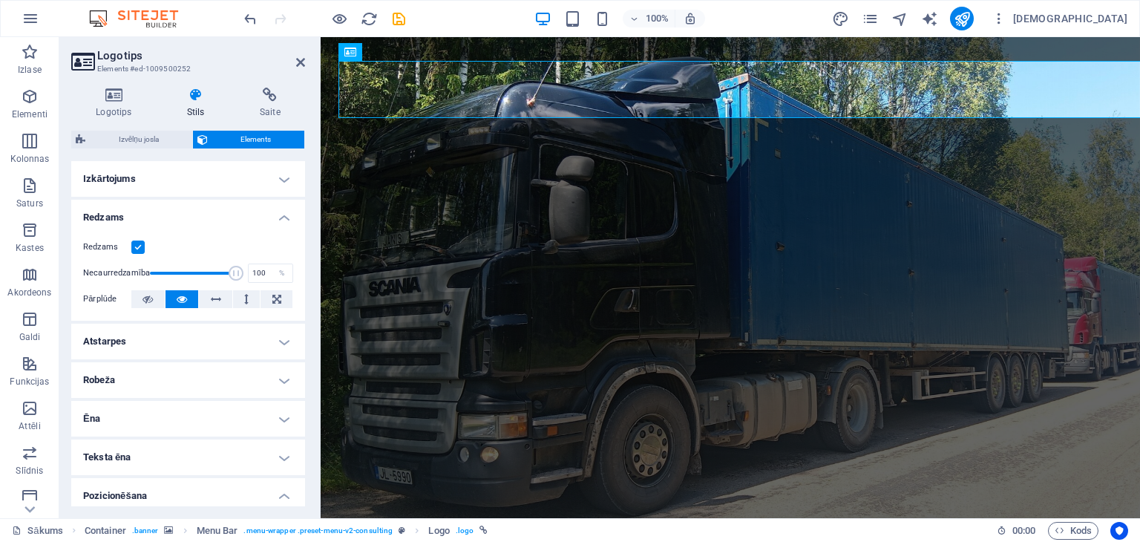
click at [279, 182] on h4 "Izkārtojums" at bounding box center [188, 179] width 234 height 36
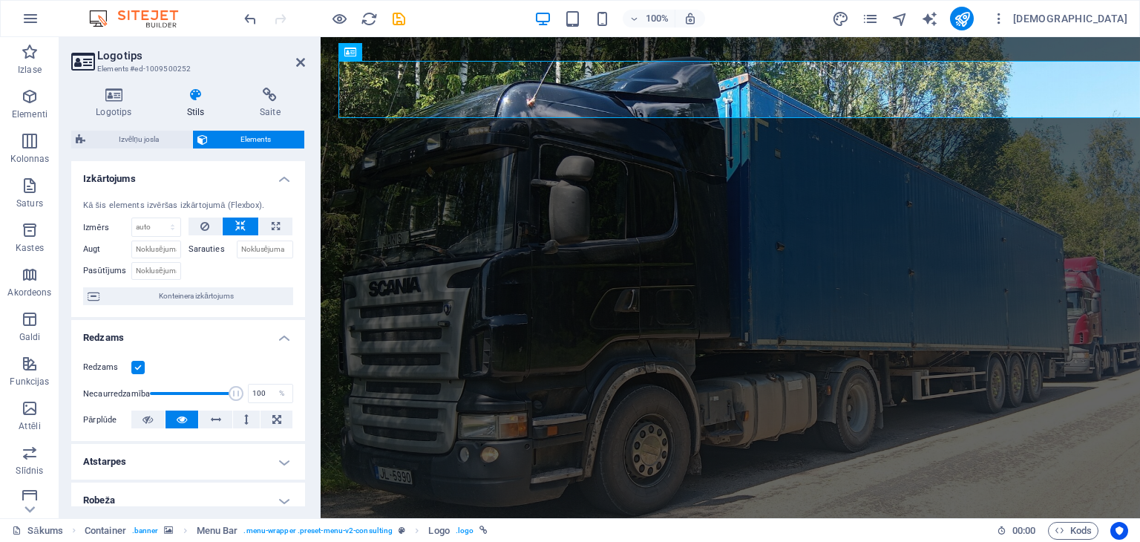
click at [279, 182] on h4 "Izkārtojums" at bounding box center [188, 174] width 234 height 27
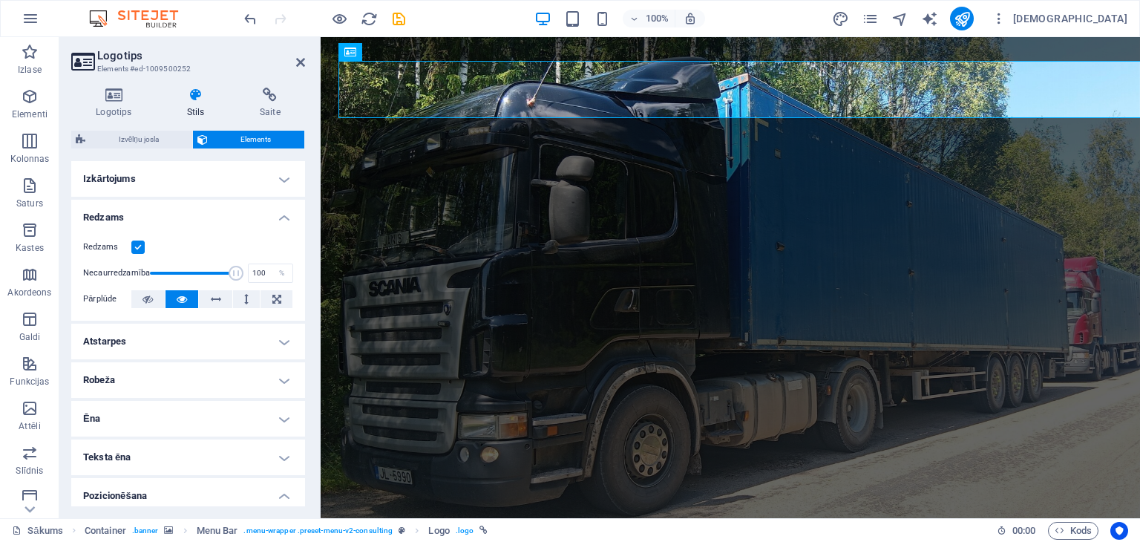
click at [279, 182] on h4 "Izkārtojums" at bounding box center [188, 179] width 234 height 36
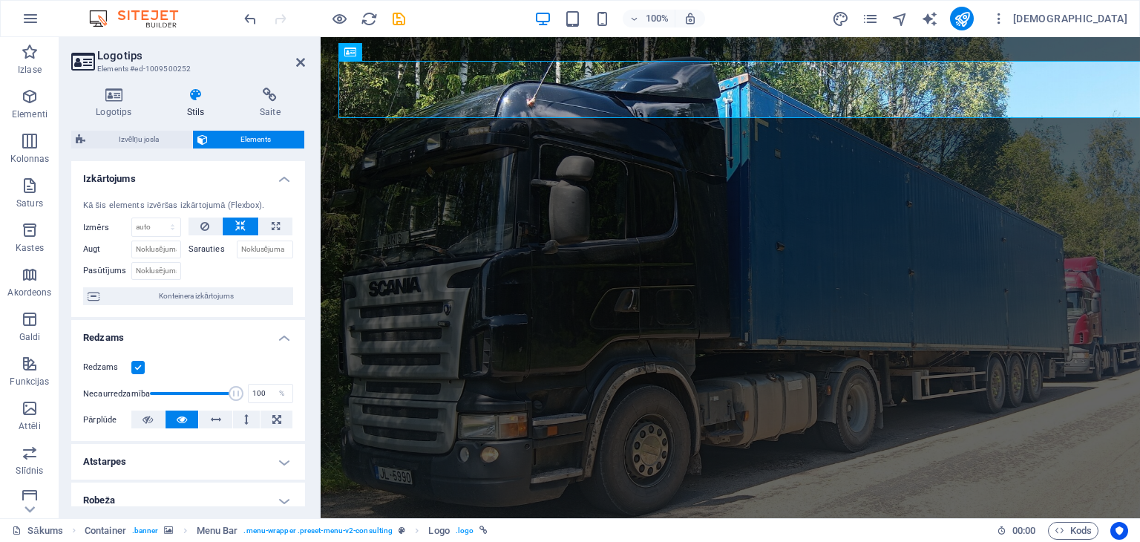
click at [279, 182] on h4 "Izkārtojums" at bounding box center [188, 174] width 234 height 27
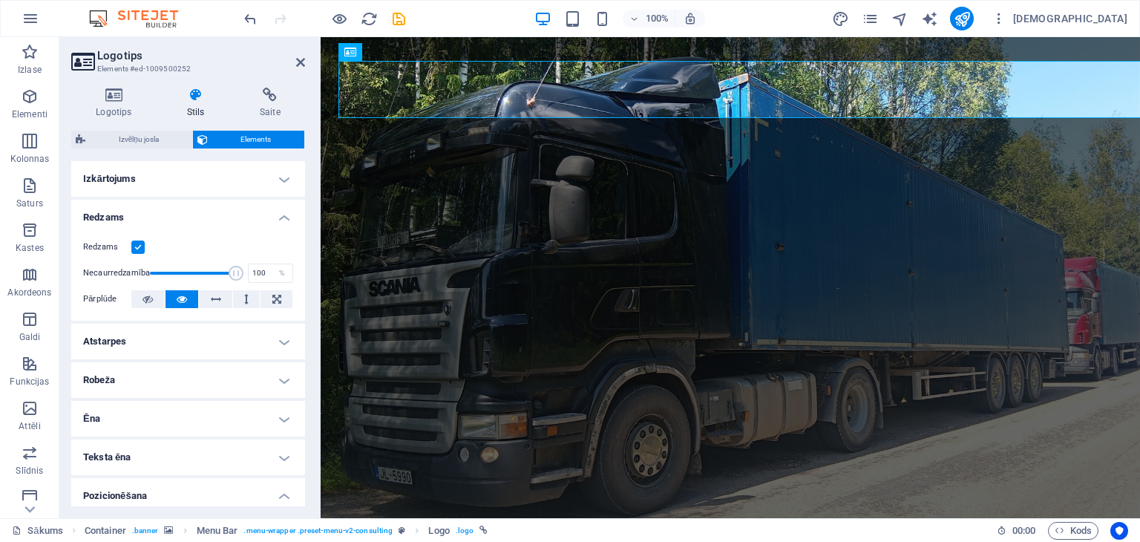
click at [279, 182] on h4 "Izkārtojums" at bounding box center [188, 179] width 234 height 36
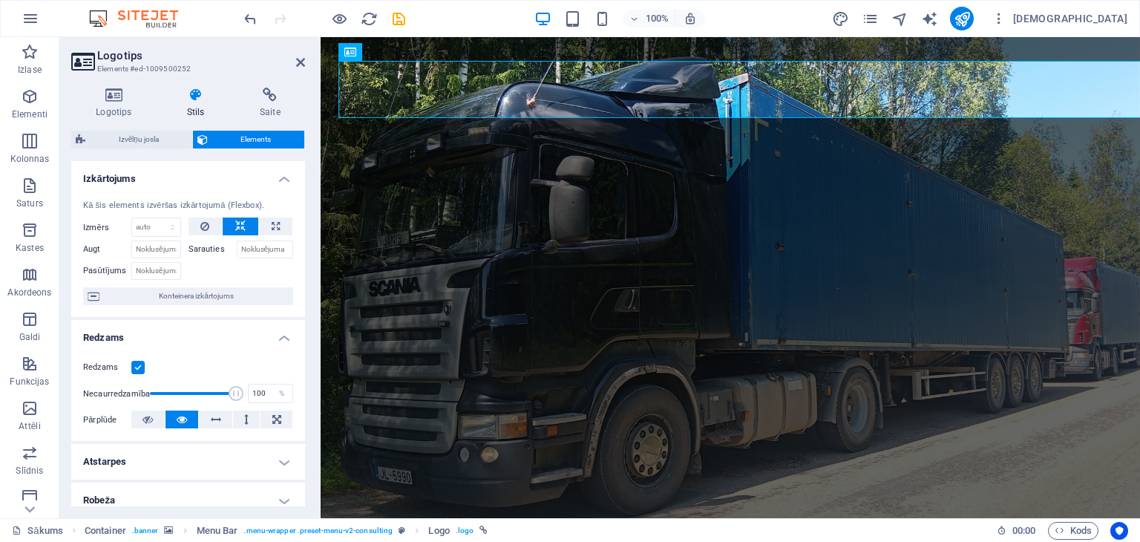
click at [279, 182] on h4 "Izkārtojums" at bounding box center [188, 174] width 234 height 27
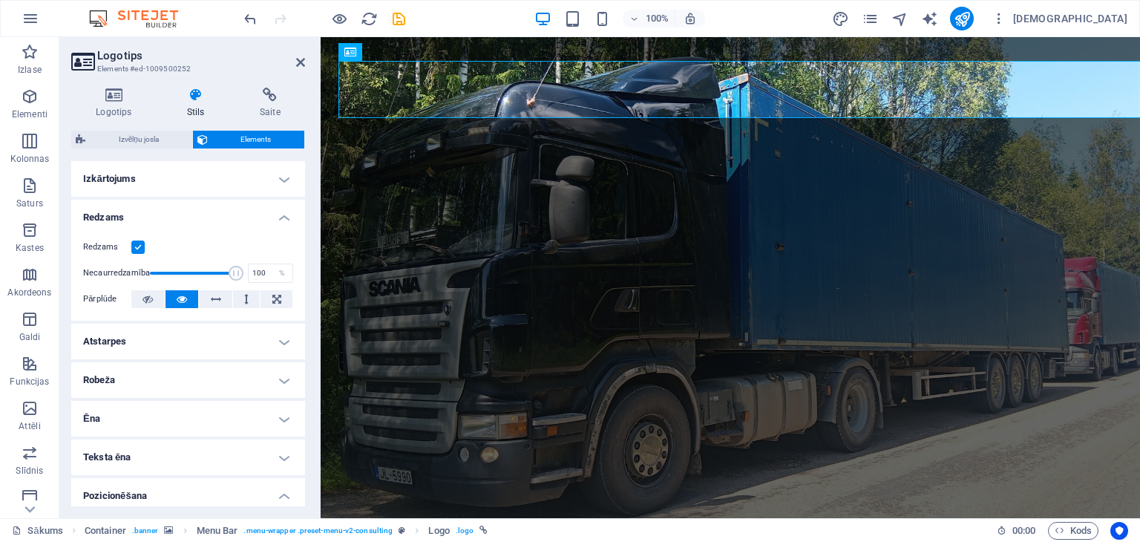
click at [279, 182] on h4 "Izkārtojums" at bounding box center [188, 179] width 234 height 36
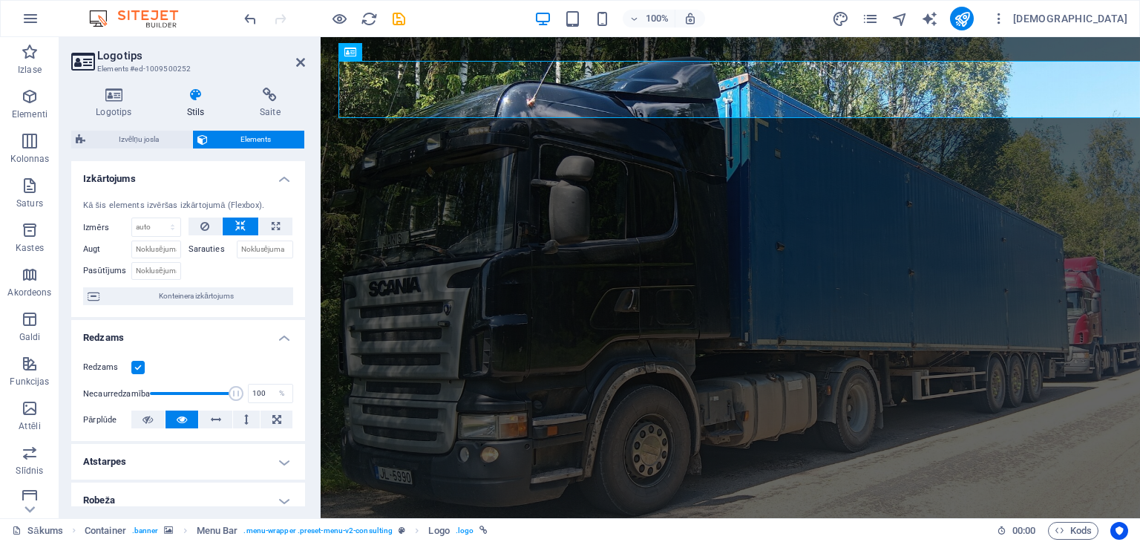
click at [279, 182] on h4 "Izkārtojums" at bounding box center [188, 174] width 234 height 27
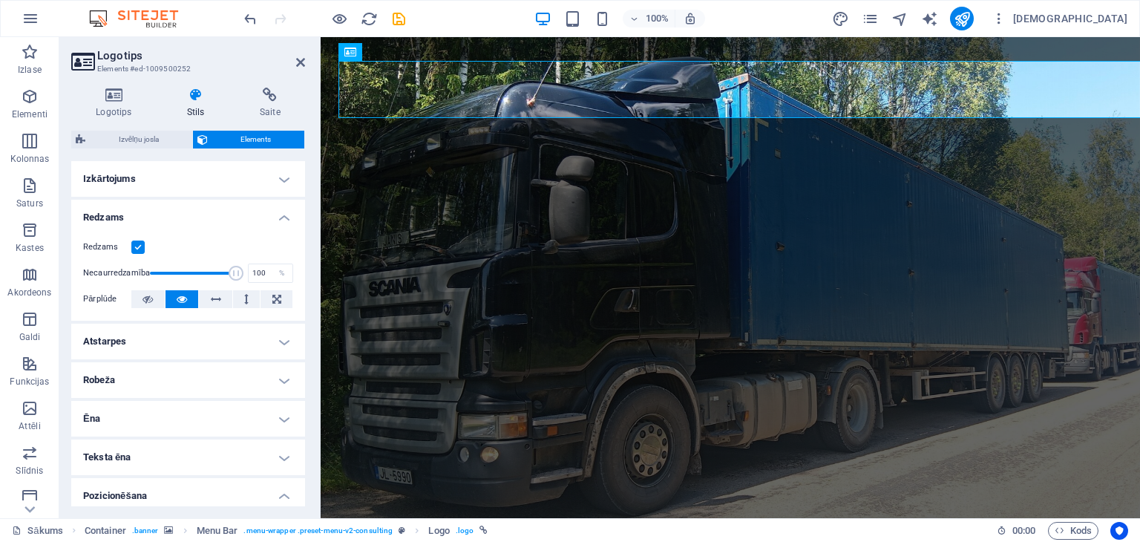
click at [279, 182] on h4 "Izkārtojums" at bounding box center [188, 179] width 234 height 36
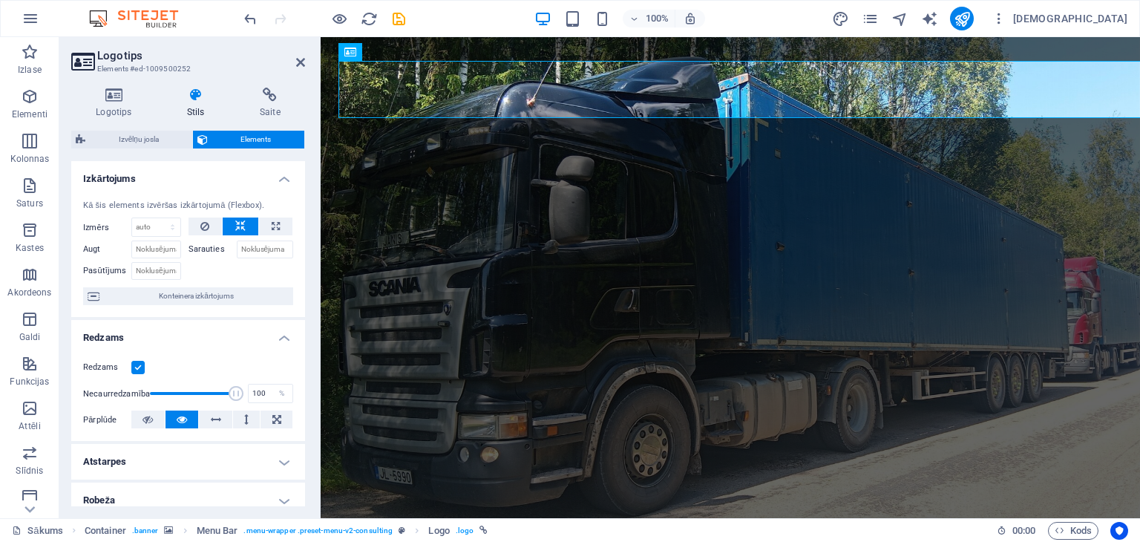
click at [279, 182] on h4 "Izkārtojums" at bounding box center [188, 174] width 234 height 27
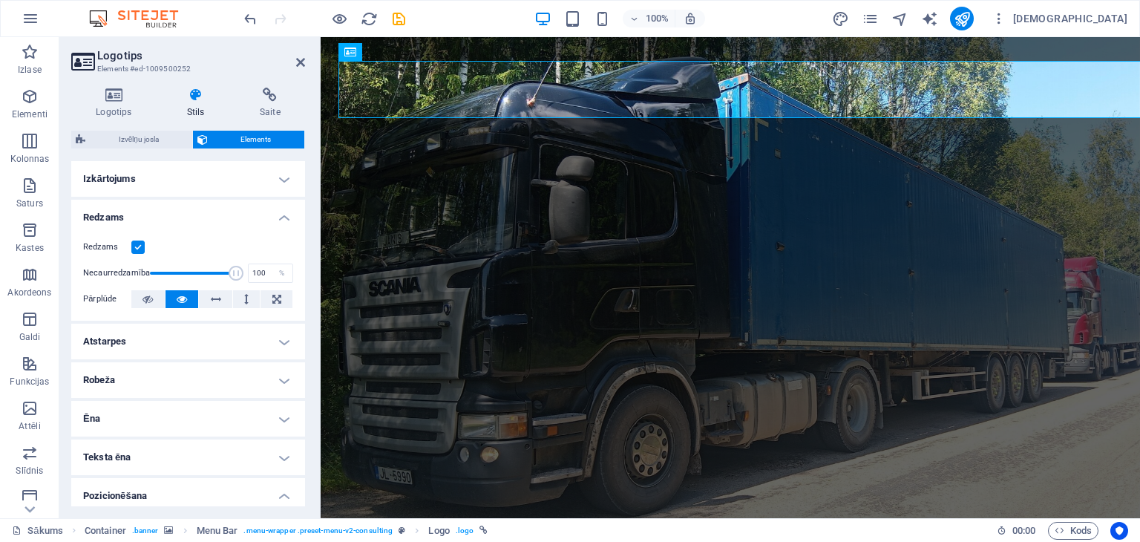
click at [279, 182] on h4 "Izkārtojums" at bounding box center [188, 179] width 234 height 36
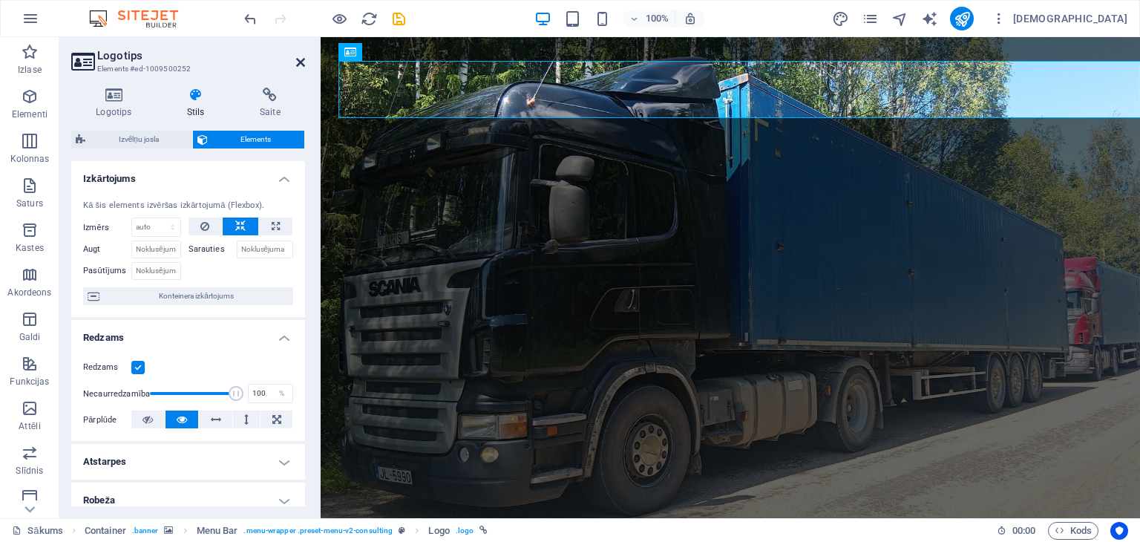
click at [298, 63] on icon at bounding box center [300, 62] width 9 height 12
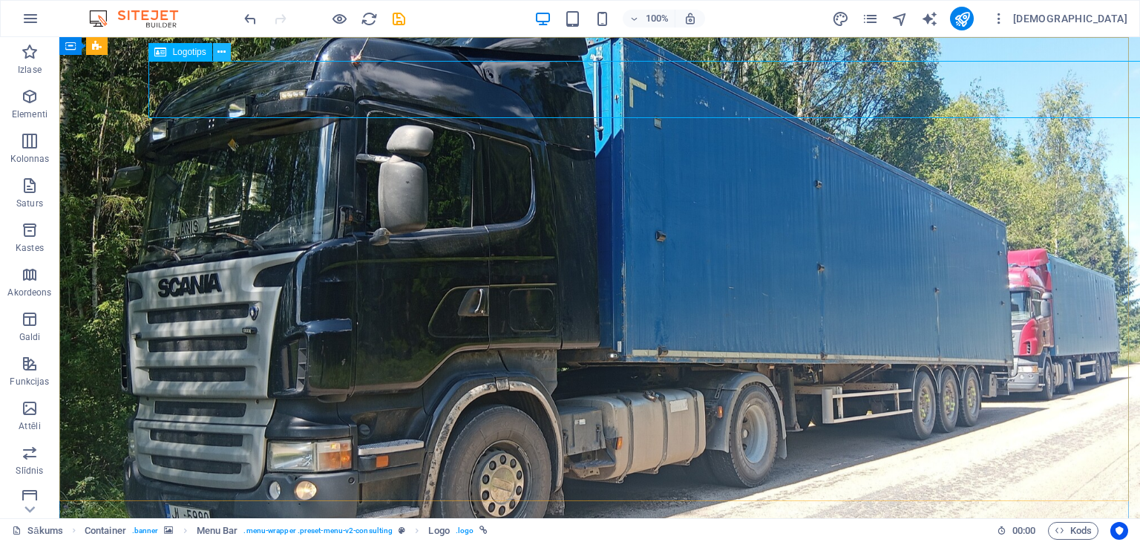
click at [218, 52] on icon at bounding box center [221, 53] width 8 height 16
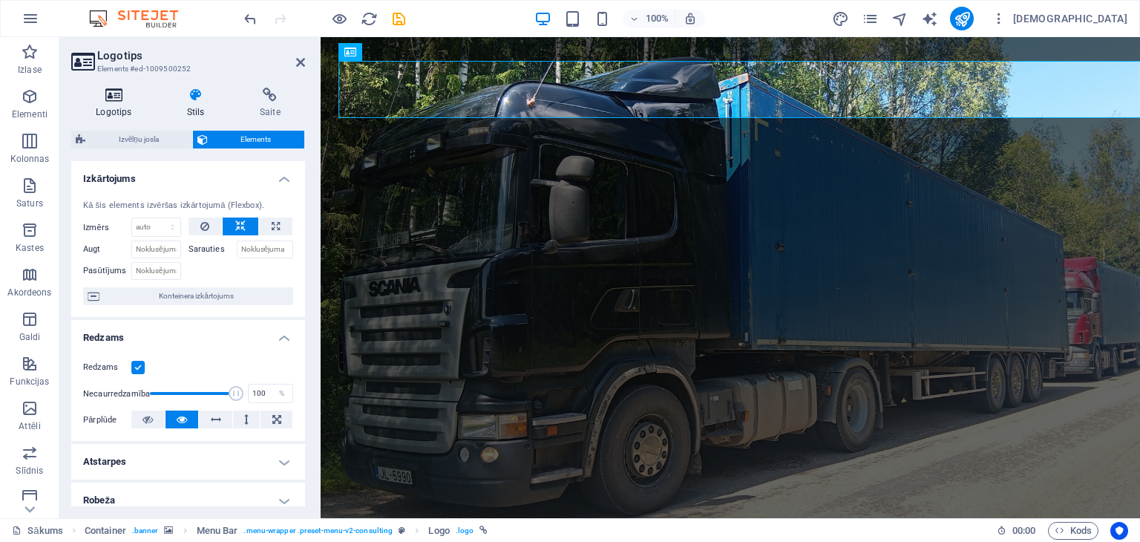
click at [110, 104] on h4 "Logotips" at bounding box center [116, 103] width 91 height 31
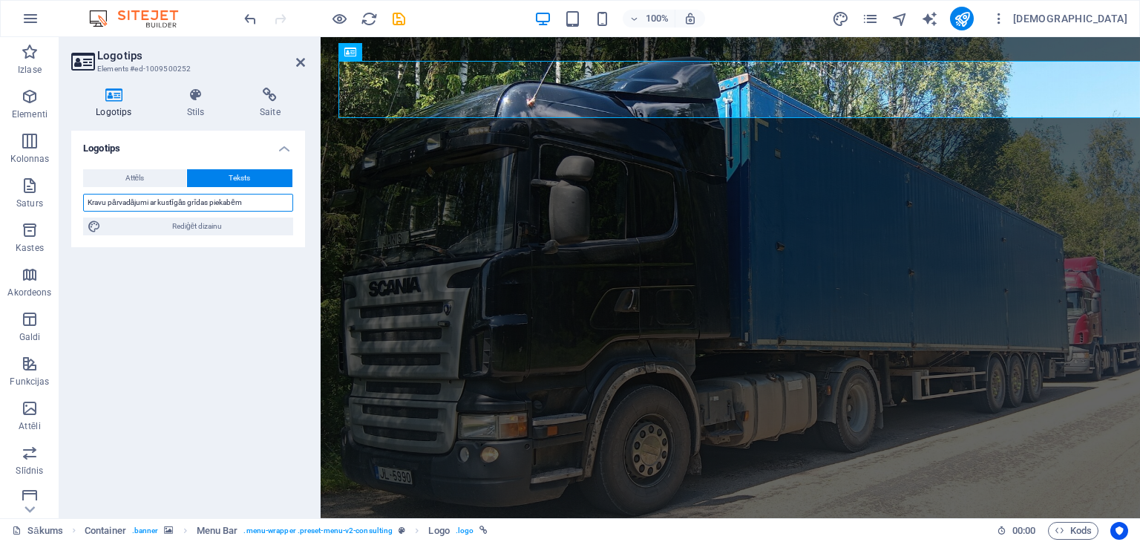
click at [250, 202] on input "Kravu pārvadājumi ar kustīgās grīdas piekabēm" at bounding box center [188, 203] width 210 height 18
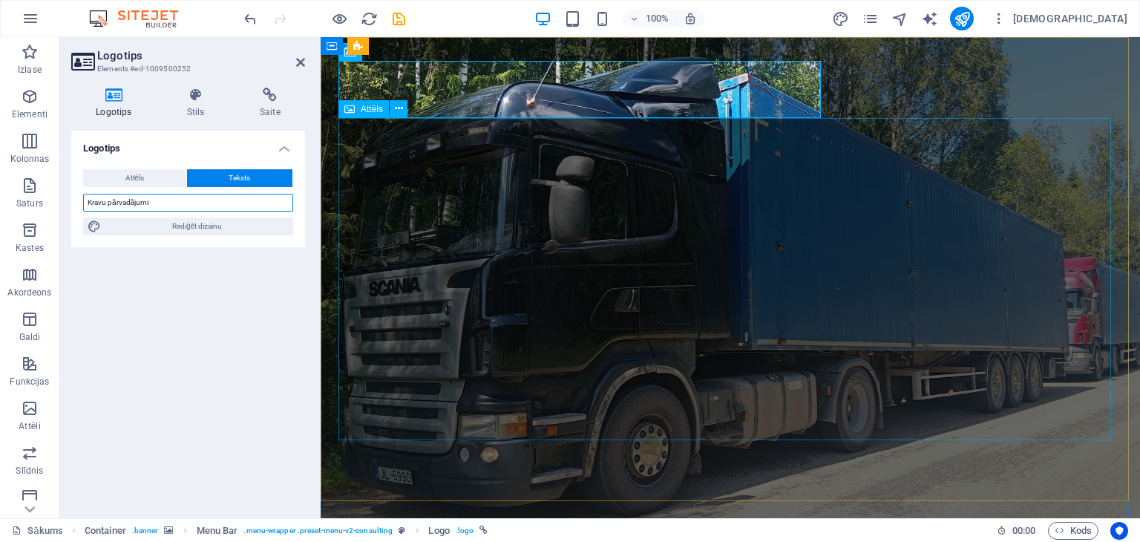
type input "Kravu pārvadājumi"
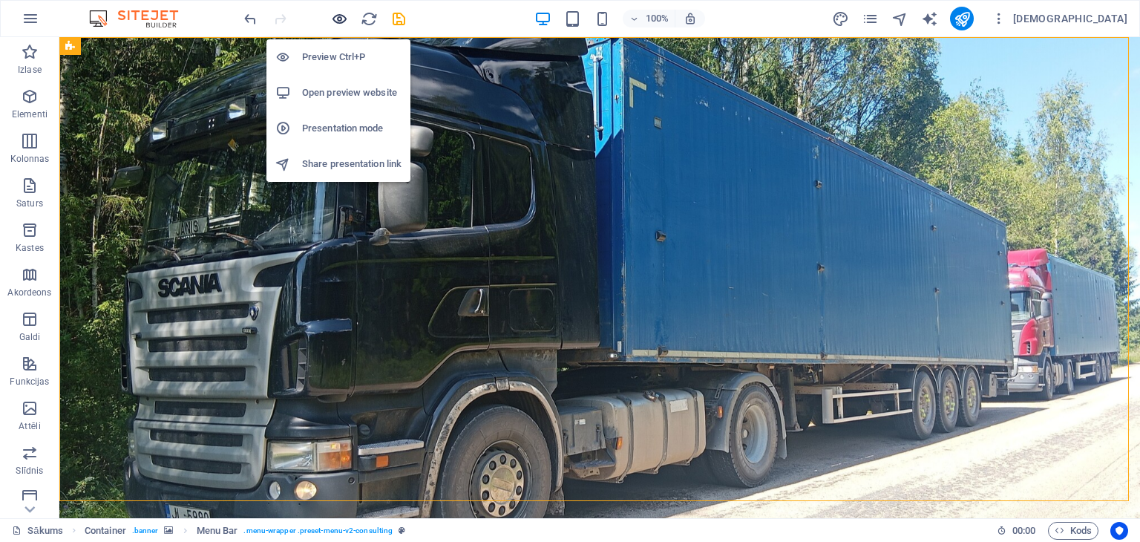
click at [337, 16] on icon "button" at bounding box center [339, 18] width 17 height 17
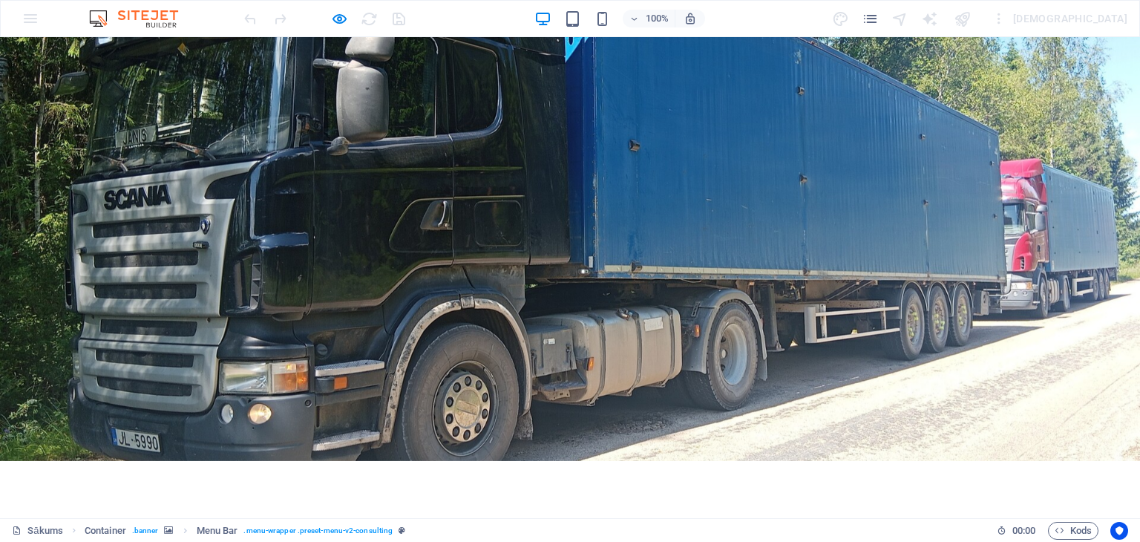
scroll to position [248, 0]
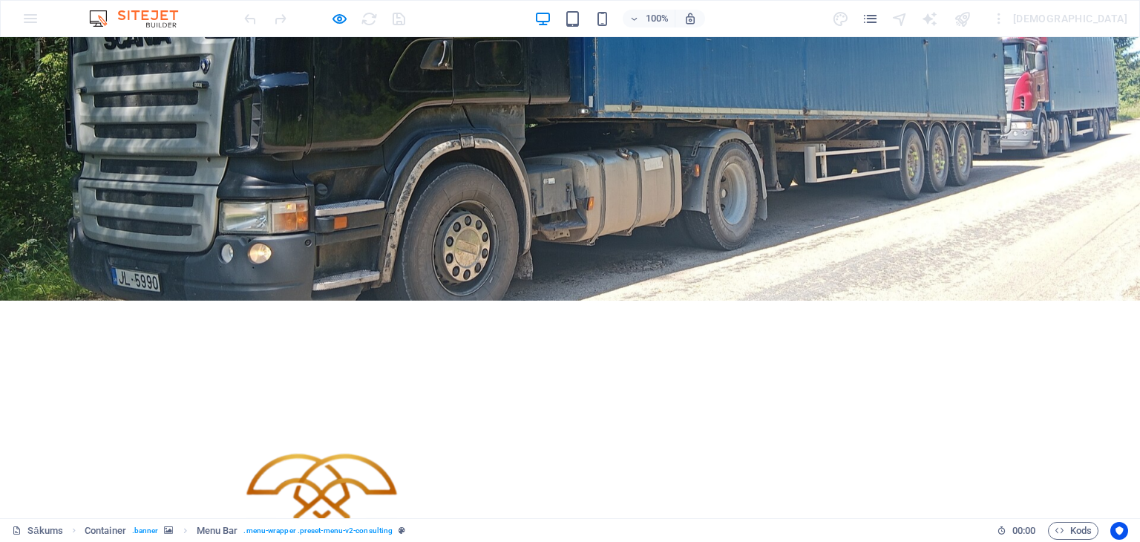
drag, startPoint x: 903, startPoint y: 485, endPoint x: 803, endPoint y: 242, distance: 263.3
click at [803, 301] on div "Kravu pārvadājumi Izvēlne" at bounding box center [570, 533] width 1140 height 464
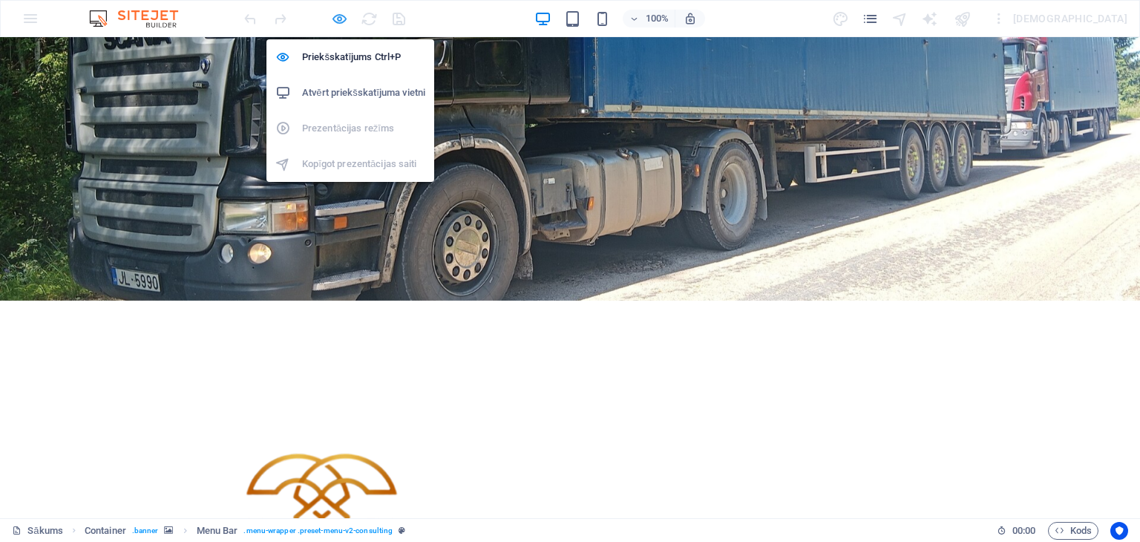
click at [338, 18] on icon "button" at bounding box center [339, 18] width 17 height 17
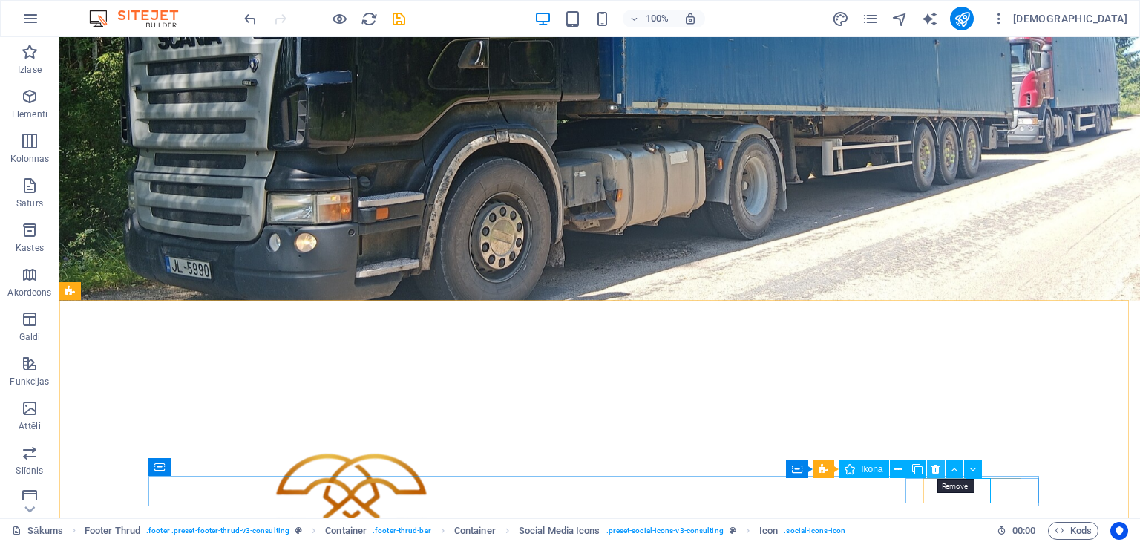
click at [934, 468] on icon at bounding box center [936, 470] width 8 height 16
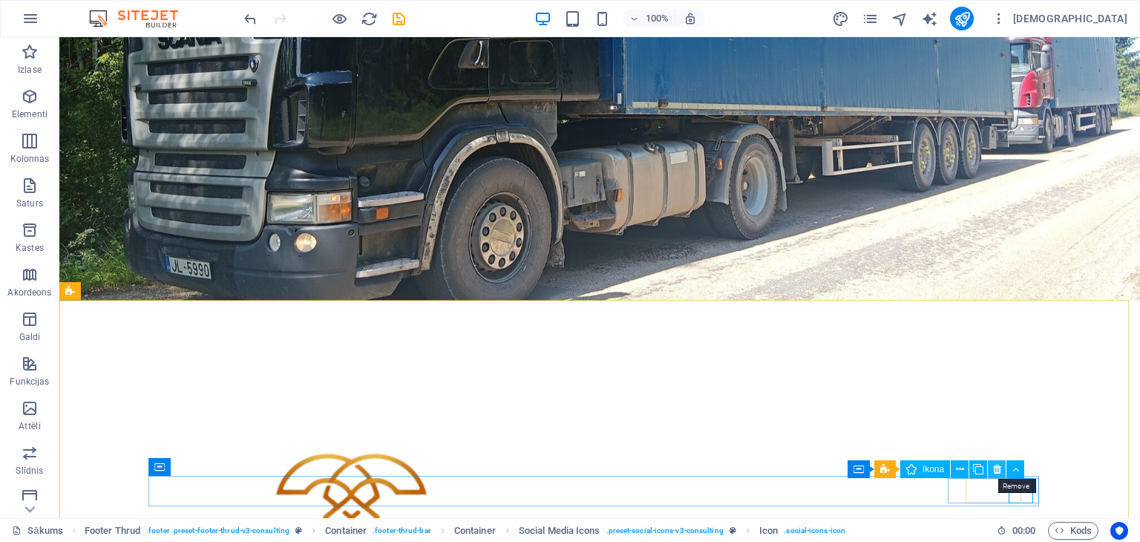
click at [998, 470] on icon at bounding box center [997, 470] width 8 height 16
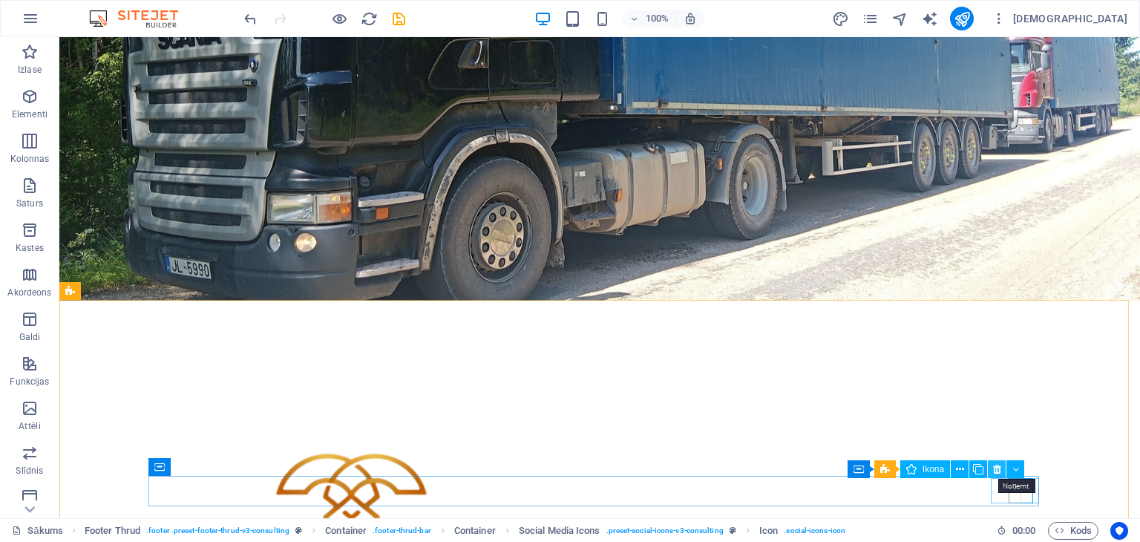
click at [997, 466] on icon at bounding box center [997, 470] width 8 height 16
click at [1000, 467] on icon at bounding box center [997, 470] width 8 height 16
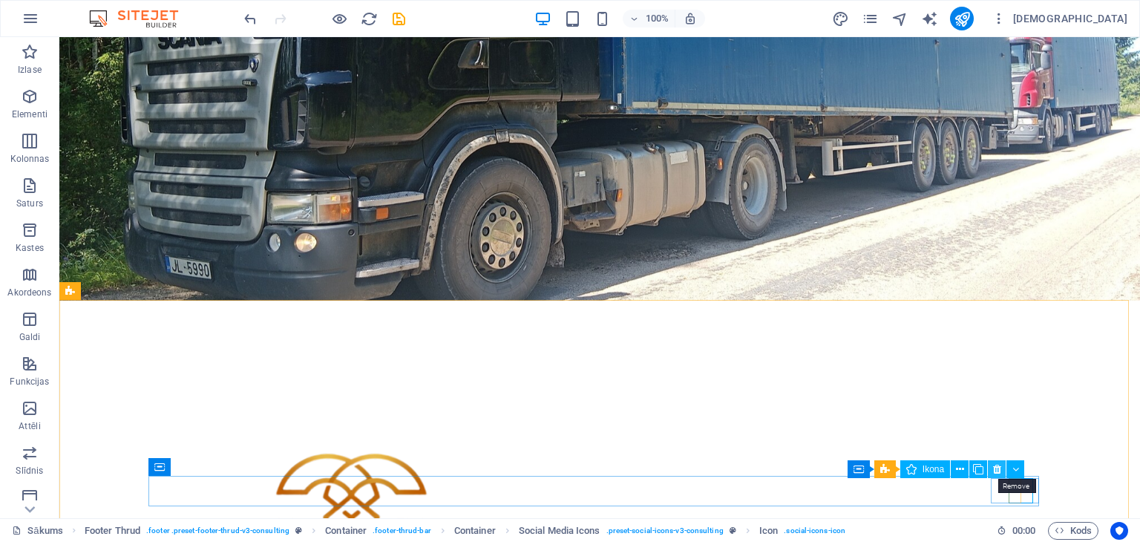
click at [995, 467] on icon at bounding box center [997, 470] width 8 height 16
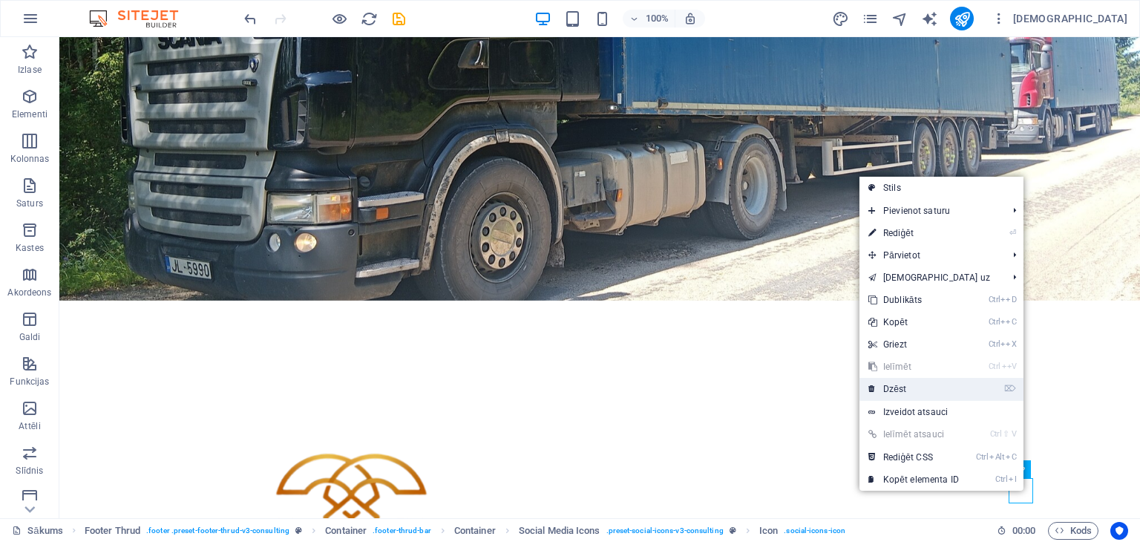
click at [951, 387] on link "⌦ Dzēst" at bounding box center [914, 389] width 108 height 22
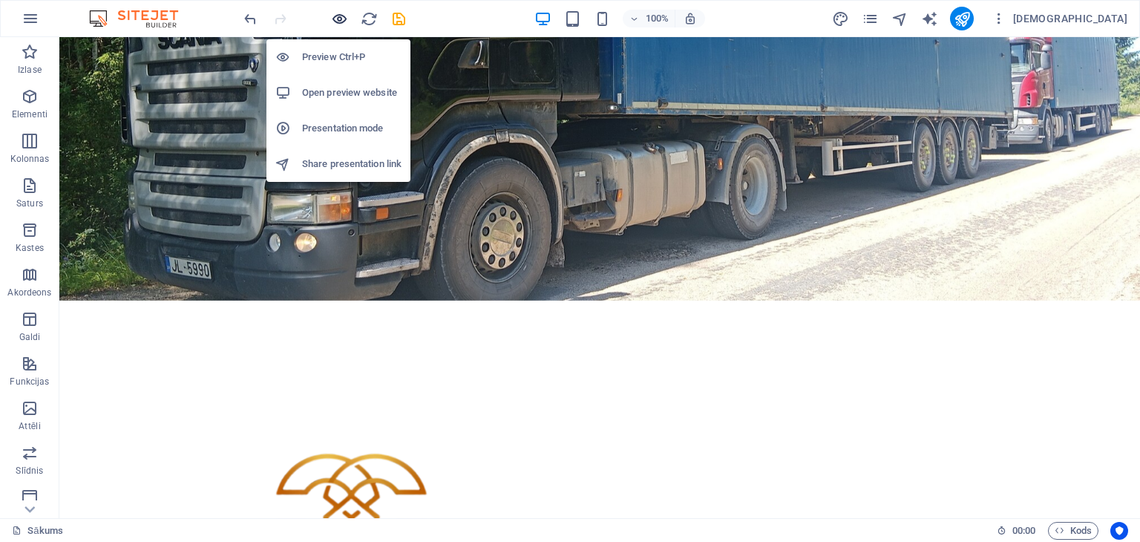
click at [335, 16] on icon "button" at bounding box center [339, 18] width 17 height 17
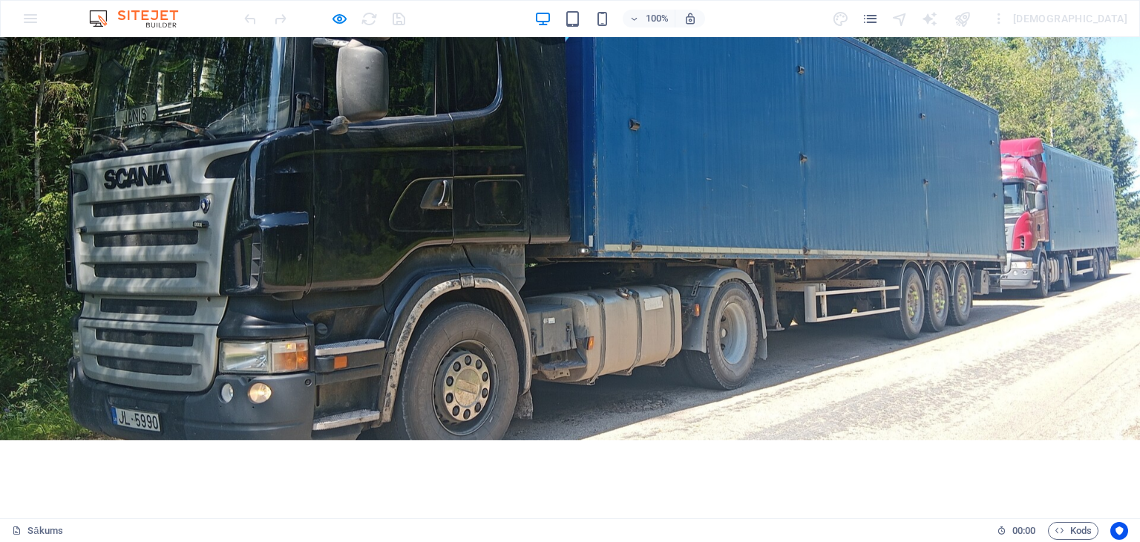
scroll to position [0, 0]
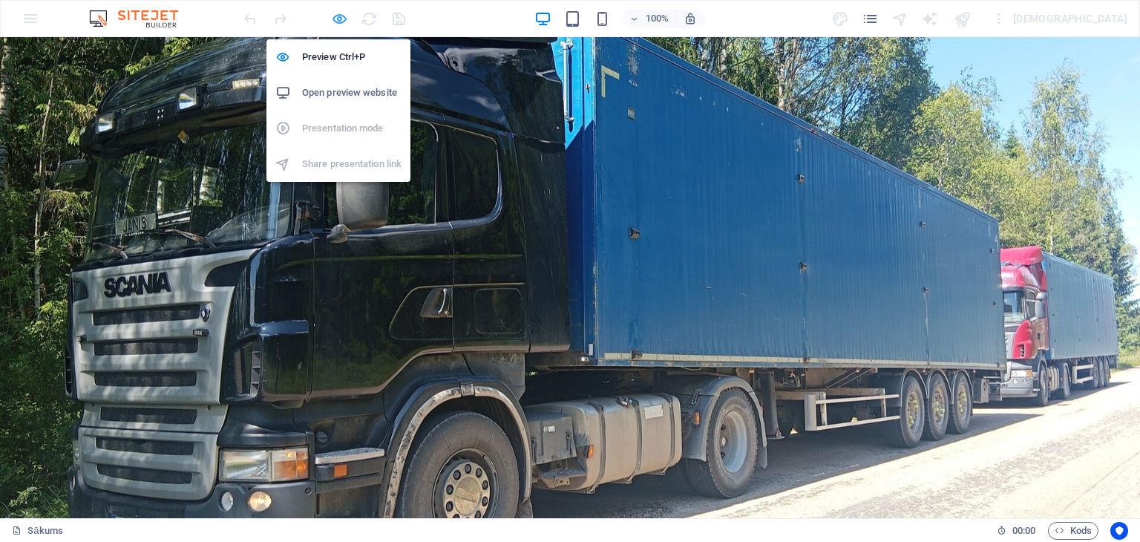
click at [338, 15] on icon "button" at bounding box center [339, 18] width 17 height 17
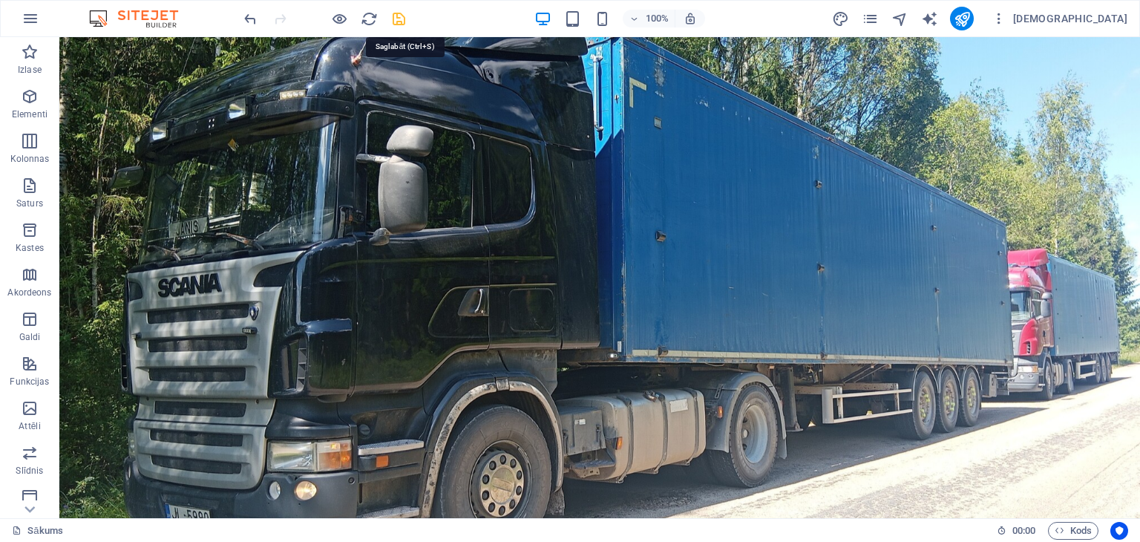
click at [399, 13] on icon "saglabāt" at bounding box center [398, 18] width 17 height 17
click at [971, 10] on icon "publicēt" at bounding box center [962, 18] width 17 height 17
